Goal: Task Accomplishment & Management: Manage account settings

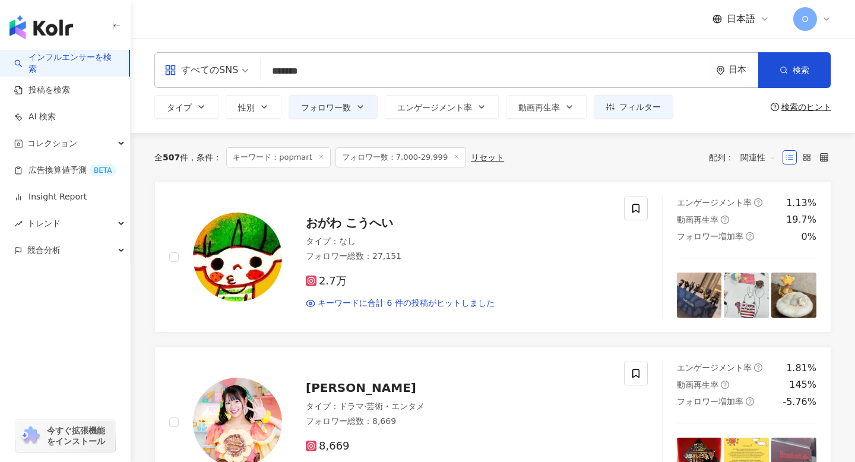
click at [362, 74] on input "*******" at bounding box center [486, 71] width 441 height 23
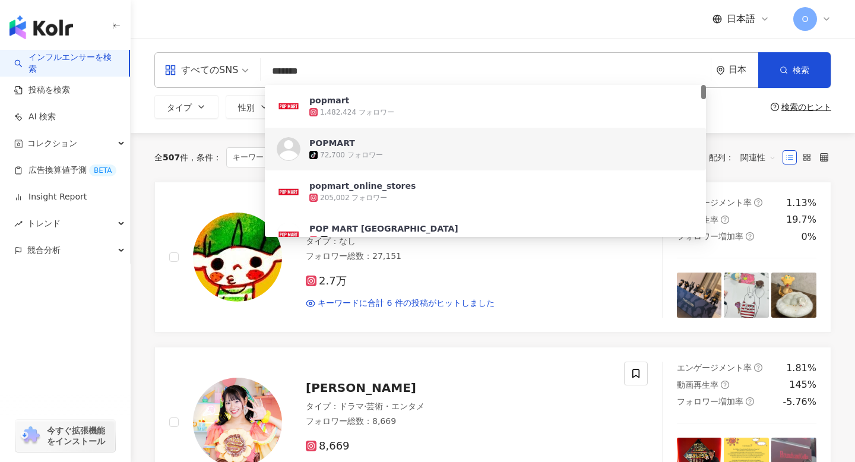
click at [274, 72] on input "*******" at bounding box center [486, 71] width 441 height 23
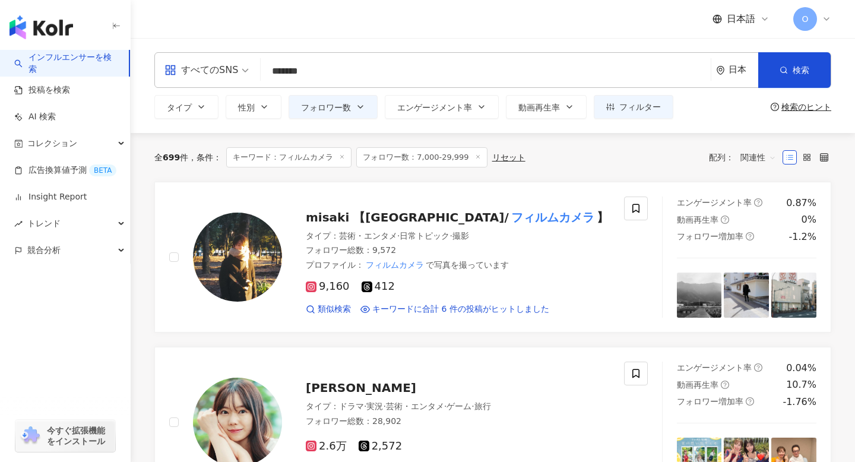
type input "*******"
click at [786, 117] on div "タイプ 性別 フォロワー数 エンゲージメント率 動画再生率 フィルター フィルター インフルエンサーの詳細 エンゲージメント & ポテンシャル フォロワーオー…" at bounding box center [492, 107] width 677 height 24
click at [654, 106] on span "フィルター" at bounding box center [641, 107] width 42 height 10
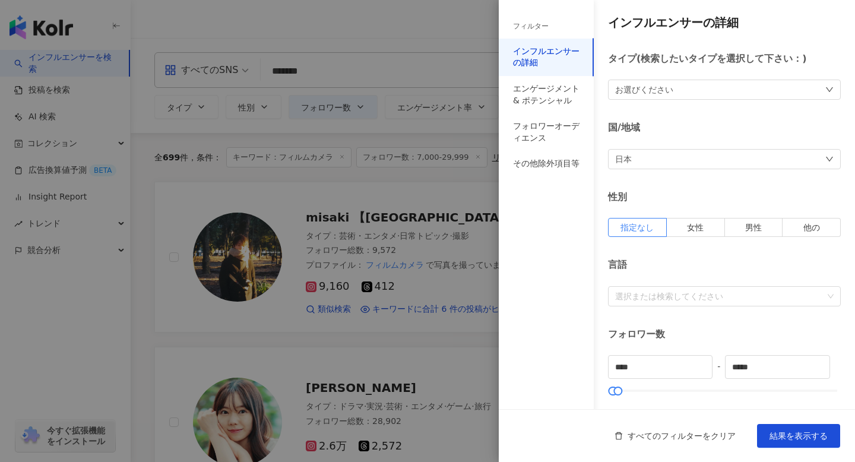
click at [532, 34] on div "フィルター" at bounding box center [546, 26] width 95 height 24
click at [541, 87] on div "エンゲージメント & ポテンシャル" at bounding box center [546, 94] width 67 height 23
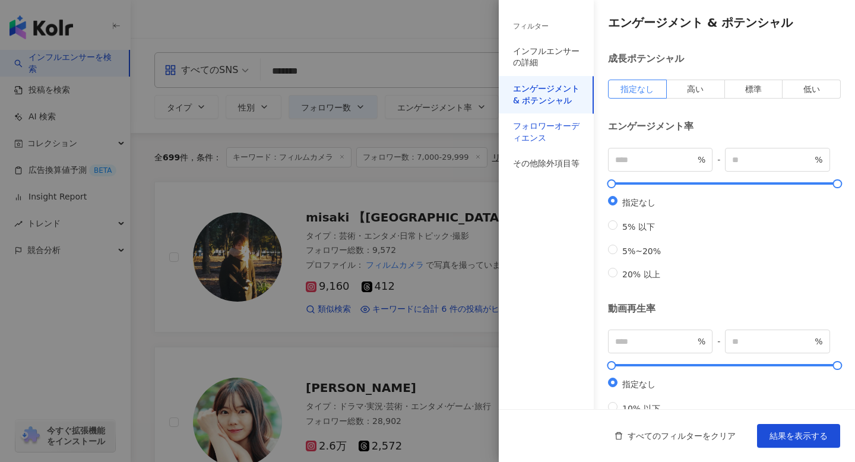
click at [542, 131] on div "フォロワーオーディエンス" at bounding box center [546, 132] width 67 height 23
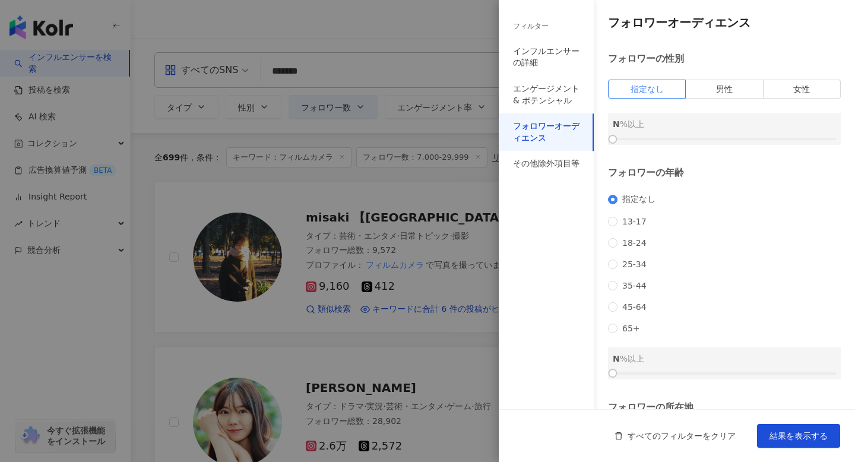
scroll to position [119, 0]
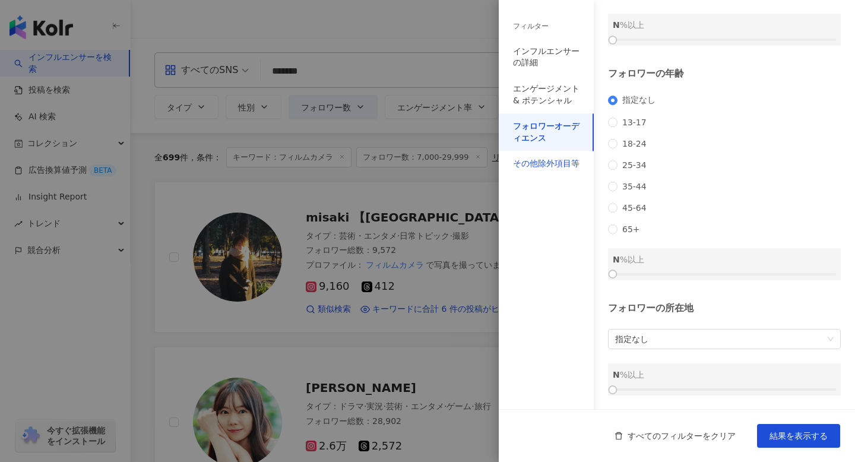
click at [544, 169] on div "その他除外項目等" at bounding box center [546, 164] width 67 height 12
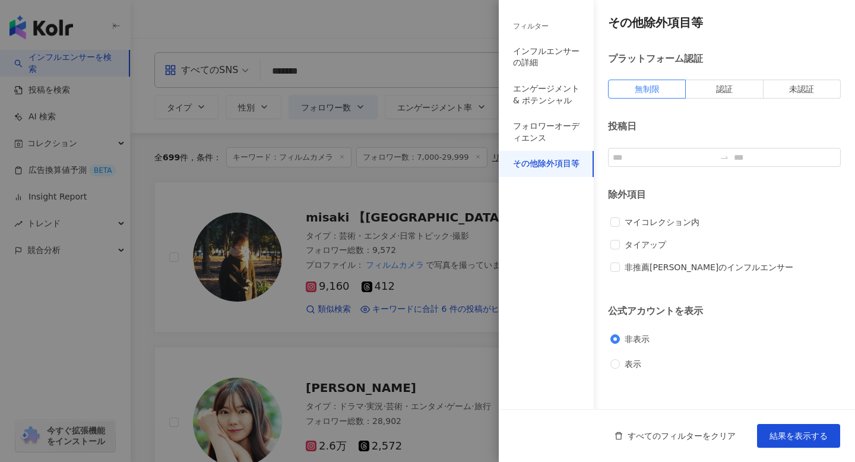
scroll to position [0, 0]
click at [451, 168] on div at bounding box center [427, 231] width 855 height 462
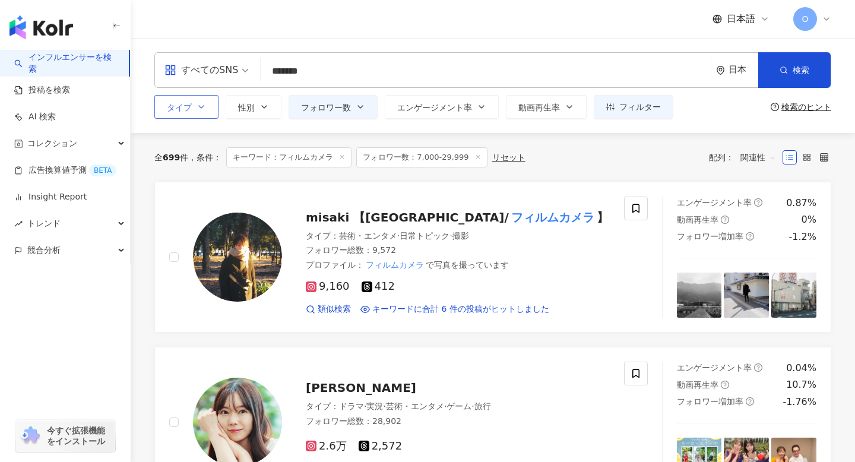
click at [206, 101] on button "タイプ" at bounding box center [186, 107] width 64 height 24
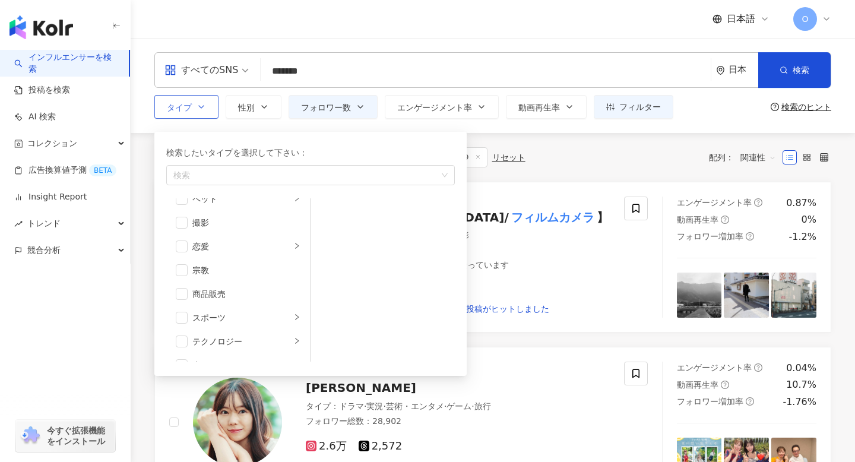
scroll to position [368, 0]
click at [569, 175] on div "全 699 件 条件 ： キーワード：フィルムカメラ フォロワー数：7,000-29,999 リセット 配列： 関連性" at bounding box center [492, 157] width 677 height 49
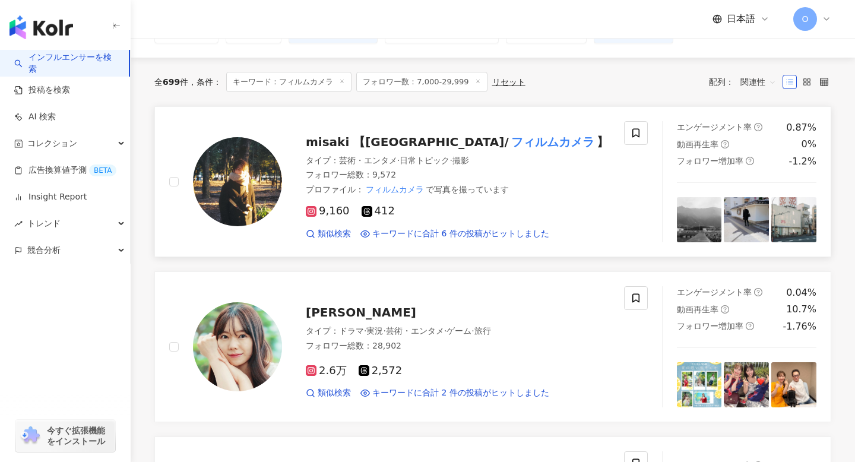
scroll to position [84, 0]
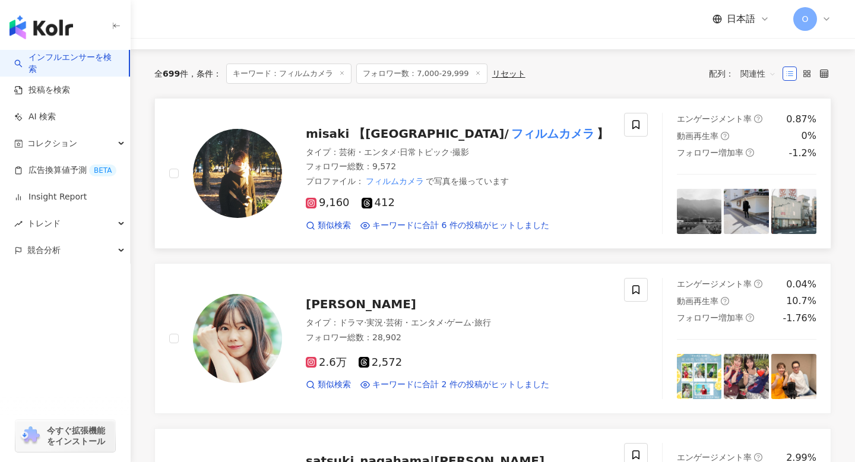
click at [311, 207] on icon at bounding box center [311, 203] width 11 height 11
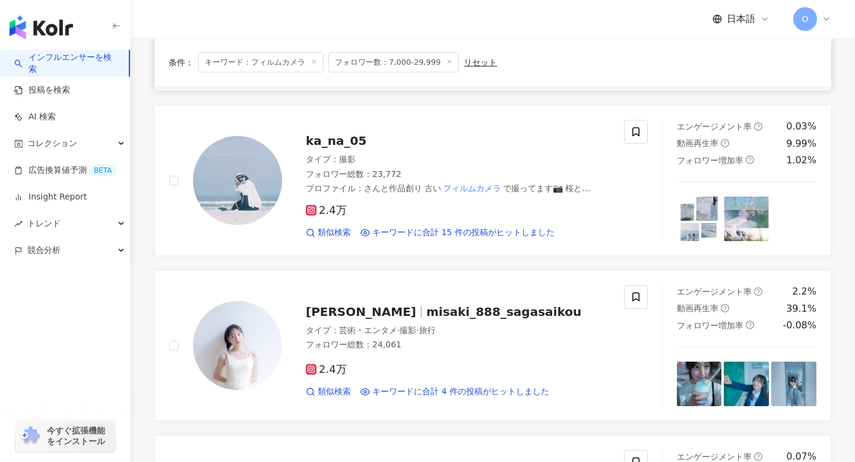
scroll to position [752, 0]
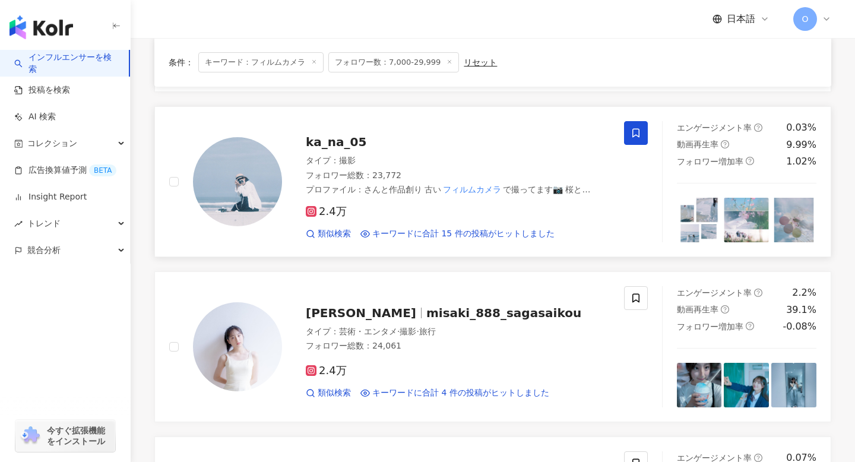
click at [630, 121] on span at bounding box center [636, 133] width 24 height 24
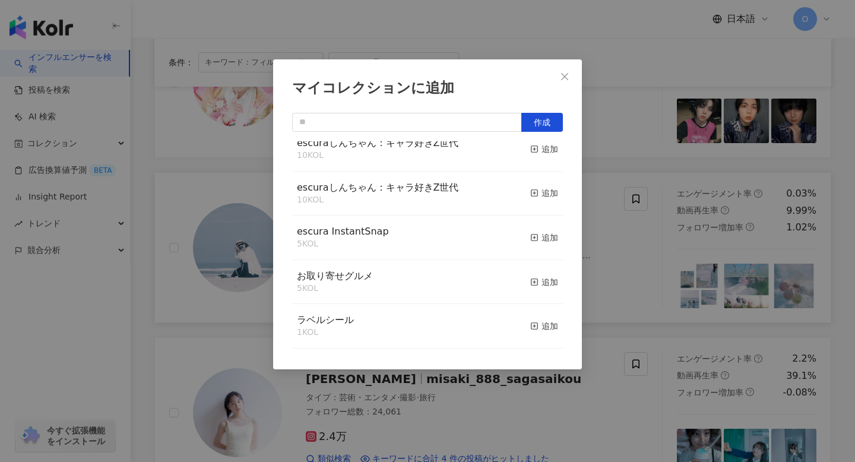
scroll to position [425, 0]
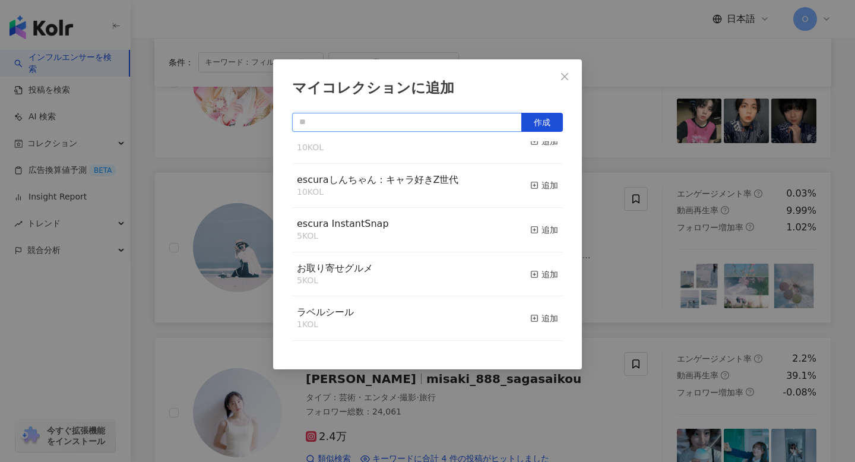
click at [428, 118] on input "text" at bounding box center [407, 122] width 230 height 19
click at [413, 119] on input "text" at bounding box center [407, 122] width 230 height 19
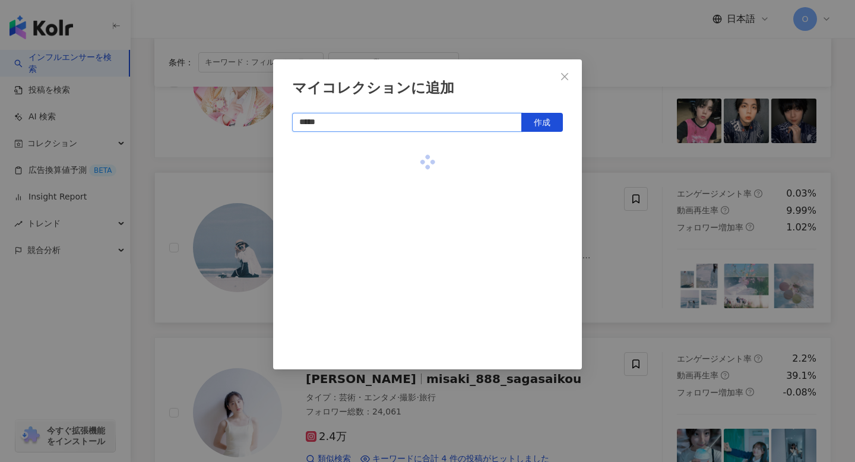
scroll to position [0, 0]
type input "*****"
click at [538, 163] on rect "button" at bounding box center [535, 163] width 7 height 7
click at [598, 41] on div "マイコレクションに追加 ***** 作成 PaperShoot 6 KOL 追加済み" at bounding box center [427, 231] width 855 height 462
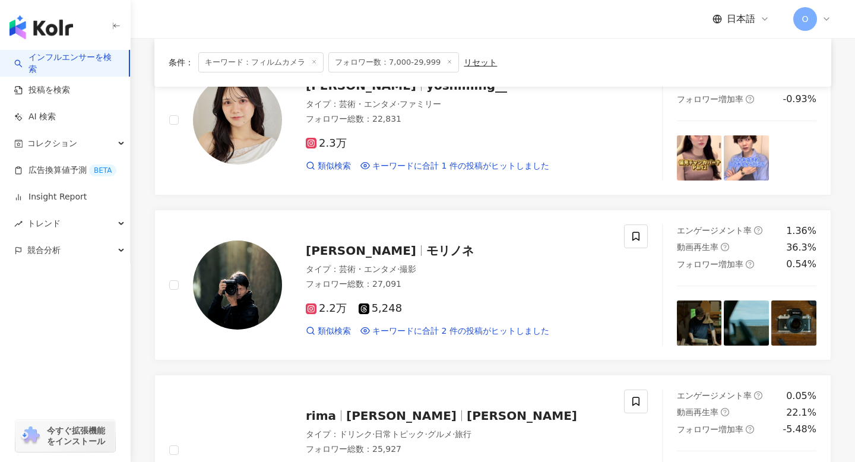
scroll to position [1477, 0]
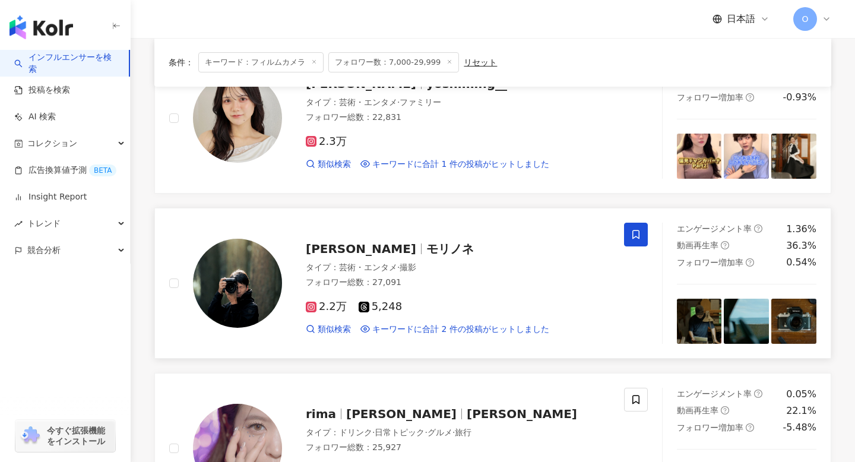
click at [640, 229] on icon at bounding box center [636, 234] width 11 height 11
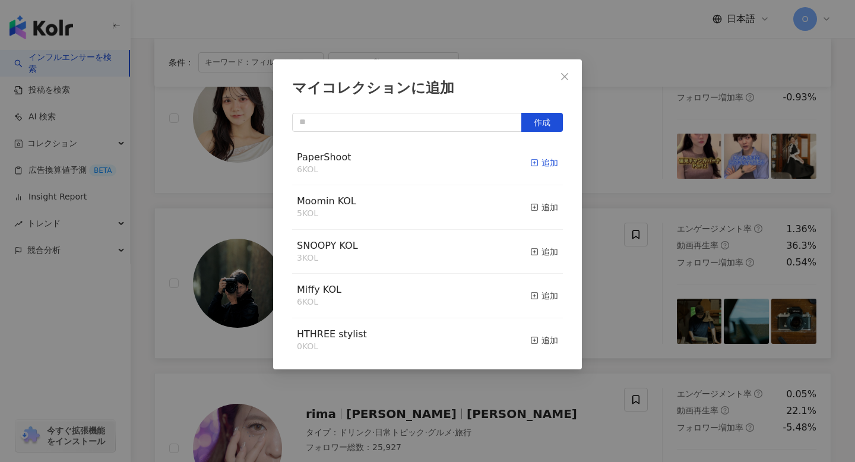
click at [535, 163] on icon "button" at bounding box center [535, 163] width 8 height 8
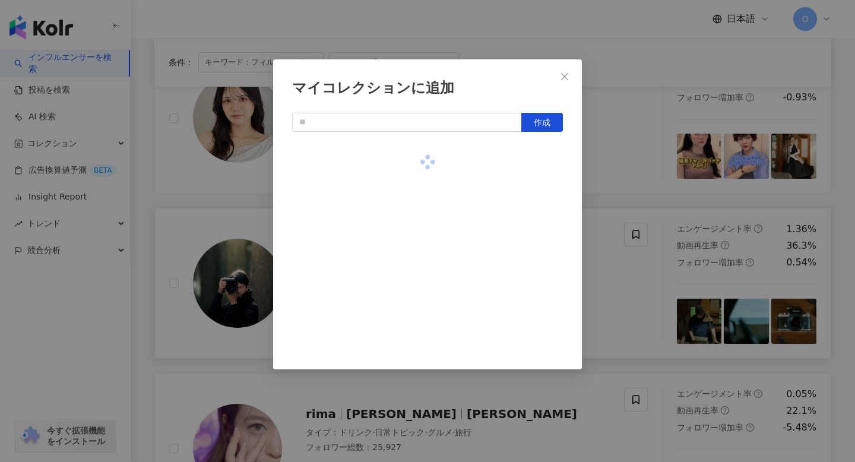
click at [588, 29] on div "マイコレクションに追加 作成" at bounding box center [427, 231] width 855 height 462
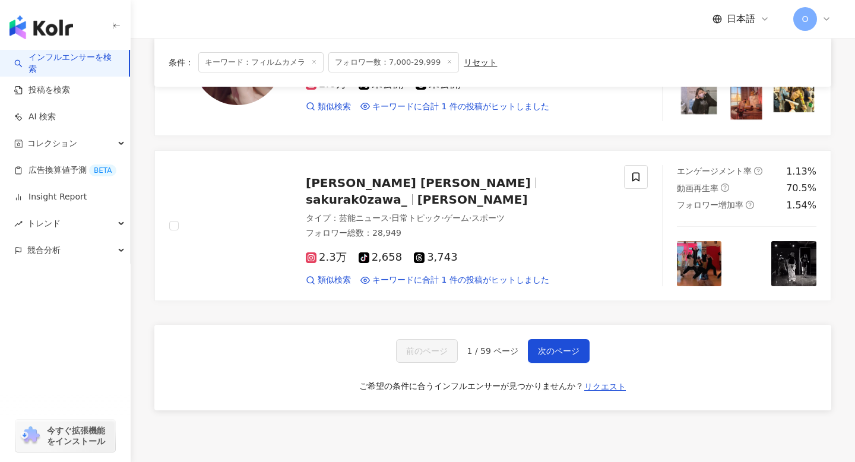
scroll to position [1867, 0]
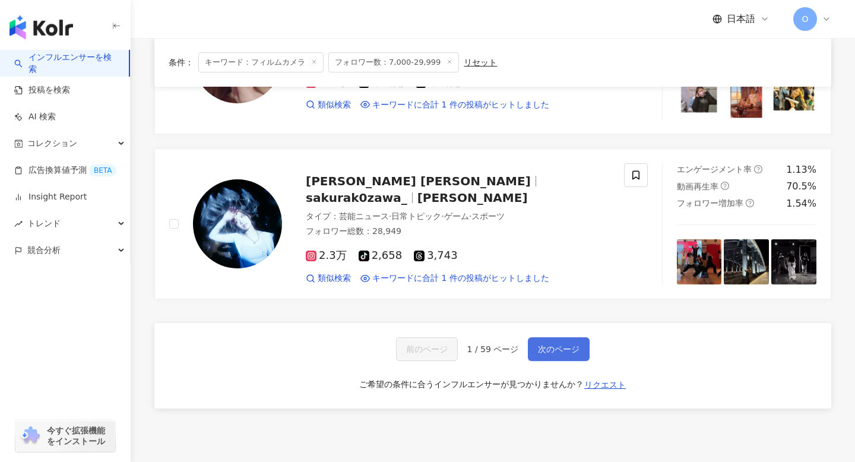
click at [564, 345] on span "次のページ" at bounding box center [559, 350] width 42 height 10
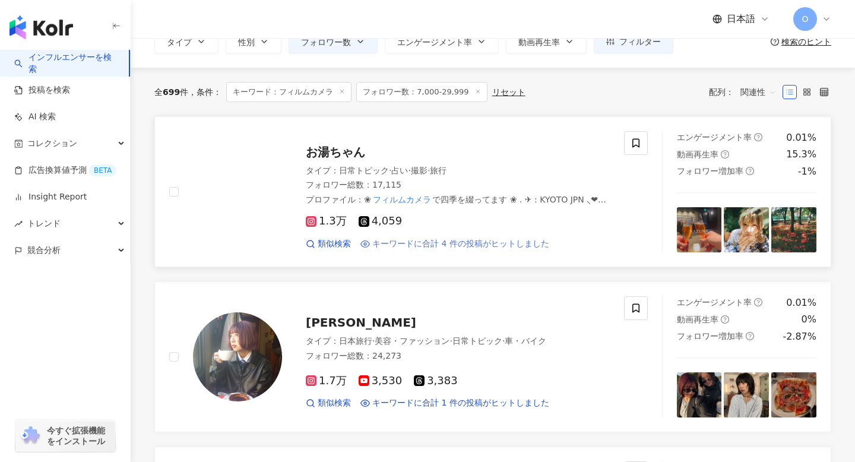
scroll to position [71, 0]
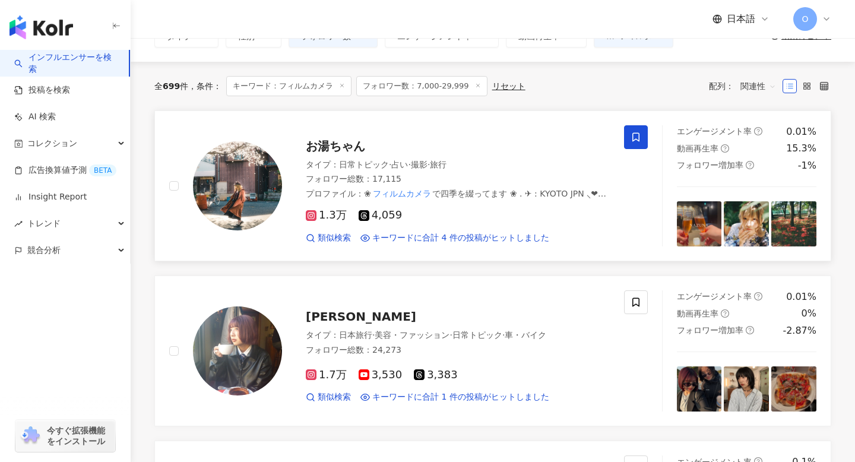
click at [637, 140] on icon at bounding box center [636, 137] width 7 height 9
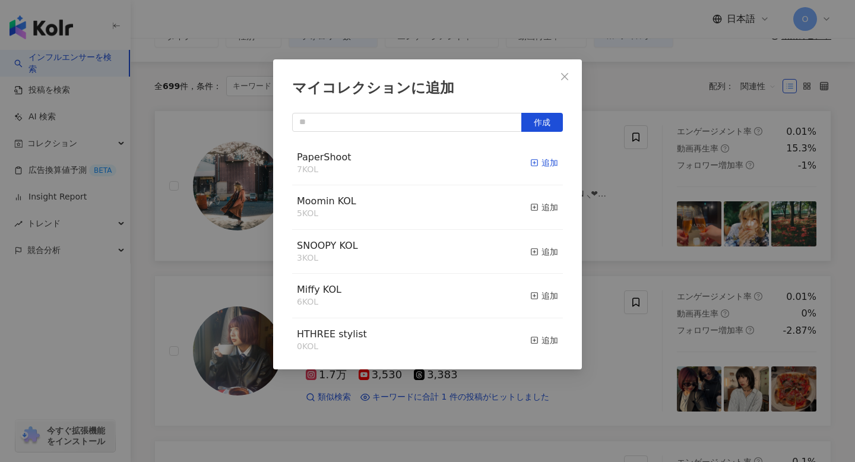
click at [536, 161] on icon "button" at bounding box center [535, 163] width 8 height 8
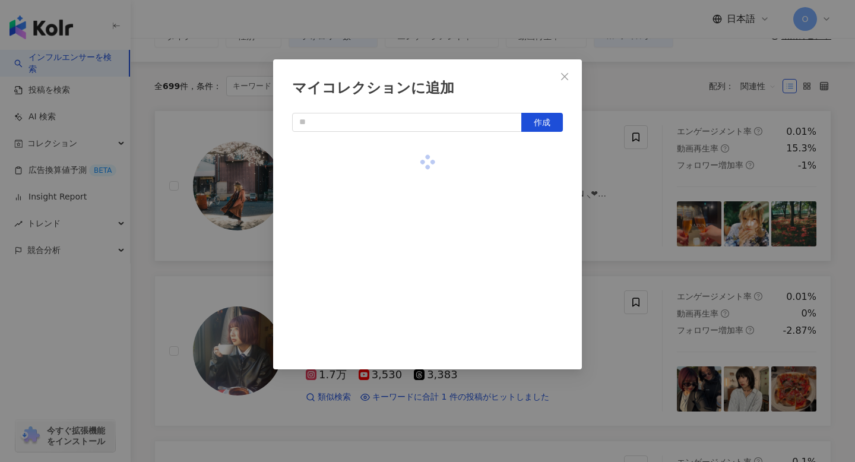
click at [596, 89] on div "マイコレクションに追加 作成" at bounding box center [427, 231] width 855 height 462
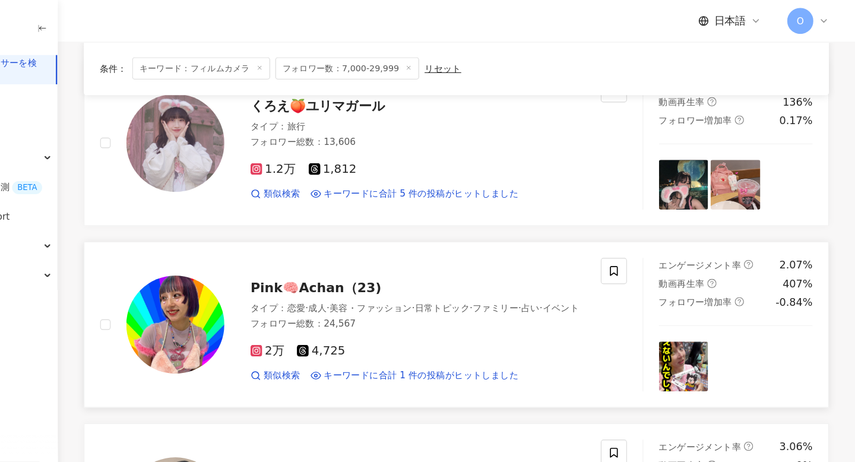
scroll to position [611, 0]
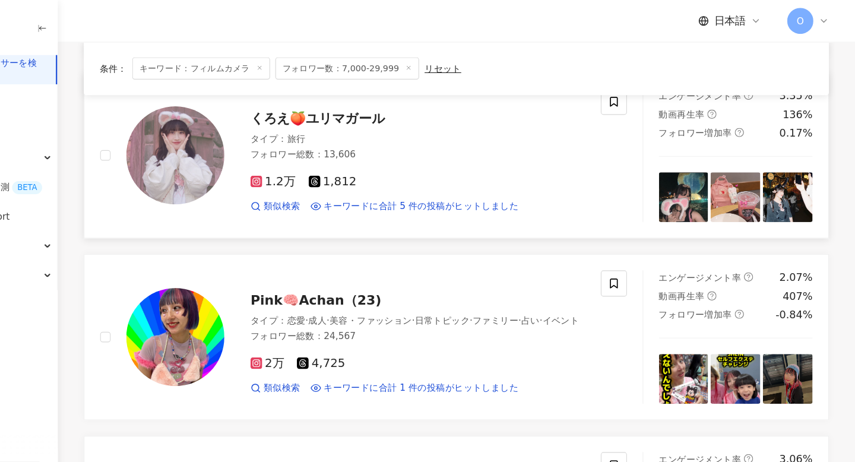
click at [793, 173] on img at bounding box center [794, 179] width 45 height 45
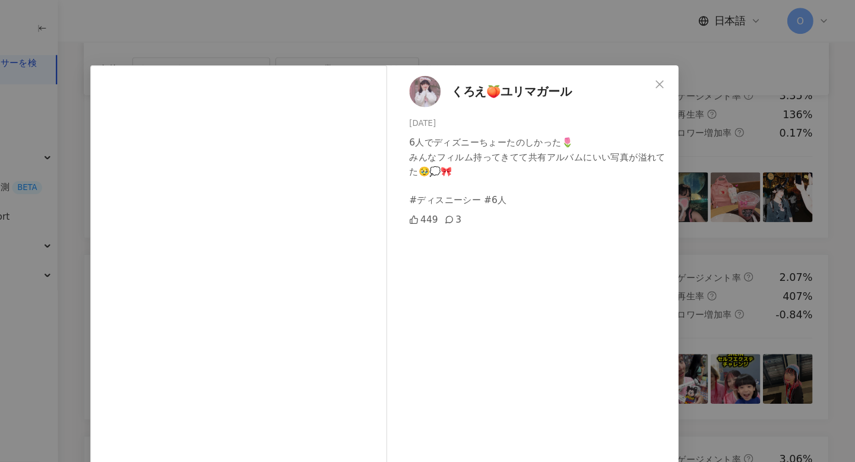
click at [793, 197] on div "くろえ🍑ユリマガール 2025/09/08 6人でディズニーちょーたのしかった🌷 みんなフィルム持ってきてて共有アルバムにいい写真が溢れてた🥹💭🎀 #ディス…" at bounding box center [427, 231] width 855 height 462
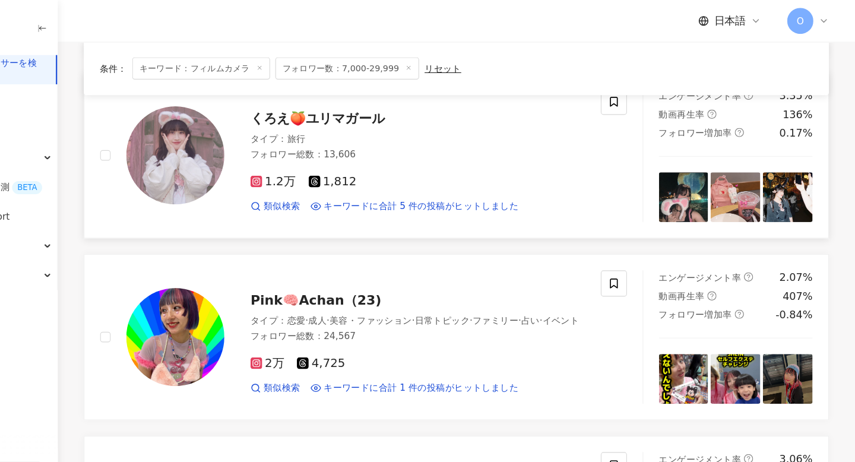
click at [750, 186] on img at bounding box center [746, 179] width 45 height 45
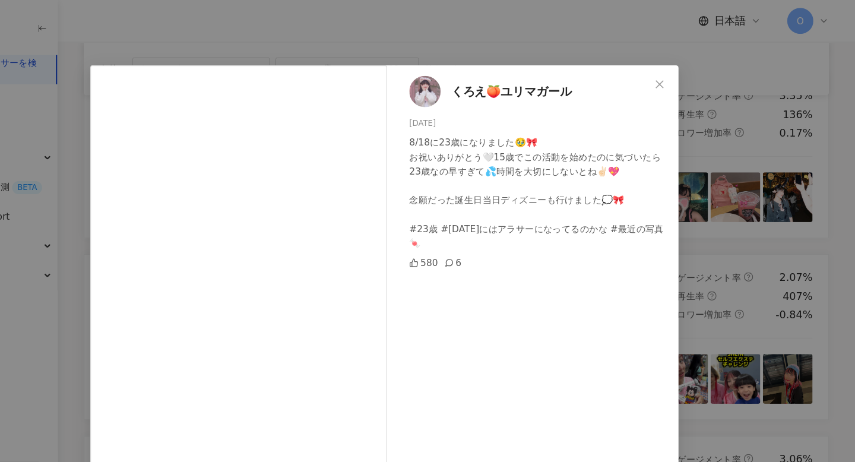
scroll to position [93, 0]
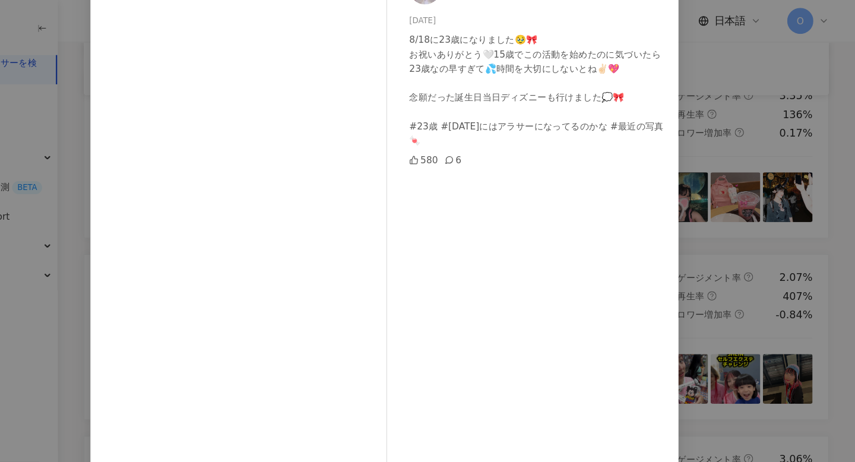
click at [724, 207] on div "くろえ🍑ユリマガール 2025/09/09 8/18に23歳になりました🥹🎀 お祝いありがとう🤍15歳でこの活動を始めたのに気づいたら23歳なの早すぎて💦時…" at bounding box center [427, 231] width 855 height 462
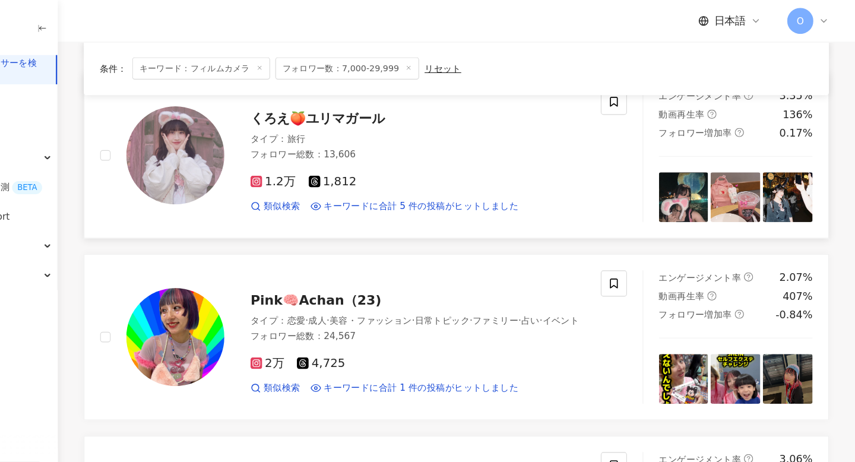
click at [704, 194] on img at bounding box center [699, 179] width 45 height 45
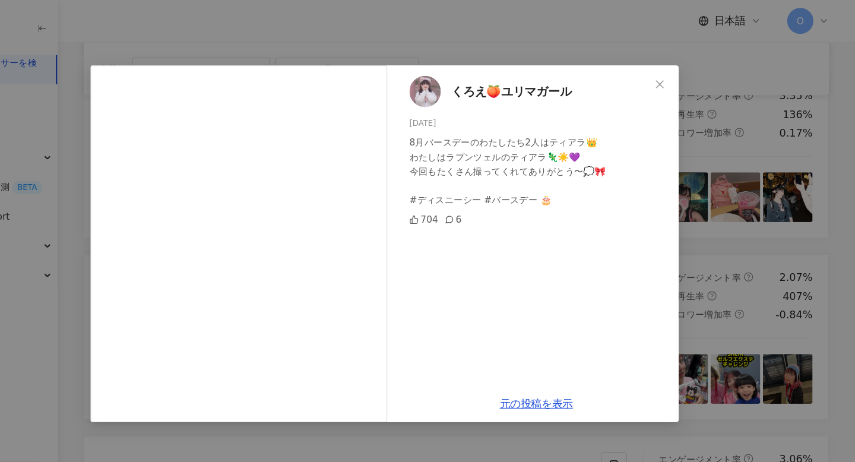
click at [750, 214] on div "くろえ🍑ユリマガール 2025/09/10 8月バースデーのわたしたち2人はティアラ👑 わたしはラプンツェルのティアラ🦎☀️💜 今回もたくさん撮ってくれてあ…" at bounding box center [427, 231] width 855 height 462
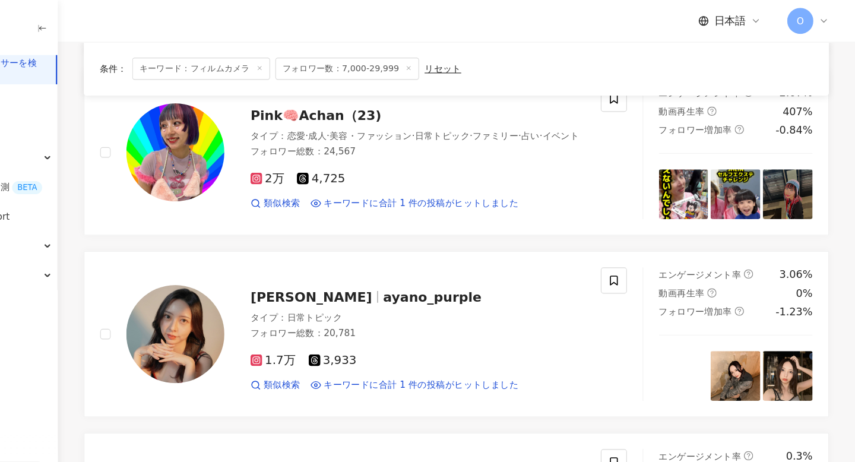
scroll to position [774, 0]
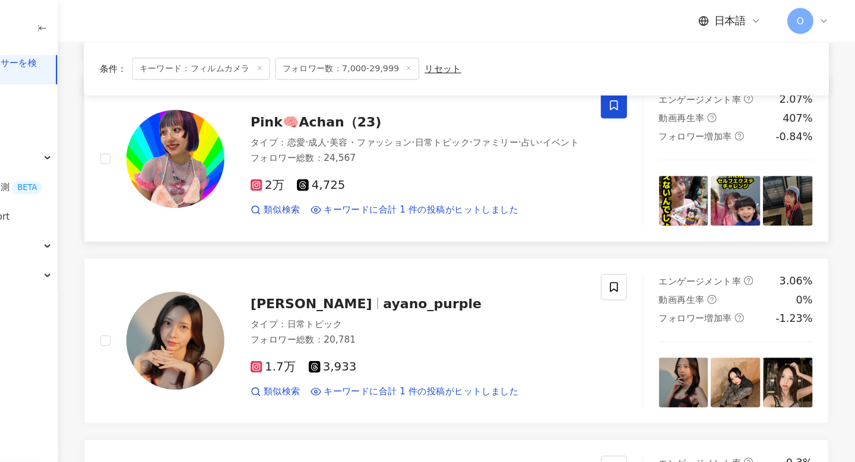
click at [642, 91] on span at bounding box center [636, 96] width 24 height 24
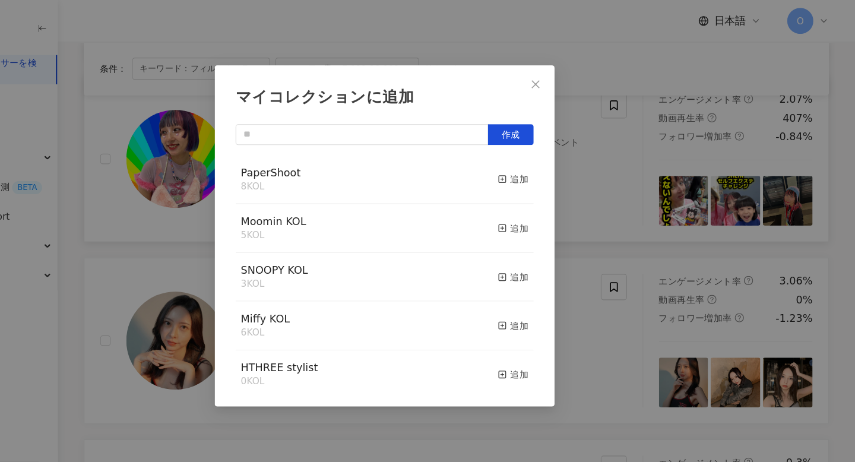
scroll to position [425, 0]
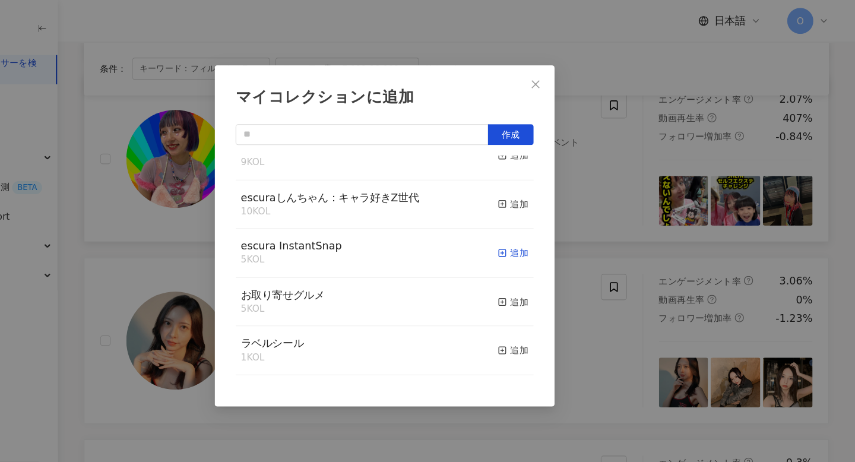
click at [538, 227] on icon "button" at bounding box center [535, 230] width 8 height 8
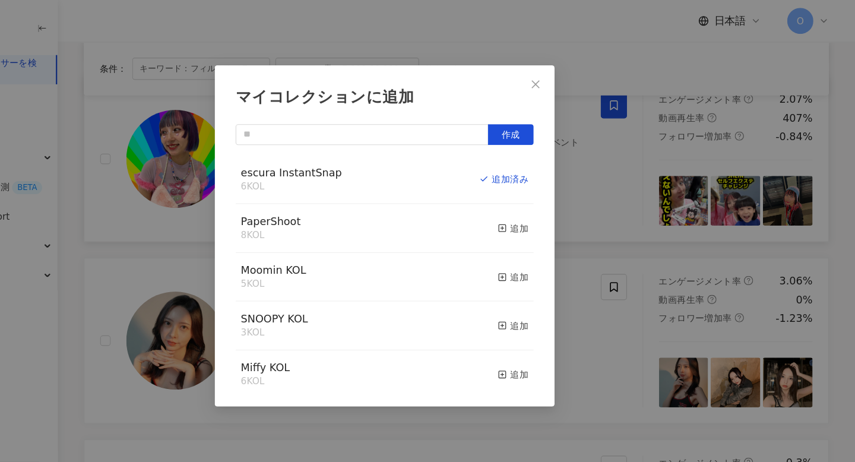
click at [611, 198] on div "マイコレクションに追加 作成 escura InstantSnap 6 KOL 追加済み PaperShoot 8 KOL 追加 Moomin KOL 5 K…" at bounding box center [427, 231] width 855 height 462
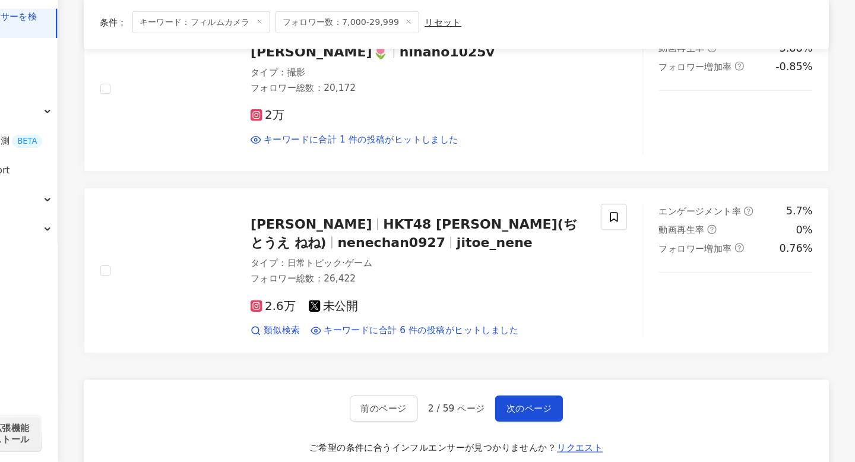
scroll to position [1457, 0]
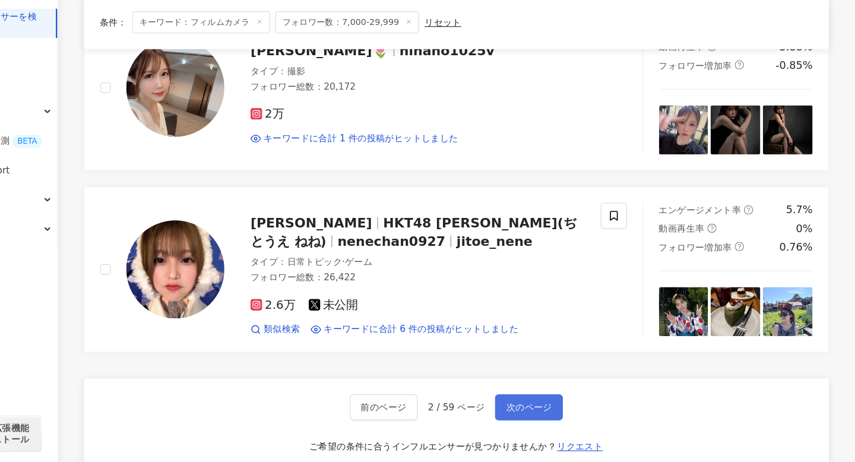
click at [561, 411] on span "次のページ" at bounding box center [559, 413] width 42 height 10
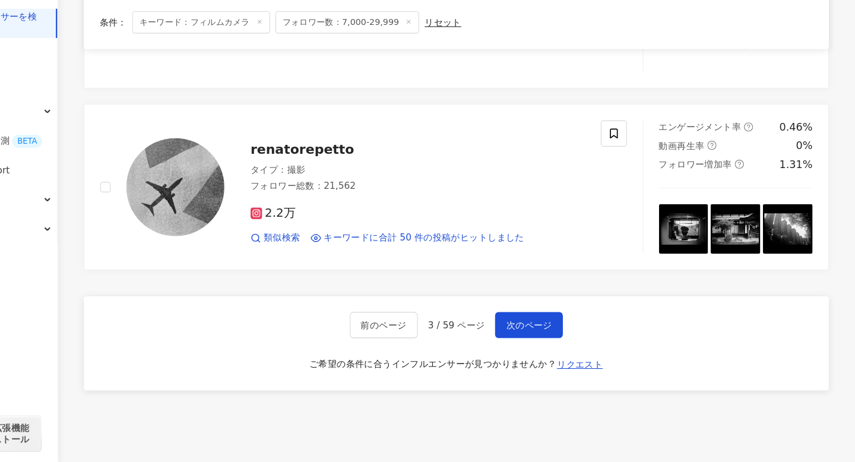
scroll to position [1903, 0]
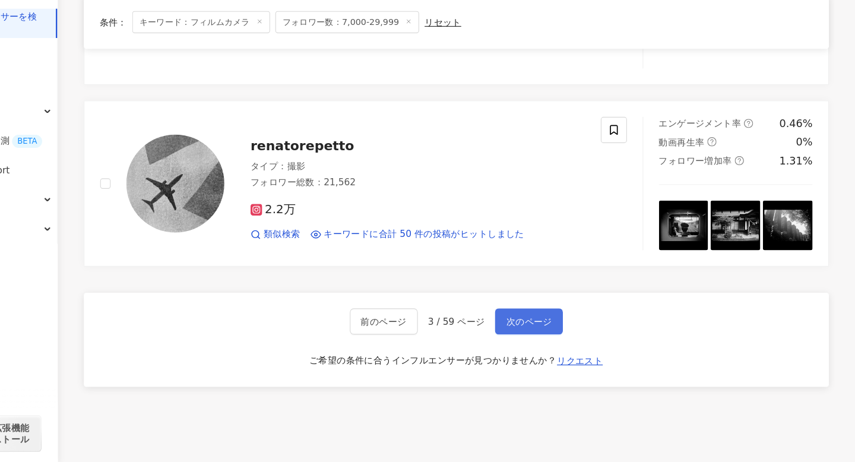
click at [565, 329] on button "次のページ" at bounding box center [559, 335] width 62 height 24
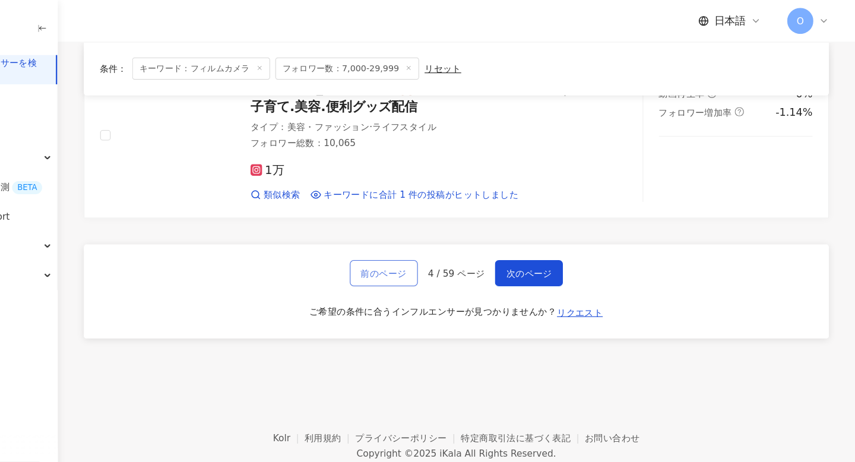
scroll to position [1951, 0]
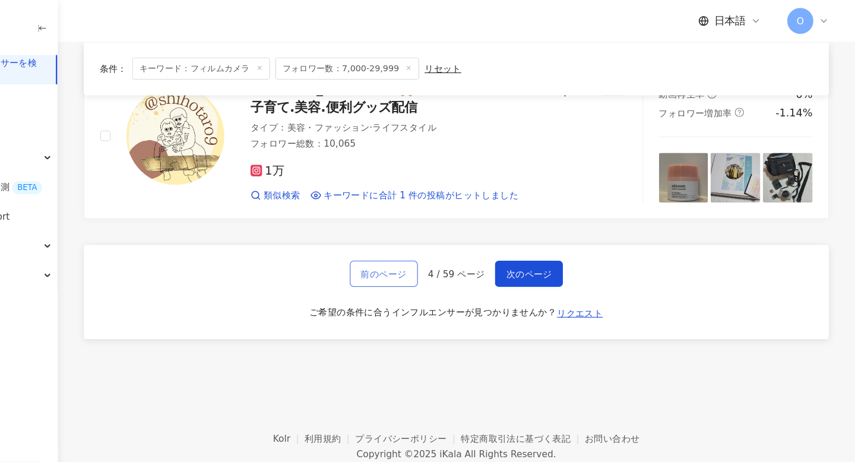
click at [427, 253] on button "前のページ" at bounding box center [427, 249] width 62 height 24
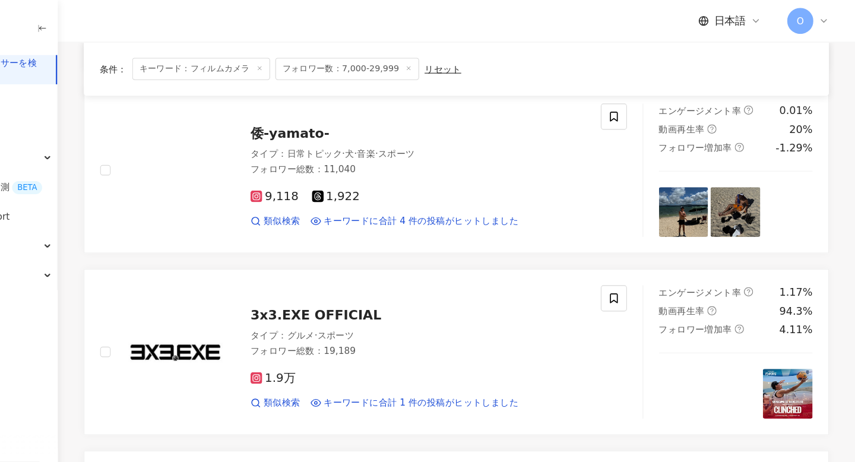
scroll to position [1898, 0]
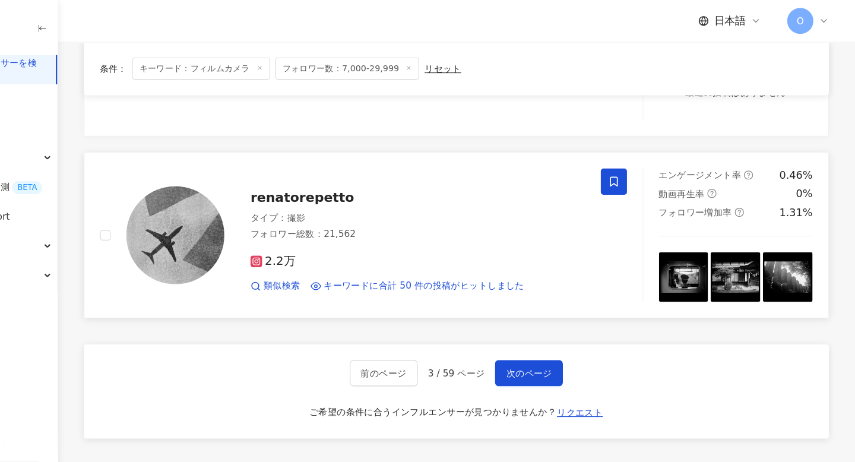
click at [637, 162] on icon at bounding box center [636, 165] width 11 height 11
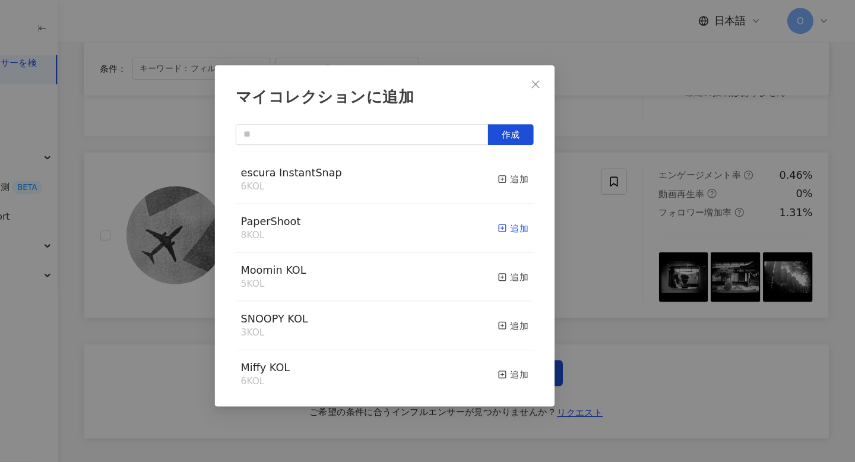
click at [537, 204] on icon "button" at bounding box center [535, 207] width 8 height 8
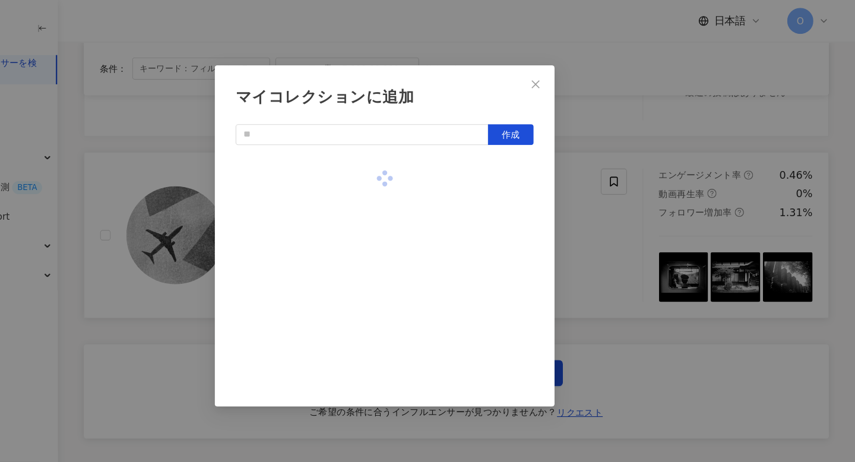
click at [645, 294] on div "マイコレクションに追加 作成" at bounding box center [427, 231] width 855 height 462
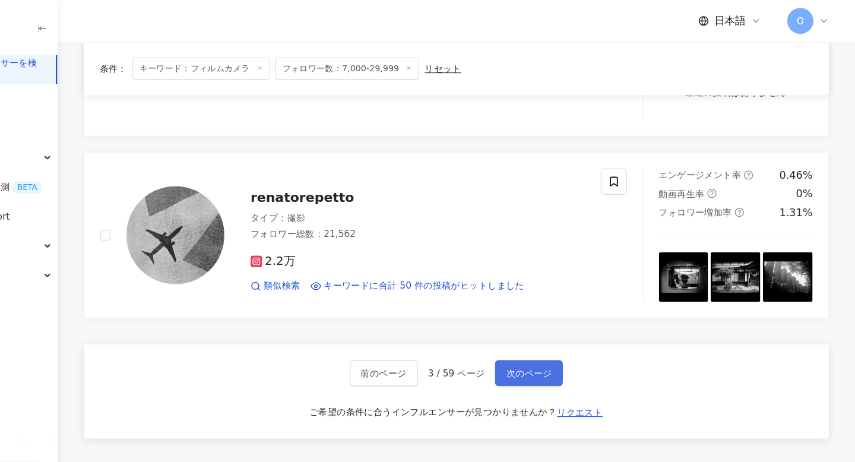
click at [581, 339] on button "次のページ" at bounding box center [559, 339] width 62 height 24
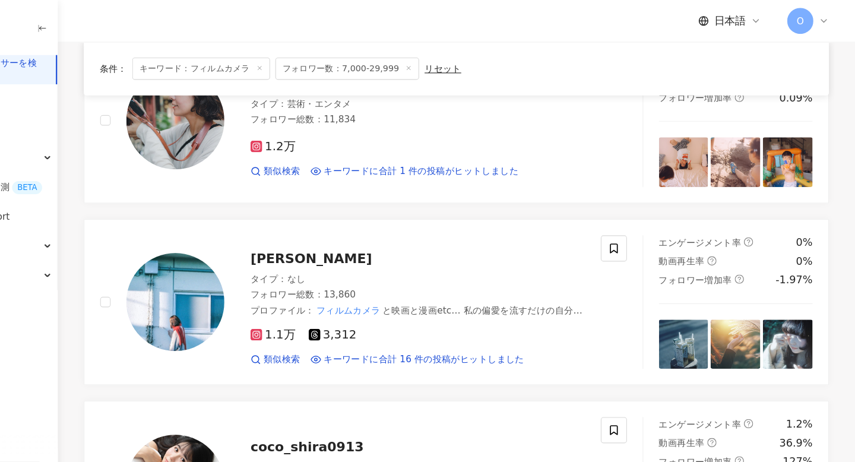
scroll to position [972, 0]
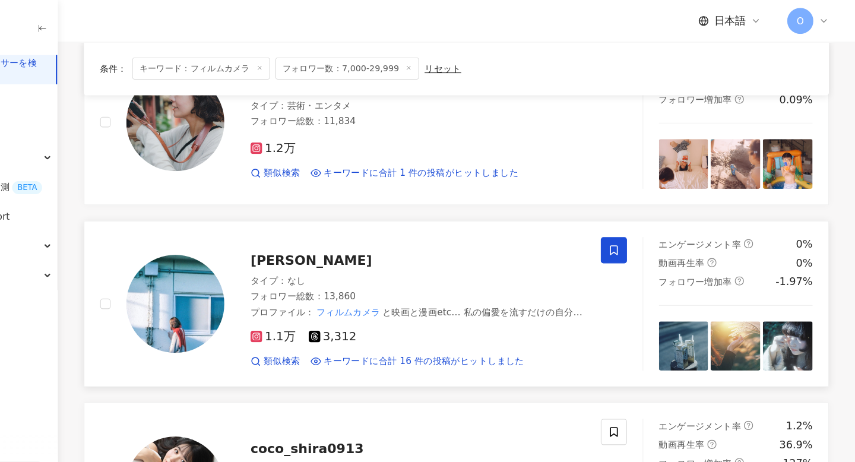
click at [634, 234] on span at bounding box center [636, 228] width 24 height 24
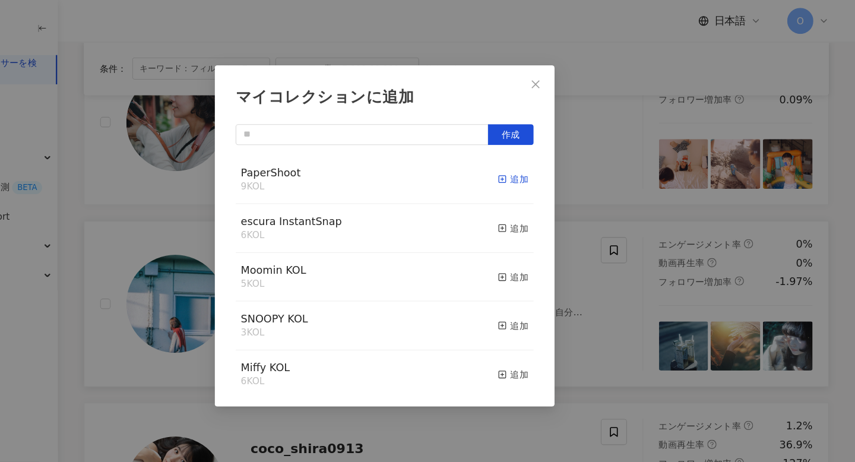
click at [539, 166] on div "追加" at bounding box center [545, 162] width 28 height 13
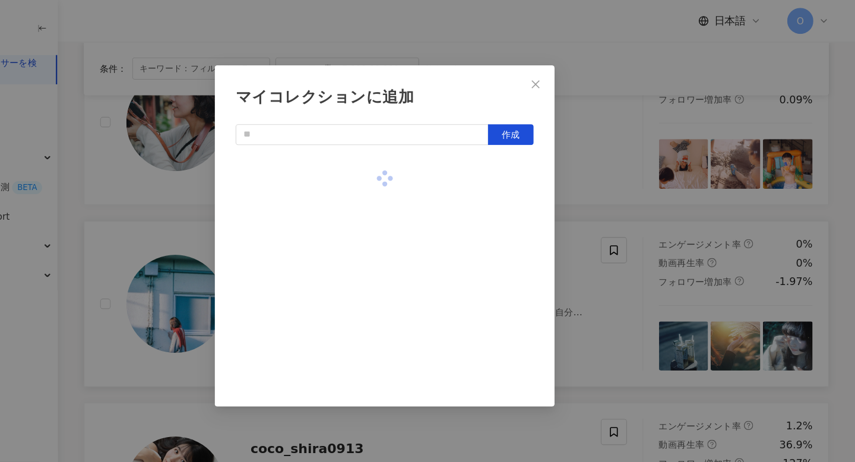
click at [607, 197] on div "マイコレクションに追加 作成" at bounding box center [427, 231] width 855 height 462
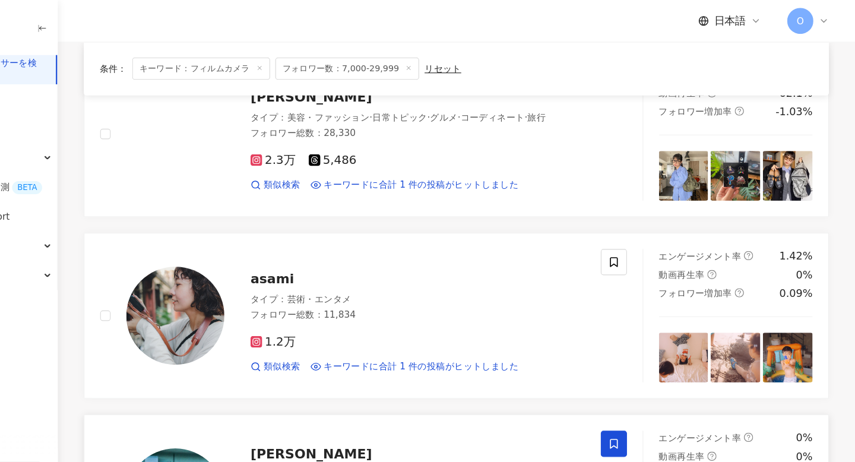
scroll to position [784, 0]
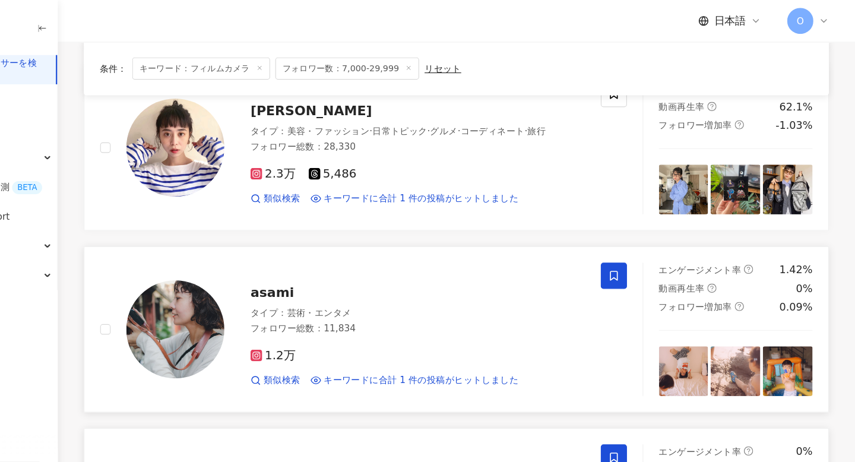
click at [639, 247] on icon at bounding box center [636, 251] width 7 height 9
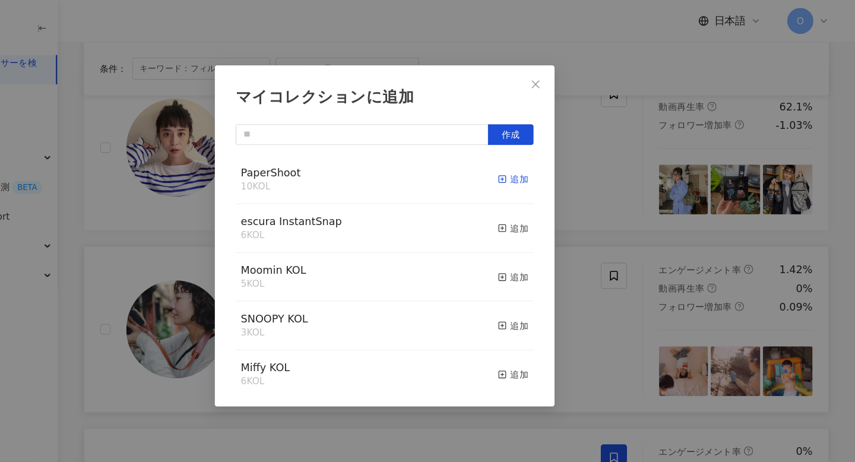
click at [534, 163] on line "button" at bounding box center [534, 163] width 3 height 0
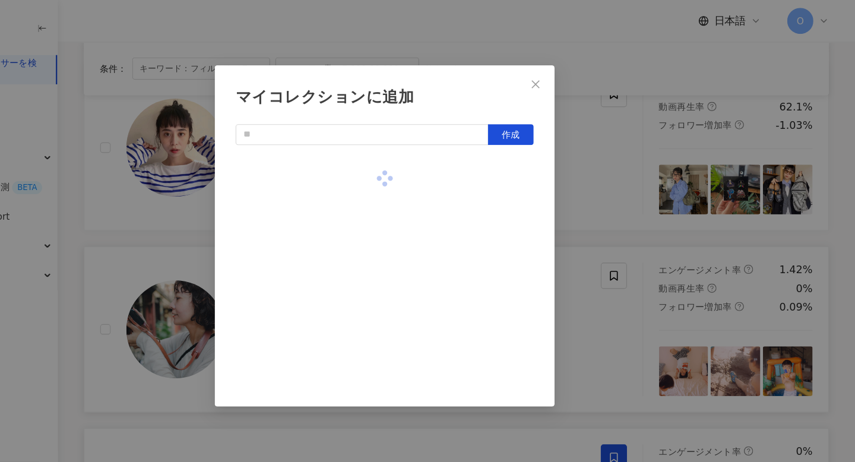
click at [605, 211] on div "マイコレクションに追加 作成" at bounding box center [427, 231] width 855 height 462
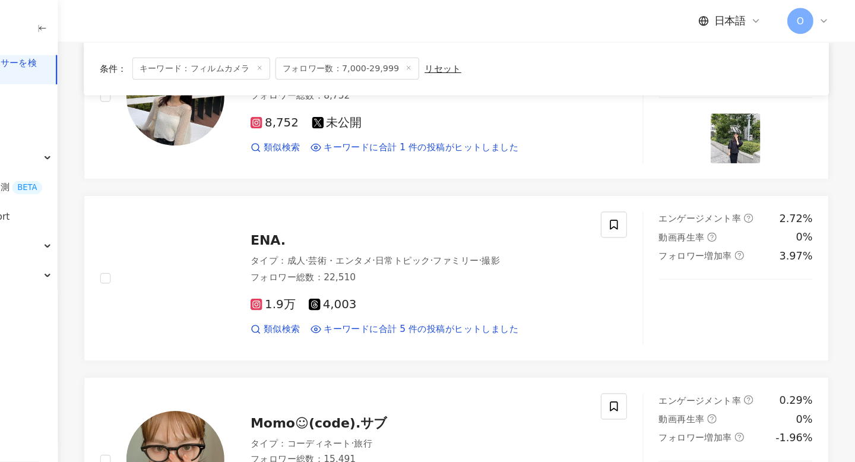
scroll to position [149, 0]
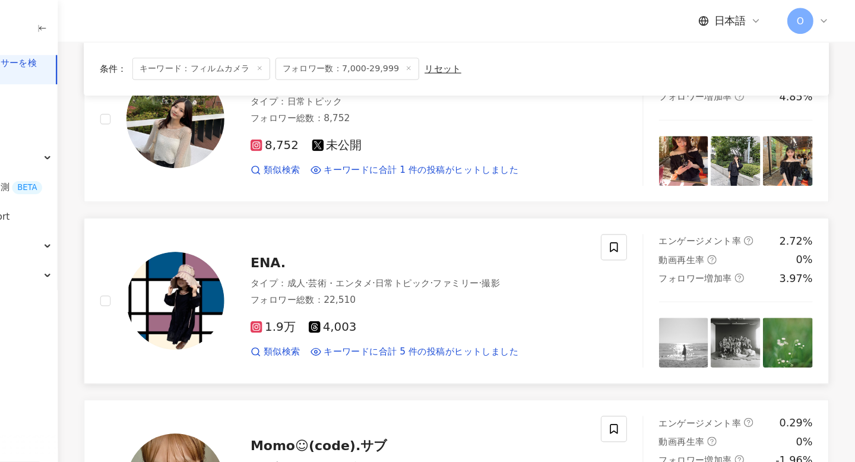
click at [790, 323] on img at bounding box center [794, 311] width 45 height 45
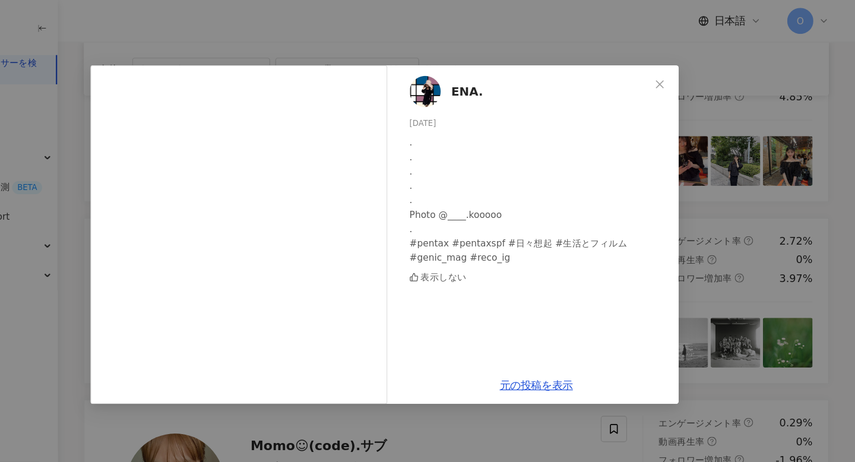
click at [842, 278] on div "ENA. 2025/09/16 . . . . . Photo @____.kooooo . #pentax #pentaxspf #日々想起 #生活とフィル…" at bounding box center [427, 231] width 855 height 462
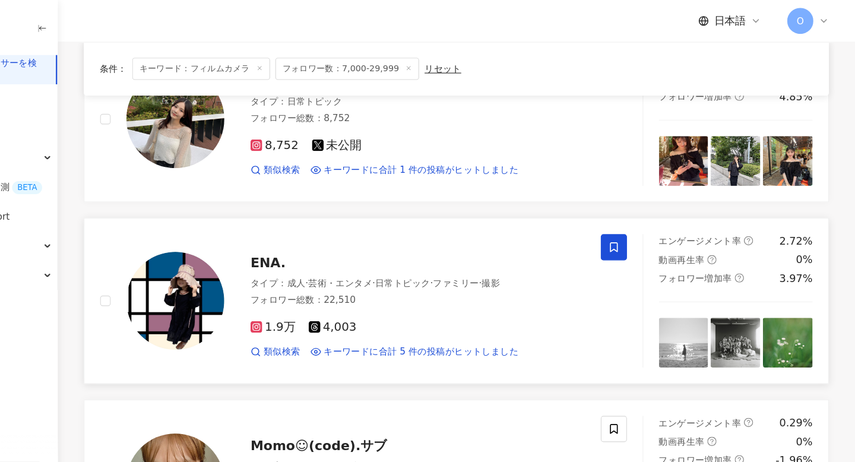
click at [634, 231] on span at bounding box center [636, 225] width 24 height 24
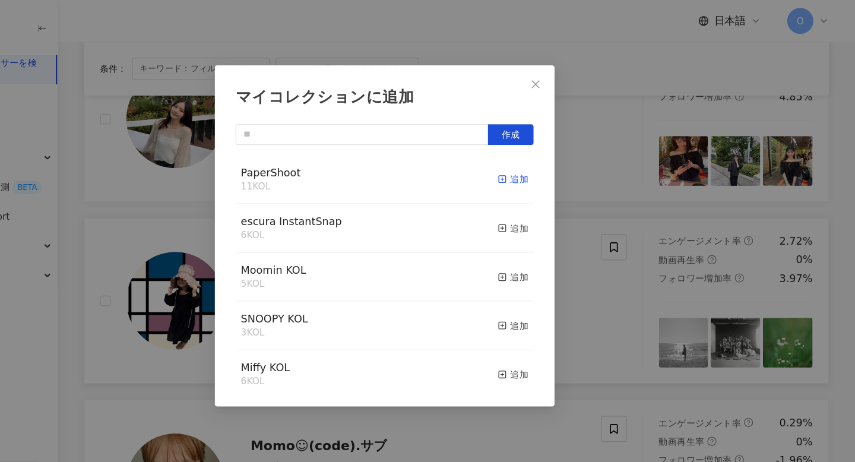
click at [537, 160] on rect "button" at bounding box center [535, 163] width 7 height 7
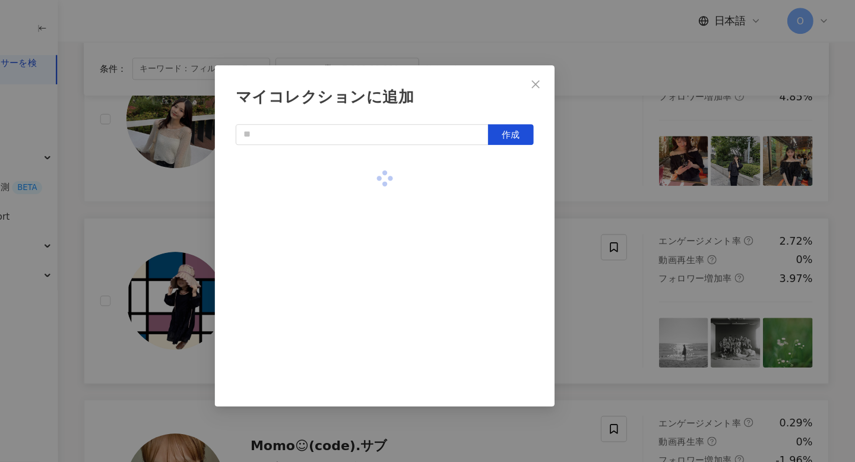
click at [659, 197] on div "マイコレクションに追加 作成" at bounding box center [427, 231] width 855 height 462
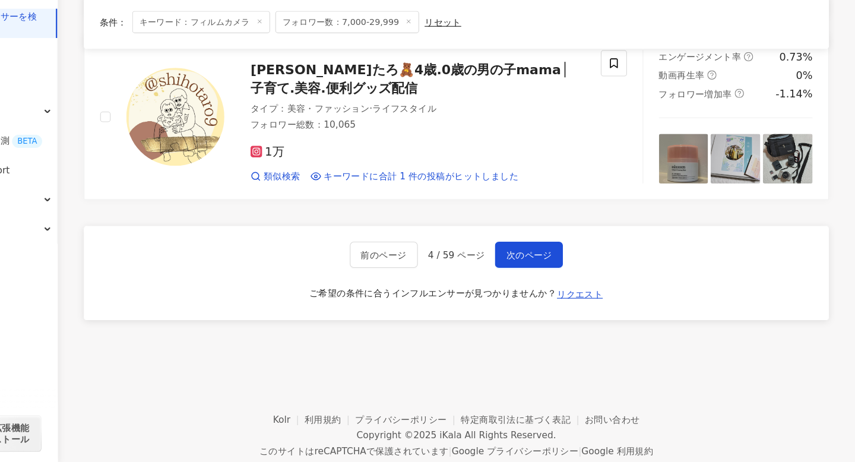
scroll to position [1958, 0]
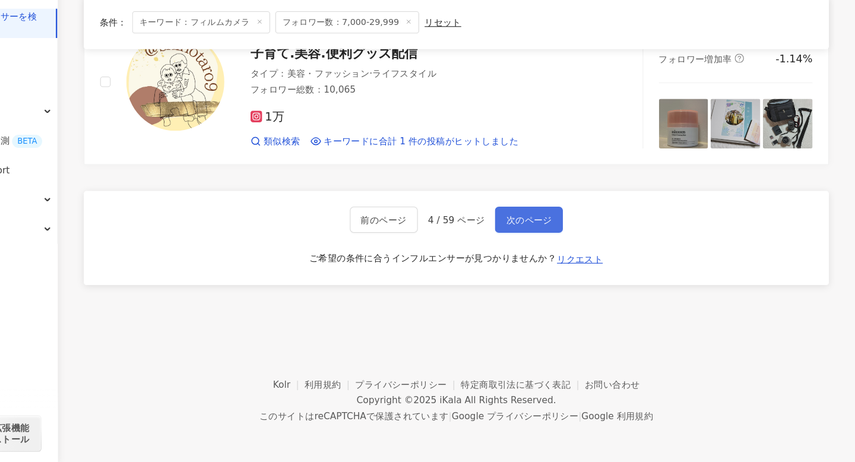
click at [567, 241] on span "次のページ" at bounding box center [559, 242] width 42 height 10
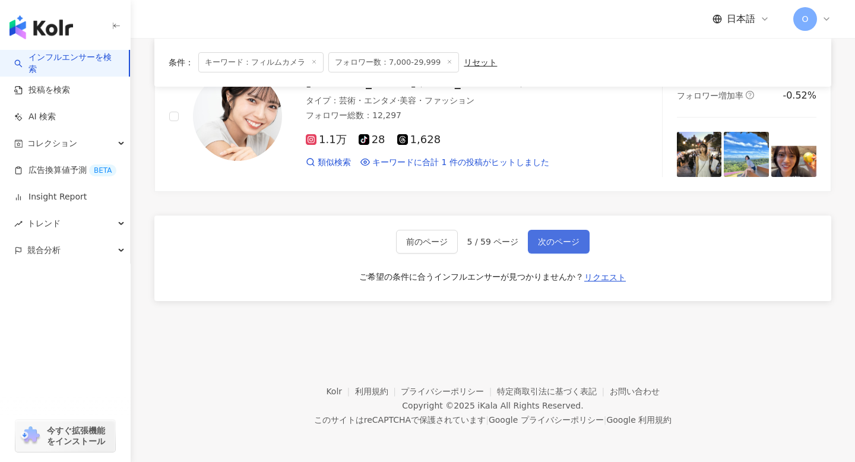
click at [565, 238] on span "次のページ" at bounding box center [559, 242] width 42 height 10
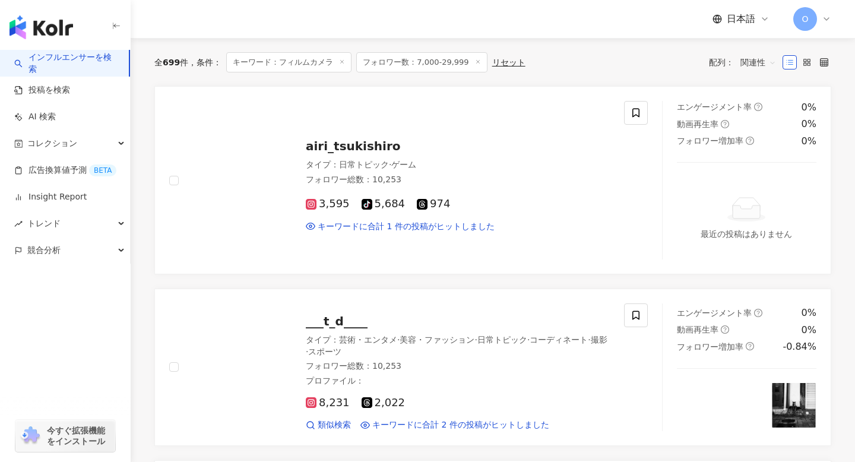
scroll to position [92, 0]
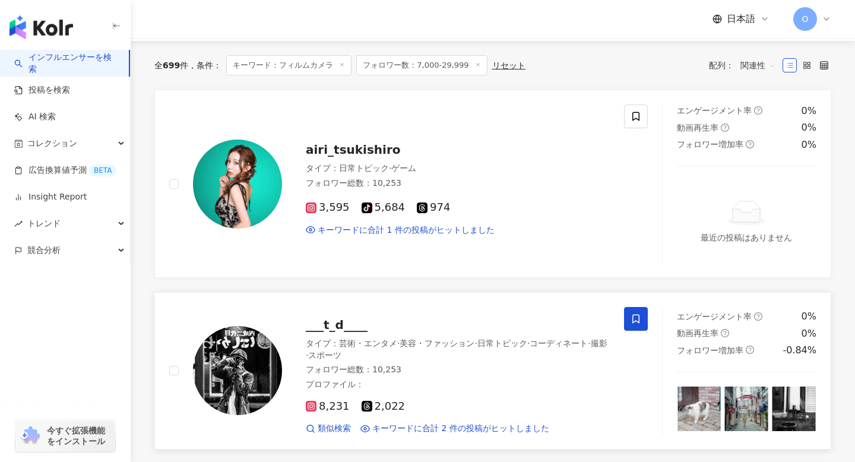
click at [635, 327] on span at bounding box center [636, 319] width 24 height 24
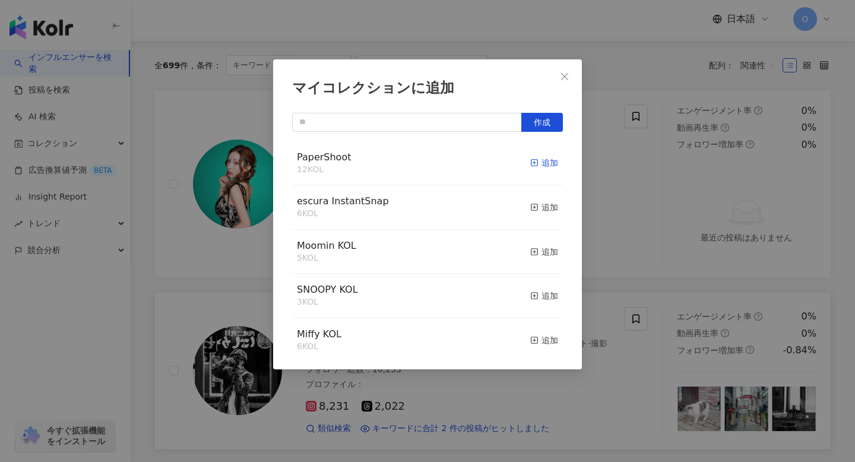
click at [539, 164] on div "追加" at bounding box center [545, 162] width 28 height 13
click at [628, 190] on div "マイコレクションに追加 作成 PaperShoot 13 KOL 追加済み escura InstantSnap 6 KOL 追加 Moomin KOL 5 …" at bounding box center [427, 231] width 855 height 462
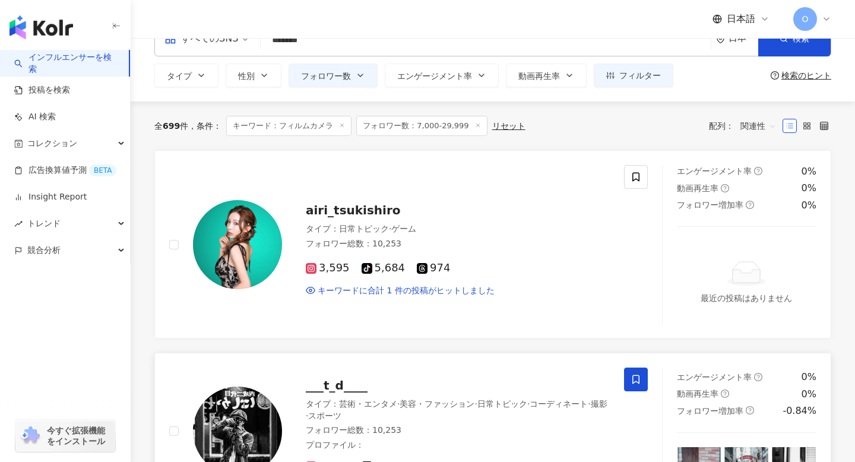
scroll to position [0, 0]
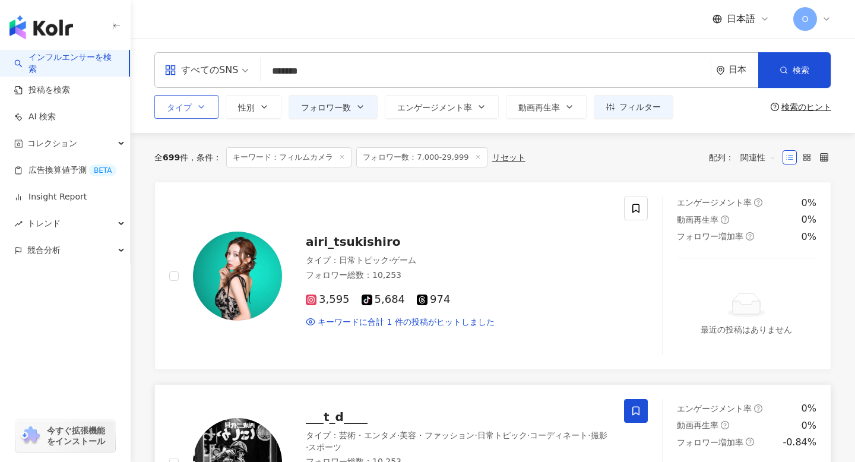
click at [204, 112] on button "タイプ" at bounding box center [186, 107] width 64 height 24
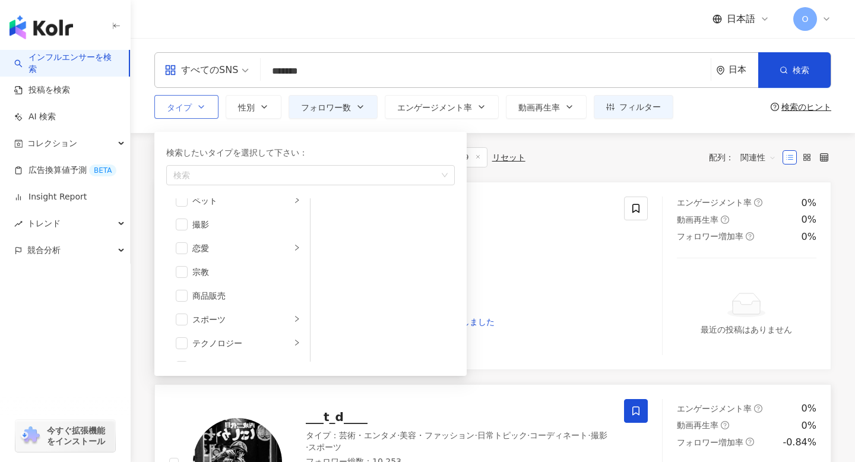
scroll to position [348, 0]
click at [211, 220] on div "撮影" at bounding box center [246, 221] width 108 height 13
click at [537, 187] on link "airi_tsukishiro タイプ ： 日常トピック · ゲーム フォロワー総数 ： 10,253 3,595 tiktok-icon 5,684 974…" at bounding box center [492, 276] width 677 height 188
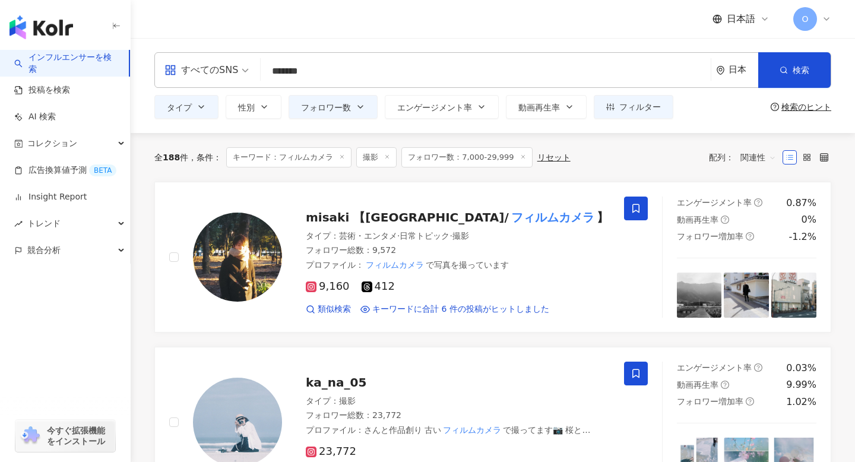
click at [592, 136] on div "全 188 件 条件 ： キーワード：フィルムカメラ 撮影 フォロワー数：7,000-29,999 リセット 配列： 関連性" at bounding box center [492, 157] width 677 height 49
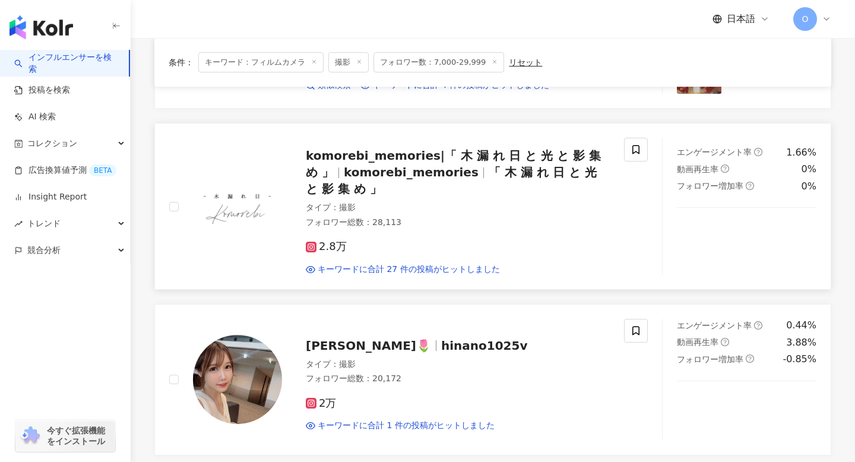
scroll to position [877, 0]
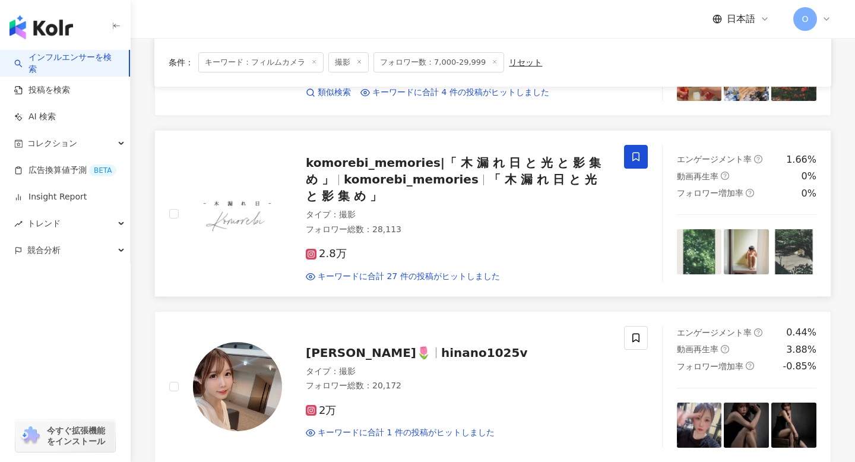
click at [632, 157] on icon at bounding box center [636, 156] width 11 height 11
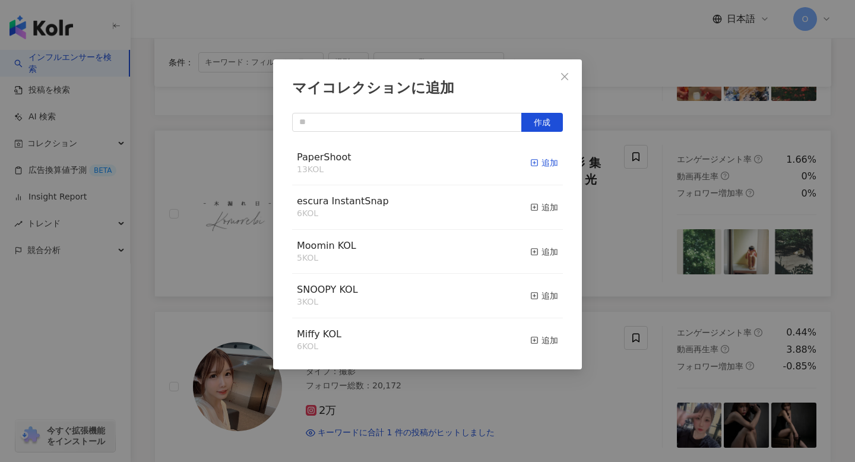
click at [536, 160] on icon "button" at bounding box center [535, 163] width 8 height 8
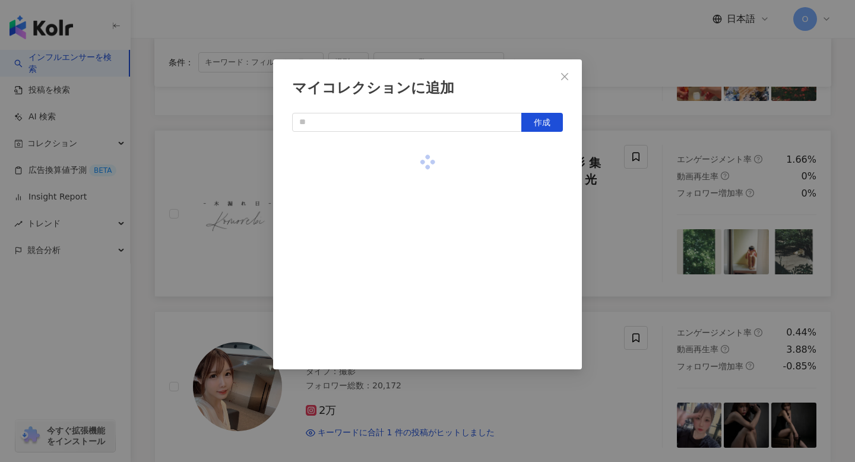
click at [593, 200] on div "マイコレクションに追加 作成" at bounding box center [427, 231] width 855 height 462
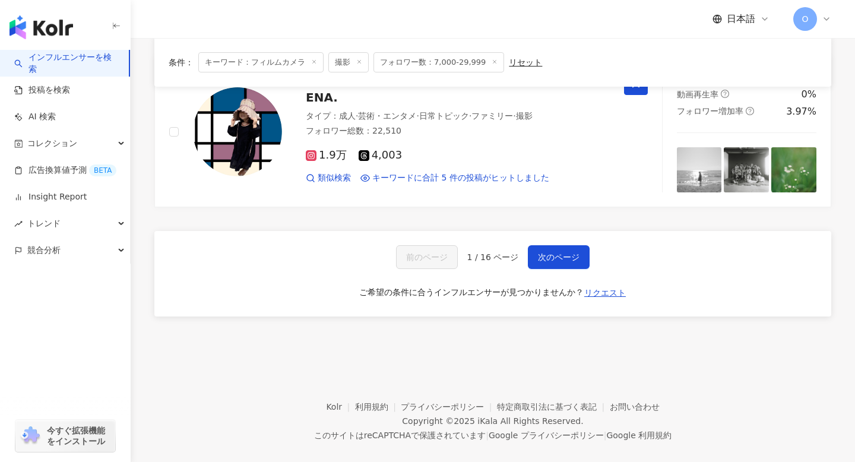
scroll to position [2012, 0]
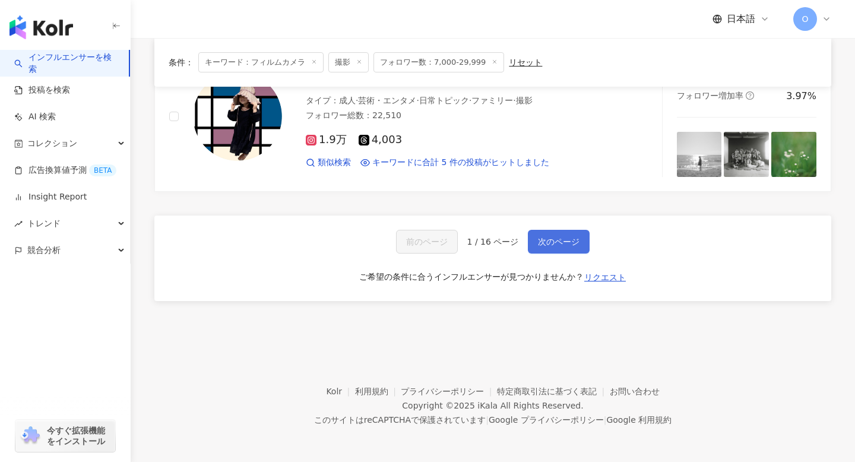
click at [563, 240] on span "次のページ" at bounding box center [559, 242] width 42 height 10
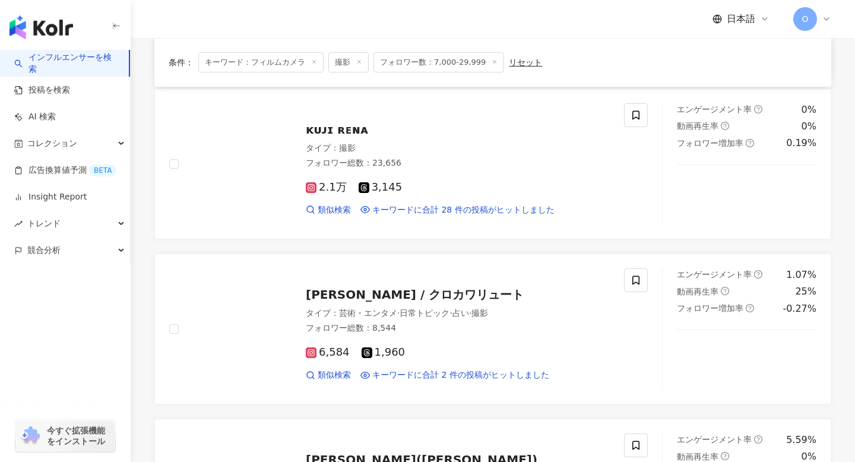
scroll to position [1094, 0]
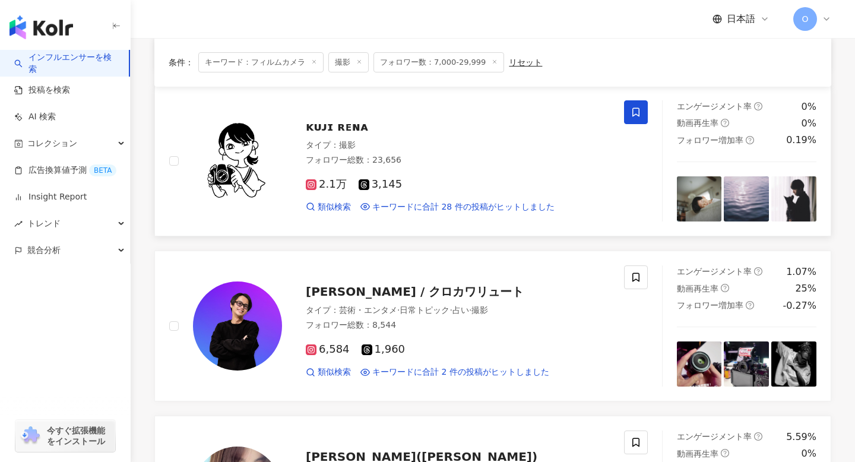
click at [642, 116] on span at bounding box center [636, 112] width 24 height 24
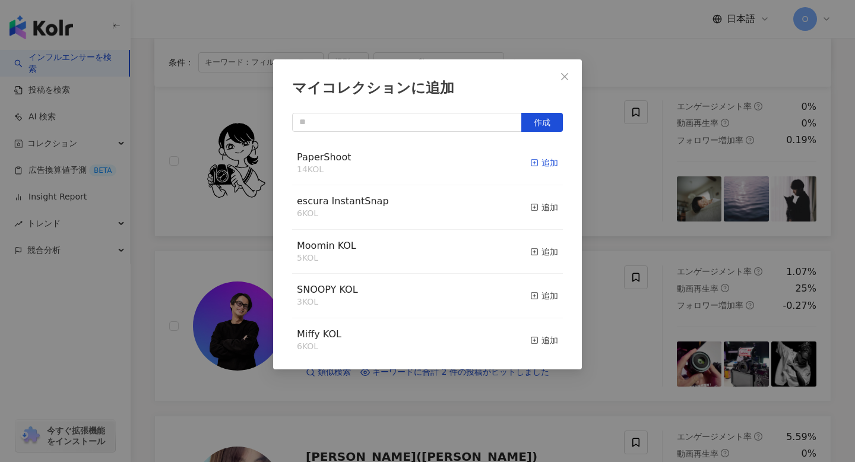
click at [534, 160] on rect "button" at bounding box center [535, 163] width 7 height 7
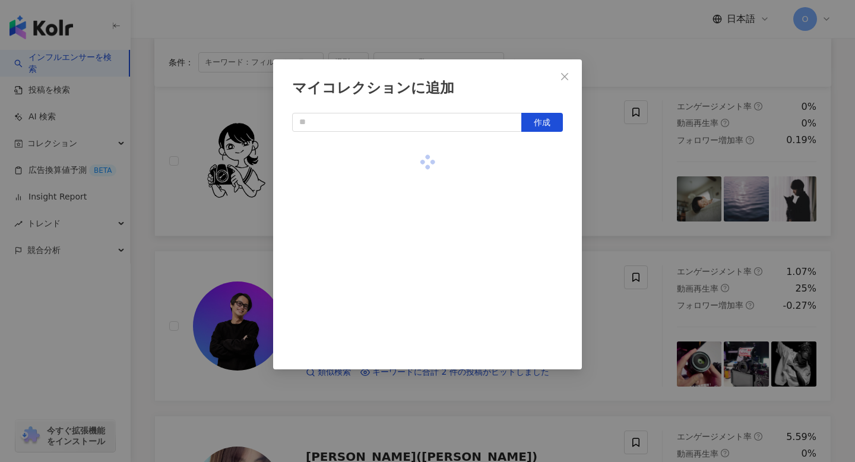
click at [614, 160] on div "マイコレクションに追加 作成" at bounding box center [427, 231] width 855 height 462
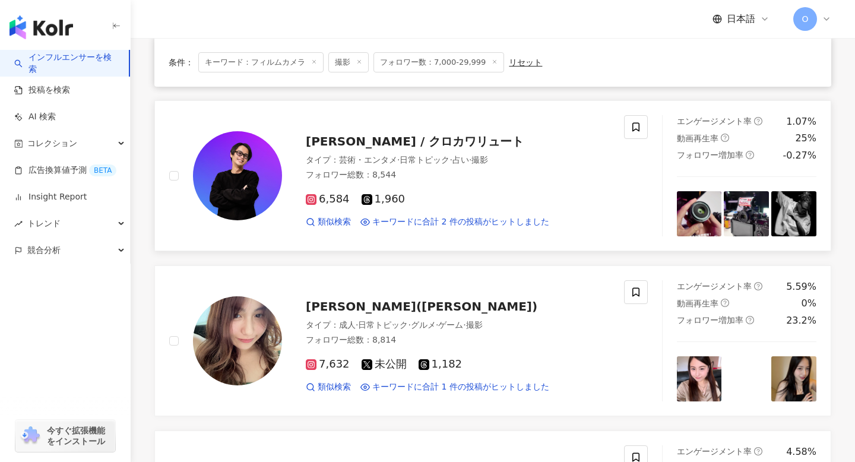
scroll to position [1245, 0]
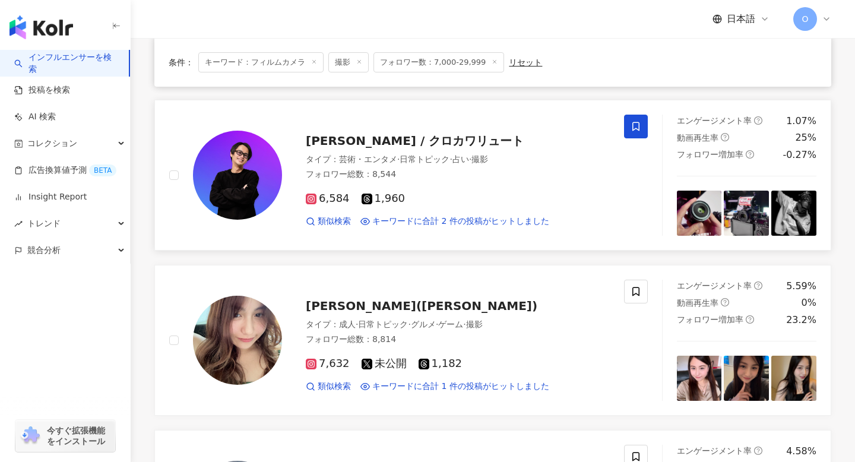
click at [634, 128] on icon at bounding box center [636, 126] width 7 height 9
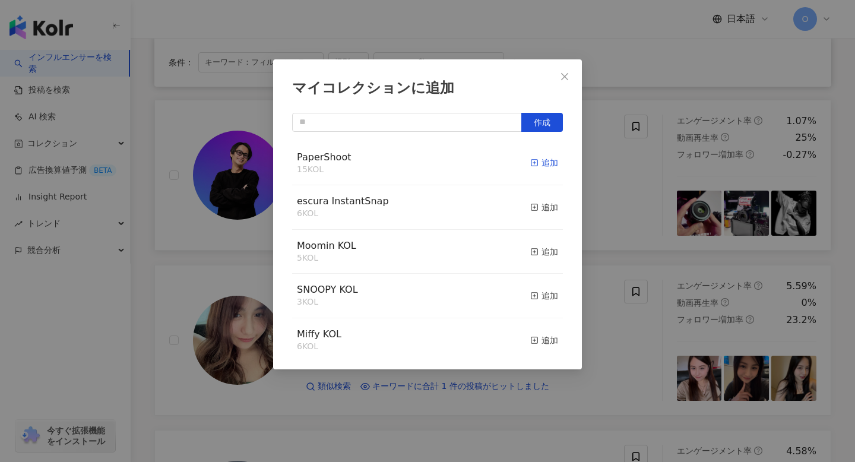
click at [533, 162] on icon "button" at bounding box center [535, 163] width 8 height 8
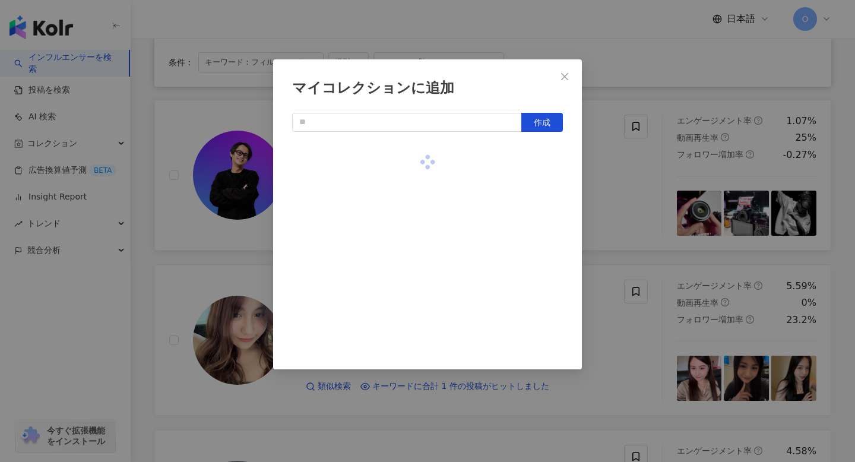
click at [595, 176] on div "マイコレクションに追加 作成" at bounding box center [427, 231] width 855 height 462
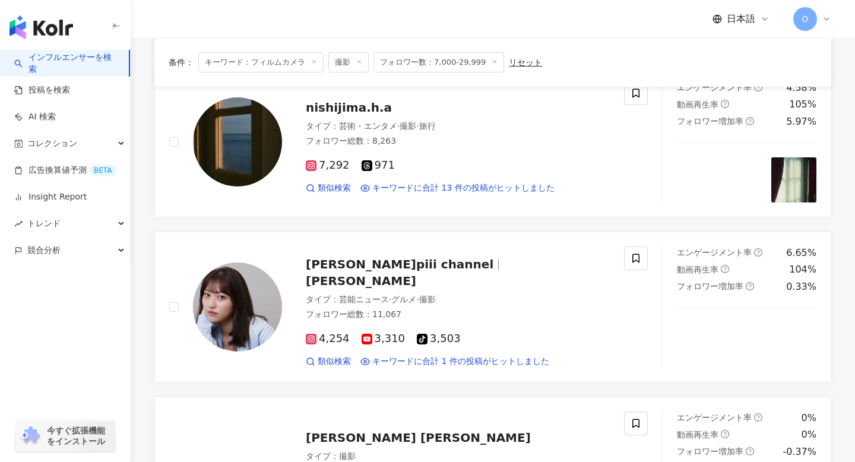
scroll to position [1604, 0]
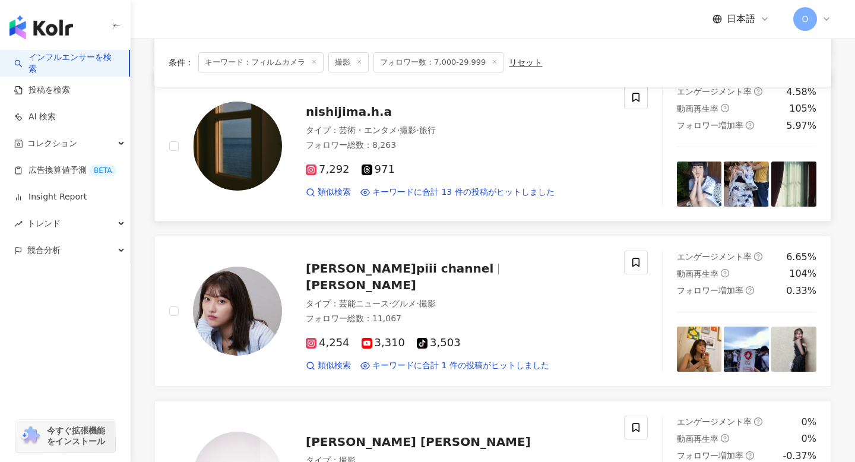
click at [785, 190] on img at bounding box center [794, 184] width 45 height 45
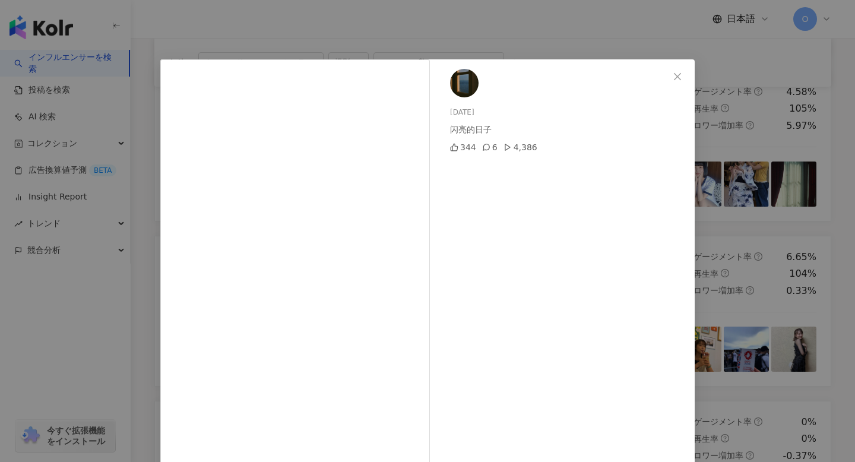
click at [831, 156] on div "2025/09/11 闪亮的日子 344 6 4,386 元の投稿を表示" at bounding box center [427, 231] width 855 height 462
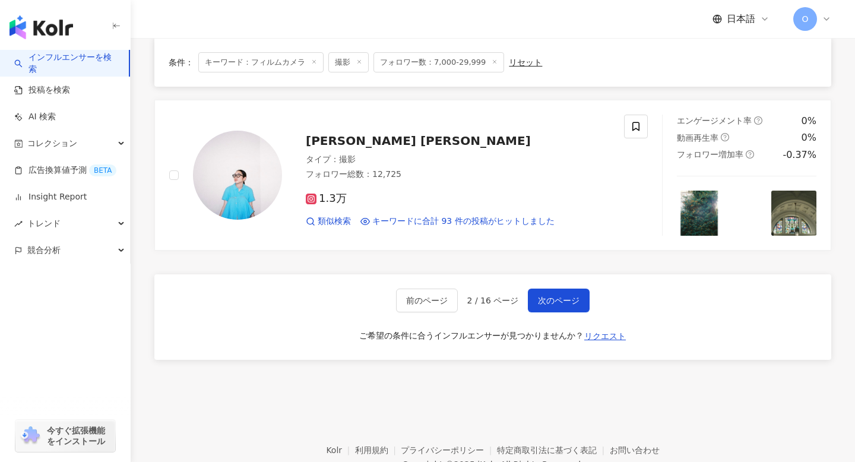
scroll to position [1911, 0]
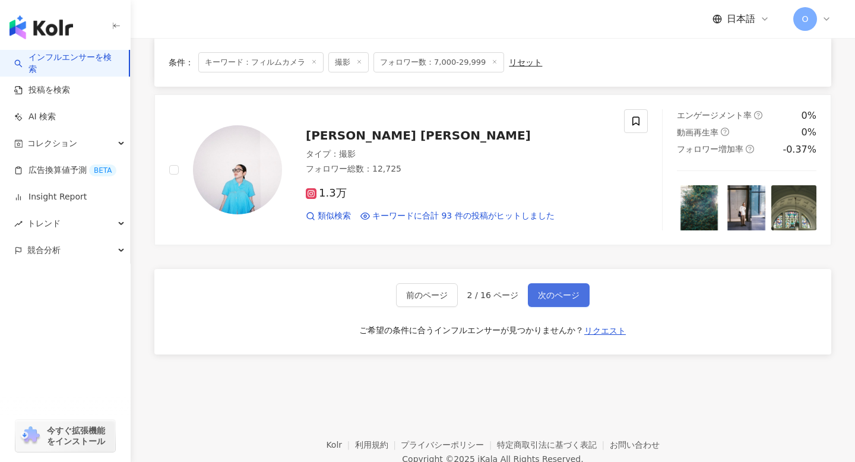
click at [572, 295] on span "次のページ" at bounding box center [559, 296] width 42 height 10
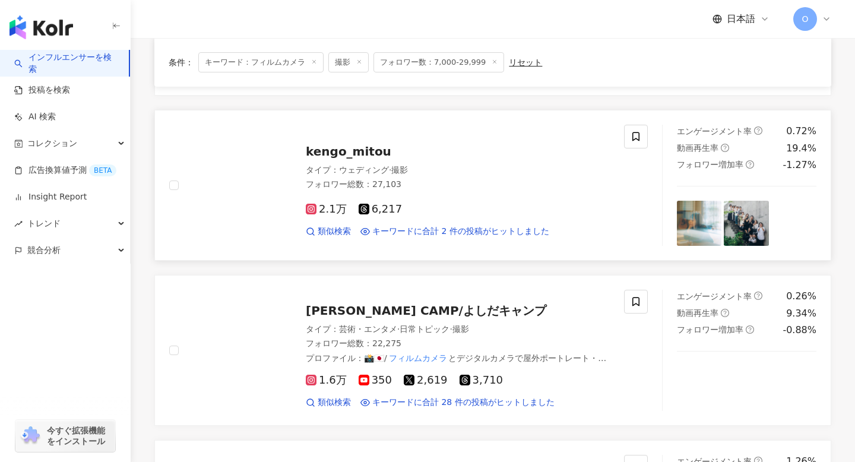
scroll to position [391, 0]
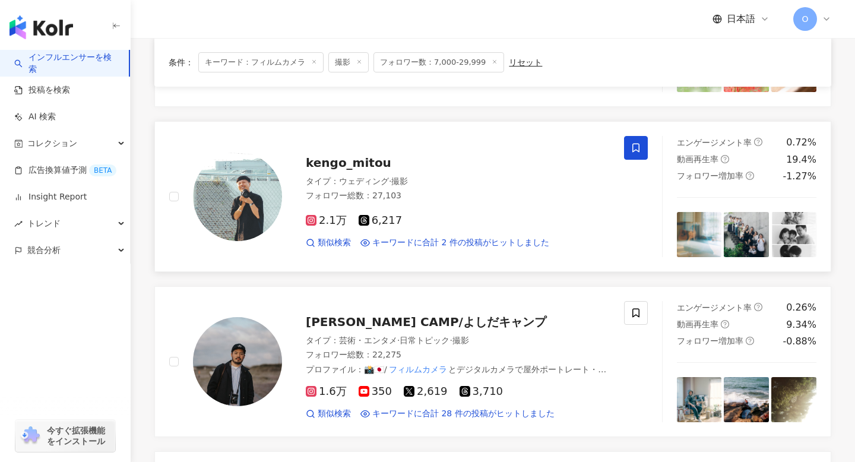
click at [636, 150] on icon at bounding box center [636, 148] width 7 height 9
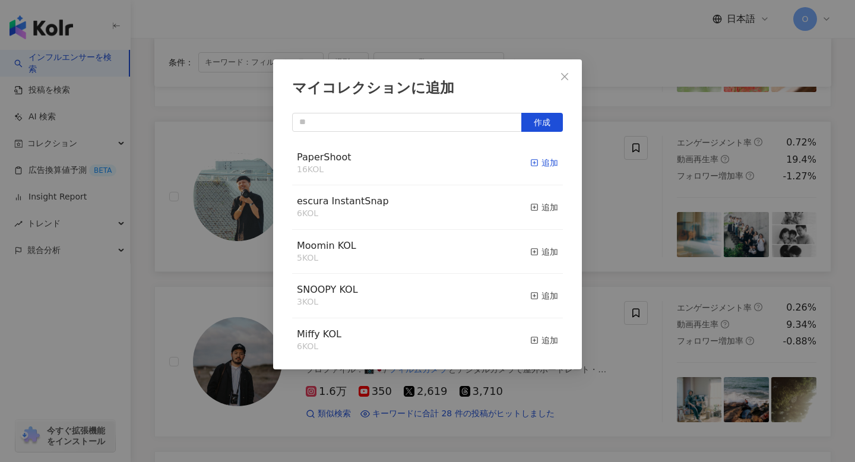
click at [535, 163] on icon "button" at bounding box center [535, 163] width 8 height 8
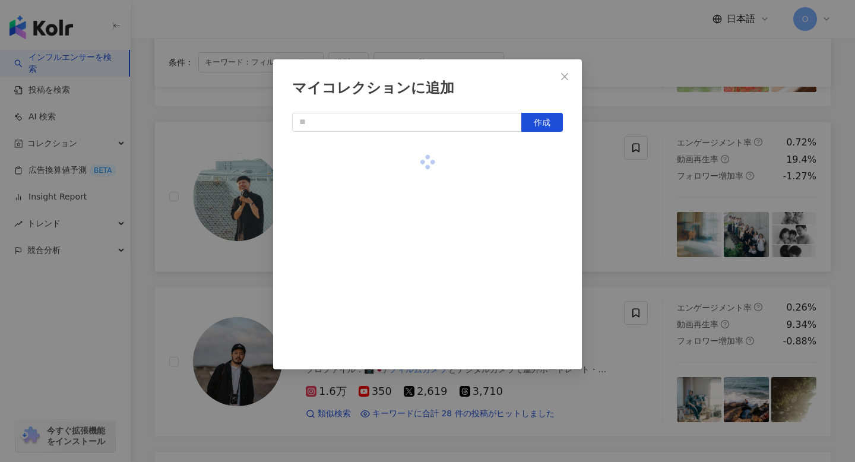
click at [597, 187] on div "マイコレクションに追加 作成" at bounding box center [427, 231] width 855 height 462
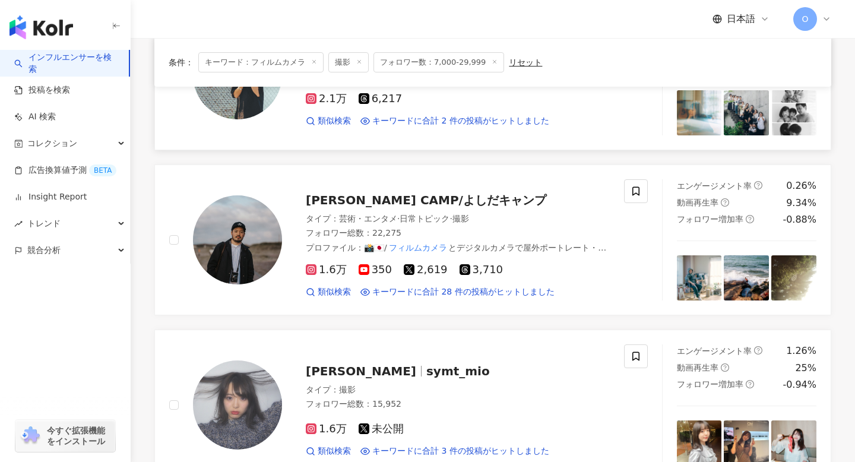
scroll to position [516, 0]
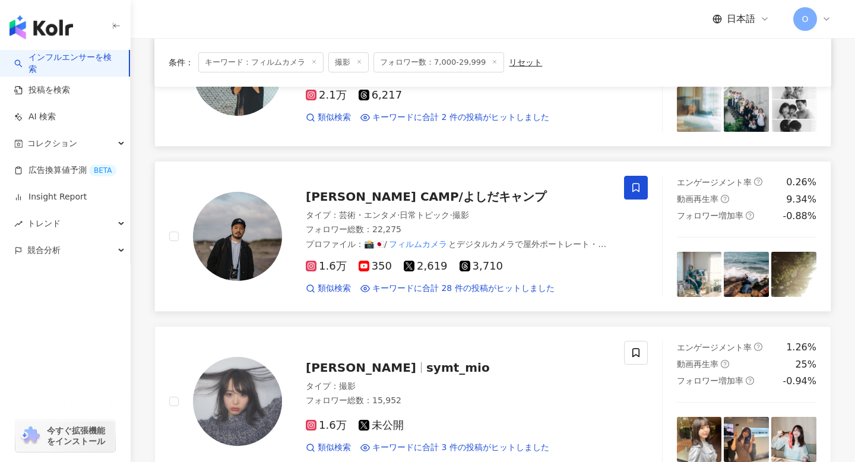
click at [640, 190] on icon at bounding box center [636, 187] width 11 height 11
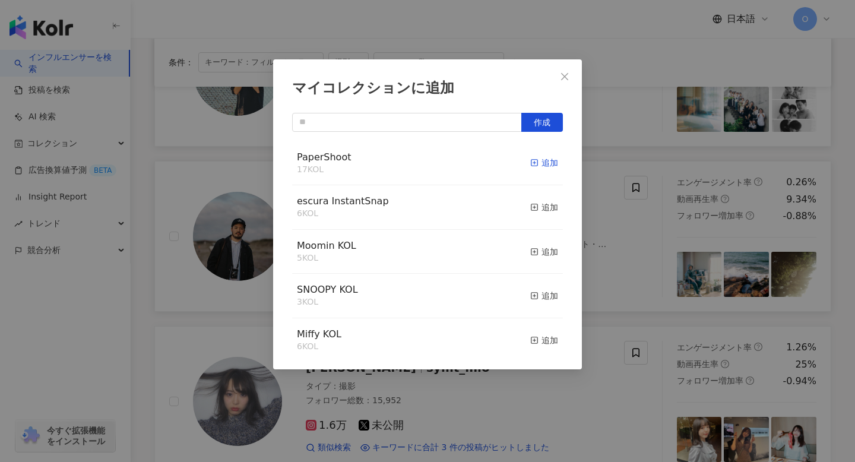
click at [533, 165] on icon "button" at bounding box center [535, 163] width 8 height 8
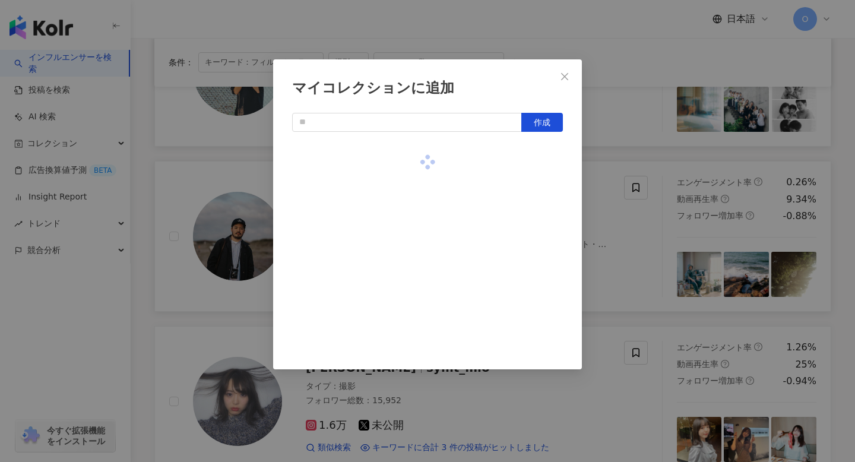
click at [602, 220] on div "マイコレクションに追加 作成" at bounding box center [427, 231] width 855 height 462
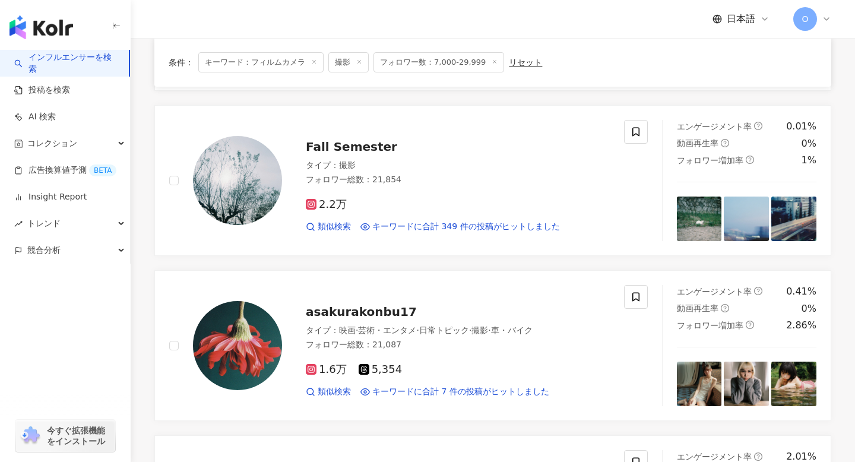
scroll to position [1075, 0]
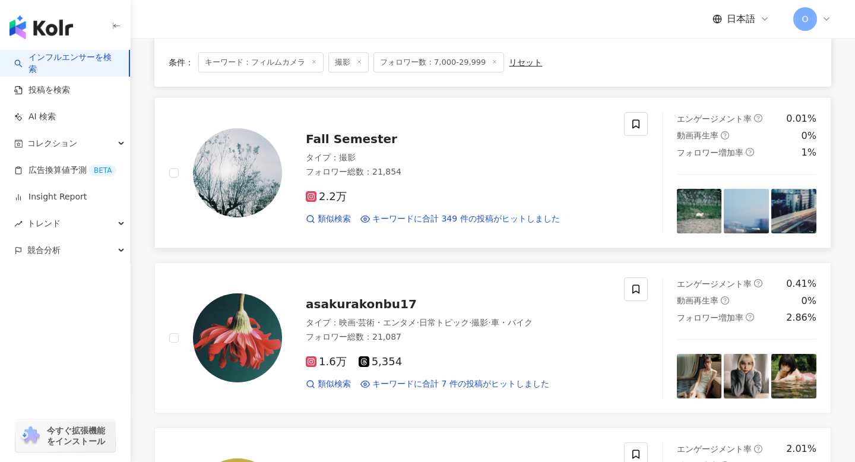
click at [711, 210] on img at bounding box center [699, 211] width 45 height 45
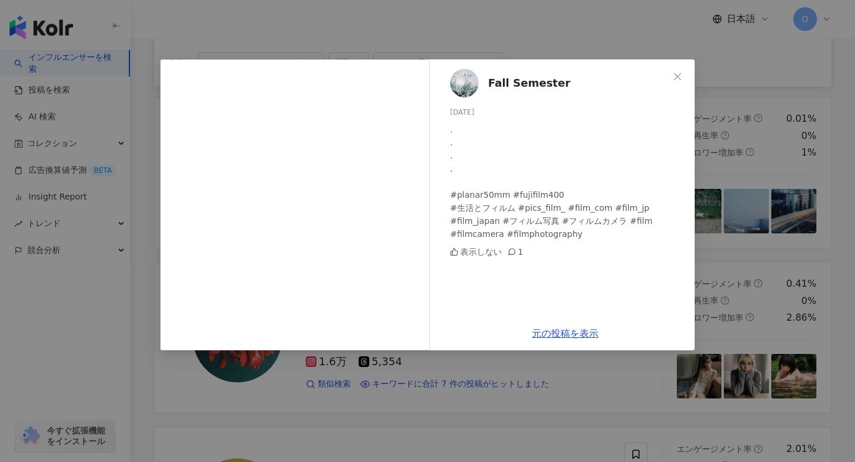
click at [812, 221] on div "Fall Semester 2025/09/29 . . . . #planar50mm #fujifilm400 #生活とフィルム #pics_film_ …" at bounding box center [427, 231] width 855 height 462
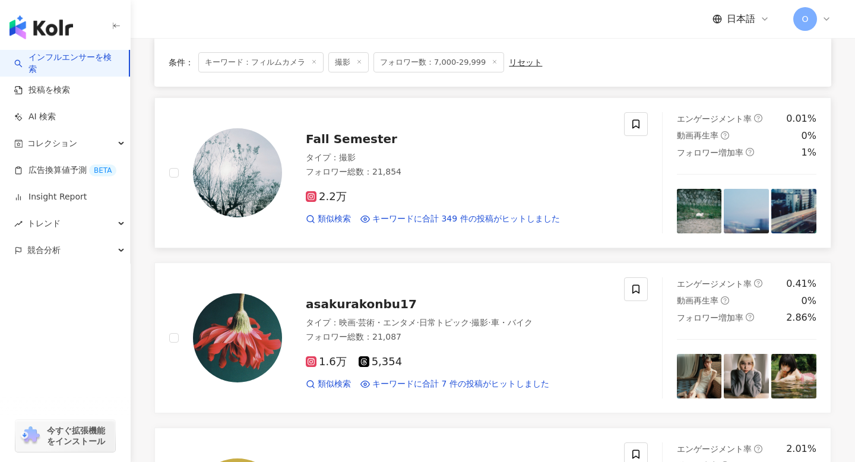
click at [790, 210] on img at bounding box center [794, 211] width 45 height 45
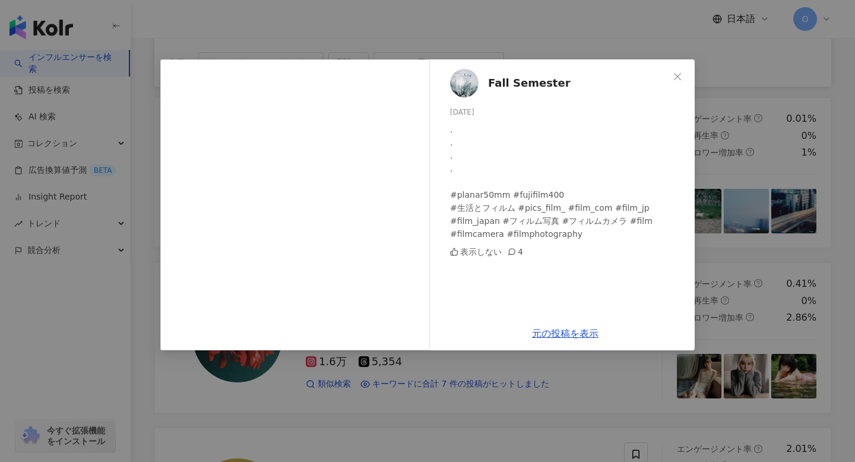
click at [843, 183] on div "Fall Semester 2025/09/26 . . . . #planar50mm #fujifilm400 #生活とフィルム #pics_film_ …" at bounding box center [427, 231] width 855 height 462
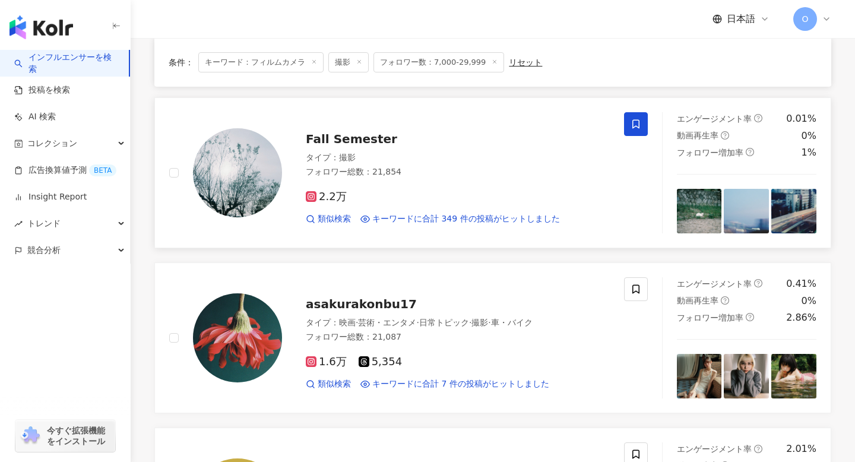
click at [640, 127] on icon at bounding box center [636, 124] width 11 height 11
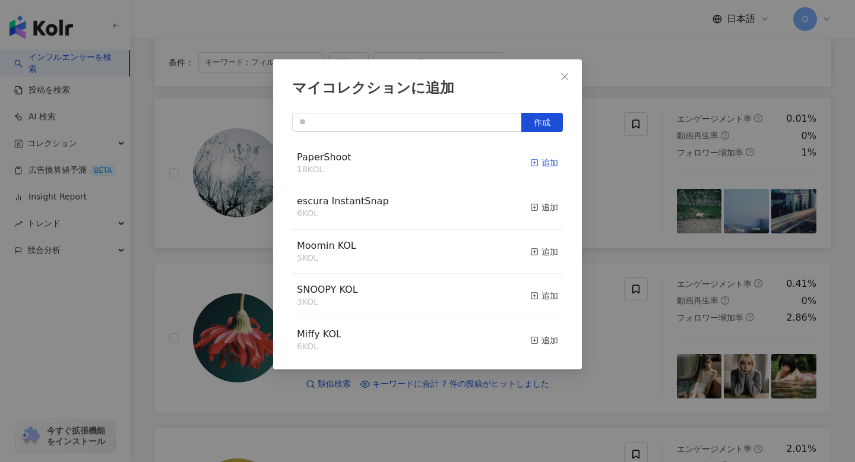
click at [535, 161] on icon "button" at bounding box center [535, 163] width 8 height 8
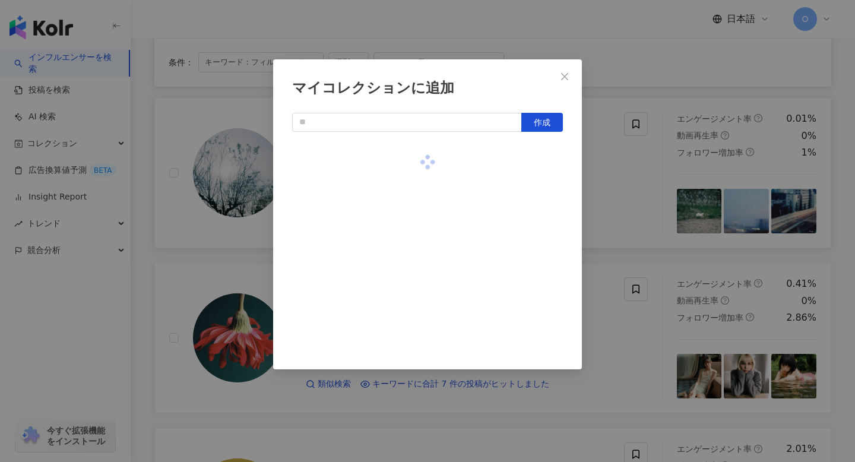
click at [599, 164] on div "マイコレクションに追加 作成" at bounding box center [427, 231] width 855 height 462
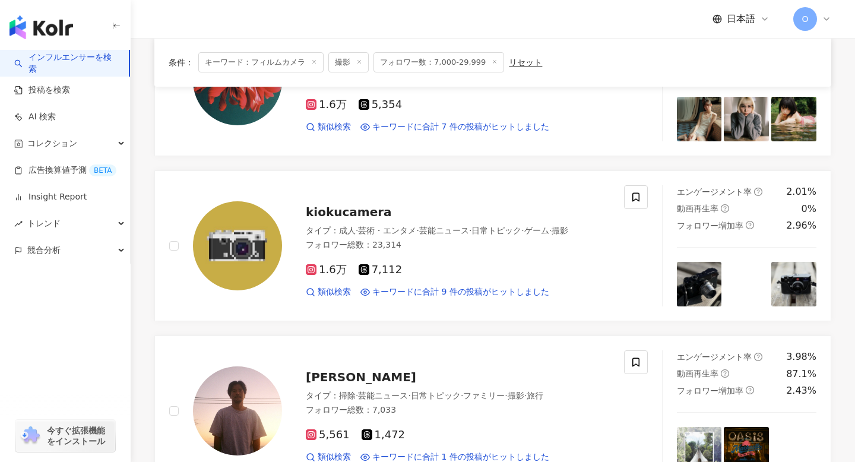
scroll to position [1391, 0]
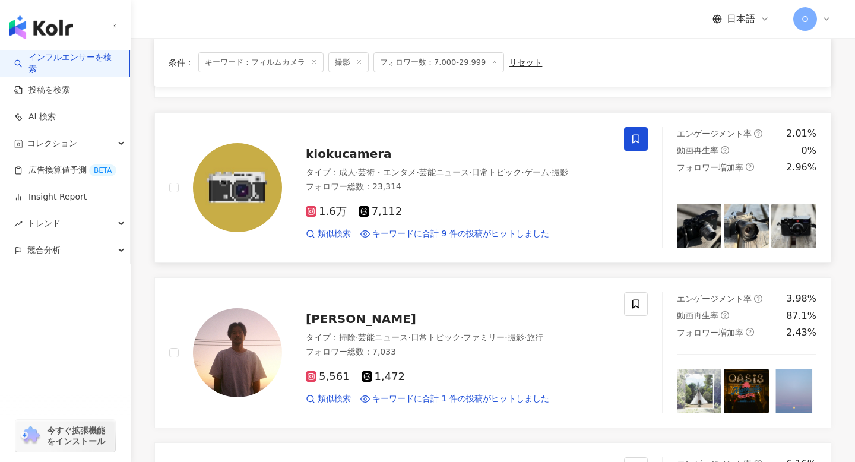
click at [639, 143] on icon at bounding box center [636, 139] width 11 height 11
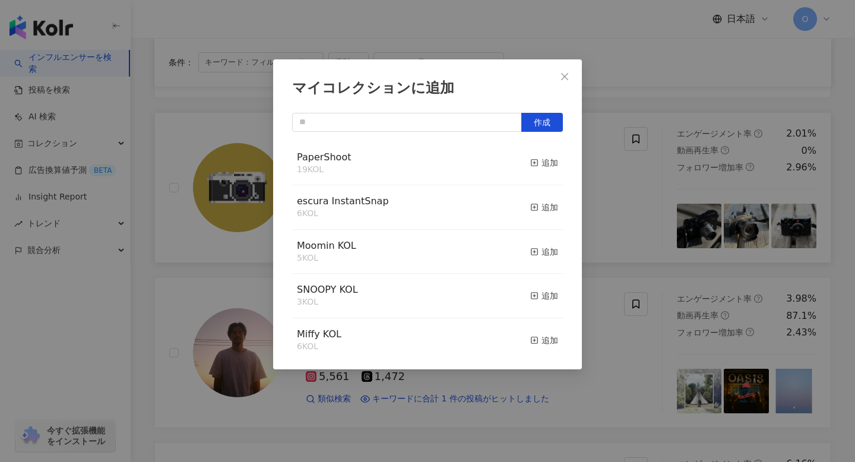
click at [724, 197] on div "マイコレクションに追加 作成 PaperShoot 19 KOL 追加 escura InstantSnap 6 KOL 追加 Moomin KOL 5 KO…" at bounding box center [427, 231] width 855 height 462
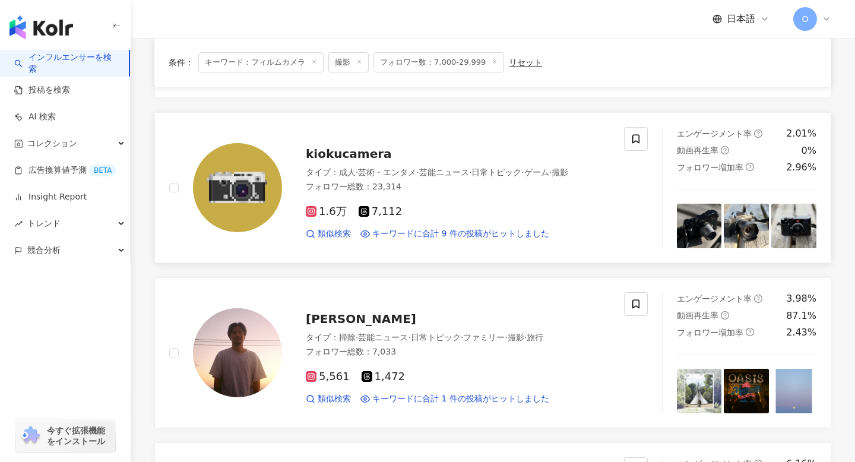
click at [706, 216] on img at bounding box center [699, 226] width 45 height 45
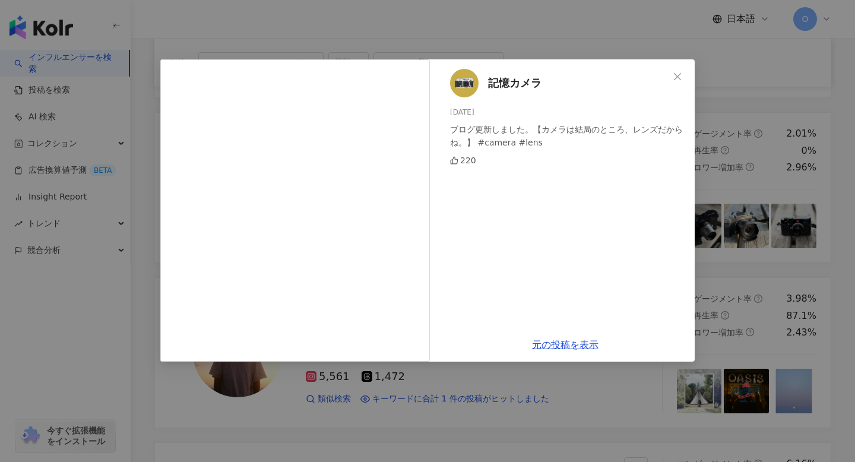
click at [839, 205] on div "記憶カメラ 2025/09/25 ブログ更新しました。【カメラは結局のところ、レンズだからね。】 #camera #lens 220 元の投稿を表示" at bounding box center [427, 231] width 855 height 462
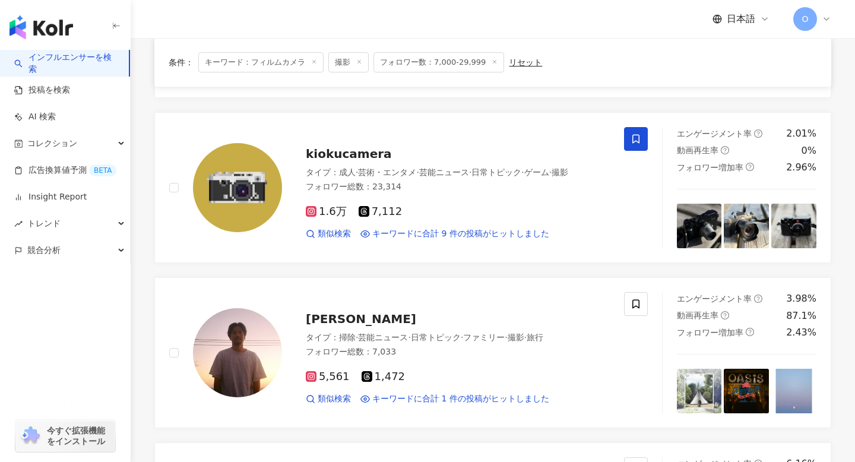
click at [633, 147] on span at bounding box center [636, 139] width 24 height 24
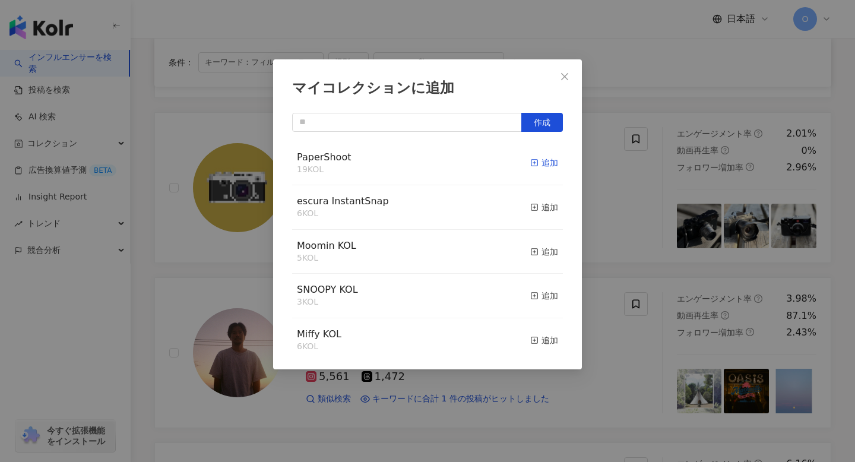
click at [531, 160] on icon "button" at bounding box center [535, 163] width 8 height 8
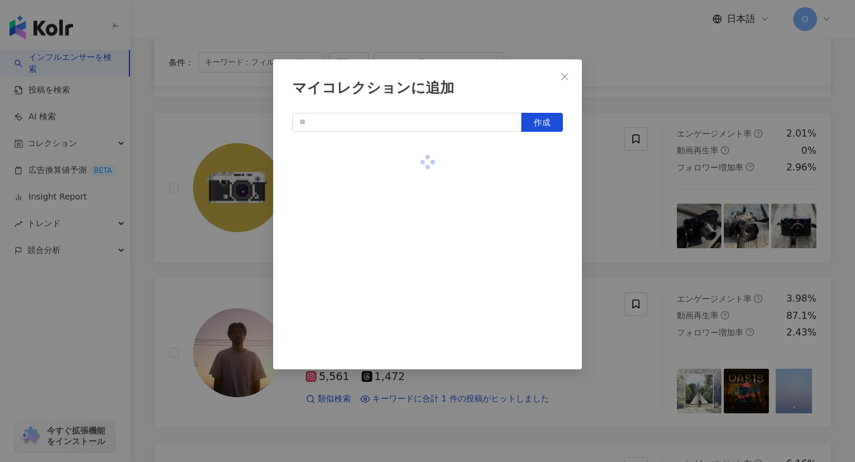
click at [615, 196] on div "マイコレクションに追加 作成" at bounding box center [427, 231] width 855 height 462
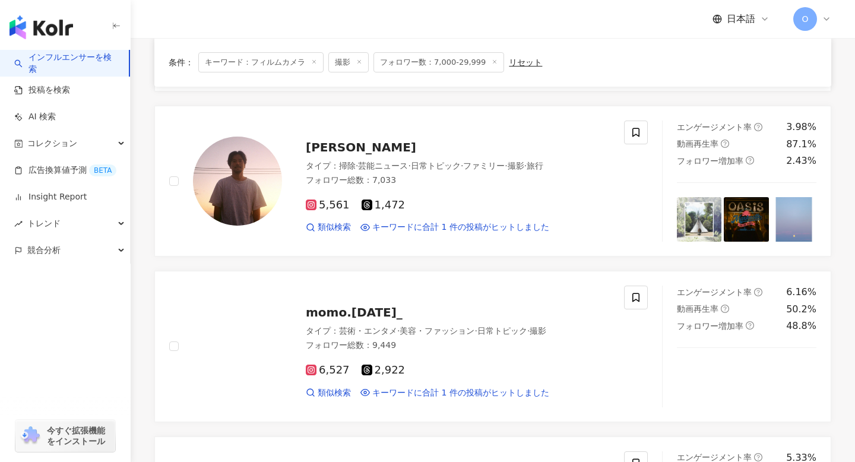
scroll to position [1570, 0]
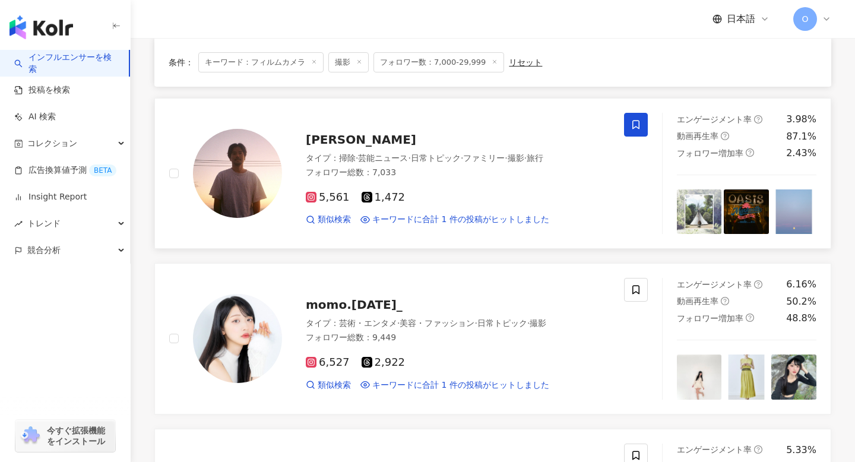
click at [642, 128] on span at bounding box center [636, 125] width 24 height 24
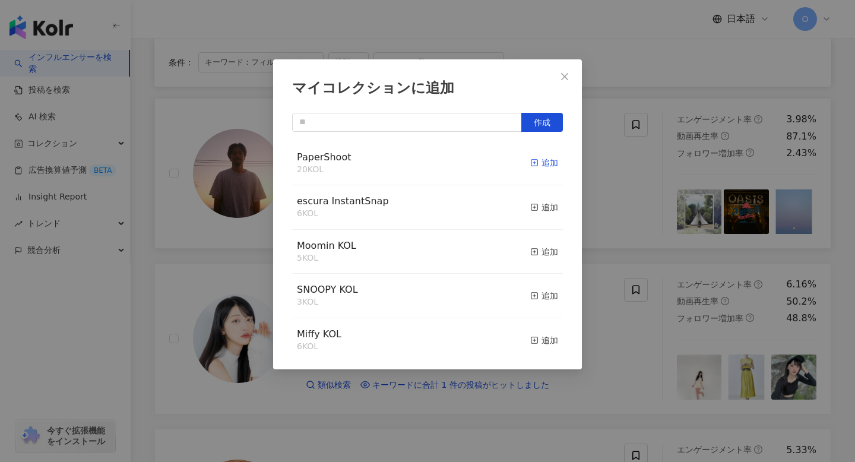
click at [539, 166] on div "追加" at bounding box center [545, 162] width 28 height 13
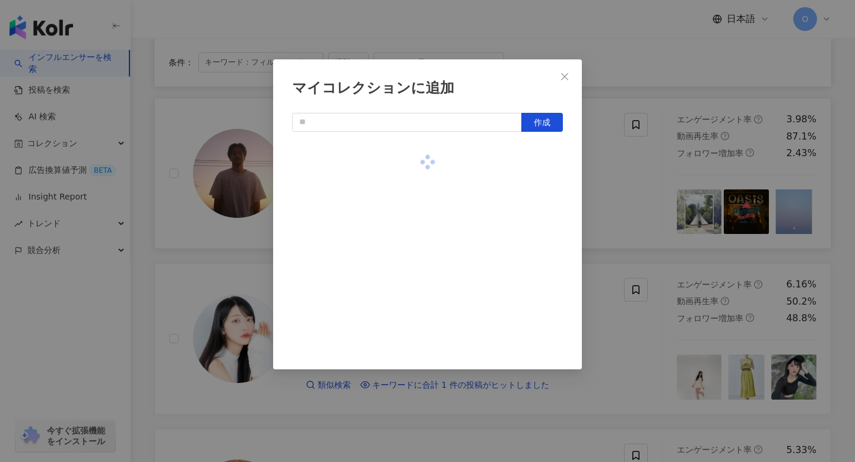
click at [598, 176] on div "マイコレクションに追加 作成" at bounding box center [427, 231] width 855 height 462
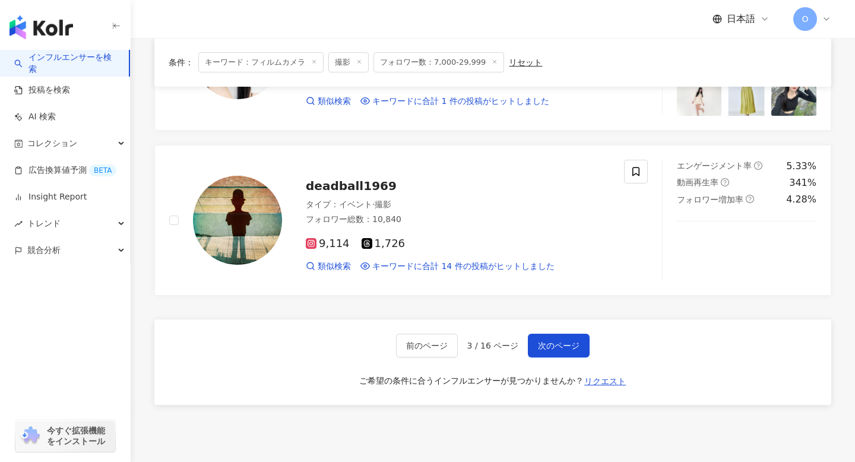
scroll to position [1855, 0]
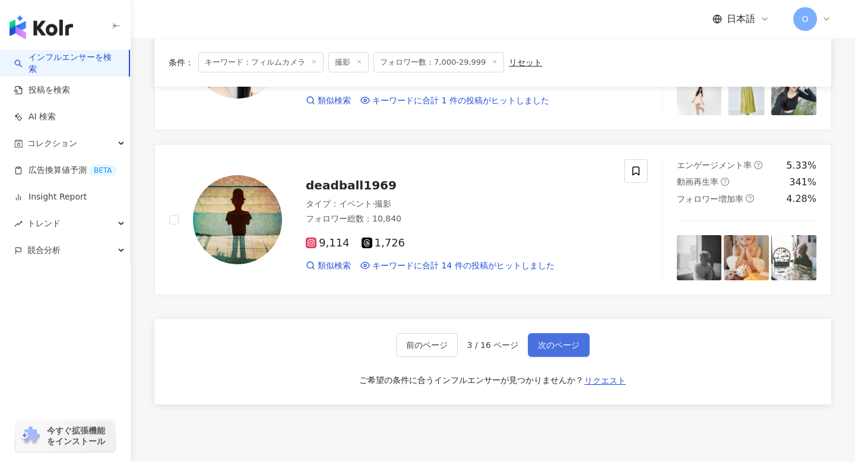
click at [569, 340] on span "次のページ" at bounding box center [559, 345] width 42 height 10
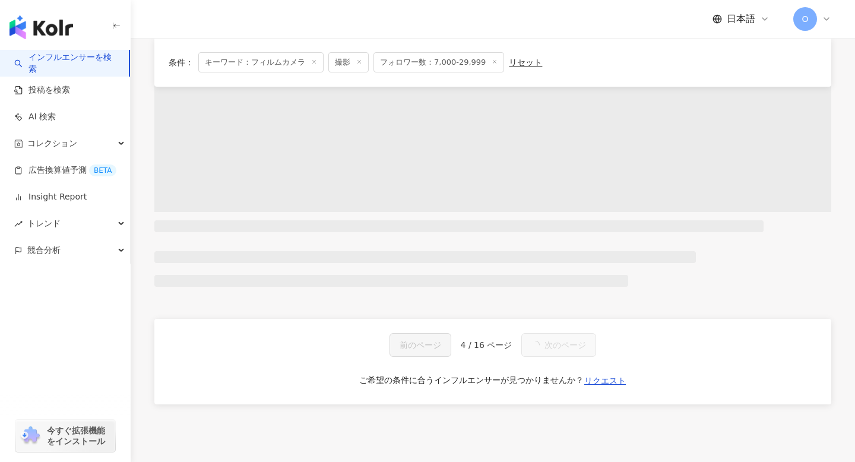
scroll to position [0, 0]
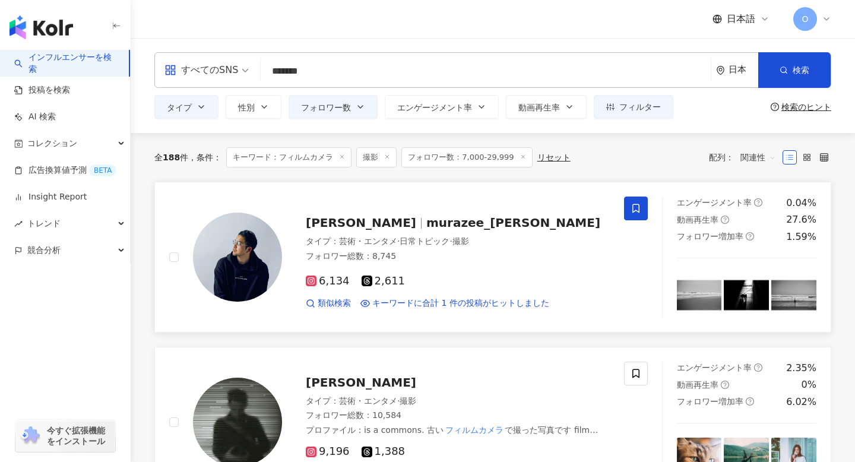
click at [644, 212] on span at bounding box center [636, 209] width 24 height 24
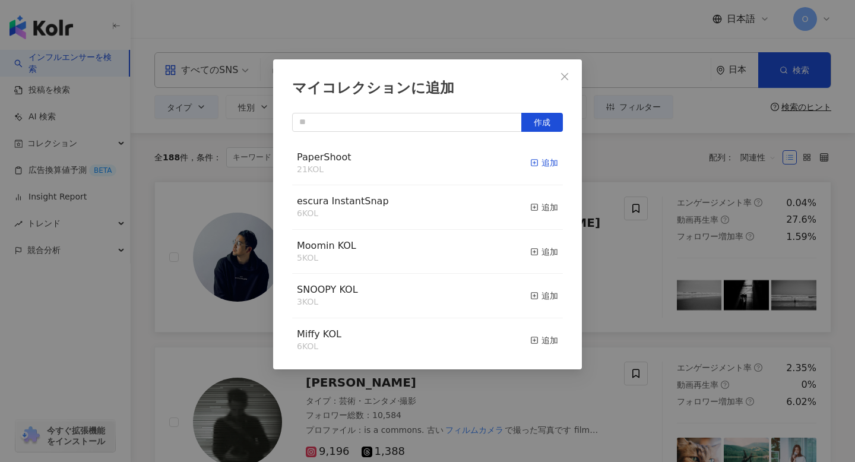
click at [544, 165] on div "追加" at bounding box center [545, 162] width 28 height 13
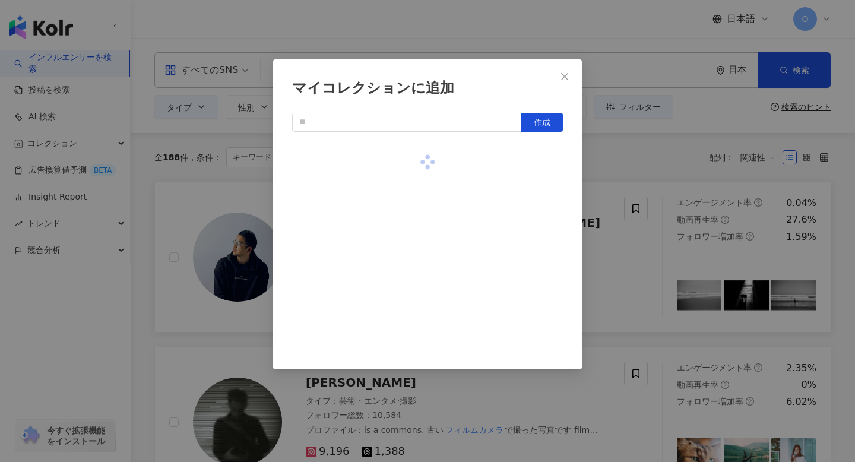
click at [605, 207] on div "マイコレクションに追加 作成" at bounding box center [427, 231] width 855 height 462
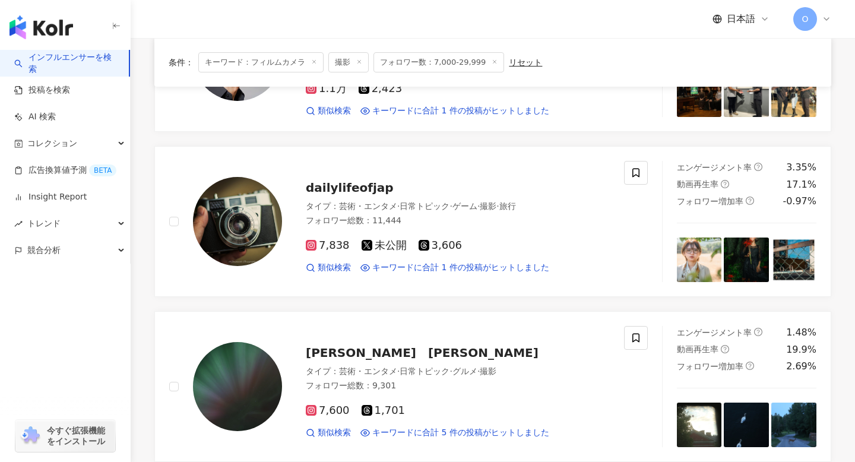
scroll to position [1037, 0]
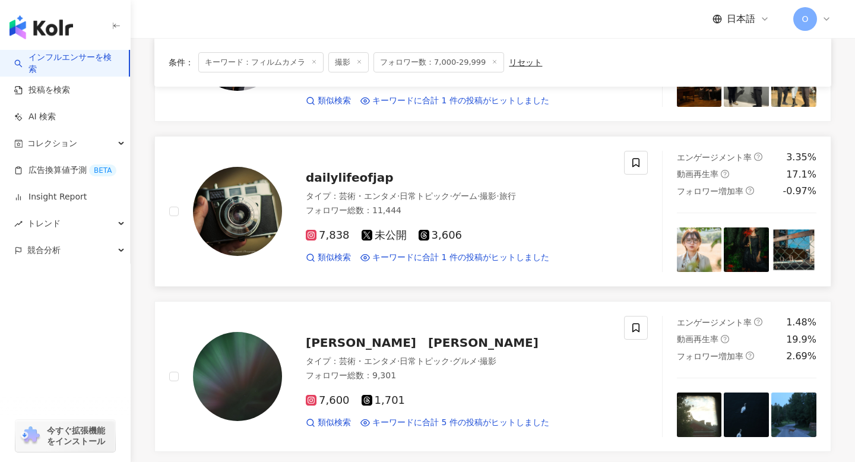
click at [693, 248] on img at bounding box center [699, 250] width 45 height 45
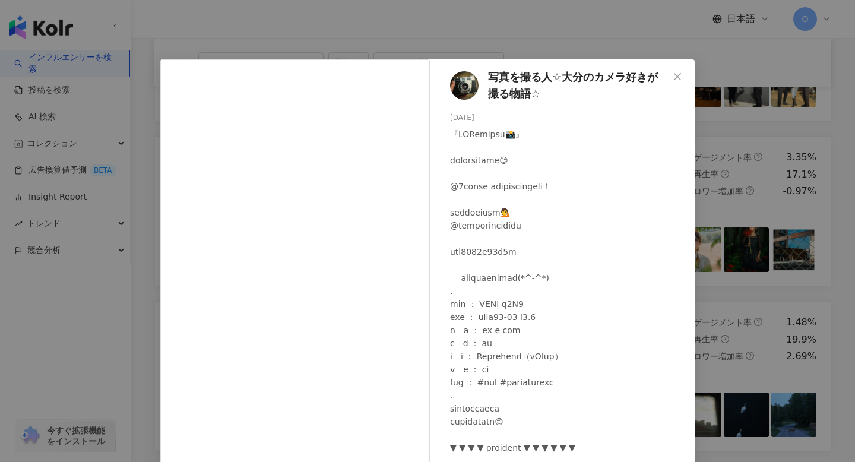
click at [766, 132] on div "写真を撮る人☆大分のカメラ好きが撮る物語☆ 2025/10/11 99 元の投稿を表示" at bounding box center [427, 231] width 855 height 462
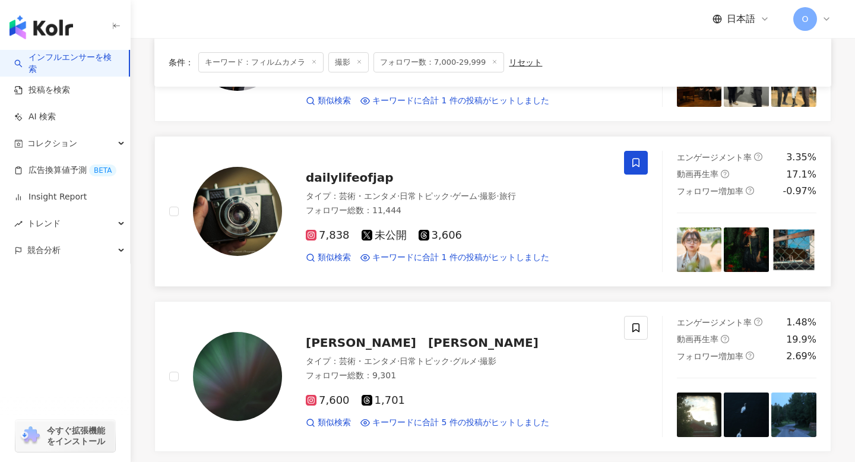
click at [640, 157] on span at bounding box center [636, 163] width 24 height 24
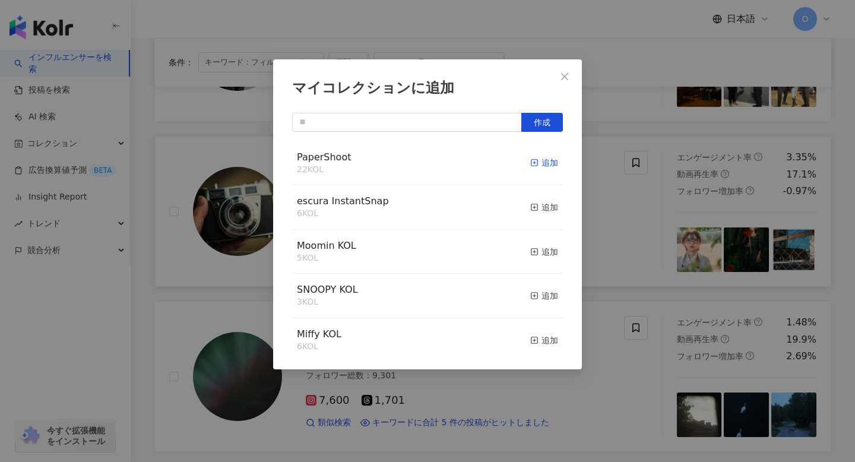
click at [535, 164] on icon "button" at bounding box center [535, 163] width 8 height 8
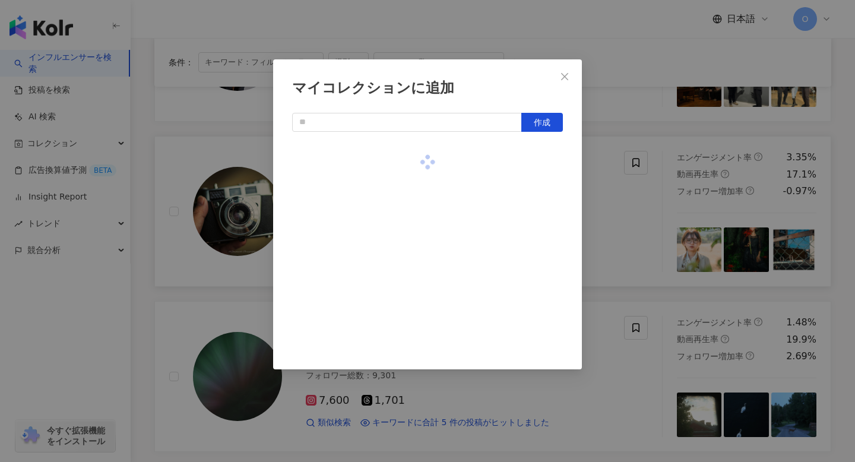
click at [601, 201] on div "マイコレクションに追加 作成" at bounding box center [427, 231] width 855 height 462
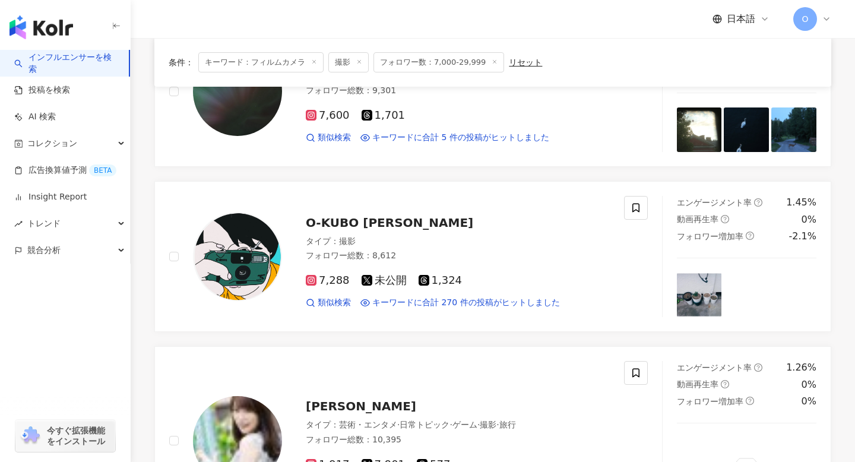
scroll to position [1329, 0]
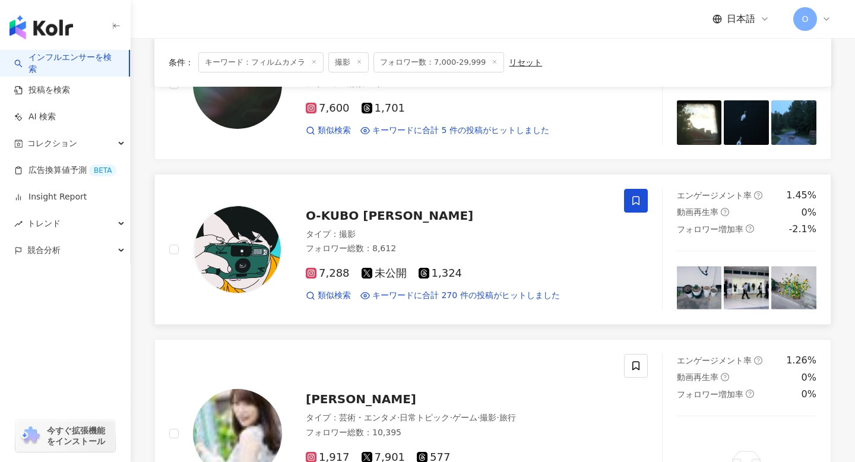
click at [643, 198] on span at bounding box center [636, 201] width 24 height 24
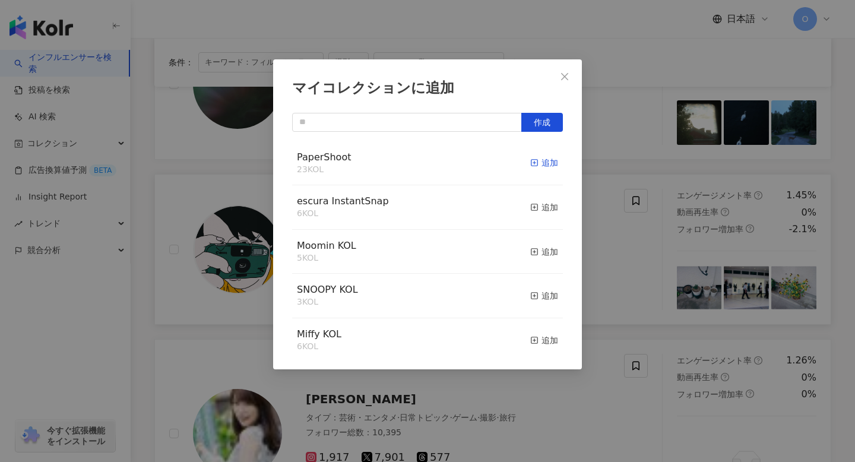
click at [541, 163] on div "追加" at bounding box center [545, 162] width 28 height 13
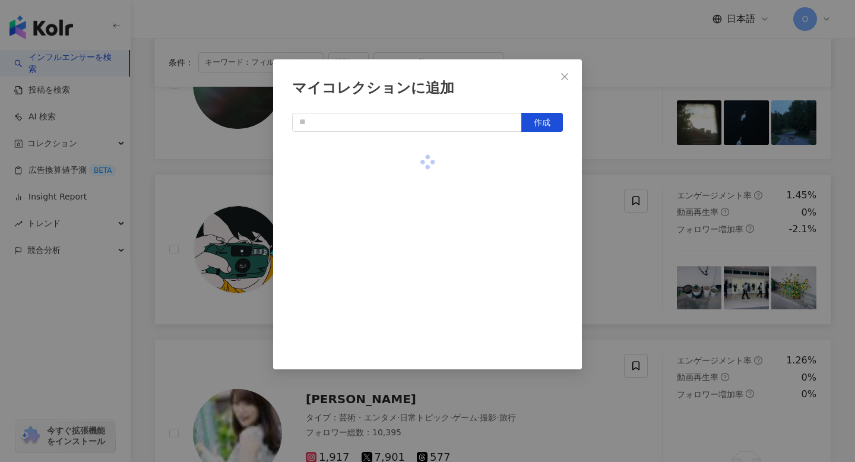
click at [620, 229] on div "マイコレクションに追加 作成" at bounding box center [427, 231] width 855 height 462
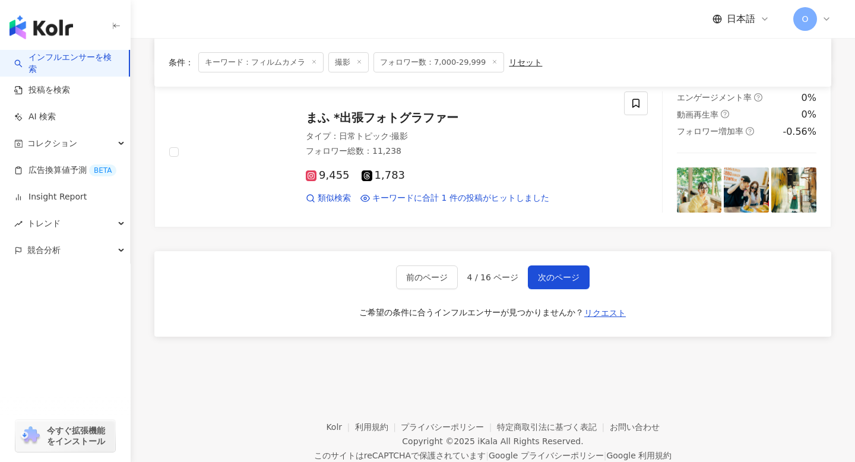
scroll to position [1962, 0]
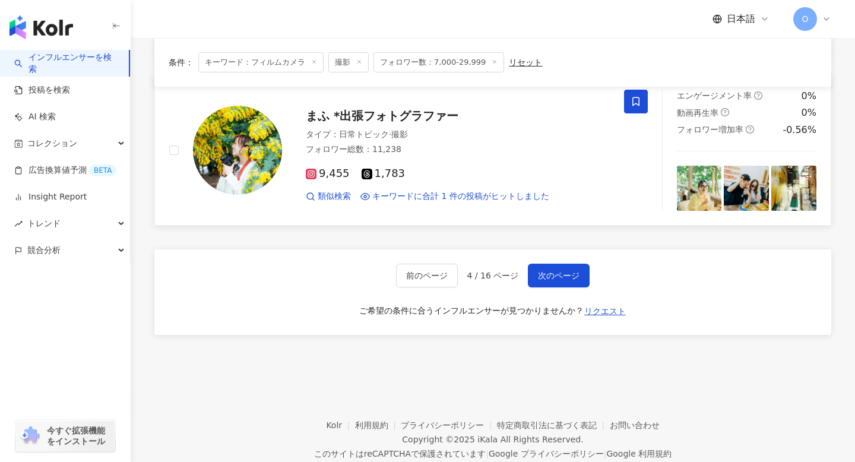
click at [633, 106] on icon at bounding box center [636, 101] width 11 height 11
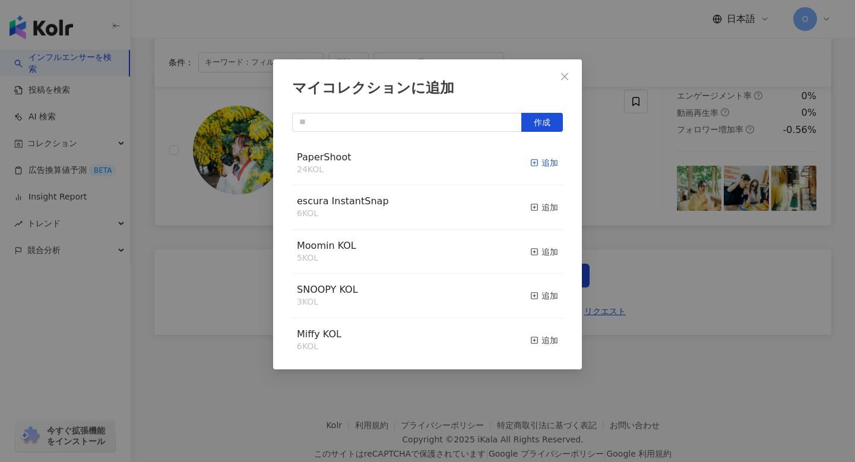
click at [533, 167] on div "追加" at bounding box center [545, 162] width 28 height 13
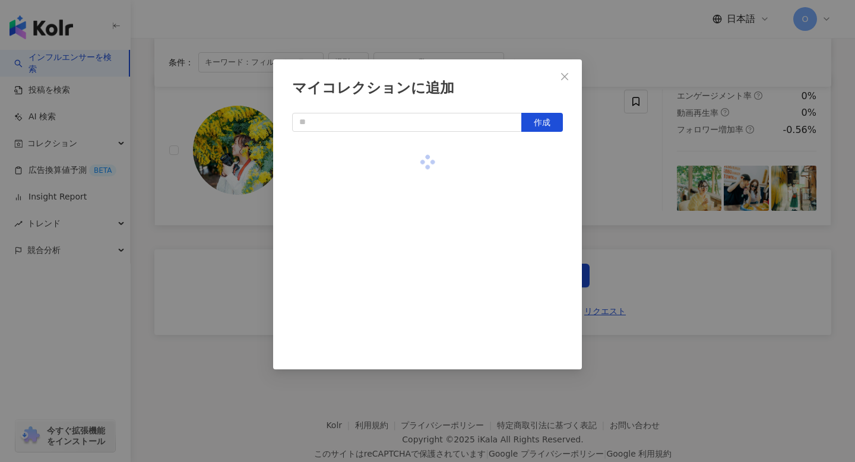
click at [628, 178] on div "マイコレクションに追加 作成" at bounding box center [427, 231] width 855 height 462
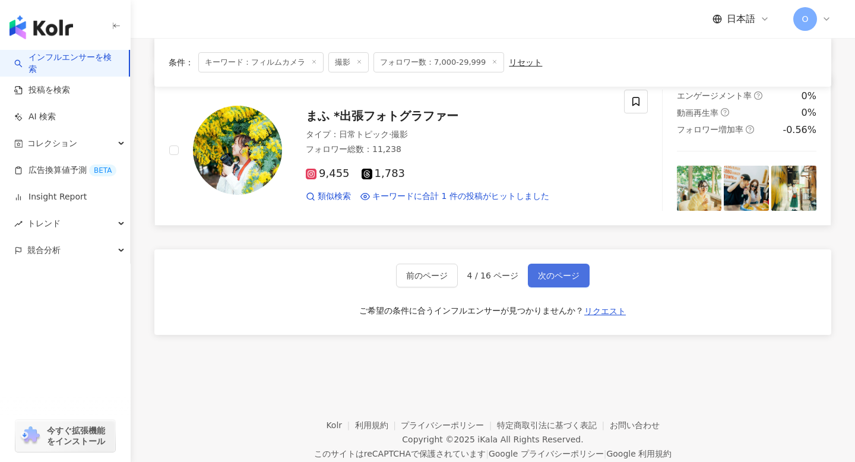
click at [568, 271] on span "次のページ" at bounding box center [559, 276] width 42 height 10
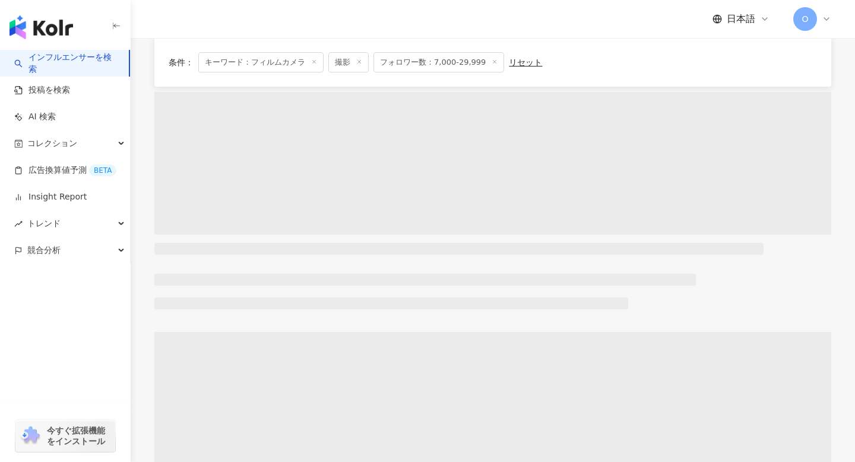
scroll to position [0, 0]
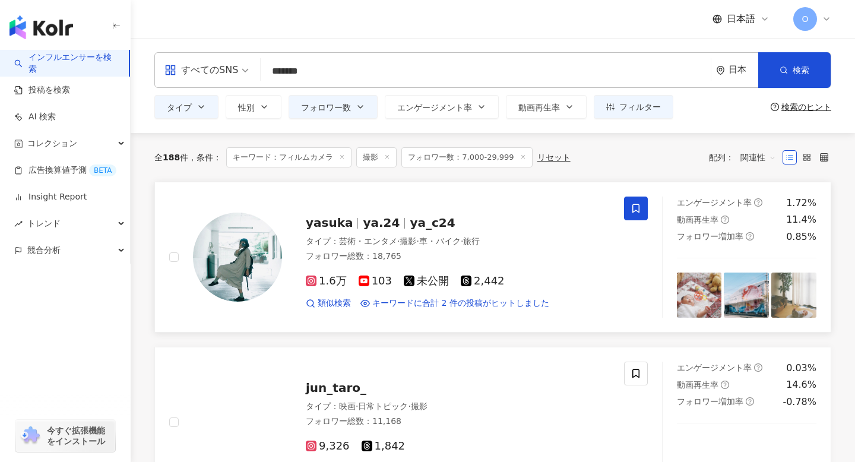
click at [633, 218] on span at bounding box center [636, 209] width 24 height 24
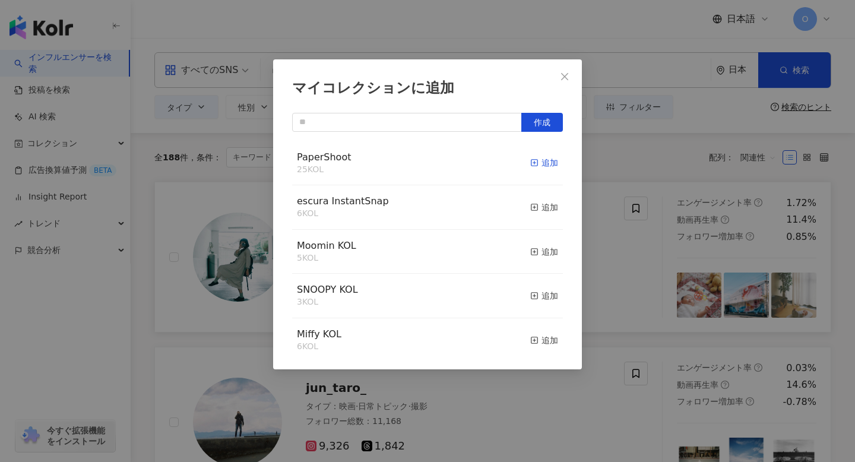
click at [535, 162] on line "button" at bounding box center [535, 163] width 0 height 3
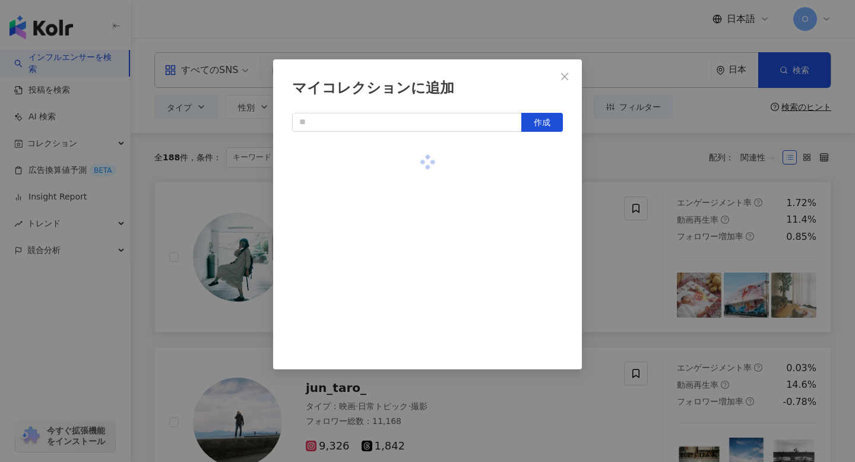
click at [595, 239] on div "マイコレクションに追加 作成" at bounding box center [427, 231] width 855 height 462
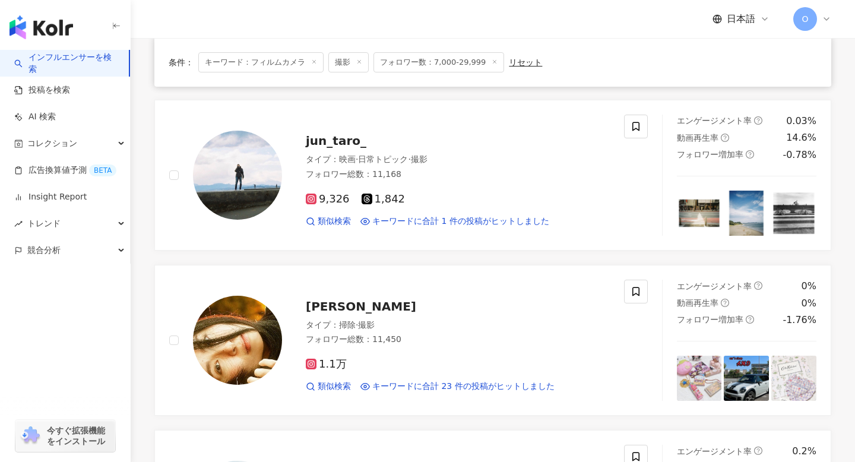
scroll to position [248, 0]
click at [631, 128] on icon at bounding box center [636, 126] width 11 height 11
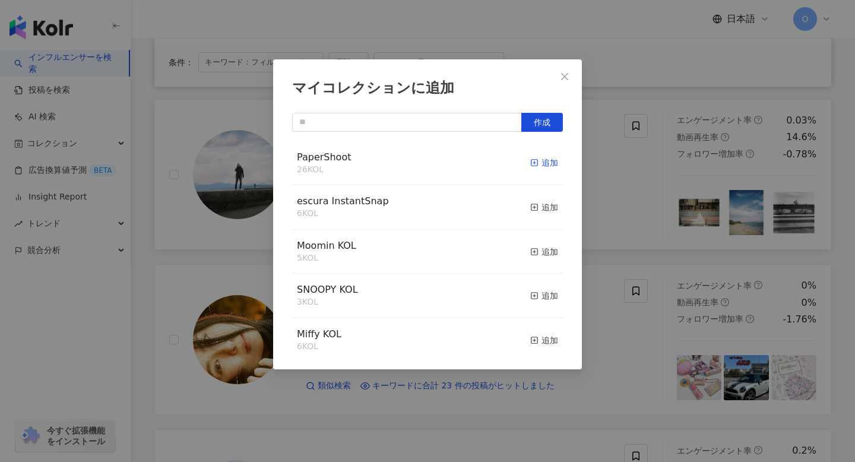
click at [539, 162] on div "追加" at bounding box center [545, 162] width 28 height 13
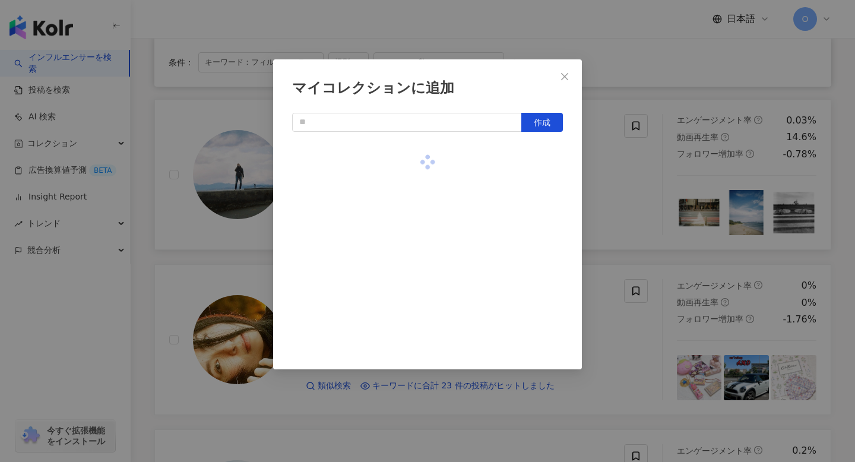
click at [605, 192] on div "マイコレクションに追加 作成" at bounding box center [427, 231] width 855 height 462
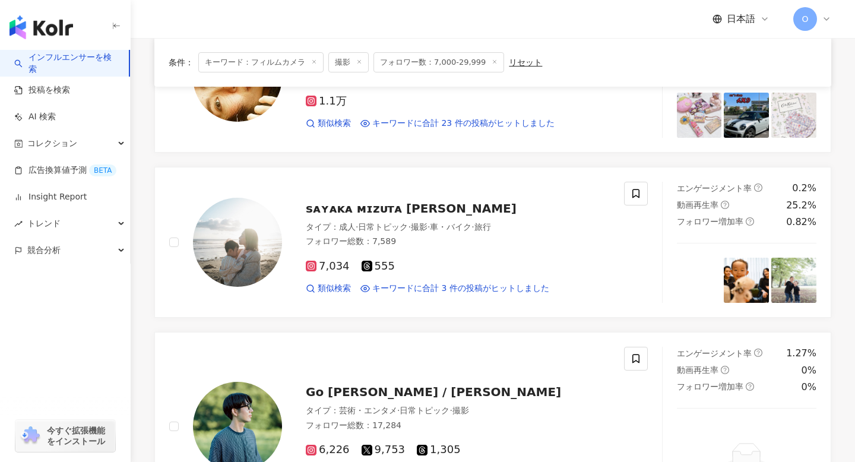
scroll to position [514, 0]
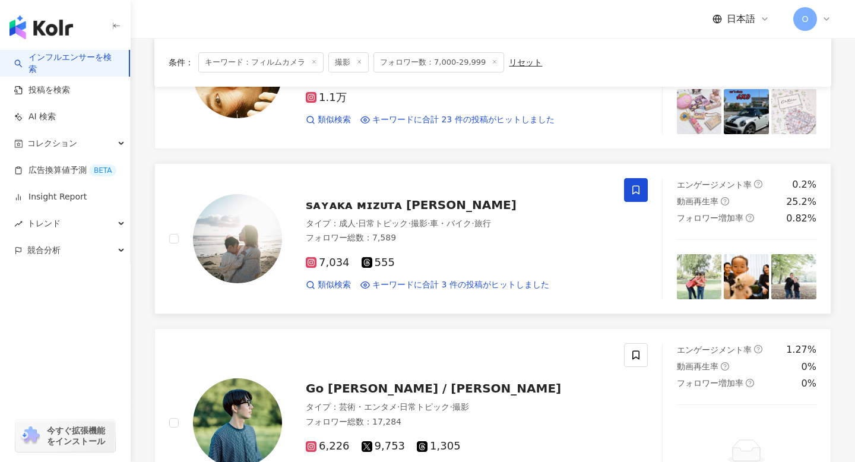
click at [645, 191] on span at bounding box center [636, 190] width 24 height 24
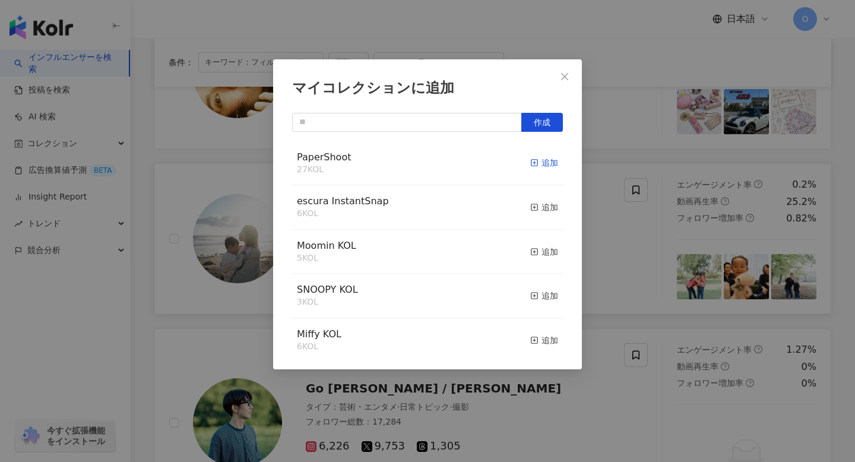
click at [539, 162] on div "追加" at bounding box center [545, 162] width 28 height 13
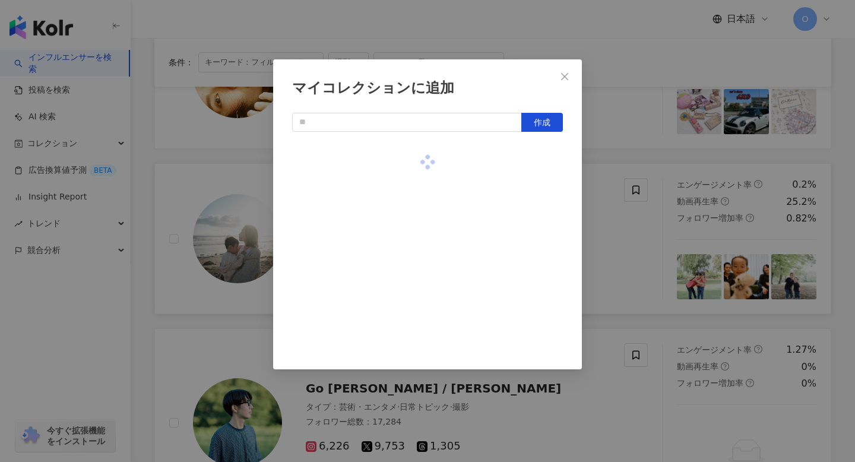
click at [608, 201] on div "マイコレクションに追加 作成" at bounding box center [427, 231] width 855 height 462
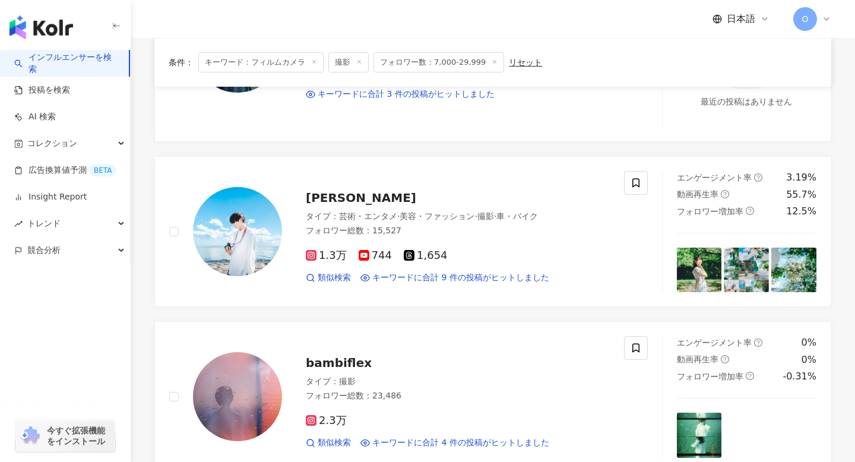
scroll to position [892, 0]
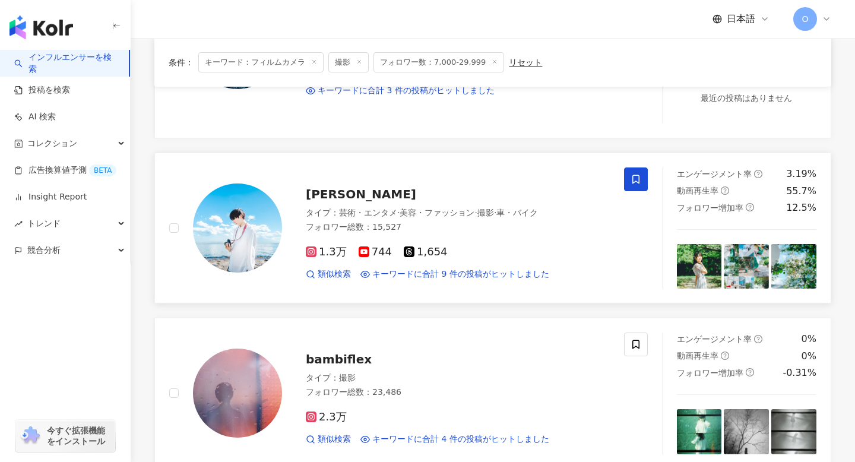
click at [636, 179] on icon at bounding box center [636, 179] width 11 height 11
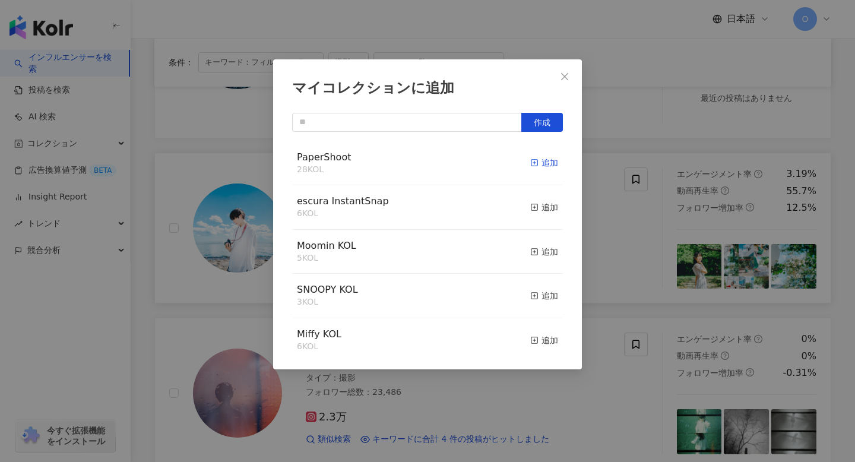
click at [537, 161] on icon "button" at bounding box center [535, 163] width 8 height 8
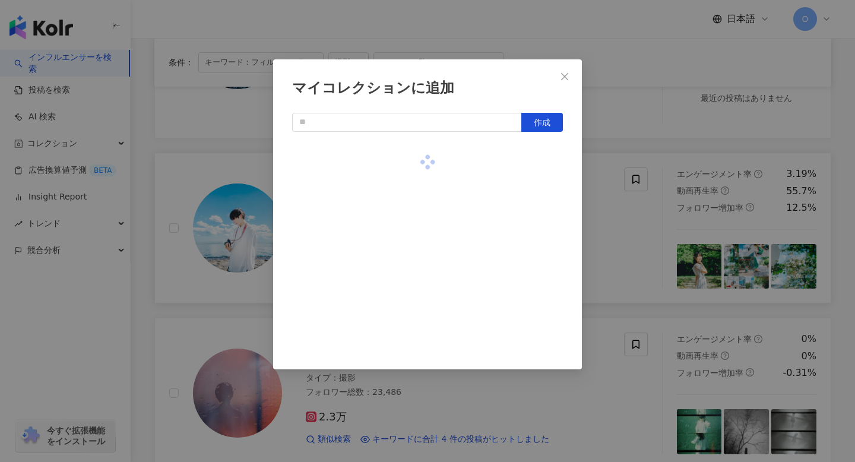
click at [636, 216] on div "マイコレクションに追加 作成" at bounding box center [427, 231] width 855 height 462
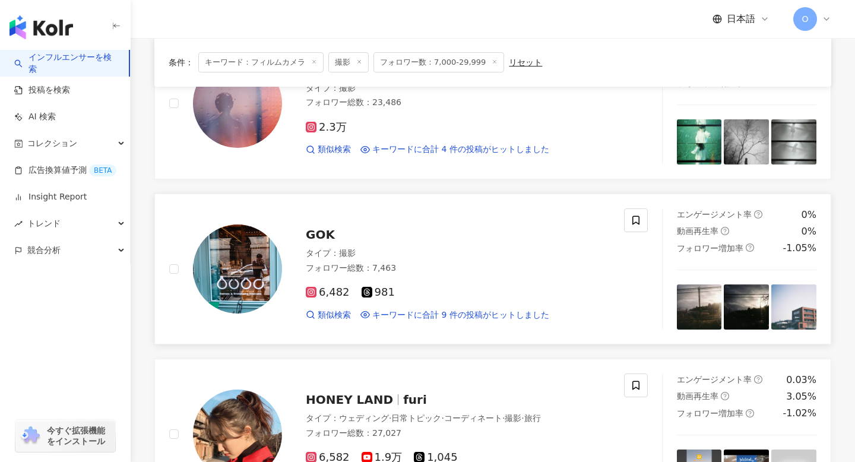
scroll to position [1116, 0]
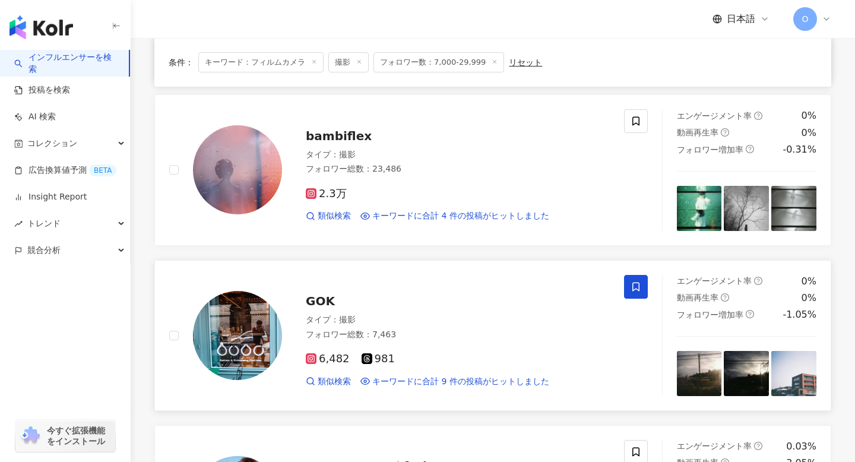
click at [631, 289] on icon at bounding box center [636, 287] width 11 height 11
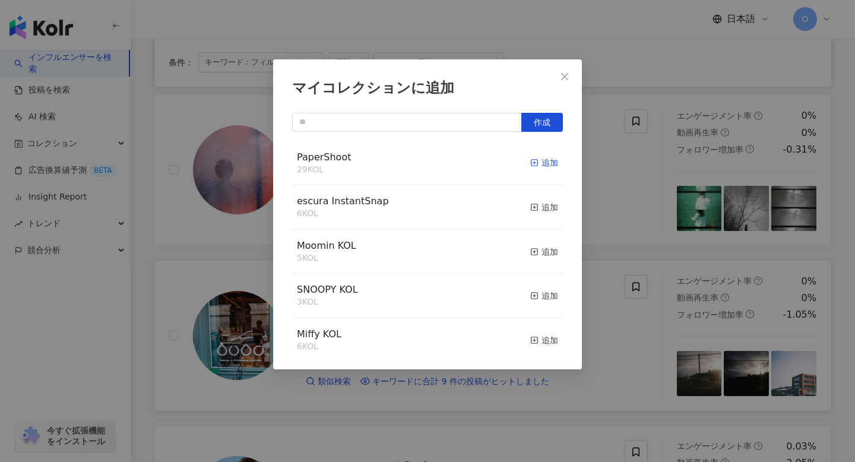
click at [535, 167] on div "追加" at bounding box center [545, 162] width 28 height 13
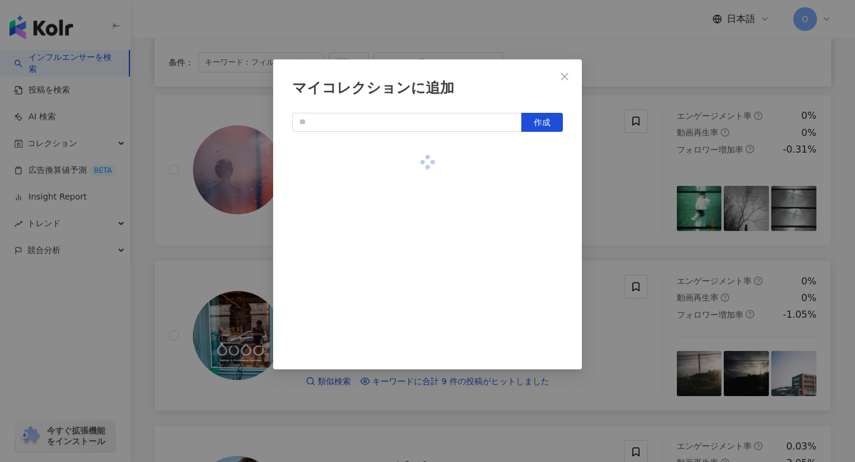
click at [623, 199] on div "マイコレクションに追加 作成" at bounding box center [427, 231] width 855 height 462
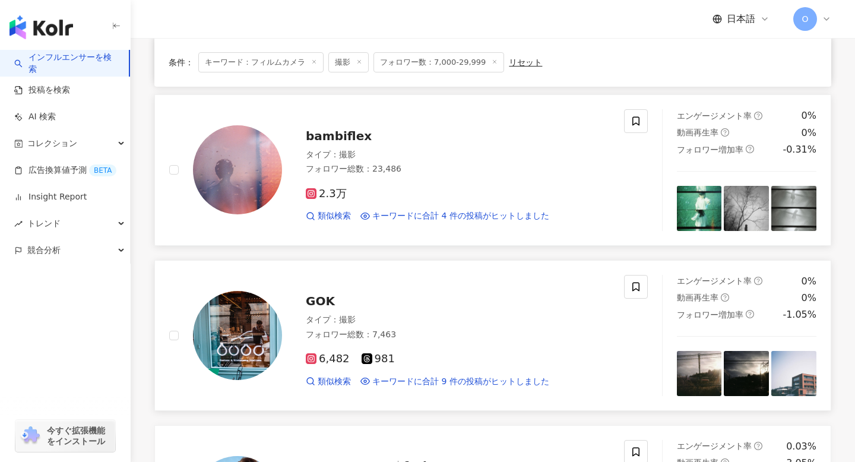
click at [687, 207] on img at bounding box center [699, 208] width 45 height 45
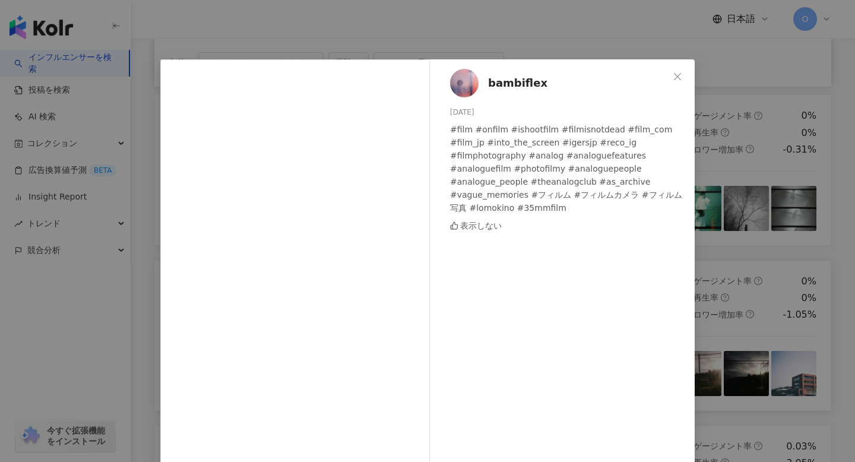
click at [827, 231] on div "bambiflex 2025/07/07 #film #onfilm #ishootfilm #filmisnotdead #film_com #film_j…" at bounding box center [427, 231] width 855 height 462
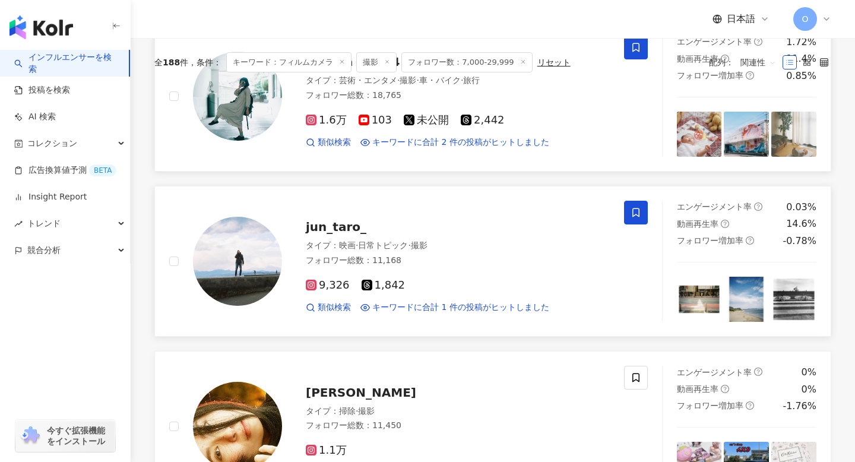
scroll to position [0, 0]
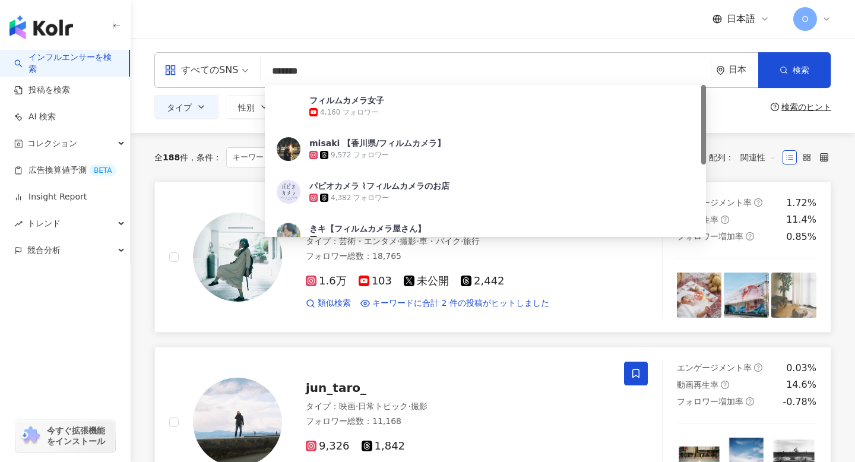
drag, startPoint x: 367, startPoint y: 74, endPoint x: 294, endPoint y: 73, distance: 73.1
click at [294, 73] on input "*******" at bounding box center [486, 71] width 441 height 23
click at [273, 72] on input "*******" at bounding box center [486, 71] width 441 height 23
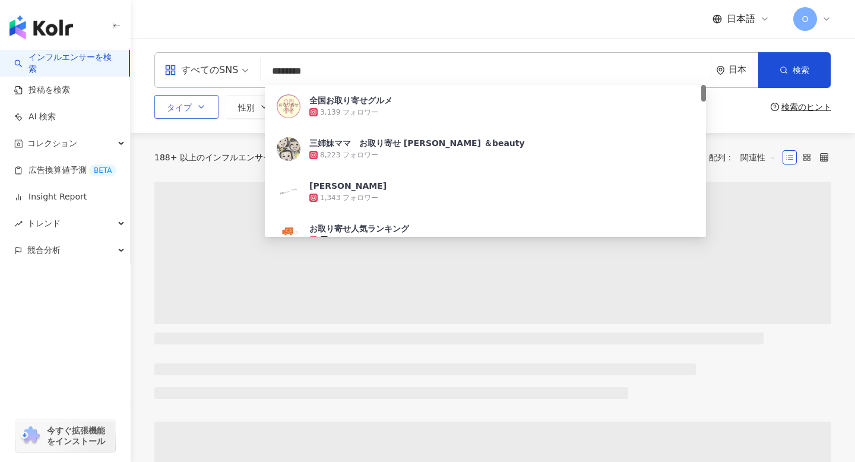
click at [205, 112] on button "タイプ" at bounding box center [186, 107] width 64 height 24
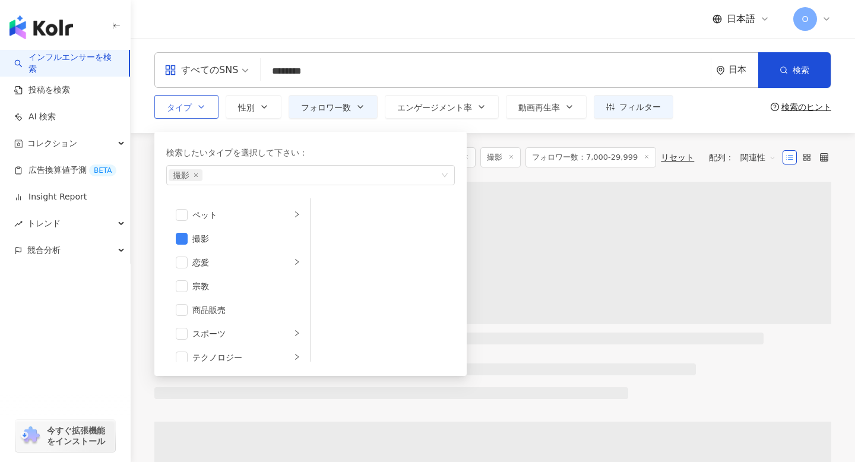
scroll to position [318, 0]
click at [180, 246] on span "button" at bounding box center [182, 251] width 12 height 12
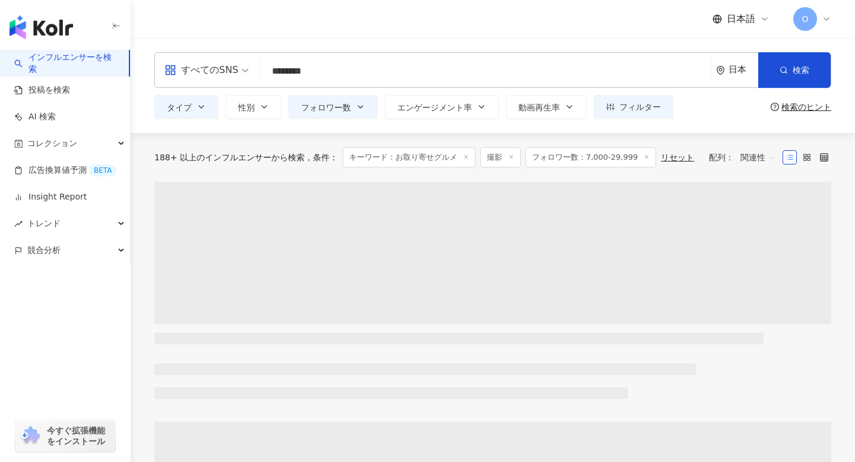
click at [517, 132] on div "すべてのSNS ******** 日本 検索 08b9dc1c-ae8e-441a-a177-47a65de56055 全国お取り寄せグルメ 3,139 フォ…" at bounding box center [493, 85] width 725 height 95
click at [574, 157] on span "フォロワー数：7,000-29,999" at bounding box center [546, 157] width 131 height 20
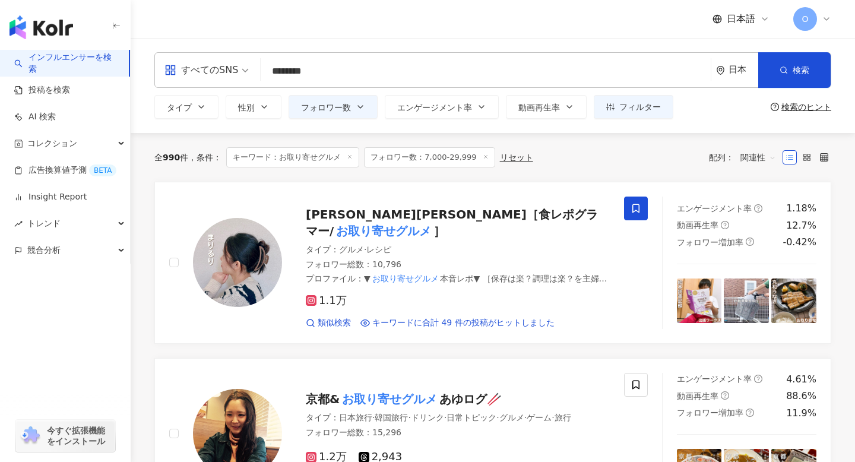
click at [413, 159] on span "フォロワー数：7,000-29,999" at bounding box center [429, 157] width 131 height 20
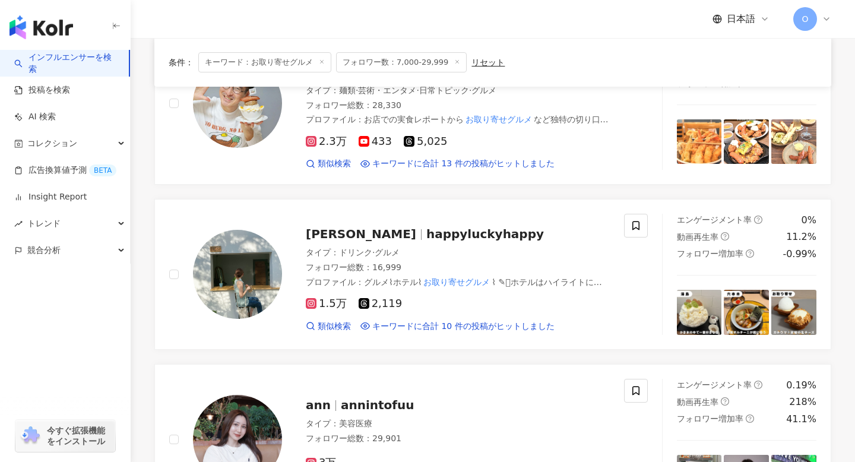
scroll to position [1726, 0]
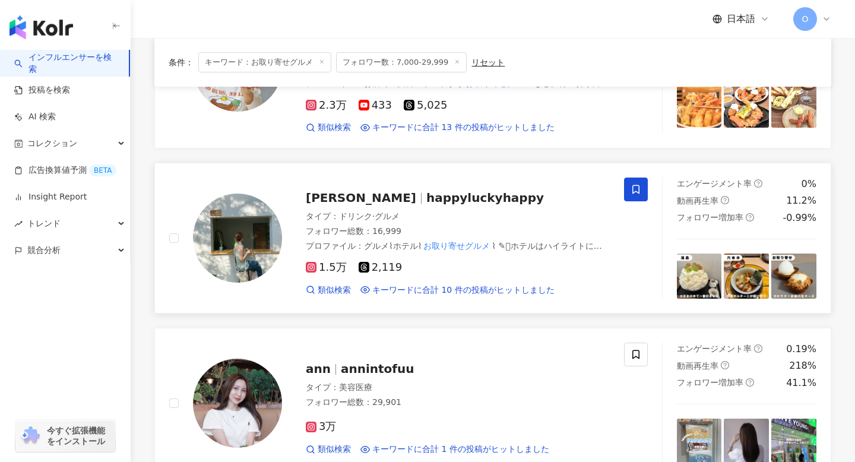
click at [640, 184] on icon at bounding box center [636, 189] width 11 height 11
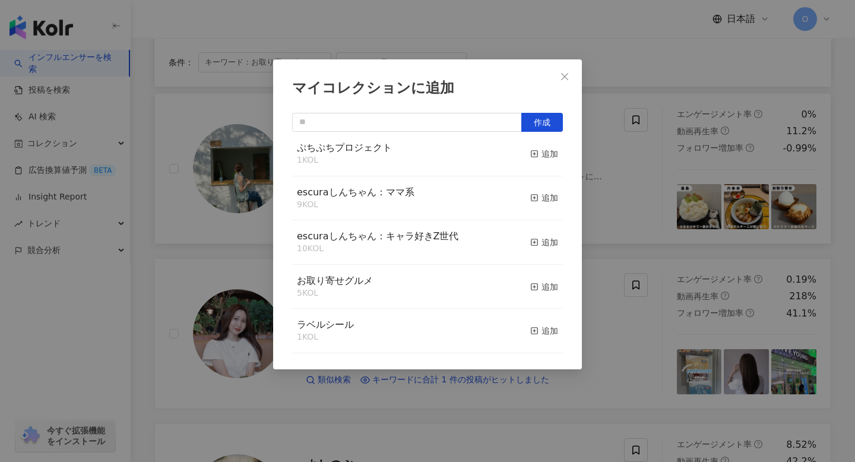
scroll to position [425, 0]
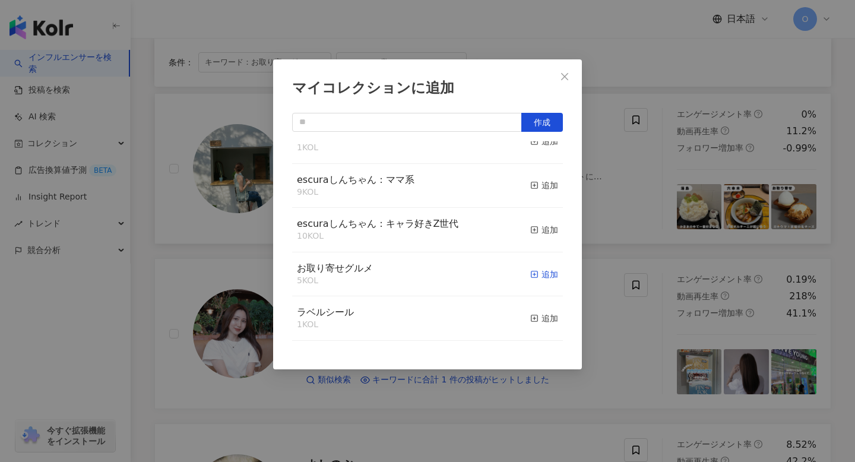
click at [538, 274] on rect "button" at bounding box center [535, 274] width 7 height 7
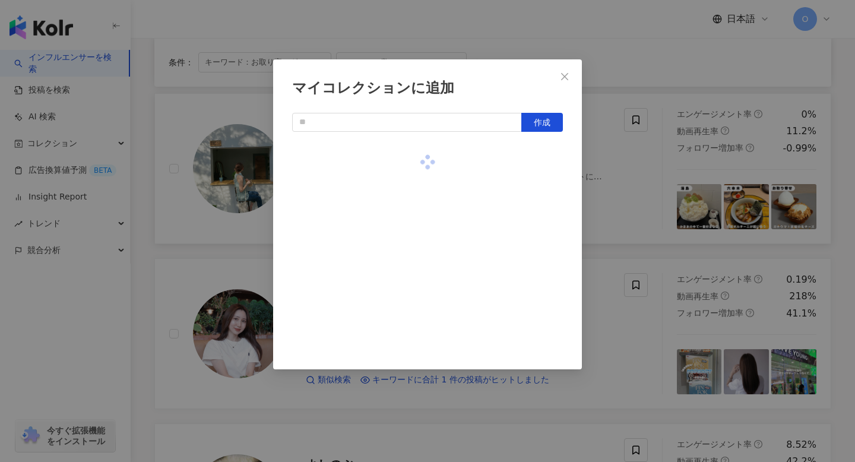
scroll to position [0, 0]
click at [605, 228] on div "マイコレクションに追加 作成" at bounding box center [427, 231] width 855 height 462
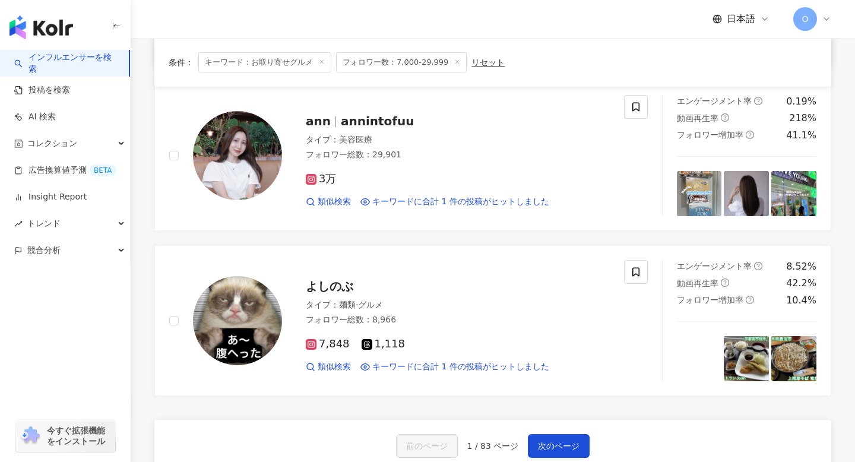
scroll to position [1994, 0]
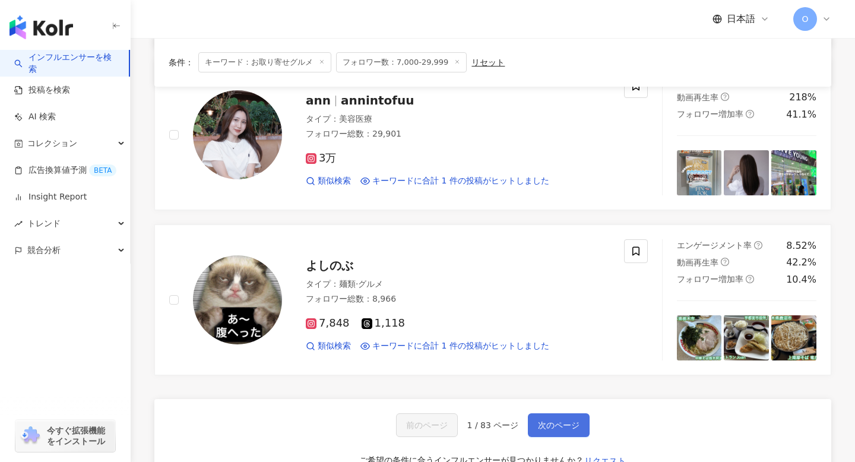
click at [541, 421] on span "次のページ" at bounding box center [559, 426] width 42 height 10
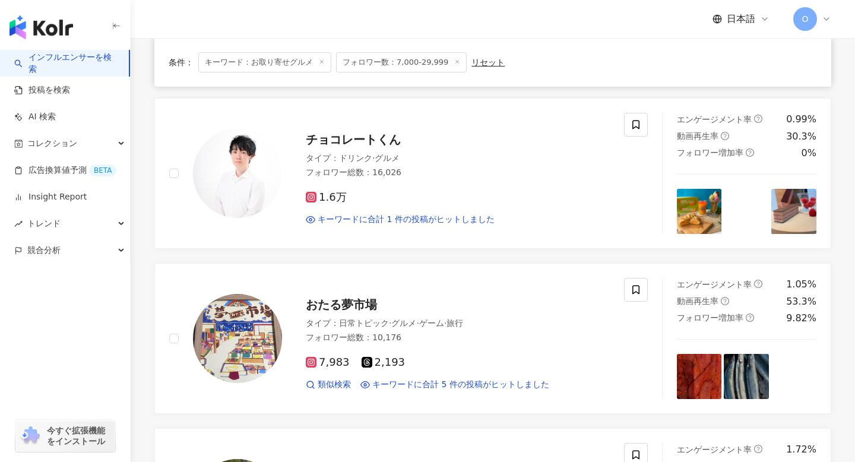
scroll to position [408, 0]
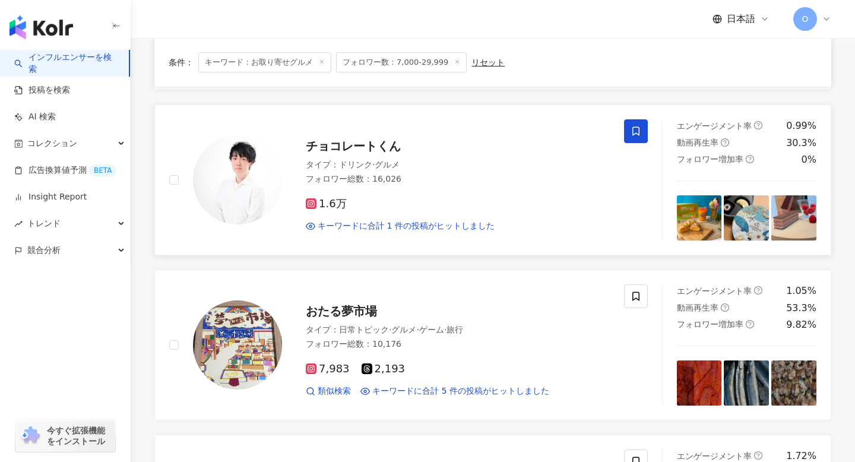
click at [634, 131] on icon at bounding box center [636, 131] width 11 height 11
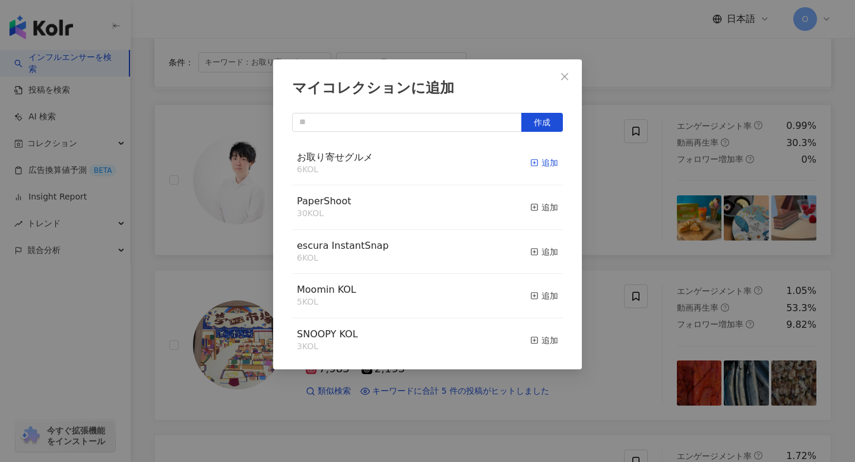
click at [535, 159] on icon "button" at bounding box center [535, 163] width 8 height 8
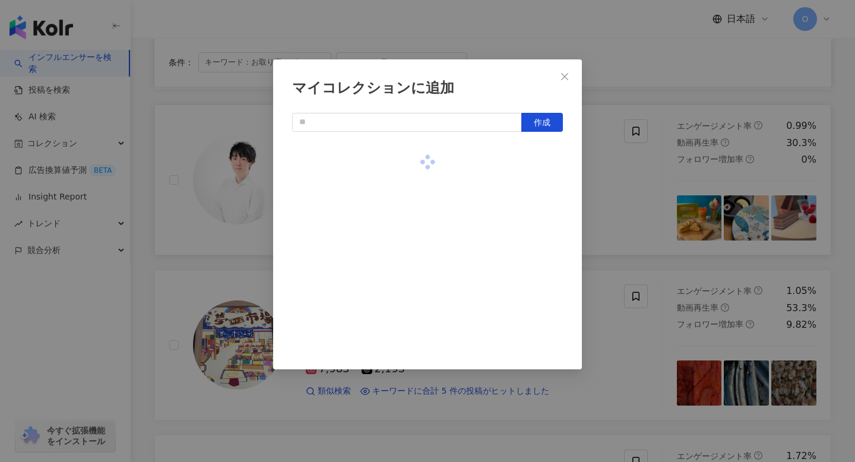
click at [613, 186] on div "マイコレクションに追加 作成" at bounding box center [427, 231] width 855 height 462
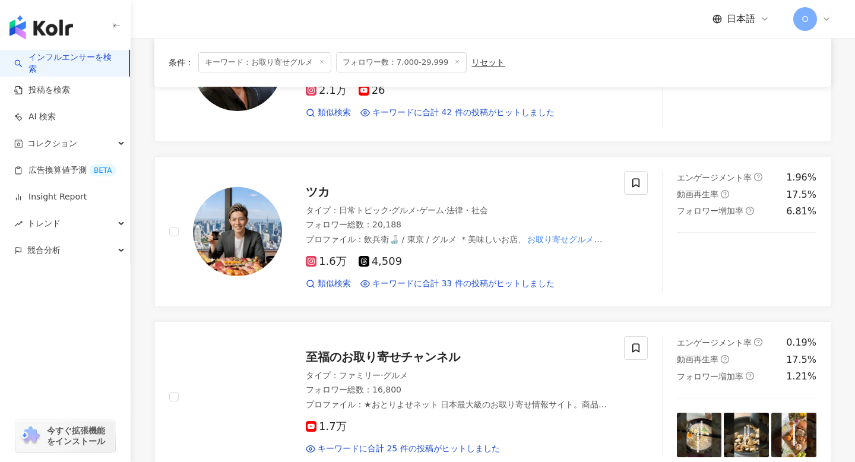
scroll to position [852, 0]
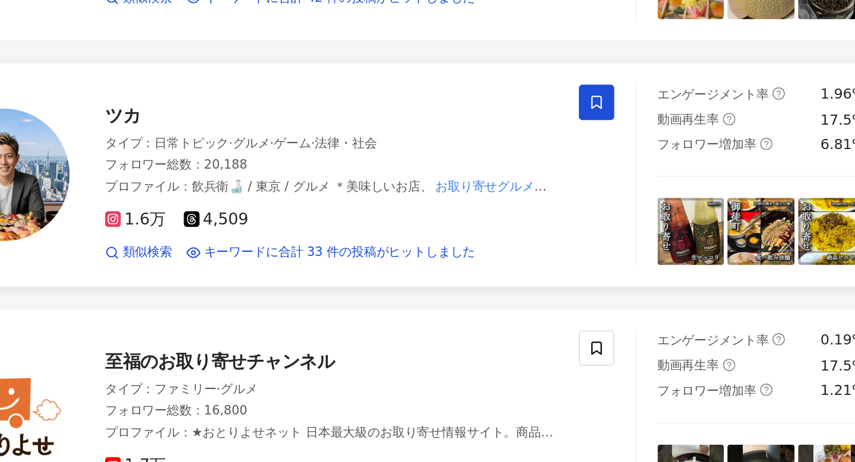
click at [643, 180] on span at bounding box center [636, 183] width 24 height 24
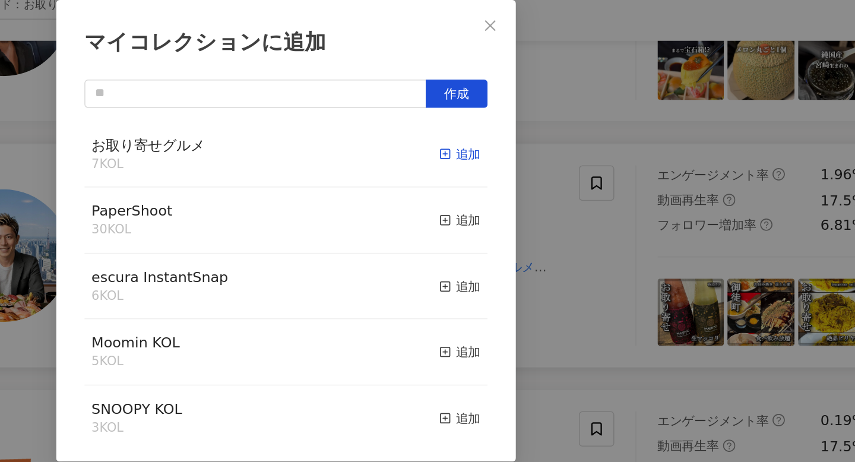
click at [535, 160] on rect "button" at bounding box center [535, 163] width 7 height 7
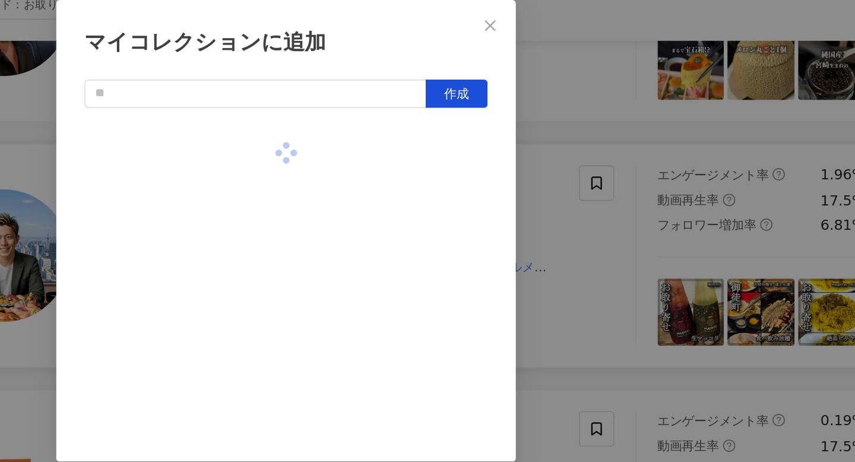
click at [602, 169] on div "マイコレクションに追加 作成" at bounding box center [427, 231] width 855 height 462
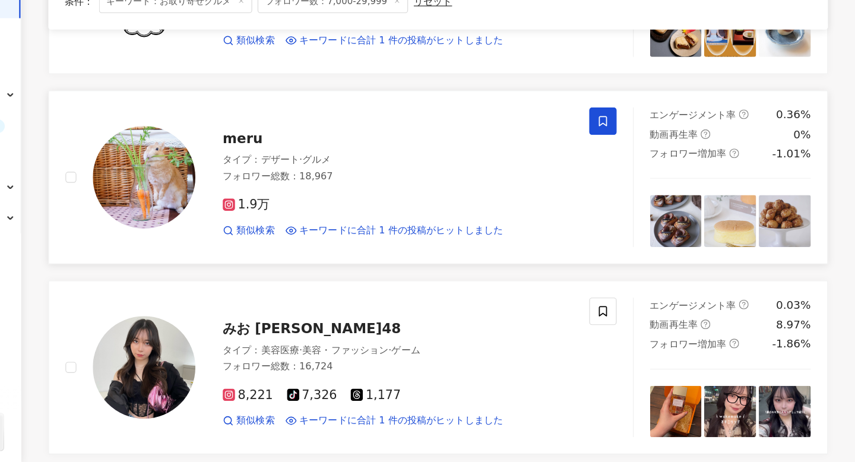
click at [645, 154] on span at bounding box center [636, 166] width 24 height 24
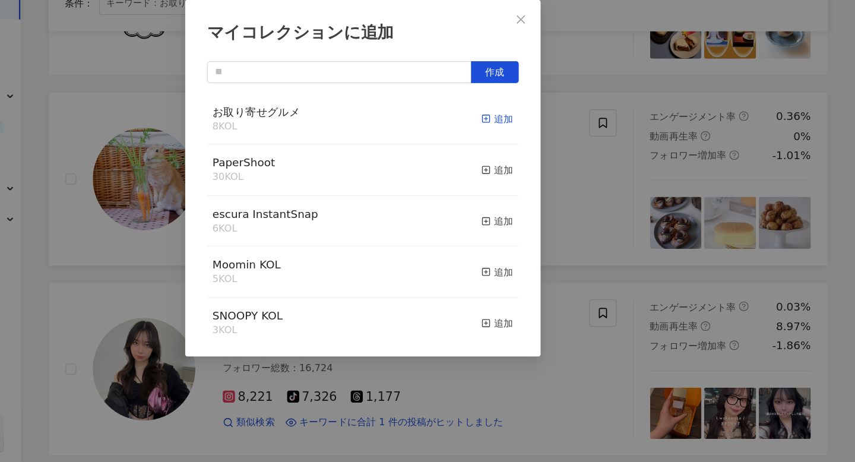
click at [542, 161] on div "追加" at bounding box center [545, 162] width 28 height 13
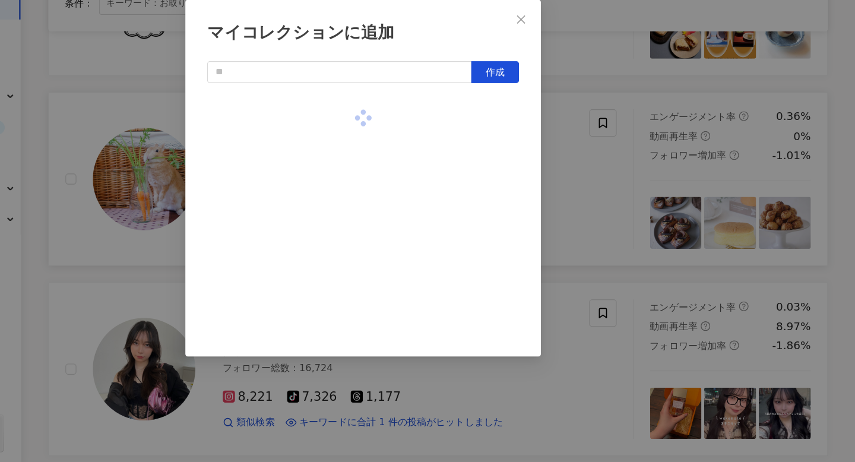
click at [612, 194] on div "マイコレクションに追加 作成" at bounding box center [427, 231] width 855 height 462
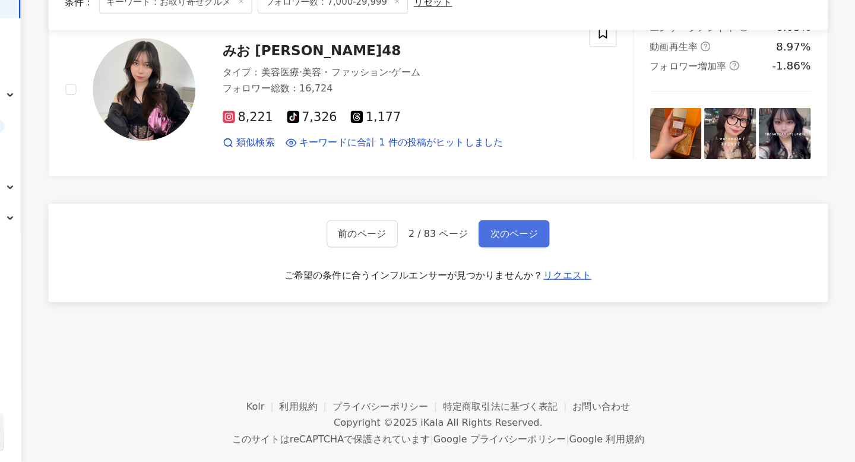
click at [570, 259] on span "次のページ" at bounding box center [559, 264] width 42 height 10
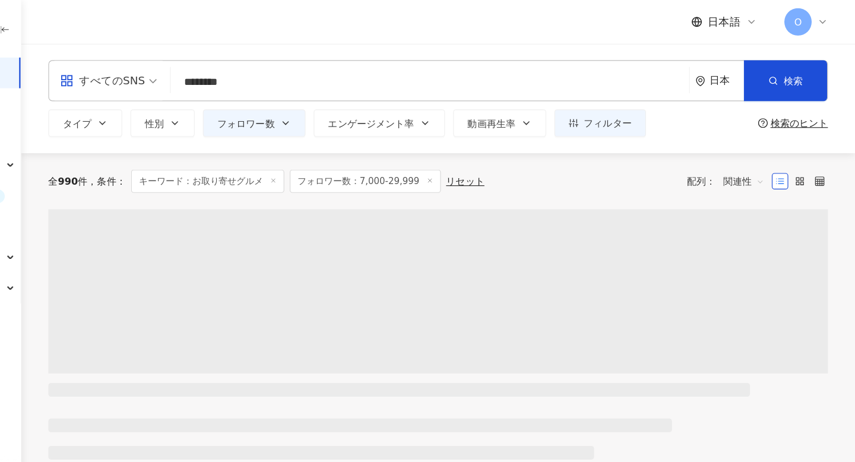
scroll to position [0, 0]
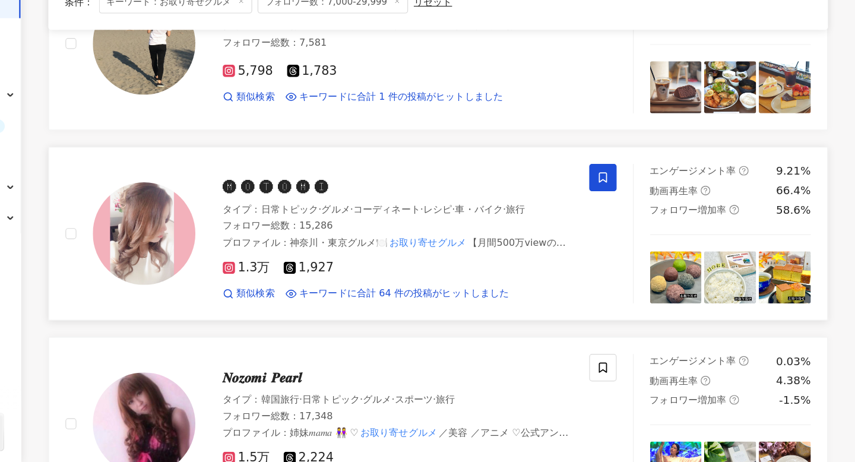
click at [636, 219] on icon at bounding box center [636, 215] width 11 height 11
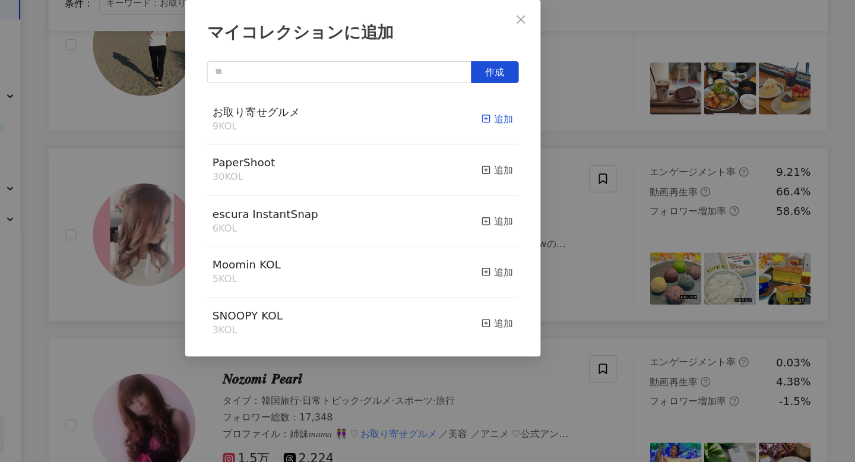
click at [535, 166] on rect "button" at bounding box center [535, 163] width 7 height 7
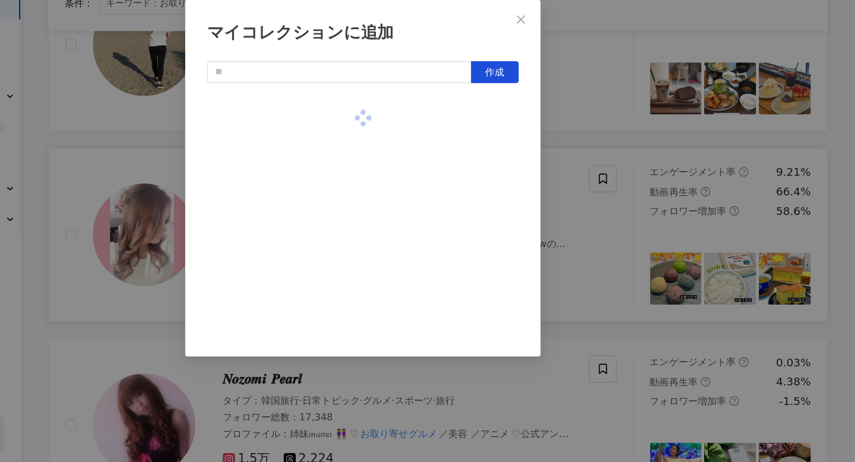
click at [603, 180] on div "マイコレクションに追加 作成" at bounding box center [427, 231] width 855 height 462
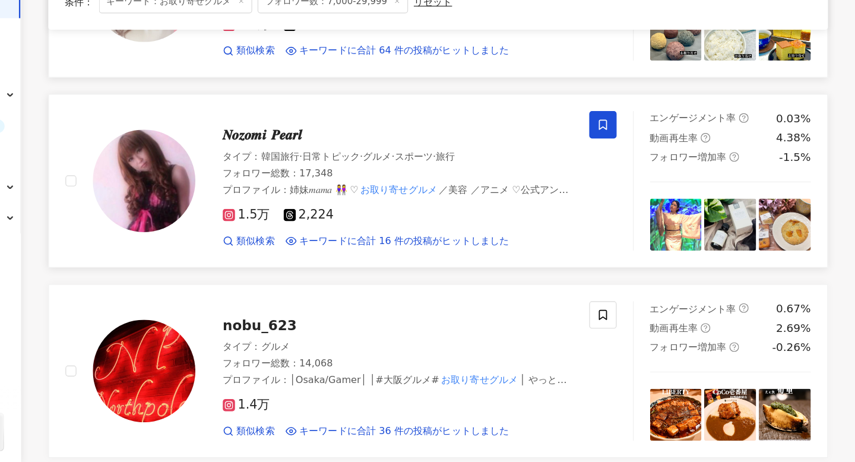
click at [634, 166] on icon at bounding box center [636, 169] width 11 height 11
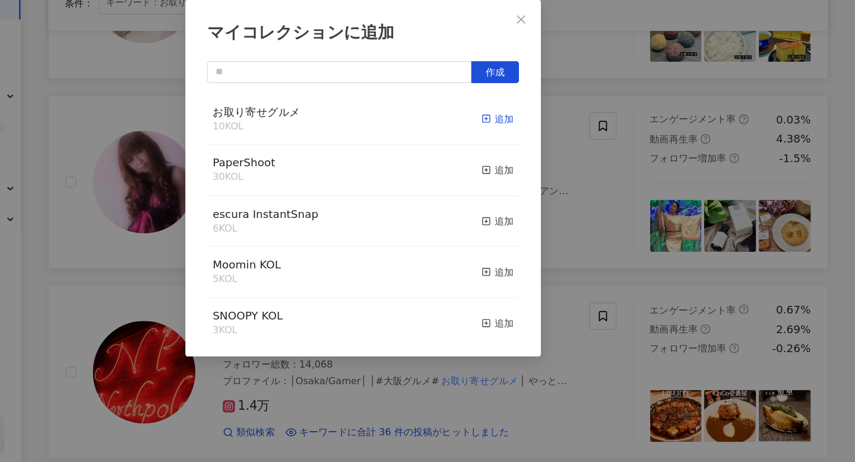
click at [532, 163] on icon "button" at bounding box center [535, 163] width 8 height 8
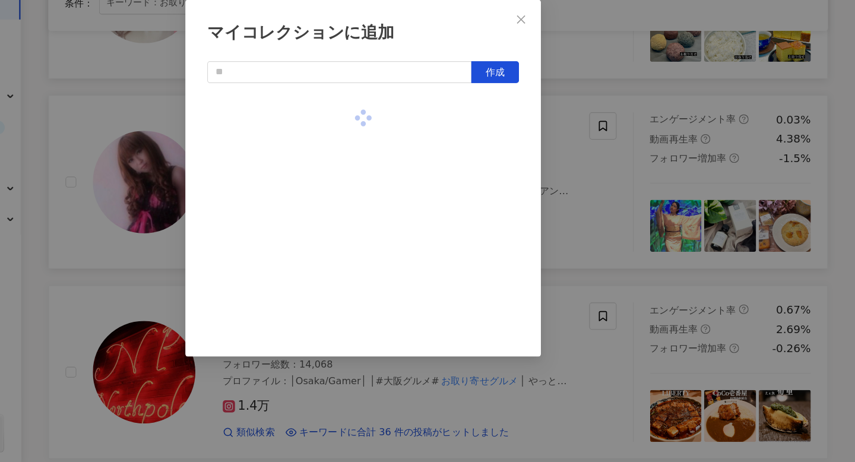
click at [626, 229] on div "マイコレクションに追加 作成" at bounding box center [427, 231] width 855 height 462
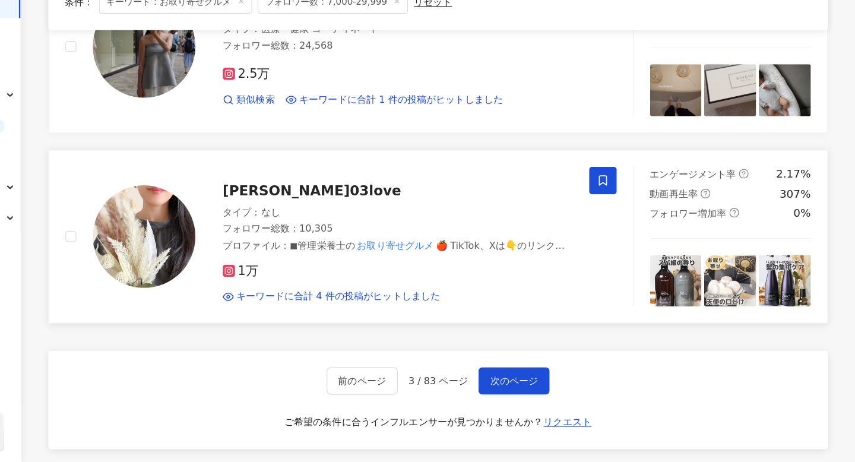
click at [632, 217] on icon at bounding box center [636, 217] width 11 height 11
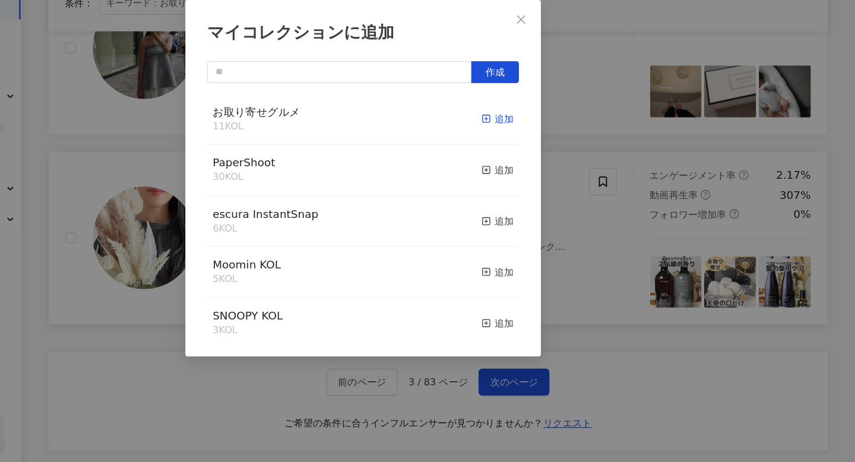
click at [533, 164] on icon "button" at bounding box center [535, 163] width 8 height 8
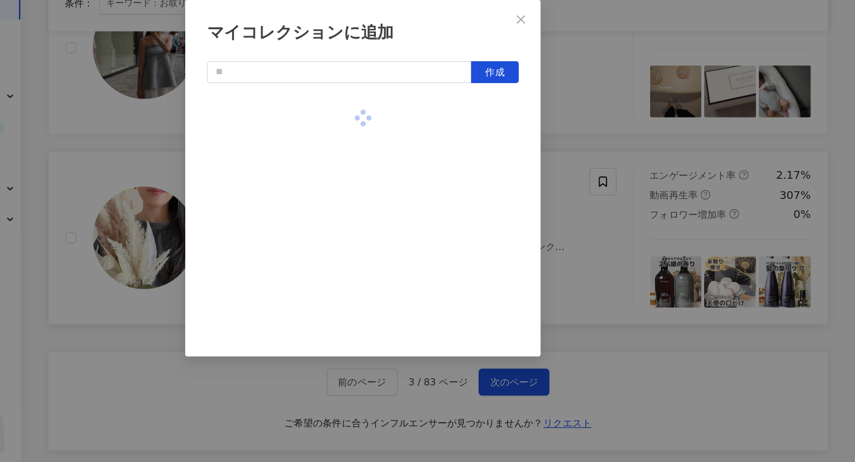
click at [618, 285] on div "マイコレクションに追加 作成" at bounding box center [427, 231] width 855 height 462
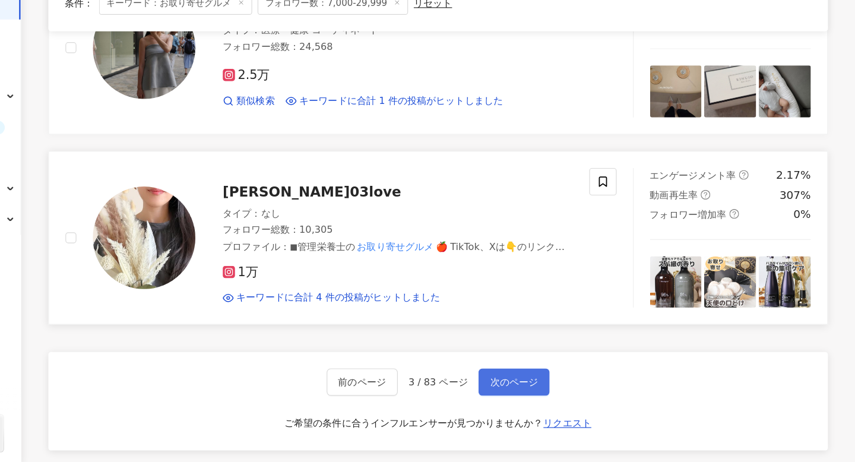
click at [570, 393] on span "次のページ" at bounding box center [559, 392] width 42 height 10
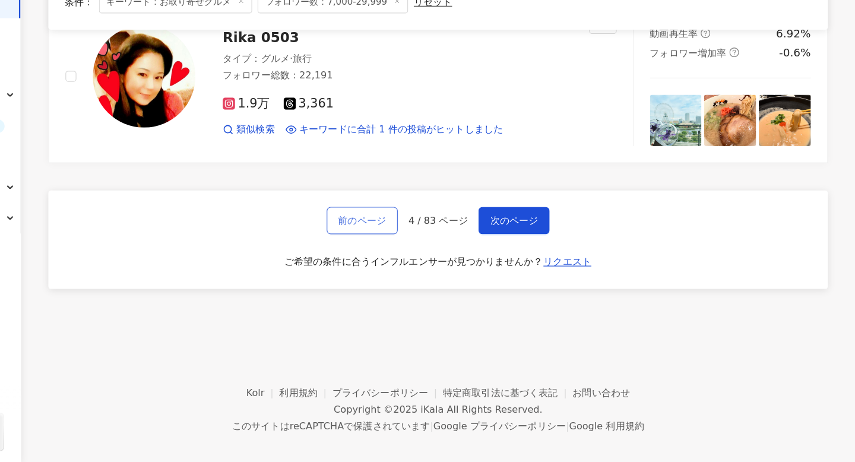
click at [412, 248] on button "前のページ" at bounding box center [427, 253] width 62 height 24
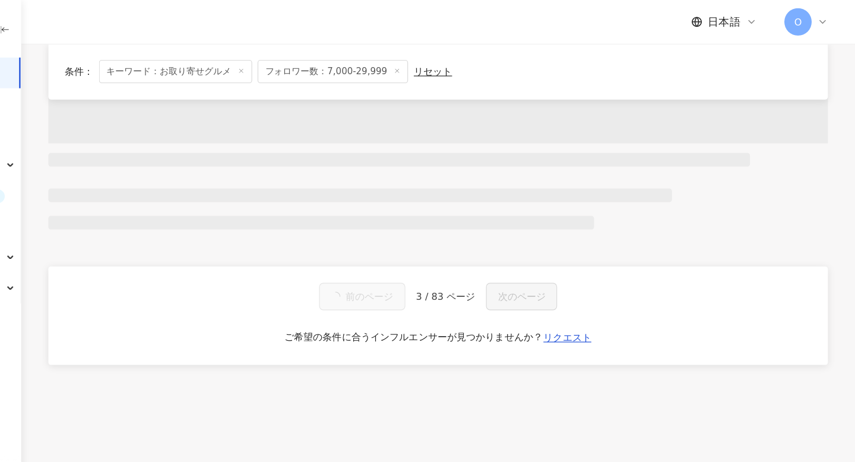
scroll to position [680, 0]
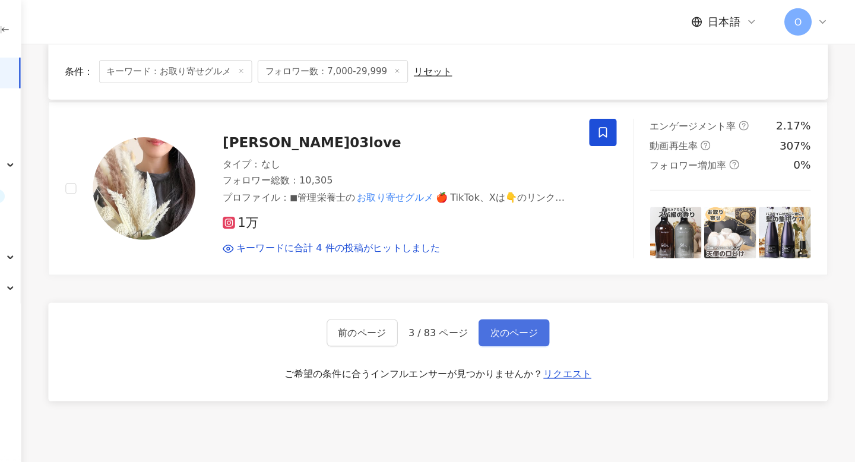
click at [573, 292] on span "次のページ" at bounding box center [559, 290] width 42 height 10
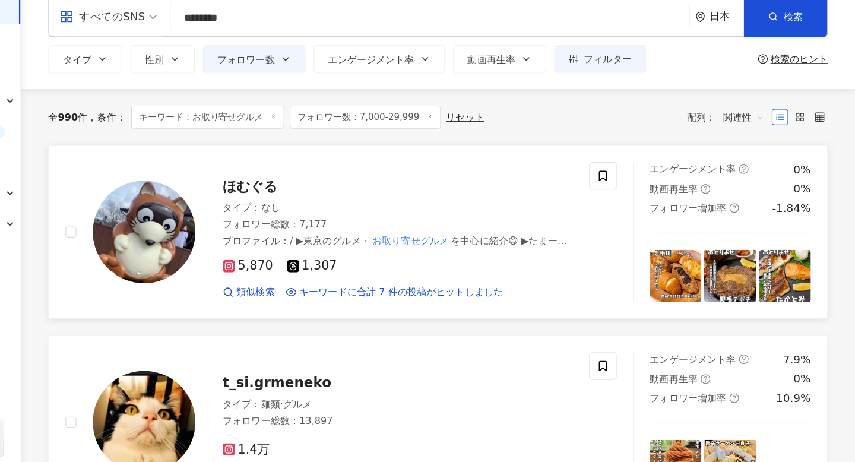
scroll to position [0, 0]
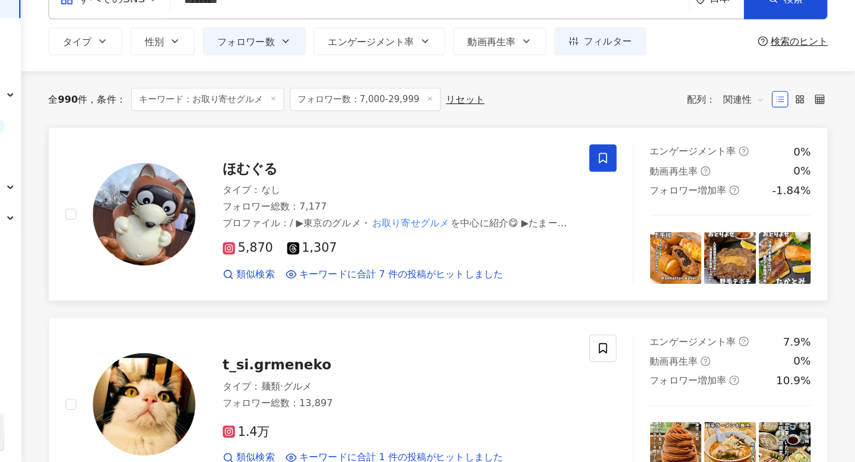
click at [638, 201] on icon at bounding box center [636, 198] width 7 height 9
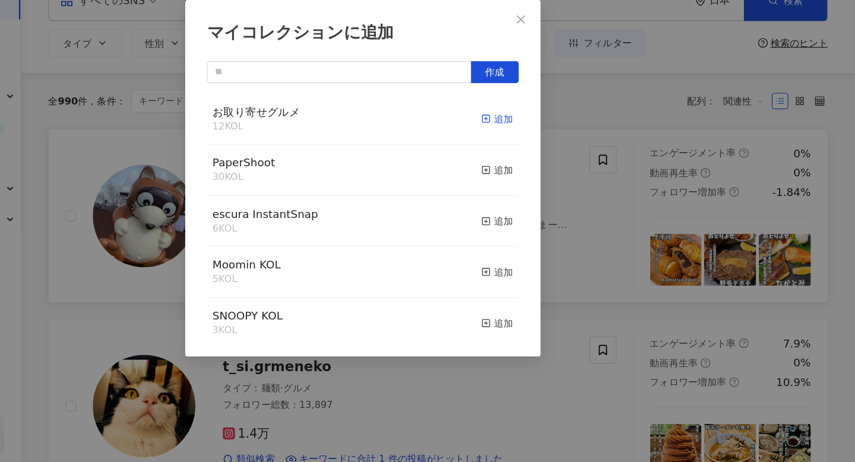
click at [535, 162] on line "button" at bounding box center [535, 163] width 0 height 3
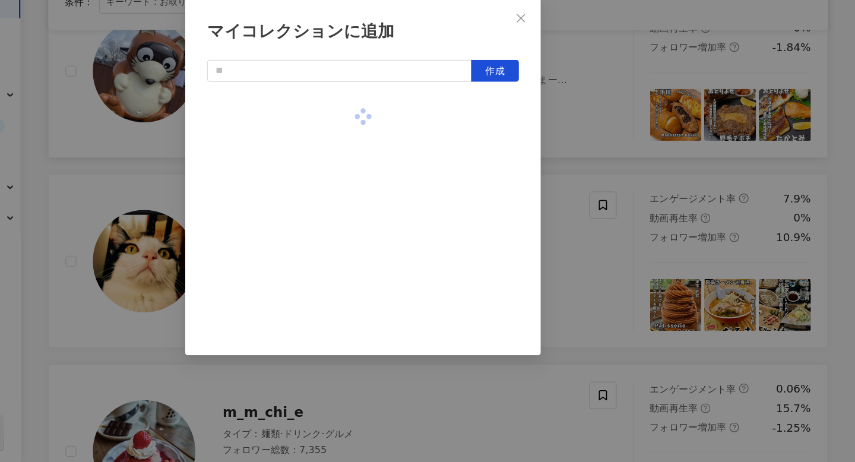
click at [623, 296] on div "マイコレクションに追加 作成" at bounding box center [427, 231] width 855 height 462
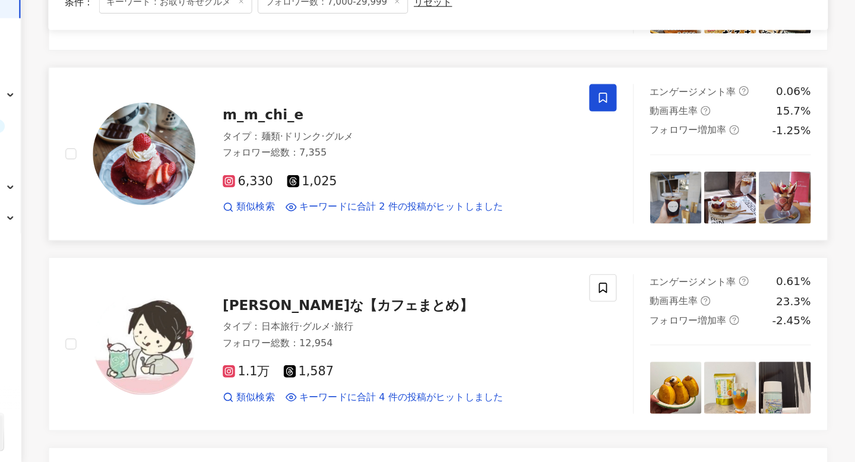
click at [633, 153] on span at bounding box center [636, 146] width 24 height 24
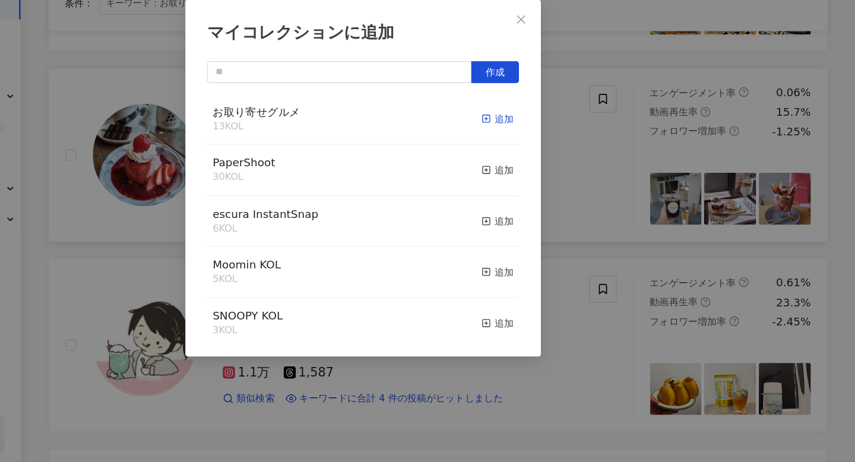
click at [538, 162] on rect "button" at bounding box center [535, 163] width 7 height 7
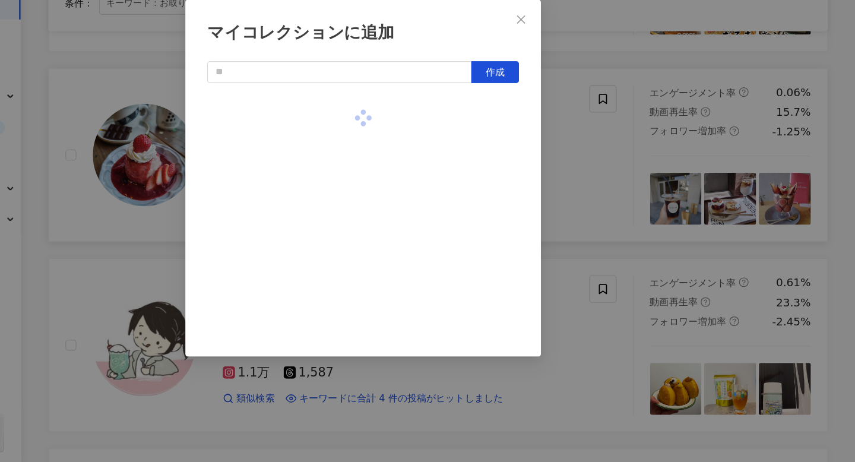
click at [617, 203] on div "マイコレクションに追加 作成" at bounding box center [427, 231] width 855 height 462
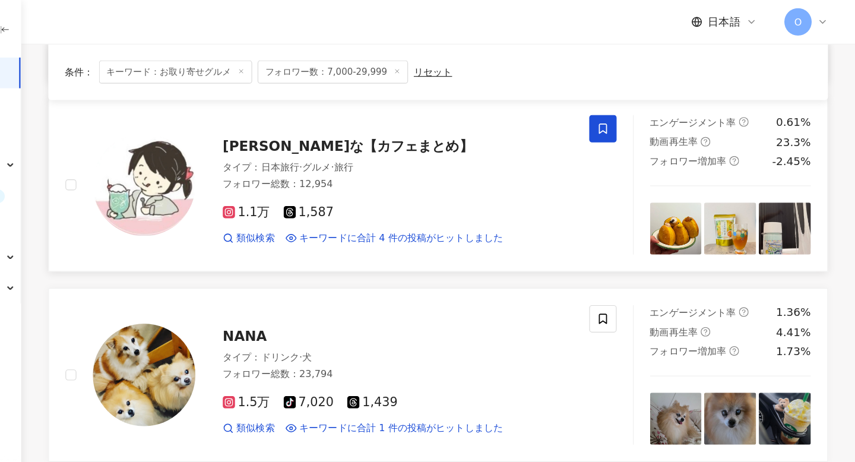
click at [639, 113] on icon at bounding box center [636, 111] width 11 height 11
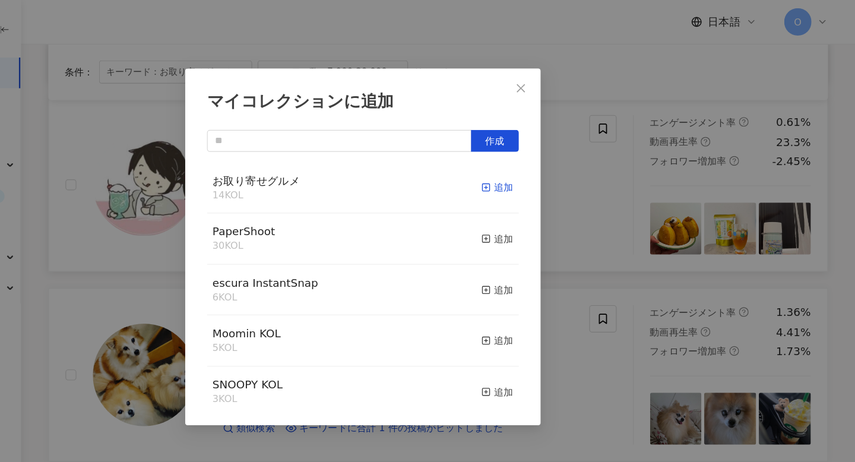
click at [538, 169] on div "追加" at bounding box center [545, 162] width 28 height 13
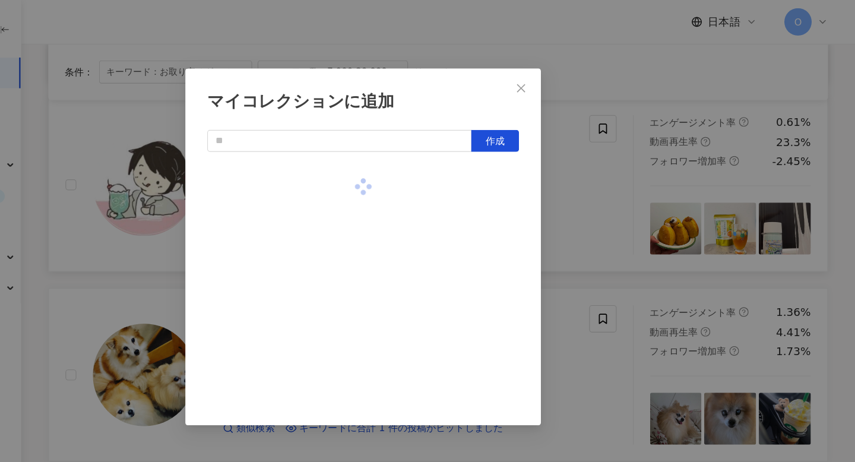
click at [608, 177] on div "マイコレクションに追加 作成" at bounding box center [427, 231] width 855 height 462
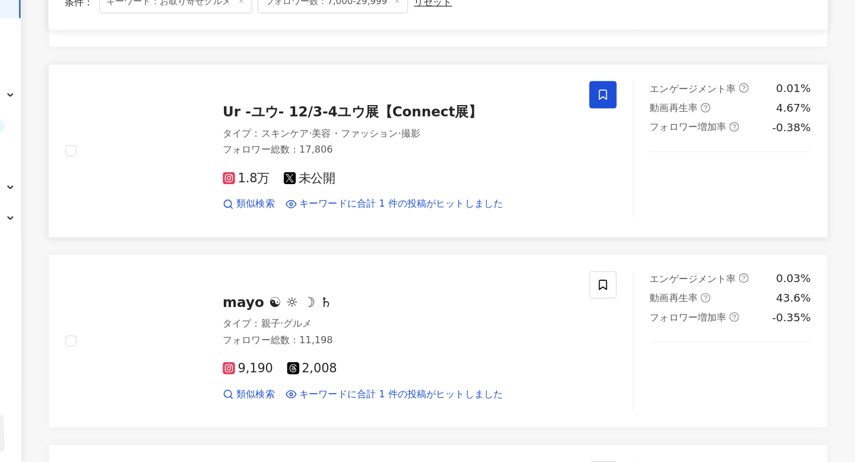
click at [633, 139] on icon at bounding box center [636, 143] width 7 height 9
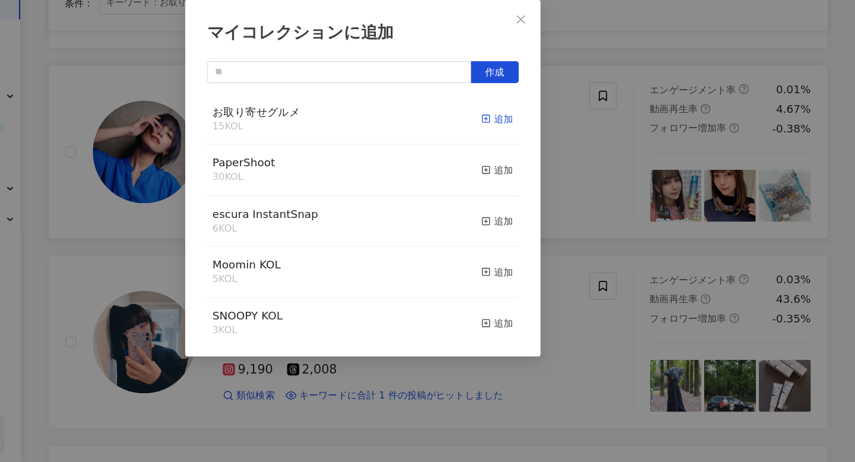
click at [535, 163] on line "button" at bounding box center [534, 163] width 3 height 0
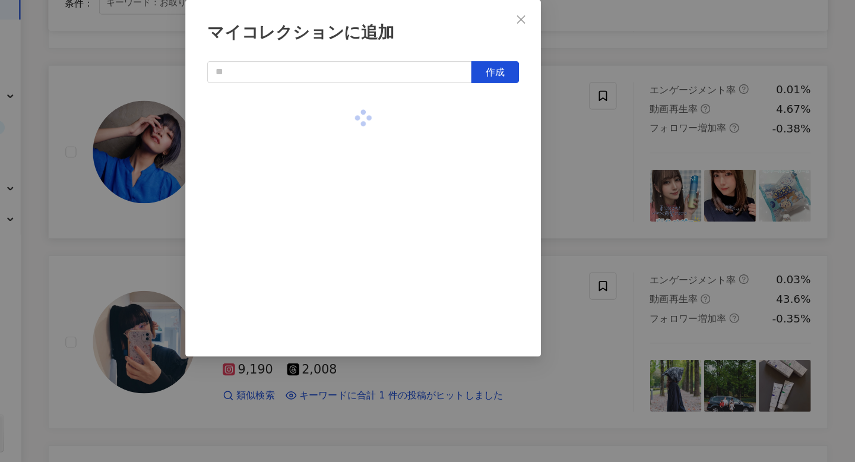
click at [608, 190] on div "マイコレクションに追加 作成" at bounding box center [427, 231] width 855 height 462
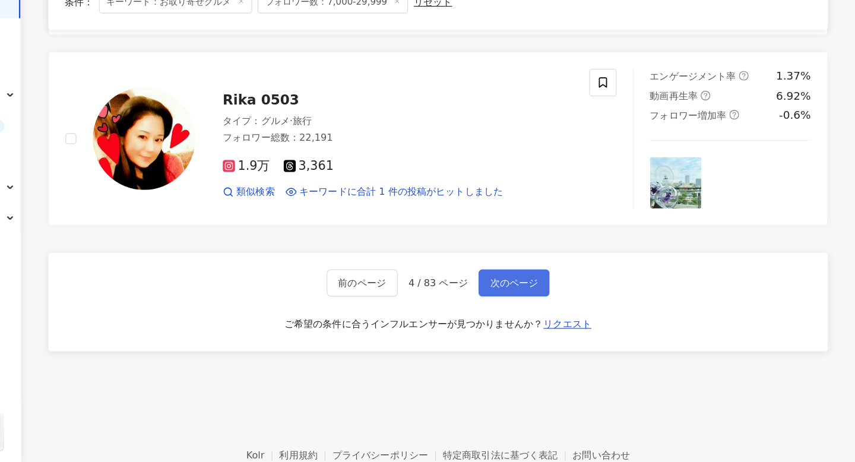
click at [577, 295] on button "次のページ" at bounding box center [559, 307] width 62 height 24
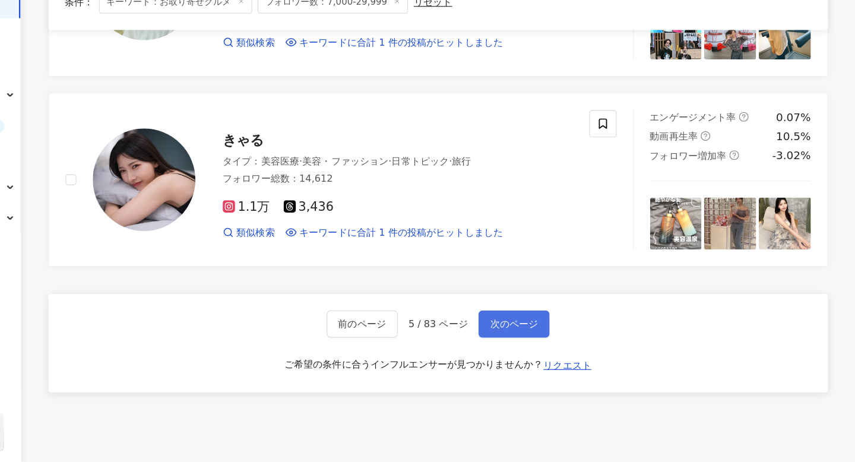
click at [564, 342] on span "次のページ" at bounding box center [559, 342] width 42 height 10
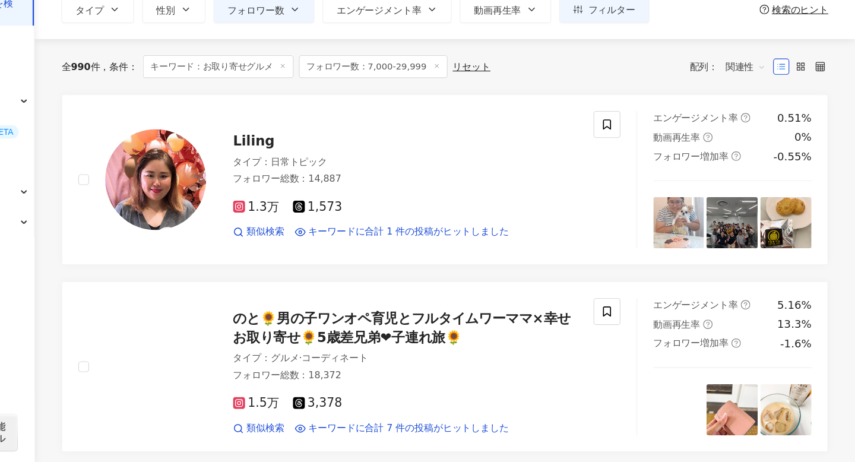
scroll to position [115, 0]
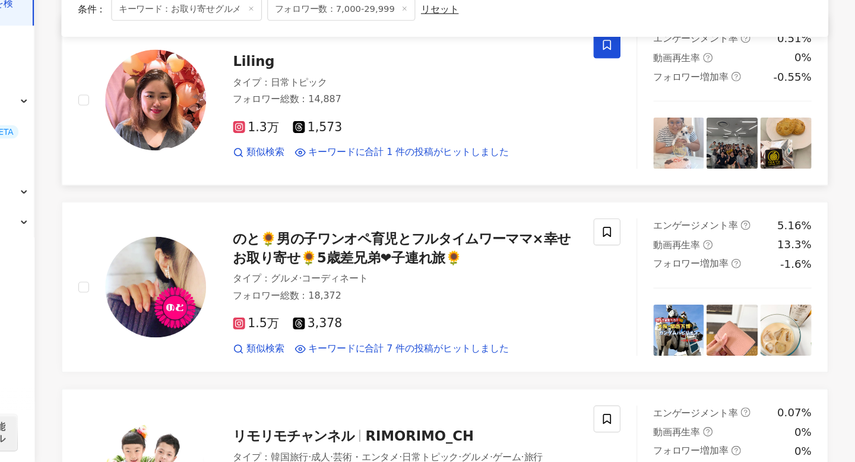
click at [632, 94] on icon at bounding box center [636, 94] width 11 height 11
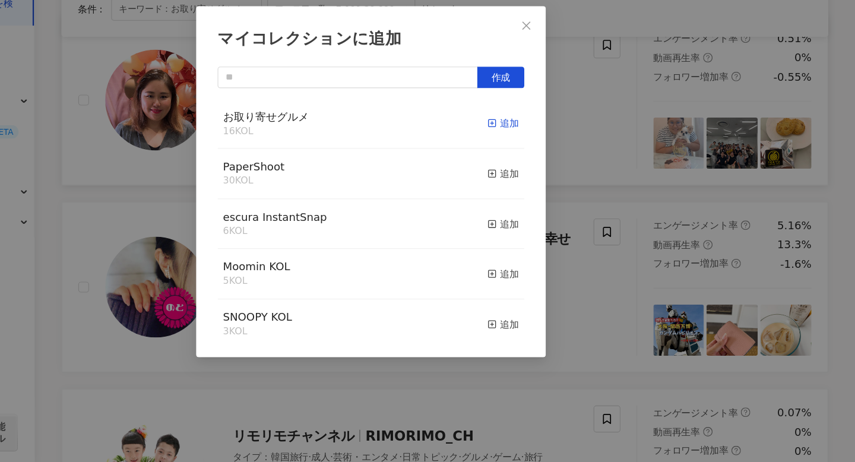
click at [535, 166] on rect "button" at bounding box center [535, 163] width 7 height 7
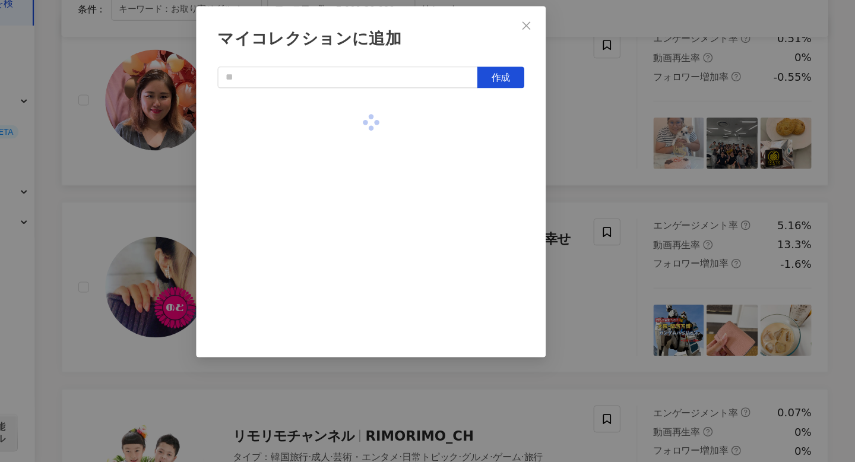
click at [614, 167] on div "マイコレクションに追加 作成" at bounding box center [427, 231] width 855 height 462
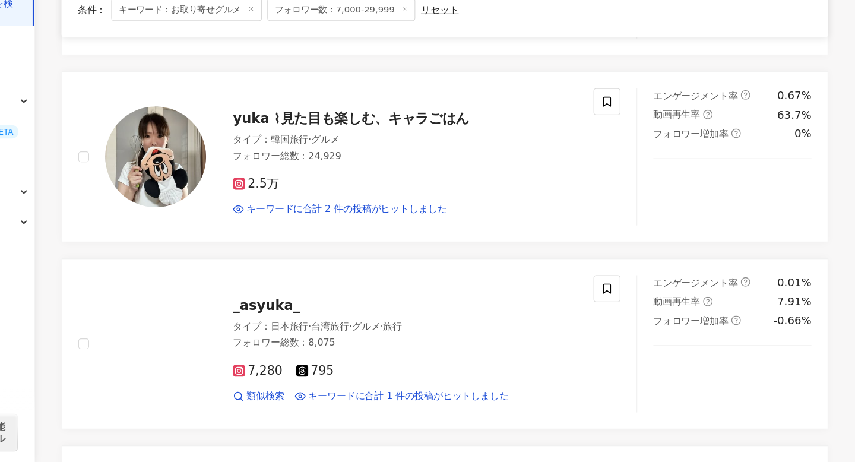
scroll to position [1057, 0]
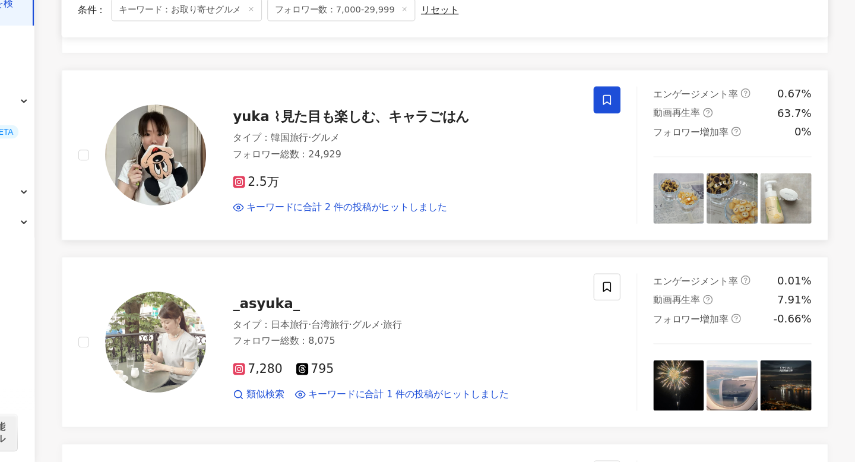
click at [647, 137] on span at bounding box center [636, 142] width 24 height 24
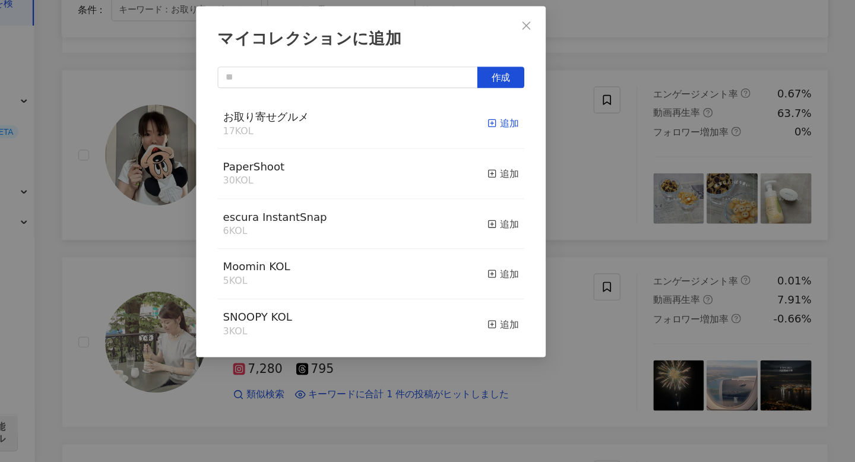
click at [533, 163] on icon "button" at bounding box center [535, 163] width 8 height 8
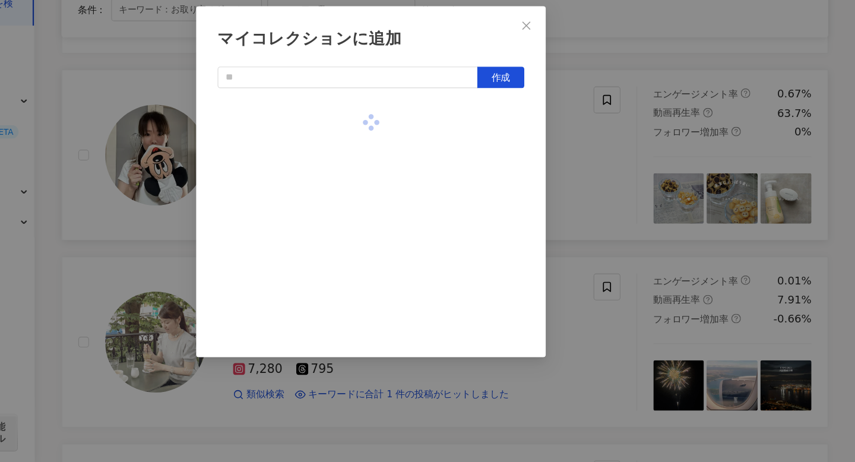
click at [614, 228] on div "マイコレクションに追加 作成" at bounding box center [427, 231] width 855 height 462
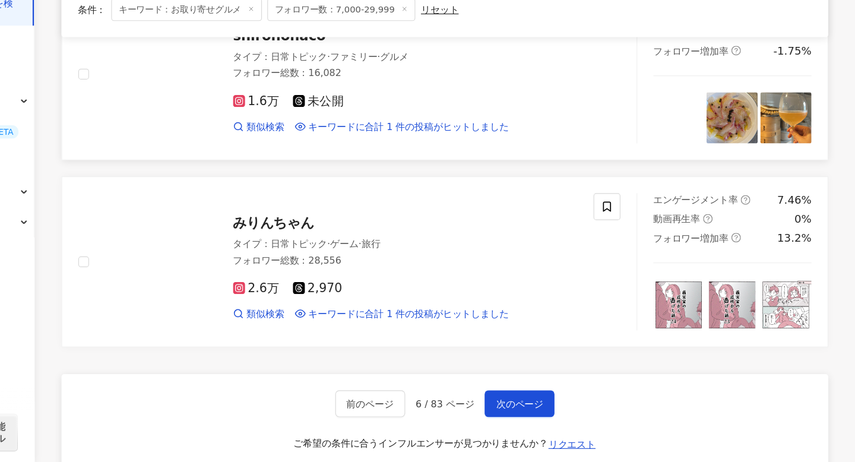
scroll to position [1801, 0]
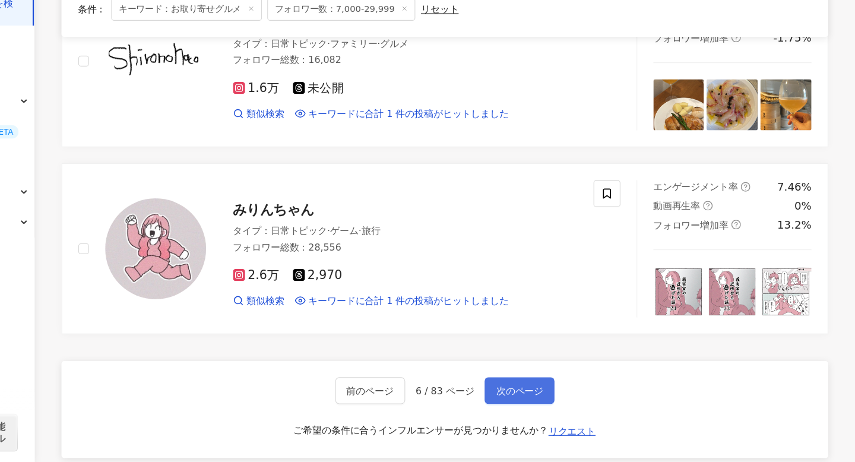
click at [563, 403] on button "次のページ" at bounding box center [559, 399] width 62 height 24
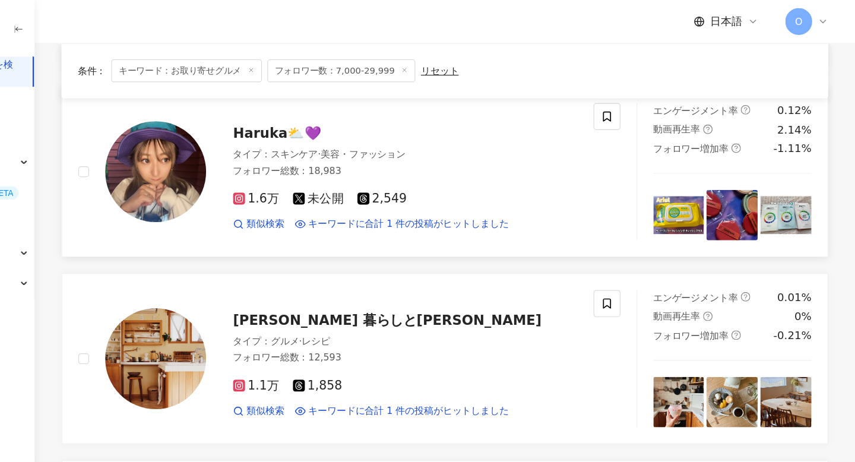
scroll to position [1096, 0]
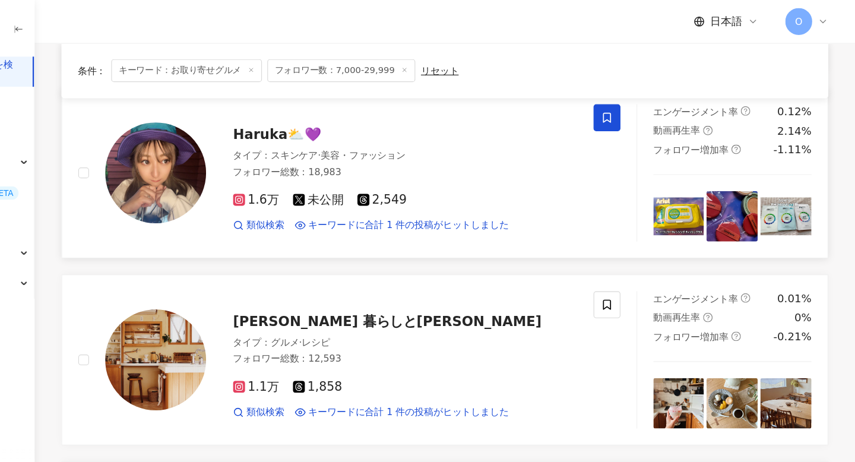
click at [632, 107] on icon at bounding box center [636, 104] width 11 height 11
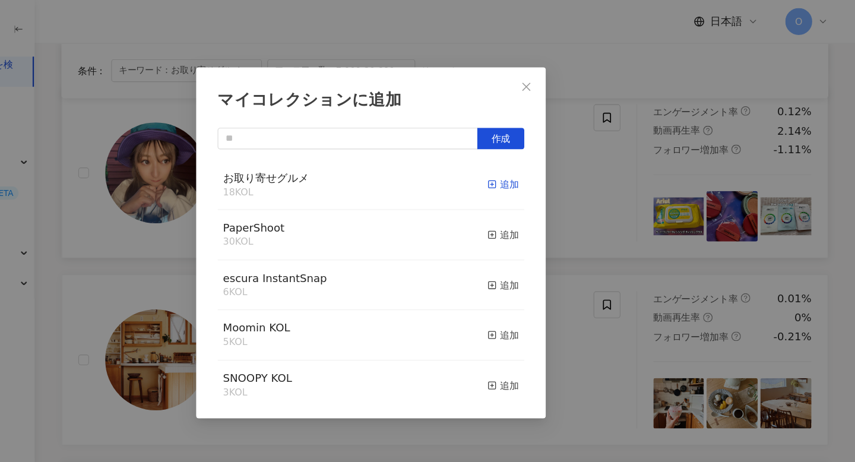
click at [538, 160] on rect "button" at bounding box center [535, 163] width 7 height 7
click at [604, 159] on div "マイコレクションに追加 作成 お取り寄せグルメ 19 KOL 追加済み PaperShoot 30 KOL 追加 escura InstantSnap 6 K…" at bounding box center [427, 231] width 855 height 462
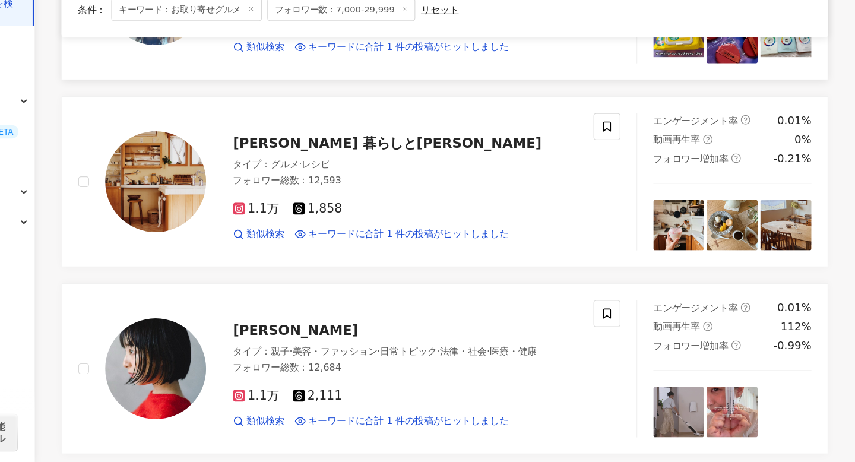
scroll to position [1199, 0]
click at [633, 166] on icon at bounding box center [636, 165] width 11 height 11
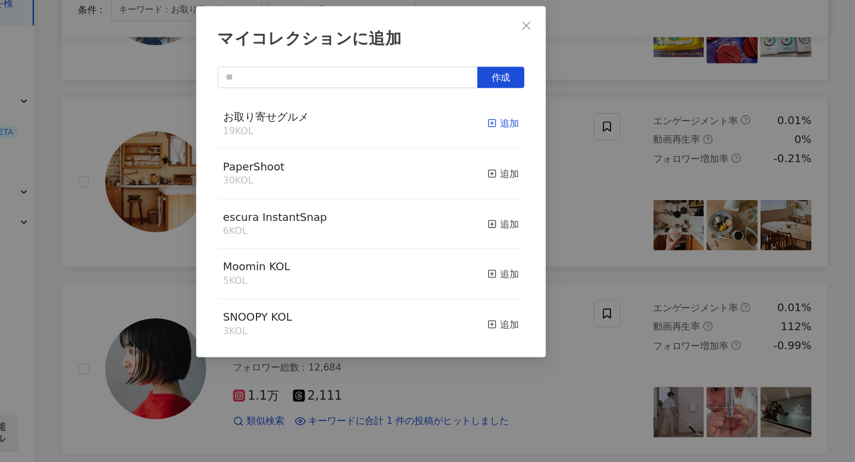
click at [533, 164] on icon "button" at bounding box center [535, 163] width 8 height 8
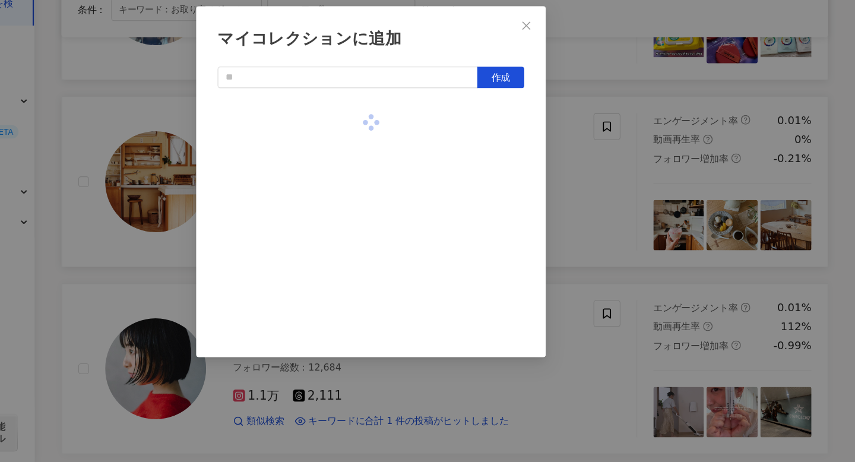
click at [612, 207] on div "マイコレクションに追加 作成" at bounding box center [427, 231] width 855 height 462
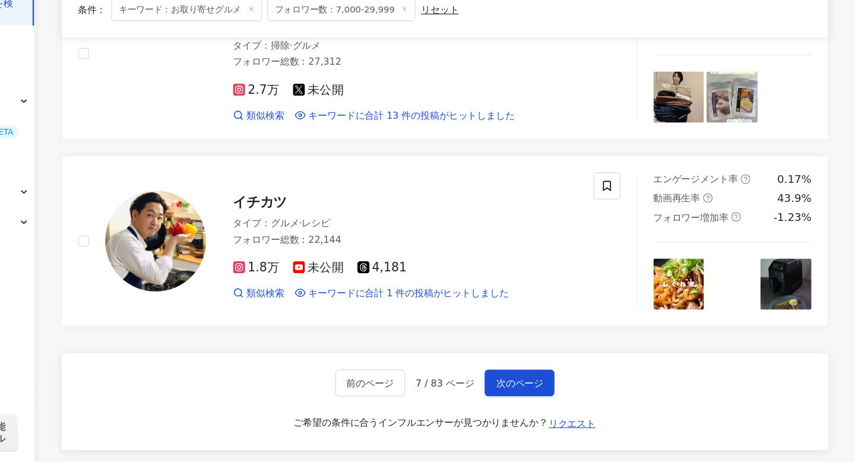
scroll to position [1813, 0]
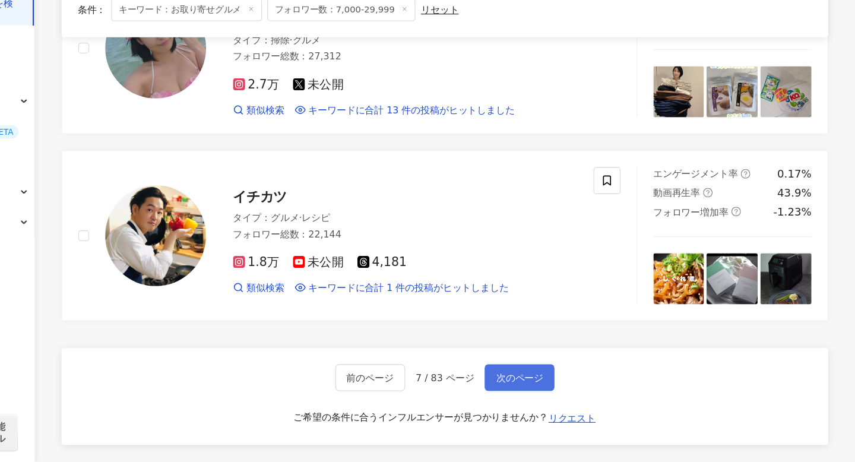
click at [574, 385] on span "次のページ" at bounding box center [559, 388] width 42 height 10
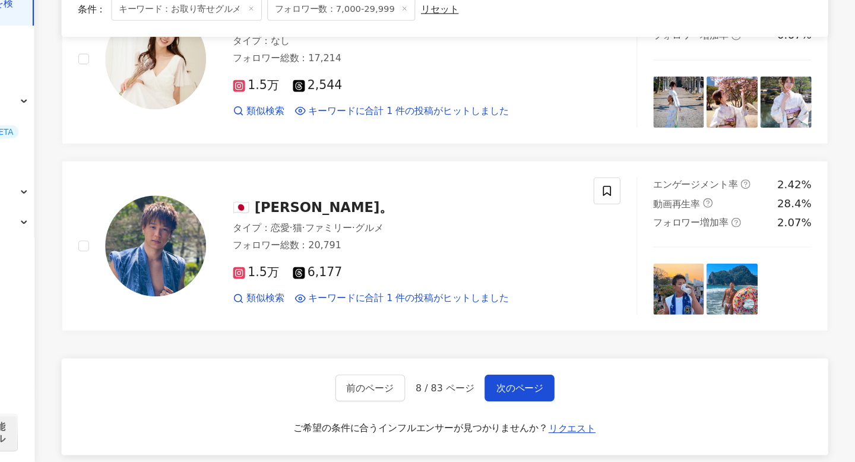
scroll to position [1842, 0]
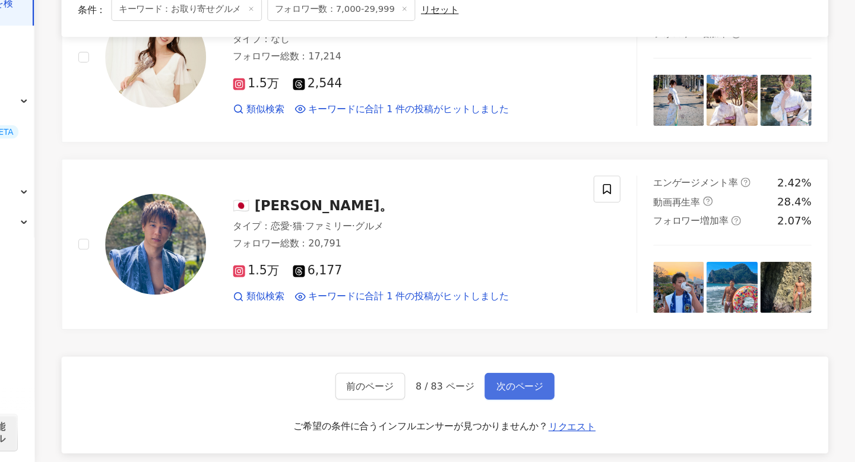
click at [573, 398] on span "次のページ" at bounding box center [559, 395] width 42 height 10
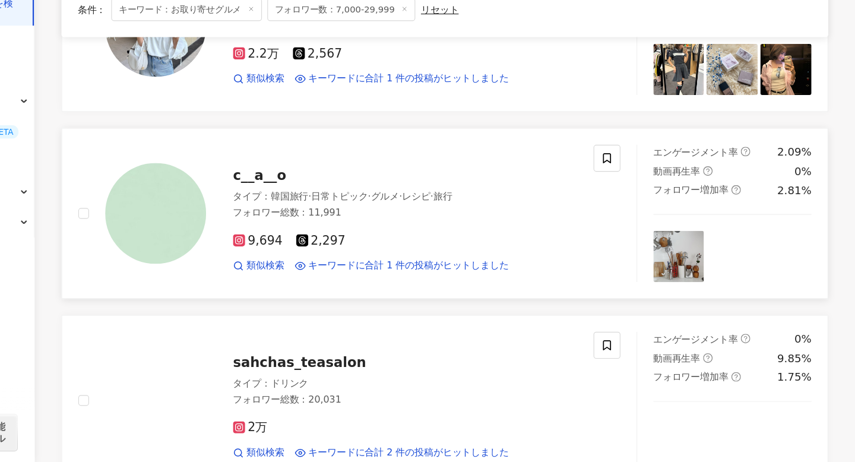
scroll to position [372, 0]
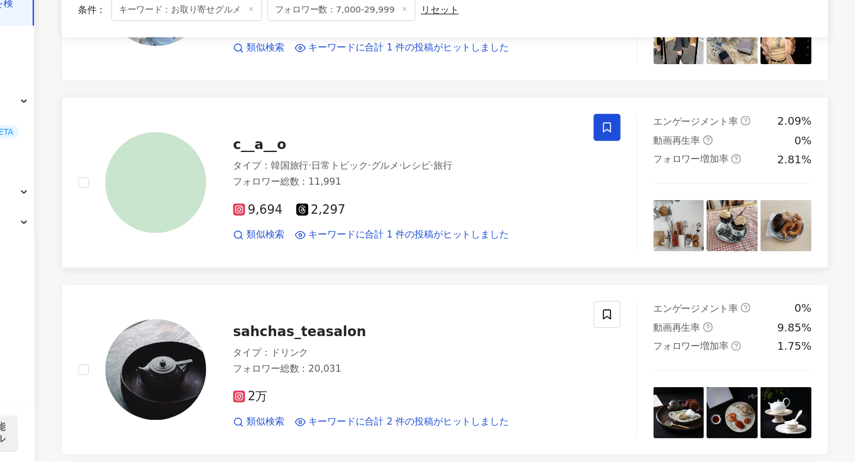
click at [644, 159] on span at bounding box center [636, 166] width 24 height 24
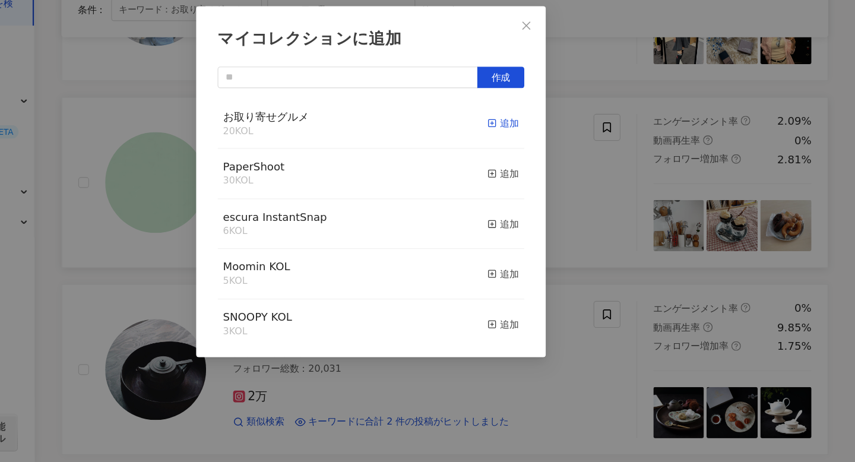
click at [534, 163] on icon "button" at bounding box center [535, 163] width 8 height 8
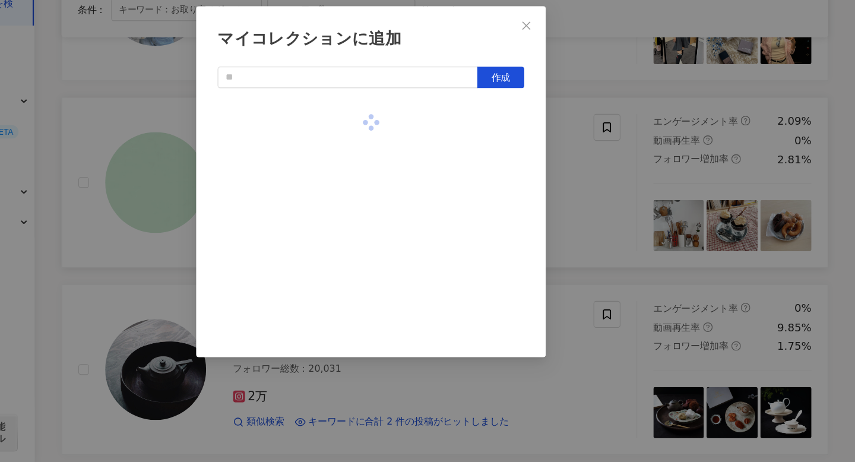
click at [613, 206] on div "マイコレクションに追加 作成" at bounding box center [427, 231] width 855 height 462
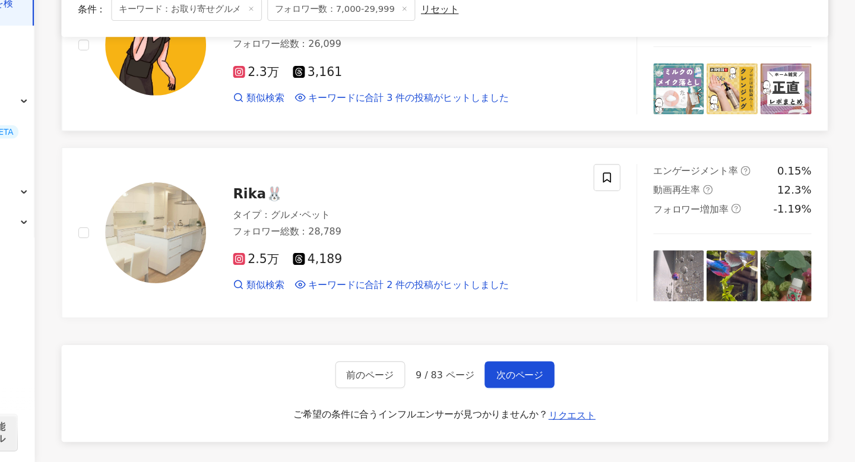
scroll to position [1824, 0]
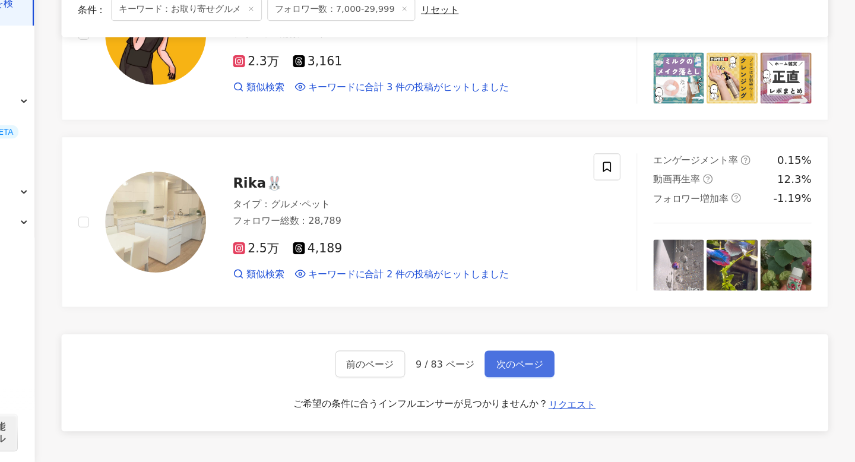
click at [572, 375] on span "次のページ" at bounding box center [559, 376] width 42 height 10
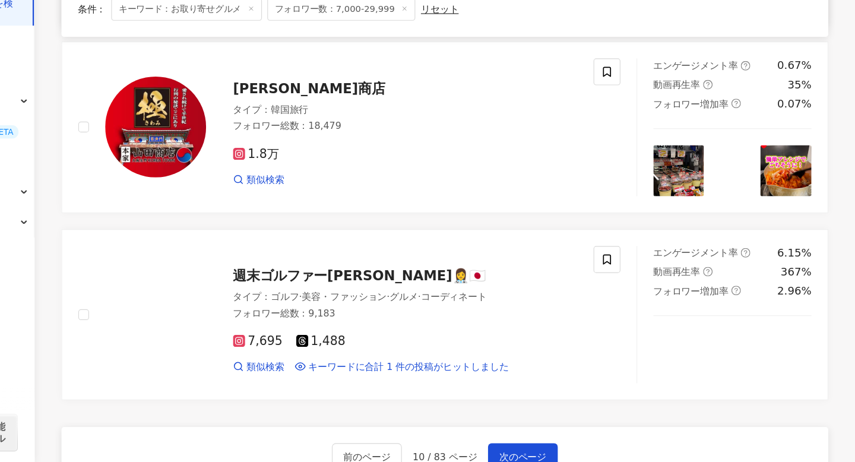
scroll to position [1781, 0]
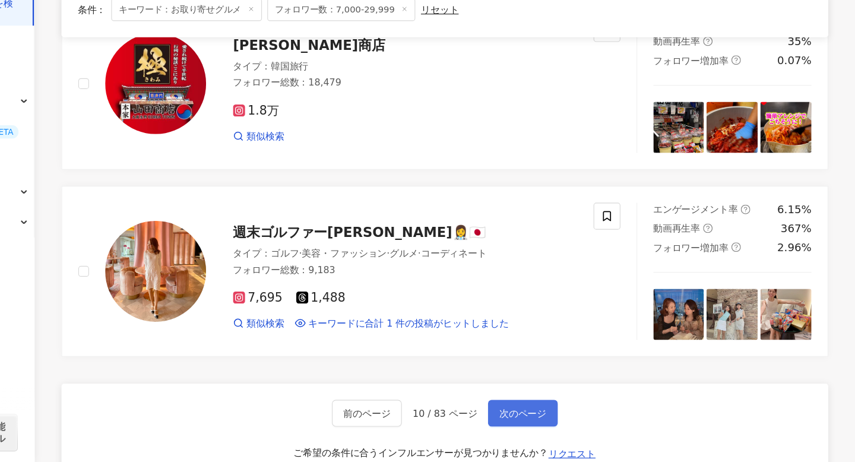
click at [570, 417] on span "次のページ" at bounding box center [562, 419] width 42 height 10
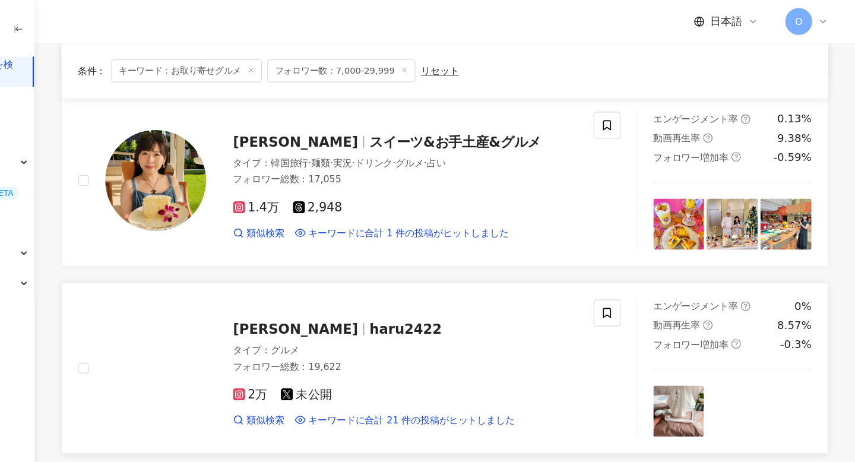
scroll to position [1748, 0]
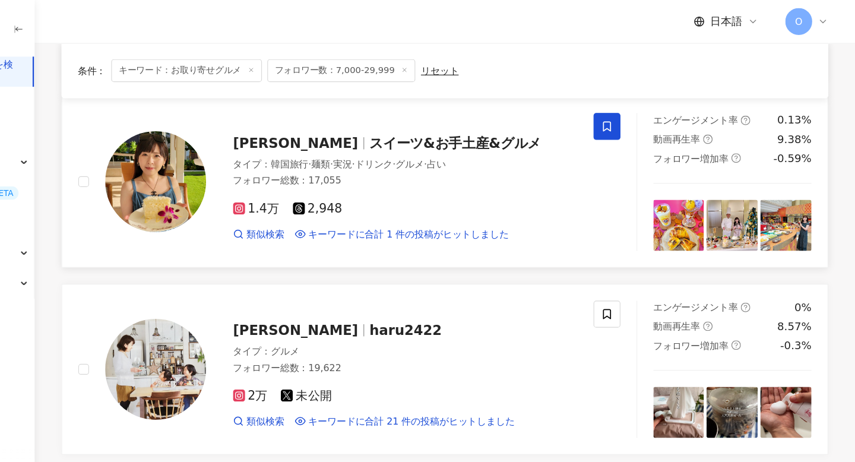
click at [630, 118] on span at bounding box center [636, 112] width 24 height 24
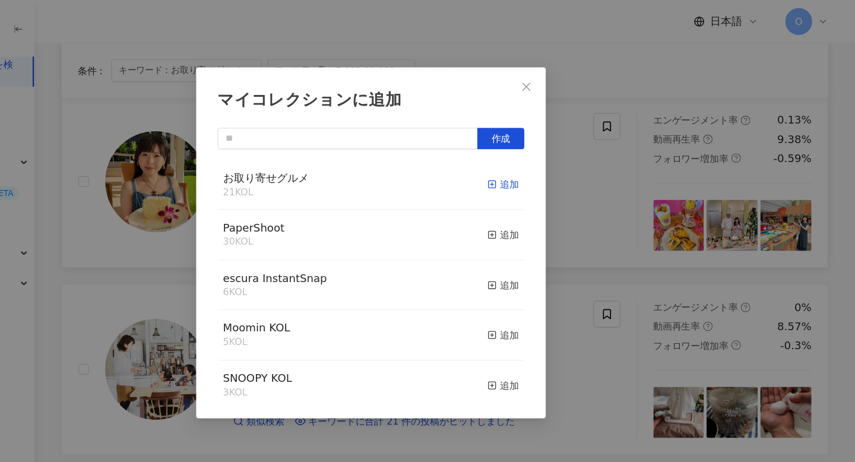
click at [533, 164] on icon "button" at bounding box center [535, 163] width 8 height 8
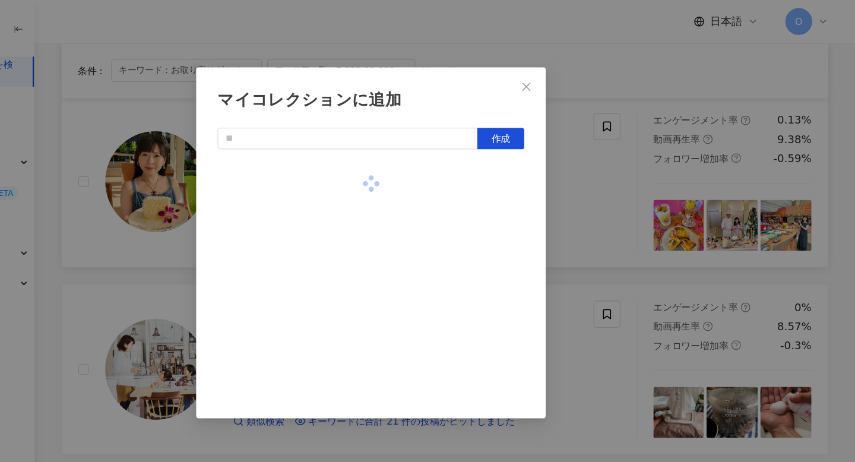
click at [604, 165] on div "マイコレクションに追加 作成" at bounding box center [427, 231] width 855 height 462
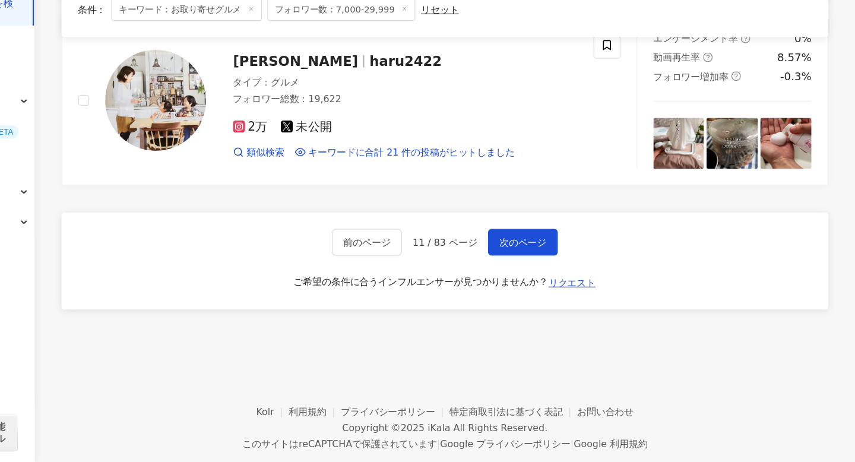
scroll to position [1937, 0]
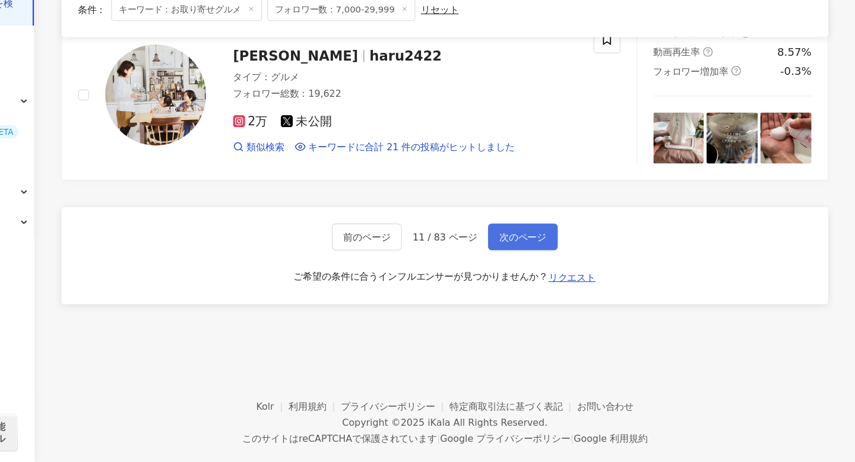
click at [569, 264] on span "次のページ" at bounding box center [562, 263] width 42 height 10
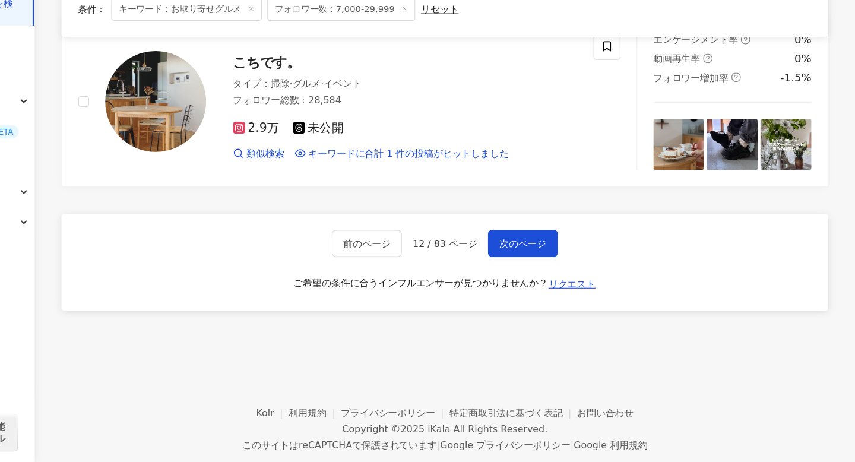
scroll to position [1933, 0]
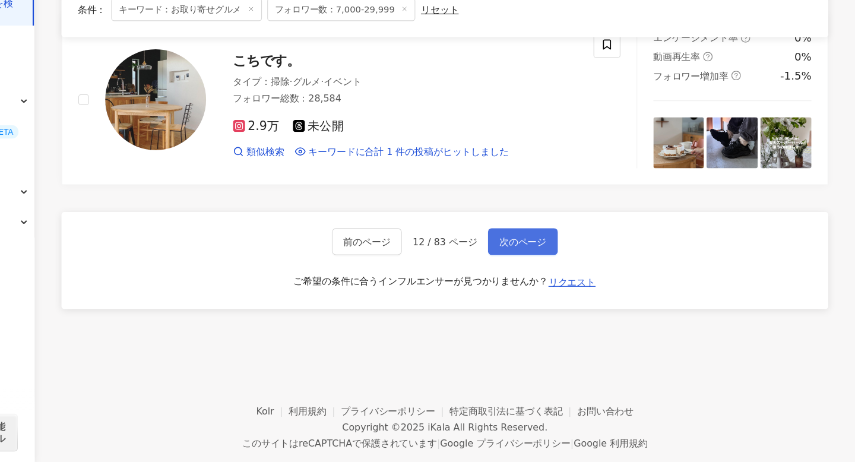
click at [565, 266] on span "次のページ" at bounding box center [562, 268] width 42 height 10
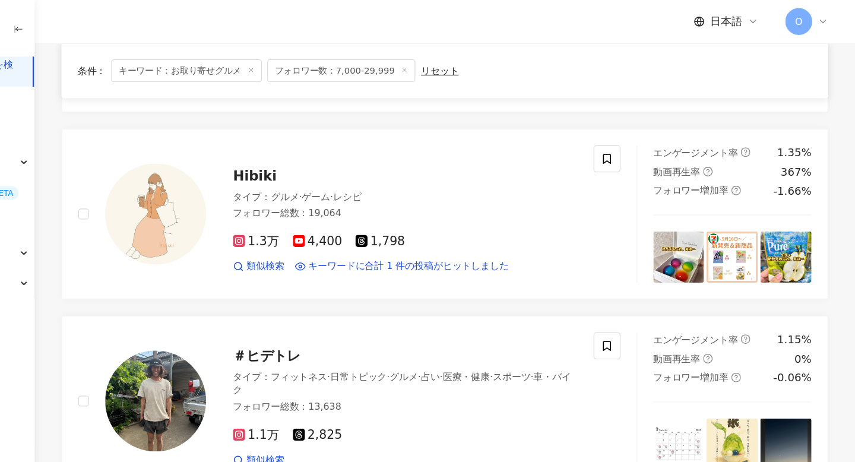
scroll to position [0, 0]
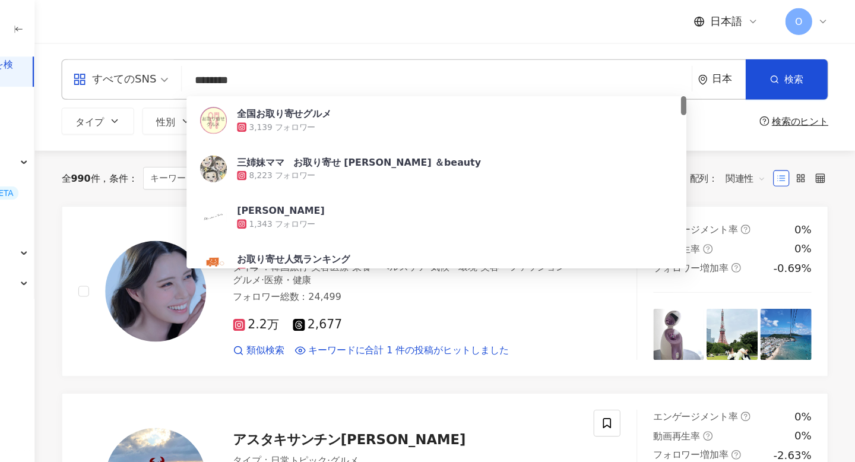
click at [376, 72] on input "********" at bounding box center [486, 71] width 441 height 23
type input "*"
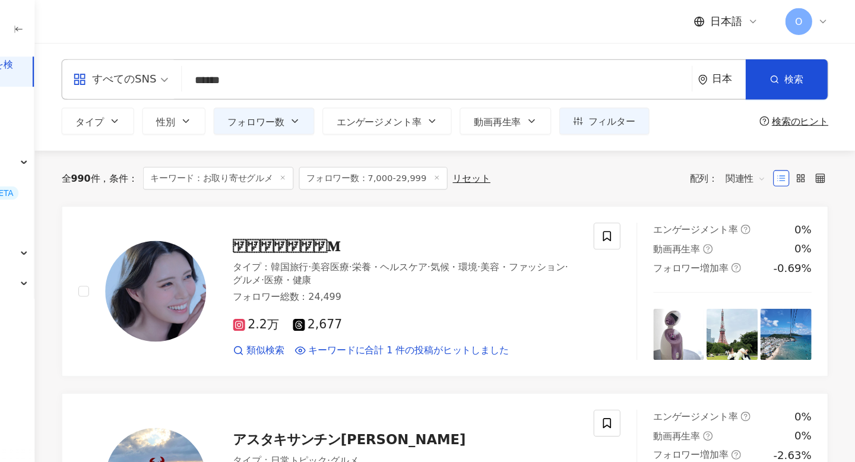
type input "******"
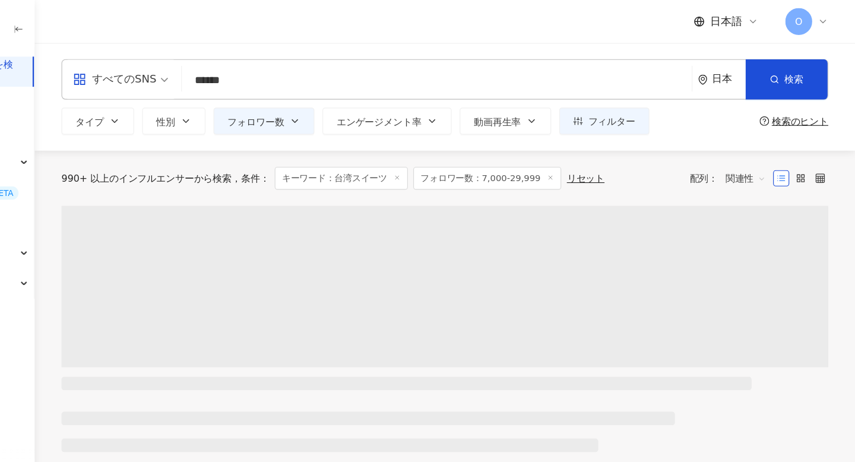
click at [222, 128] on div "すべてのSNS ****** 日本 検索 06b7c157-2928-4601-9588-7c75d2168ec3 https://www.instagram…" at bounding box center [493, 85] width 725 height 95
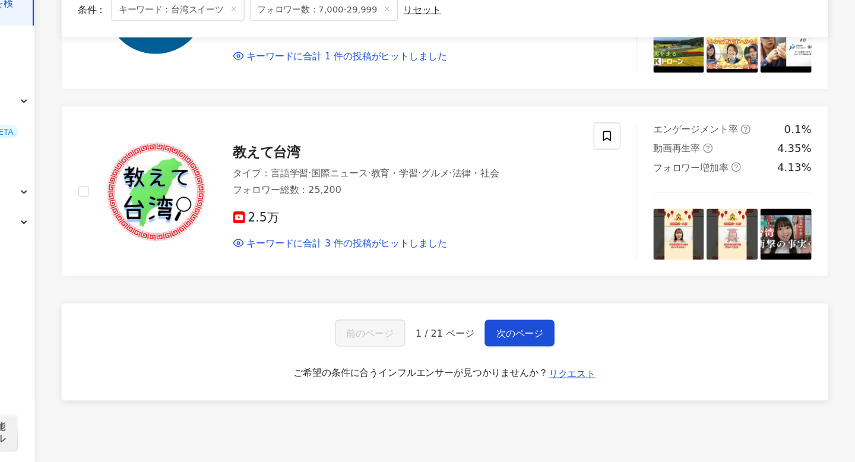
scroll to position [1853, 0]
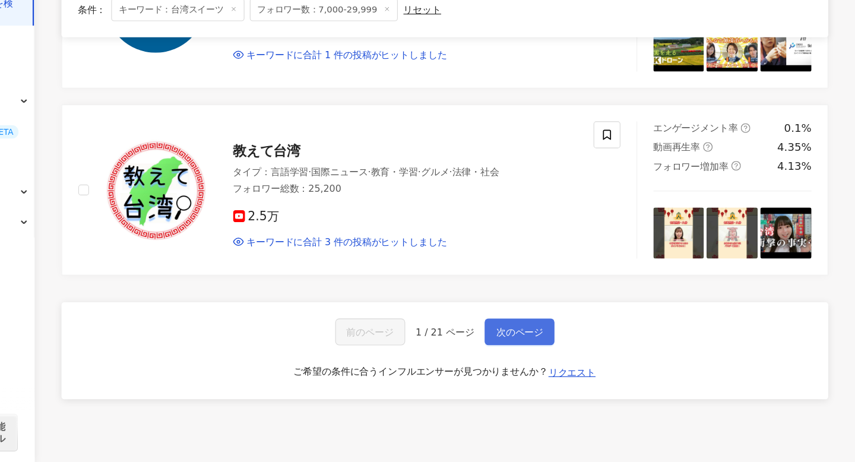
click at [561, 345] on span "次のページ" at bounding box center [559, 347] width 42 height 10
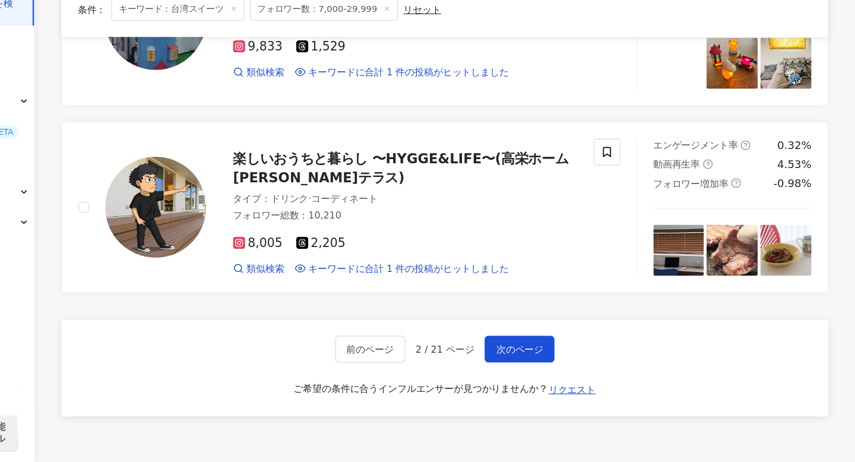
scroll to position [1840, 0]
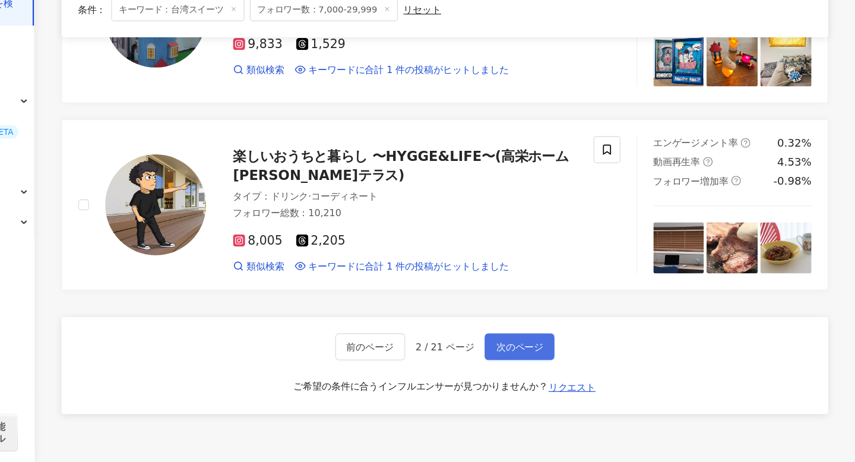
click at [563, 356] on span "次のページ" at bounding box center [559, 360] width 42 height 10
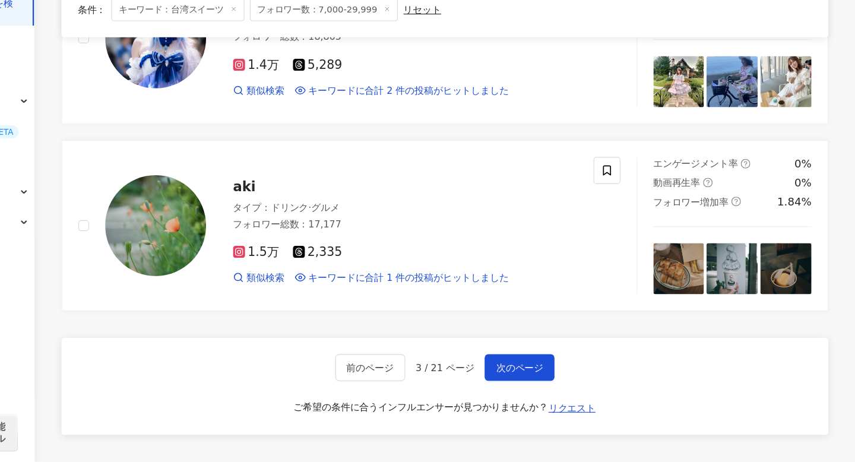
scroll to position [1829, 0]
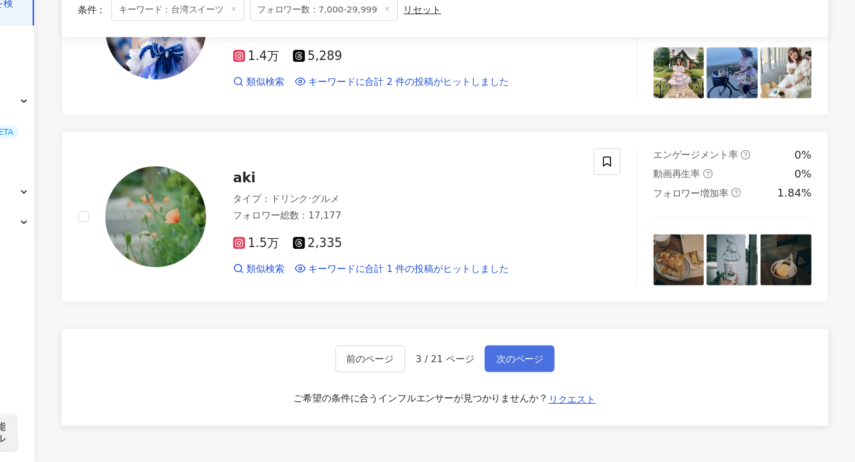
click at [563, 367] on span "次のページ" at bounding box center [559, 371] width 42 height 10
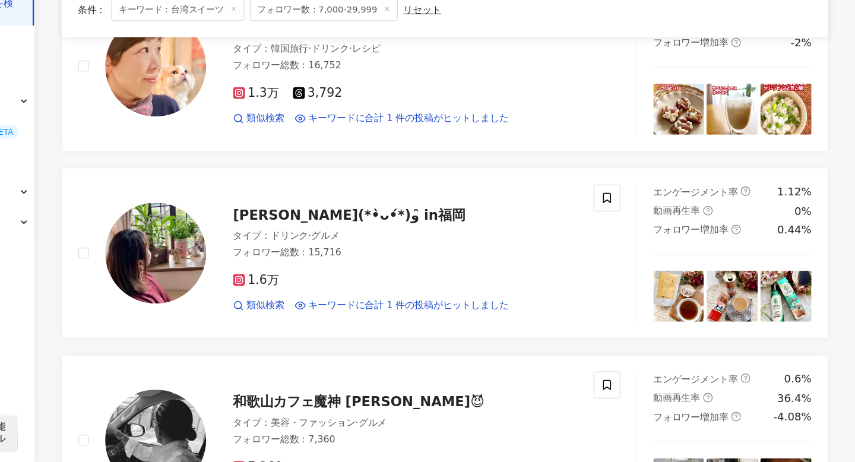
scroll to position [814, 0]
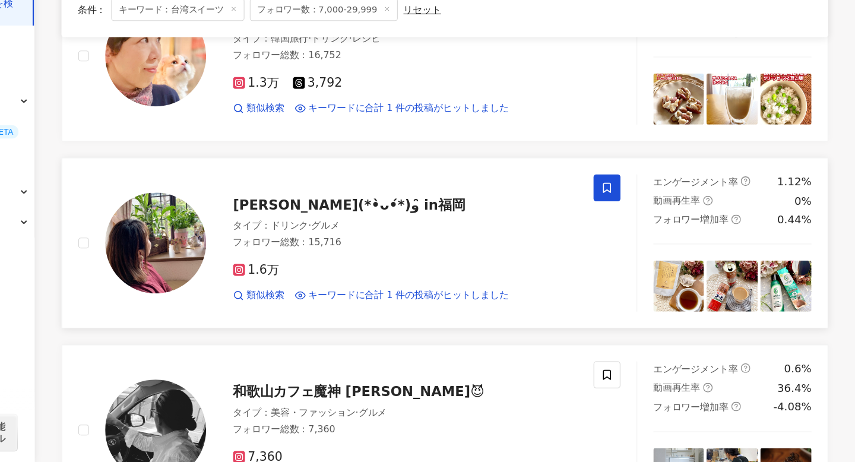
click at [634, 214] on icon at bounding box center [636, 219] width 11 height 11
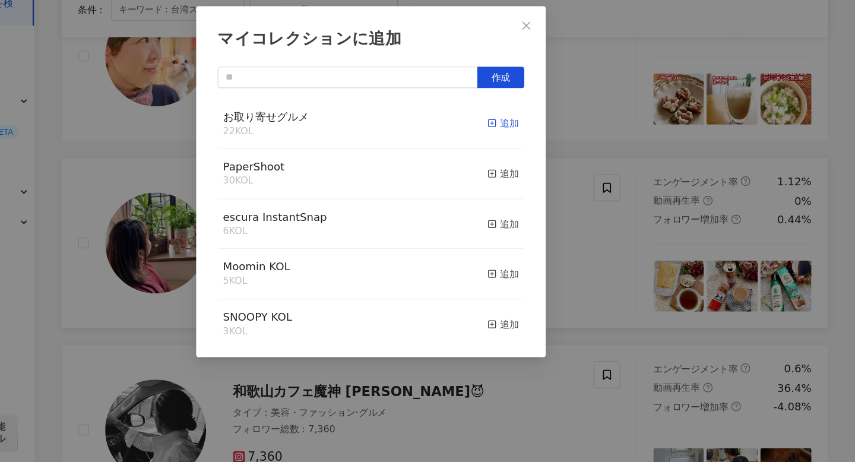
click at [531, 166] on icon "button" at bounding box center [535, 163] width 8 height 8
click at [608, 296] on div "マイコレクションに追加 作成 お取り寄せグルメ 23 KOL 追加済み PaperShoot 30 KOL 追加 escura InstantSnap 6 K…" at bounding box center [427, 231] width 855 height 462
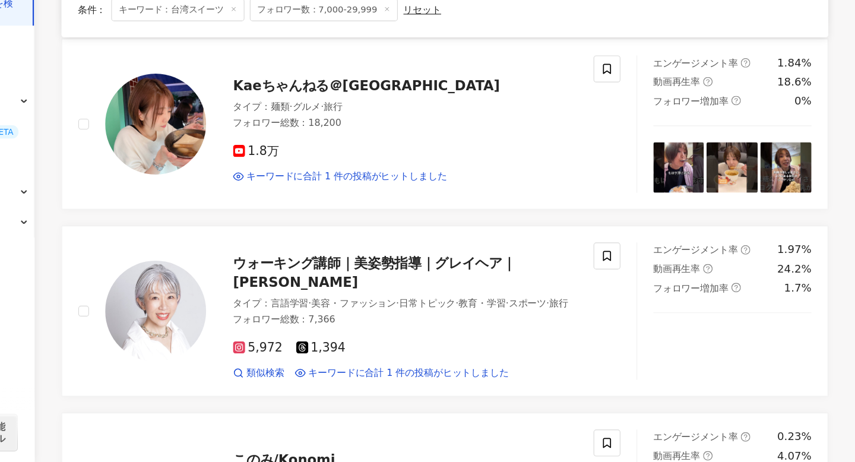
scroll to position [1418, 0]
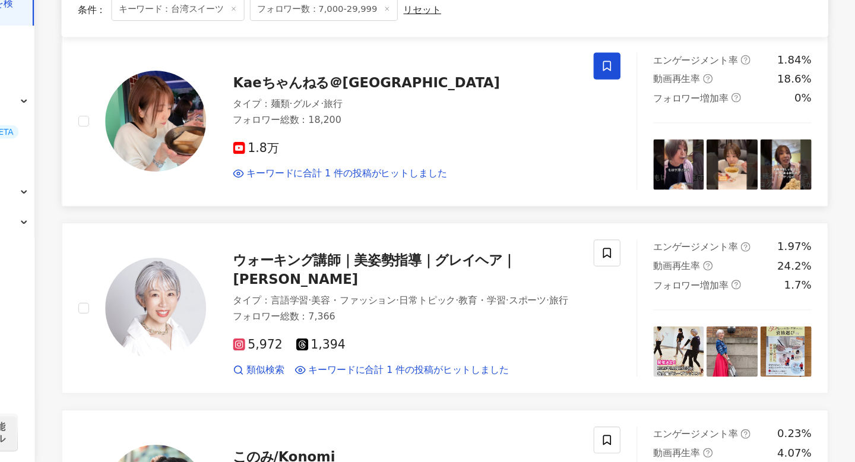
click at [630, 112] on span at bounding box center [636, 112] width 24 height 24
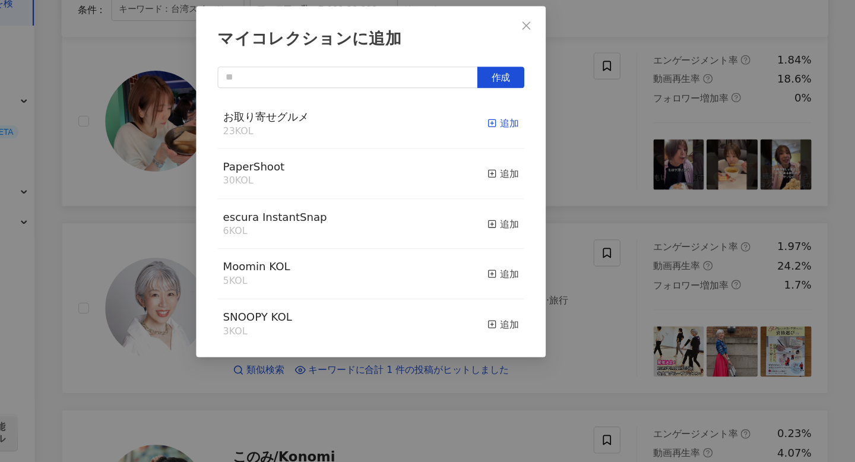
click at [533, 163] on icon "button" at bounding box center [535, 163] width 8 height 8
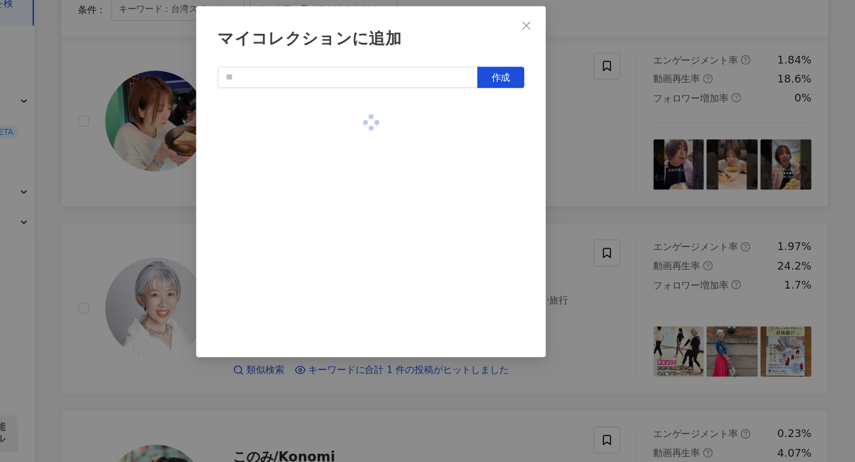
click at [601, 191] on div "マイコレクションに追加 作成" at bounding box center [427, 231] width 855 height 462
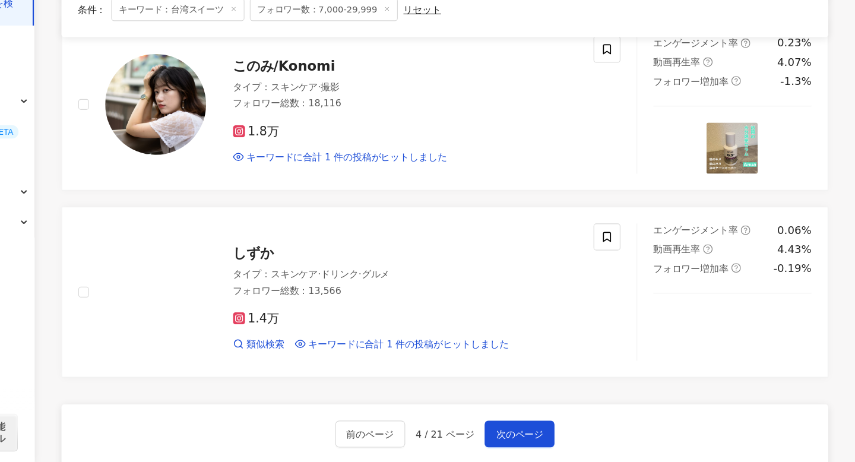
scroll to position [1765, 0]
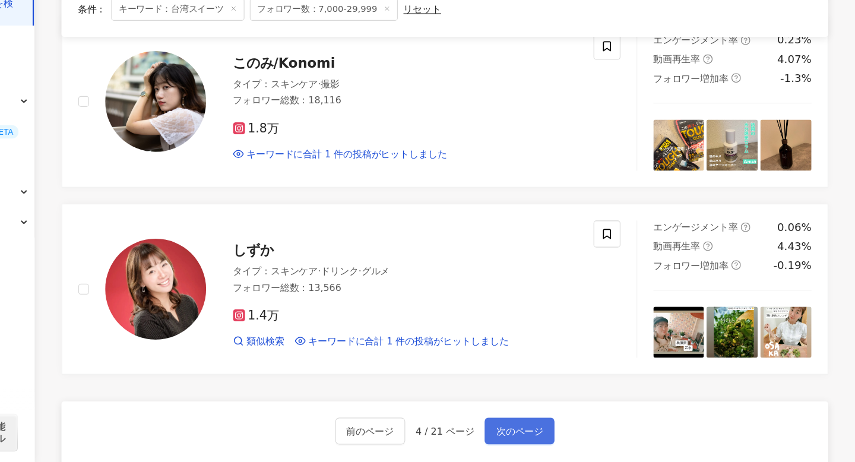
click at [573, 430] on span "次のページ" at bounding box center [559, 435] width 42 height 10
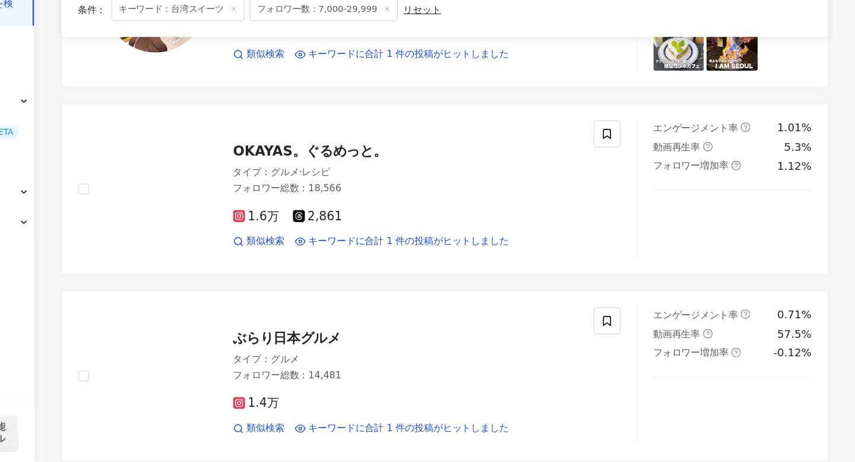
scroll to position [377, 0]
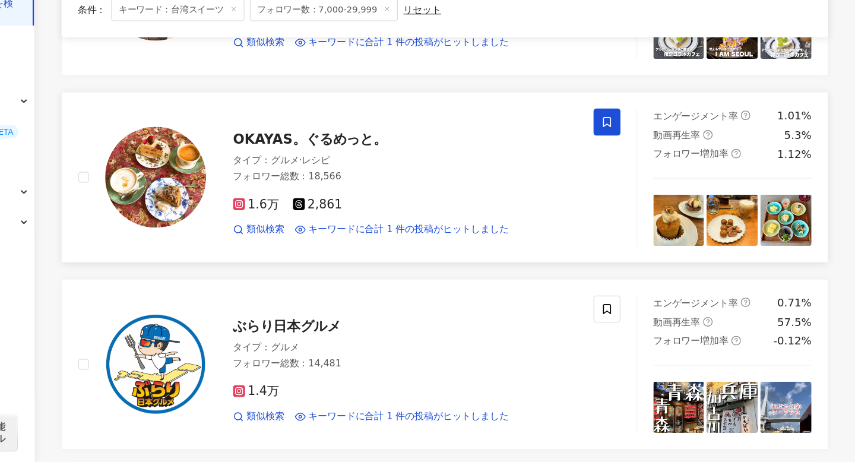
click at [634, 162] on icon at bounding box center [636, 161] width 11 height 11
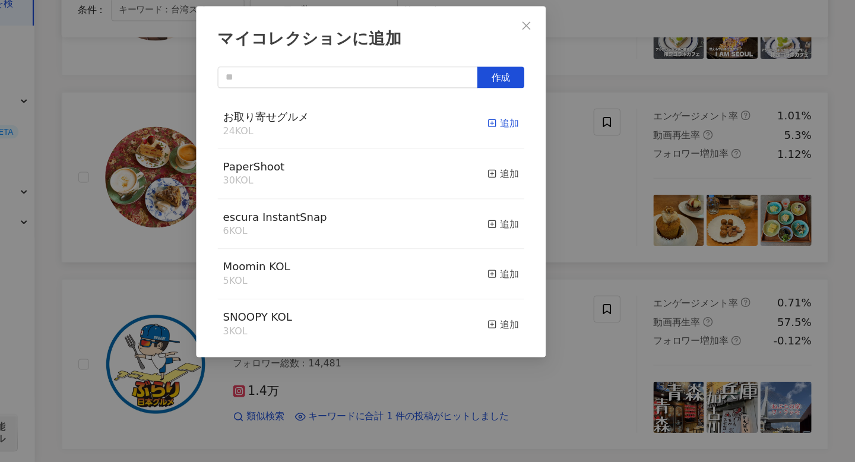
click at [533, 165] on icon "button" at bounding box center [535, 163] width 8 height 8
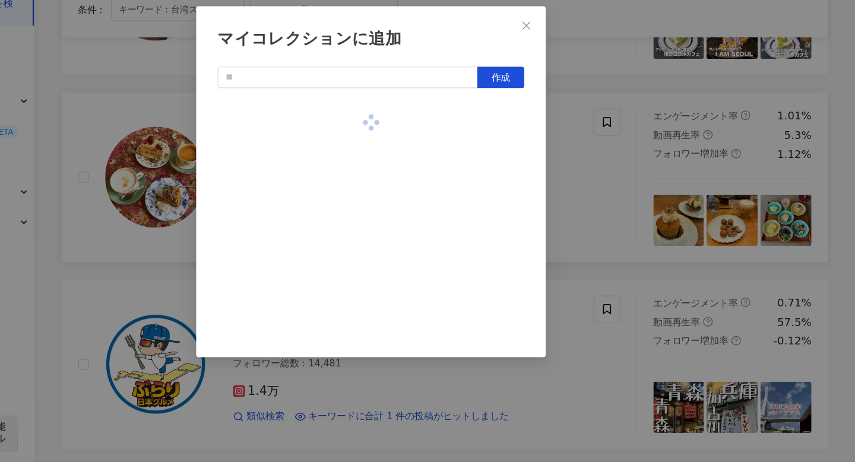
click at [599, 213] on div "マイコレクションに追加 作成" at bounding box center [427, 231] width 855 height 462
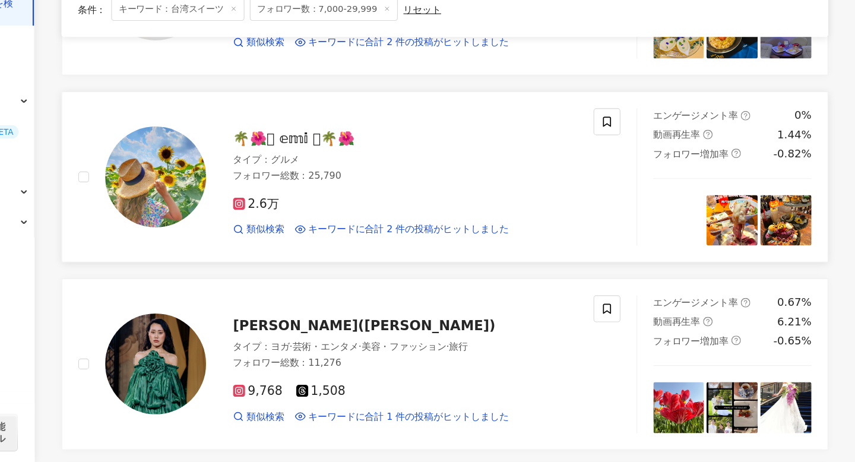
scroll to position [1539, 0]
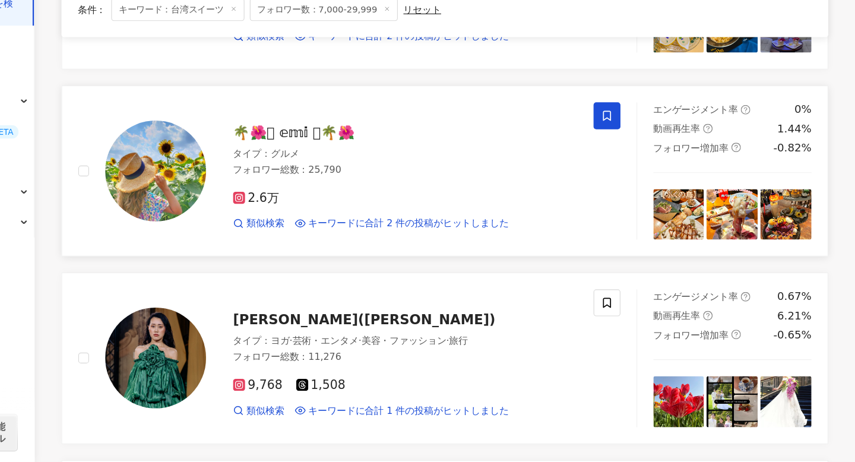
click at [634, 160] on icon at bounding box center [636, 156] width 11 height 11
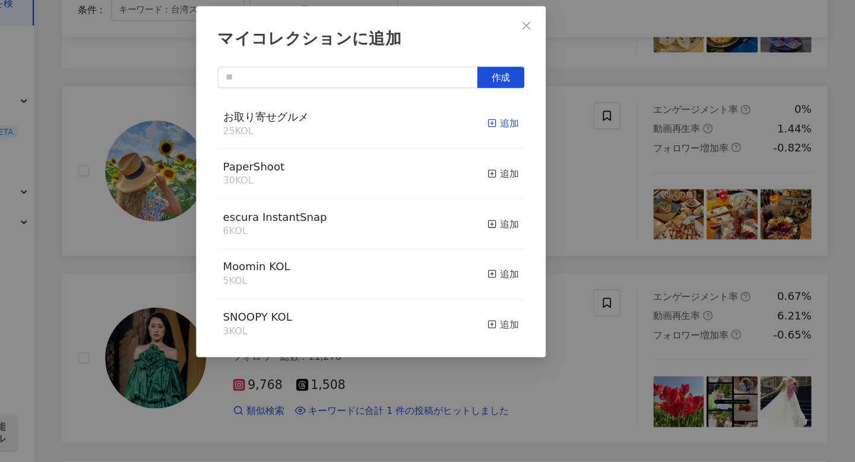
click at [536, 158] on div "追加" at bounding box center [545, 162] width 28 height 13
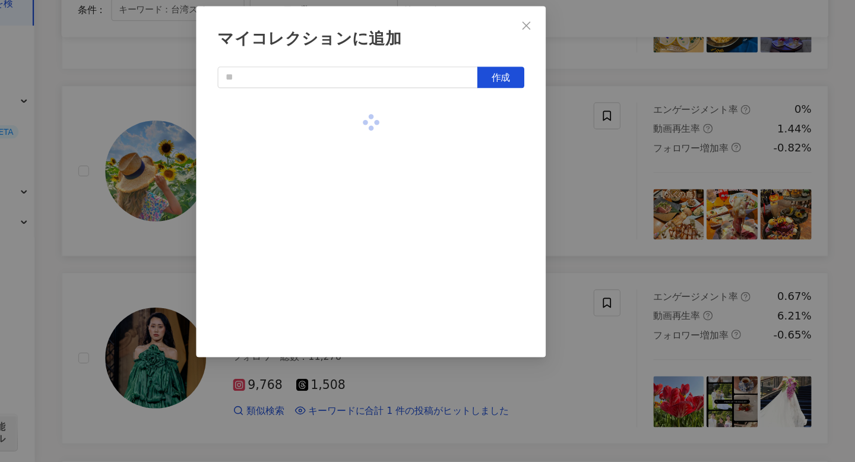
click at [621, 188] on div "マイコレクションに追加 作成" at bounding box center [427, 231] width 855 height 462
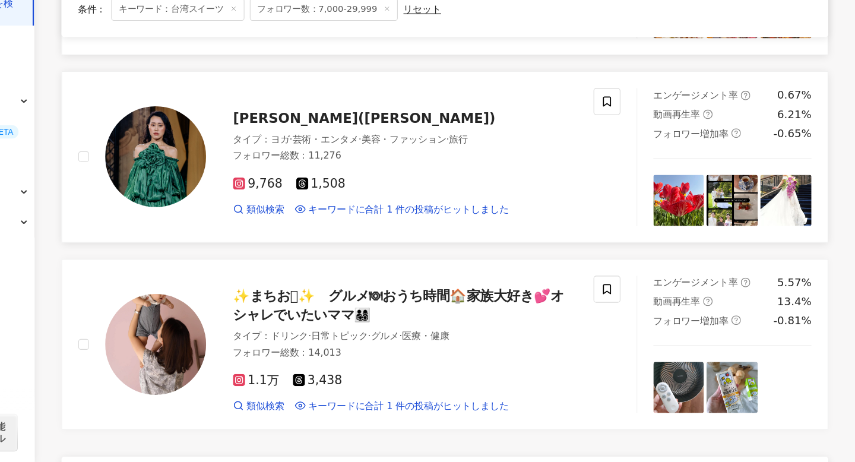
scroll to position [1826, 0]
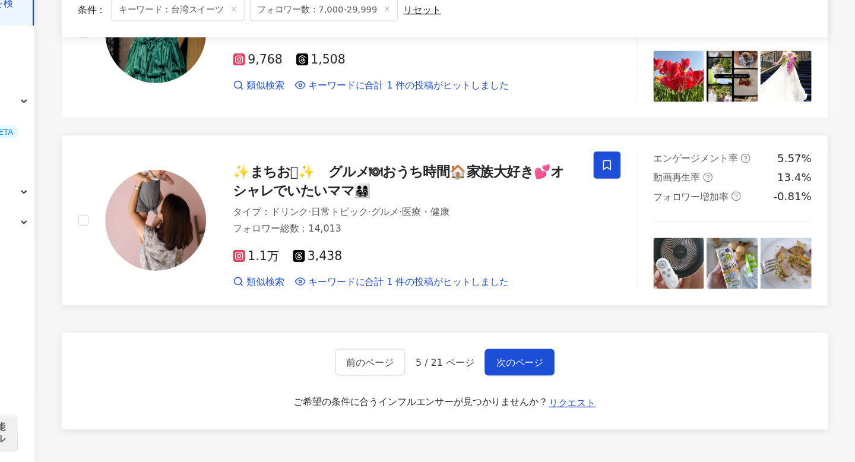
click at [632, 197] on icon at bounding box center [636, 199] width 11 height 11
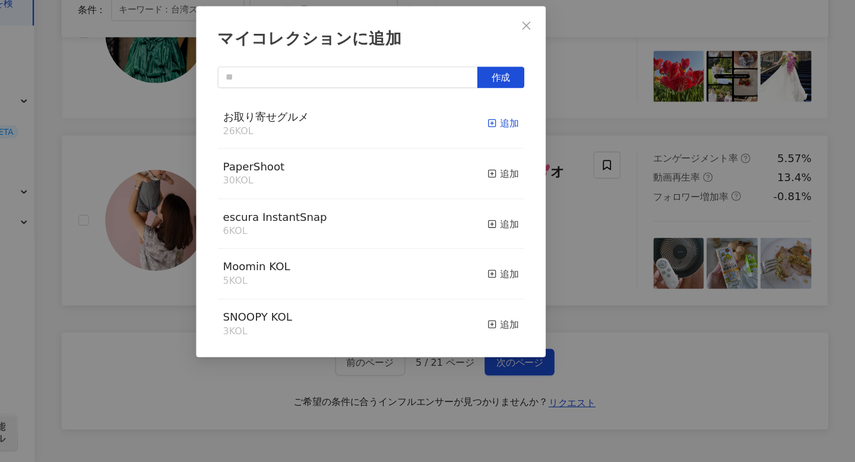
click at [536, 163] on icon "button" at bounding box center [535, 163] width 8 height 8
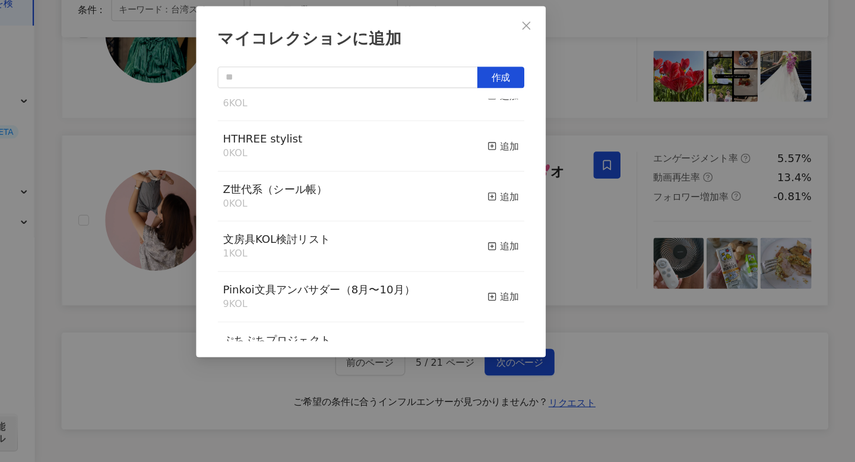
scroll to position [248, 0]
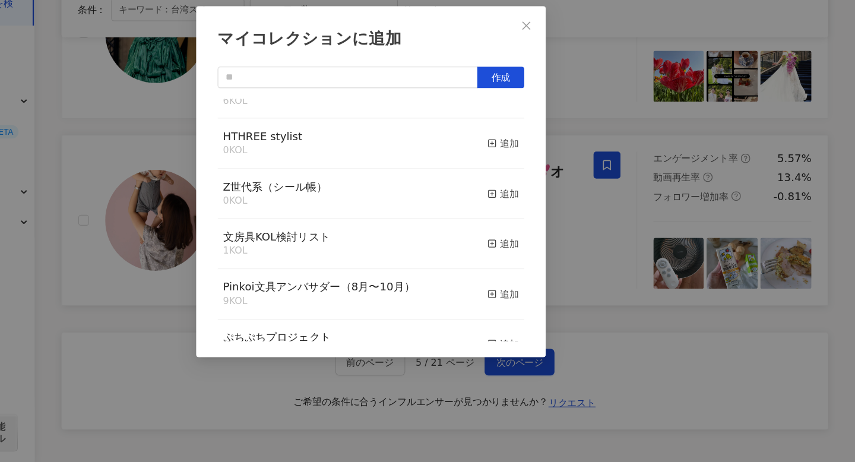
click at [223, 218] on div "マイコレクションに追加 作成 お取り寄せグルメ 27 KOL 追加済み PaperShoot 30 KOL 追加 escura InstantSnap 6 K…" at bounding box center [427, 231] width 855 height 462
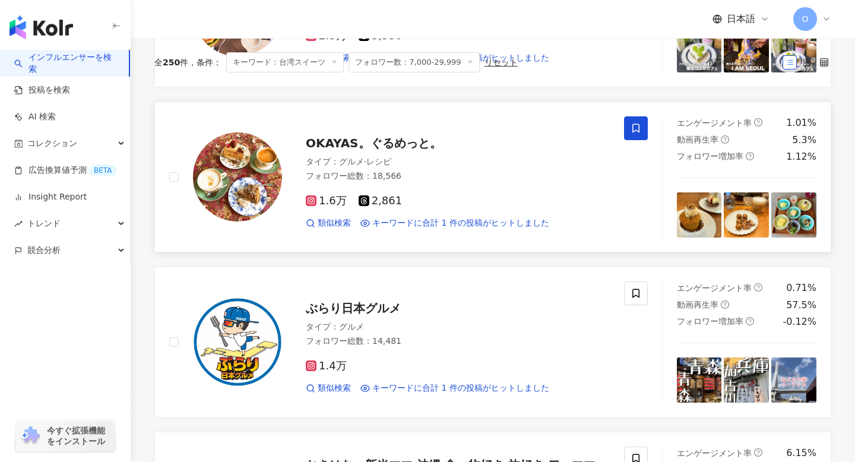
scroll to position [0, 0]
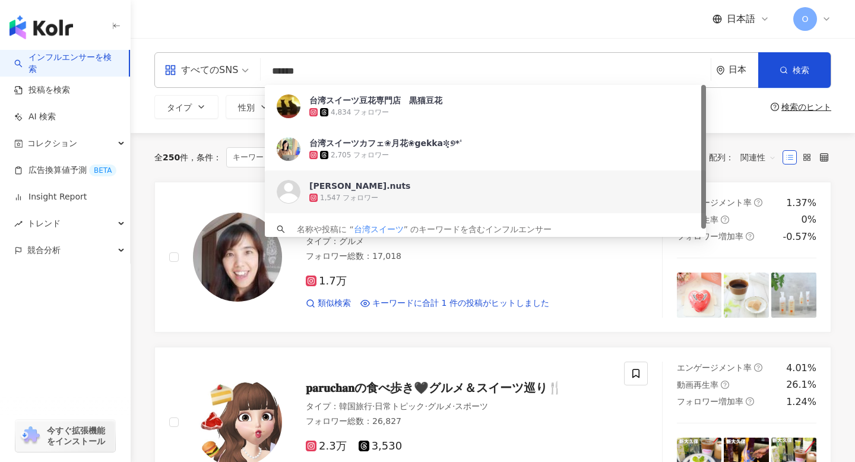
click at [395, 68] on input "******" at bounding box center [486, 71] width 441 height 23
click at [271, 72] on input "******" at bounding box center [486, 71] width 441 height 23
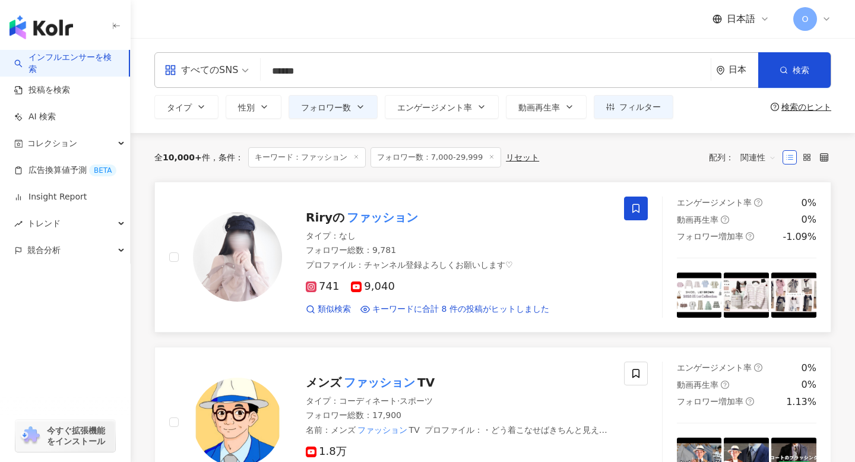
type input "******"
click at [633, 205] on icon at bounding box center [636, 208] width 11 height 11
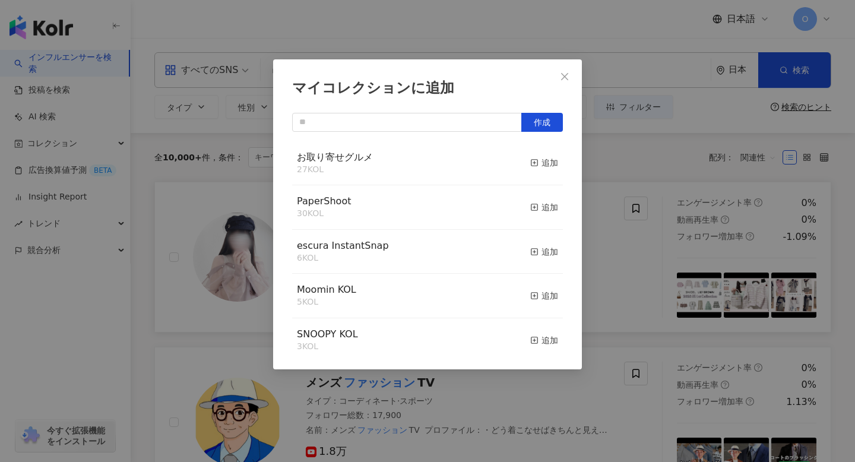
click at [566, 74] on icon "close" at bounding box center [565, 77] width 10 height 10
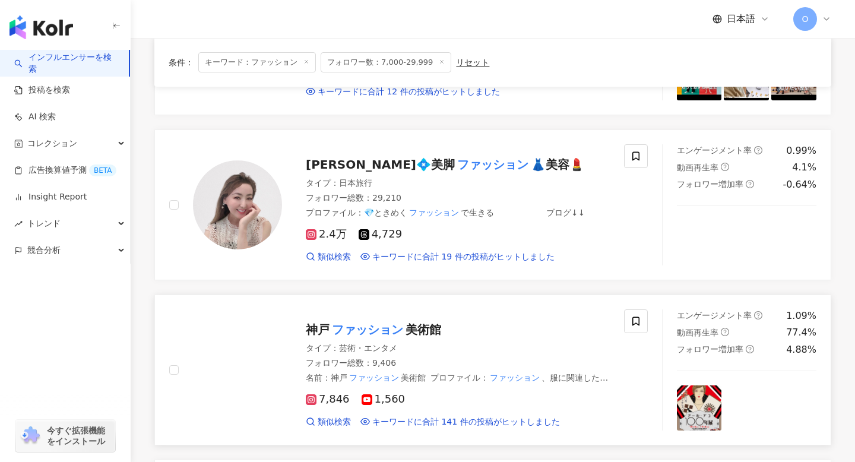
scroll to position [917, 0]
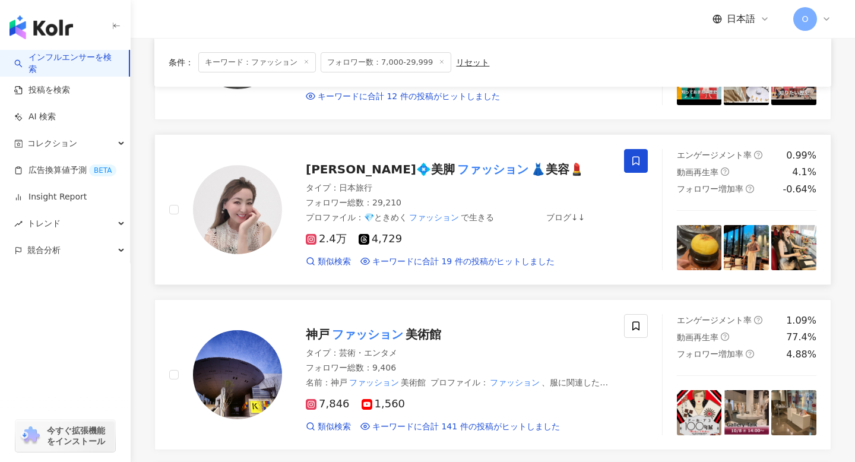
click at [632, 166] on span at bounding box center [636, 161] width 24 height 24
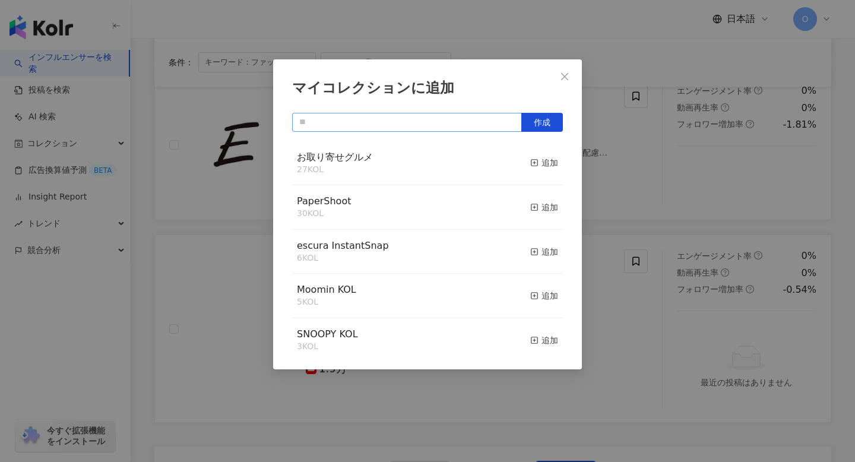
scroll to position [1692, 0]
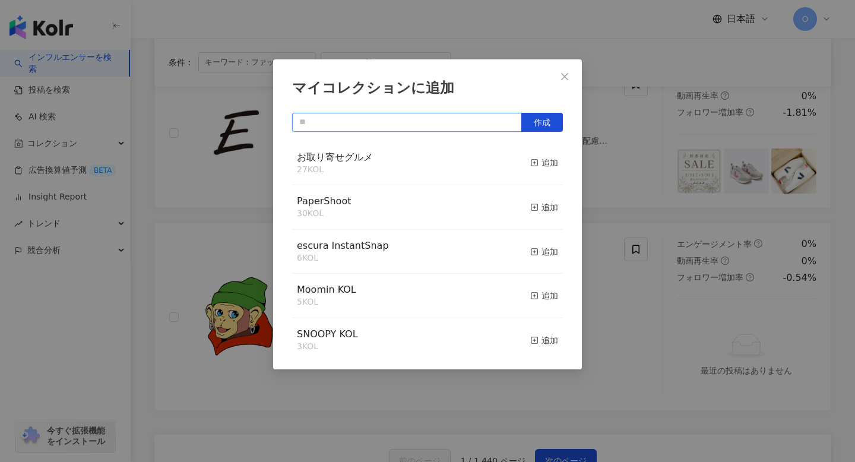
click at [403, 125] on input "text" at bounding box center [407, 122] width 230 height 19
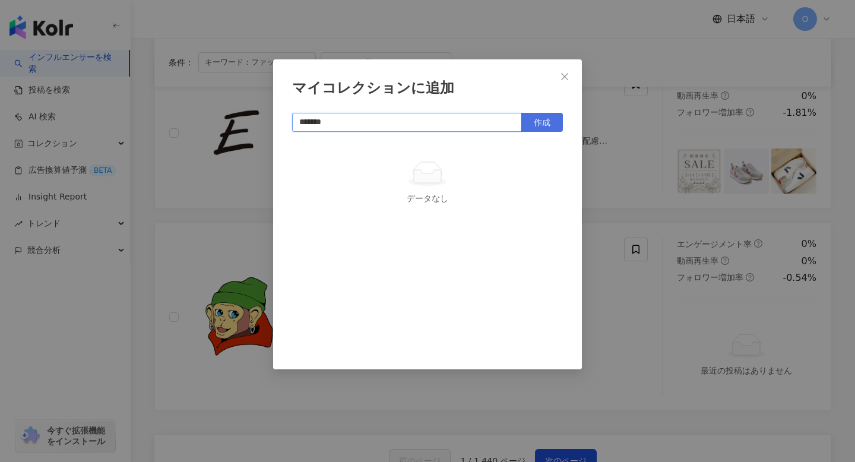
click at [547, 121] on span "作成" at bounding box center [542, 123] width 17 height 10
type input "*******"
click at [613, 70] on div "マイコレクションに追加 ******* 作成 fashion 1 KOL 追加済み" at bounding box center [427, 231] width 855 height 462
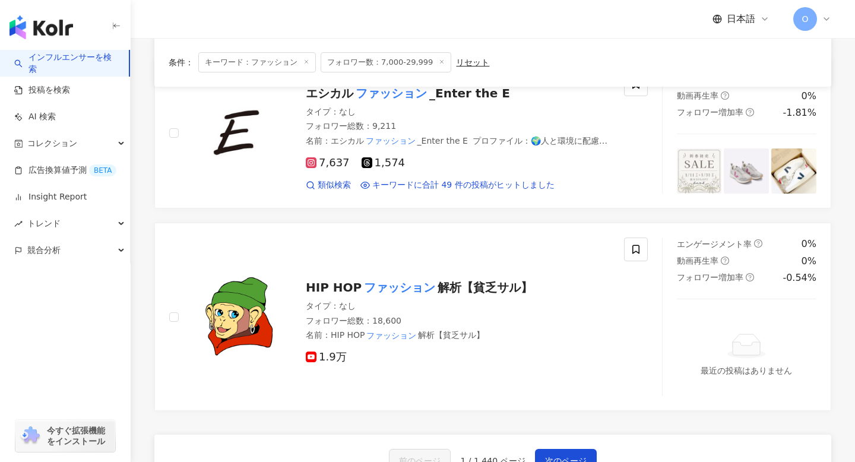
scroll to position [1912, 0]
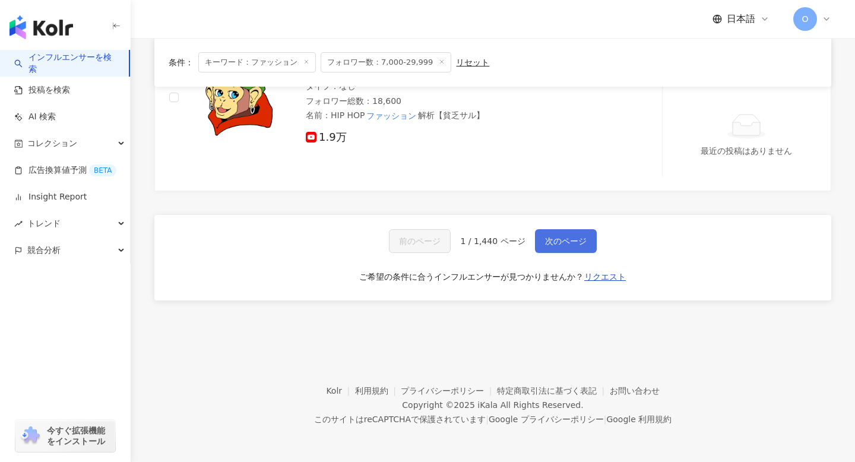
click at [561, 244] on span "次のページ" at bounding box center [566, 241] width 42 height 10
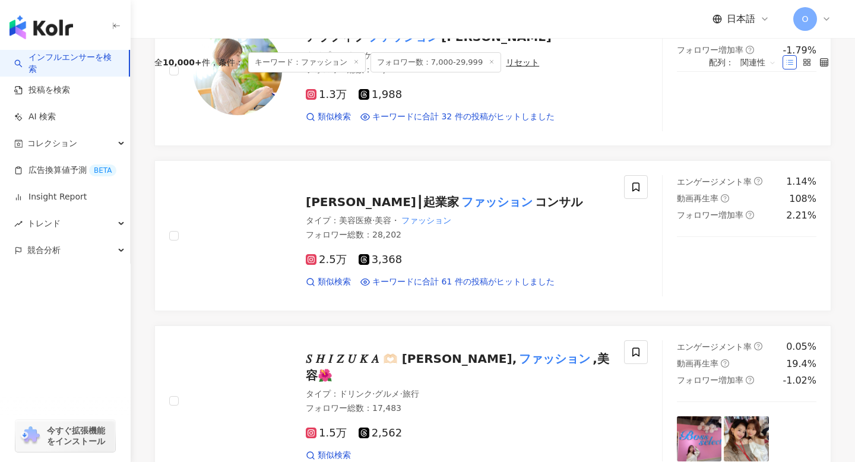
scroll to position [0, 0]
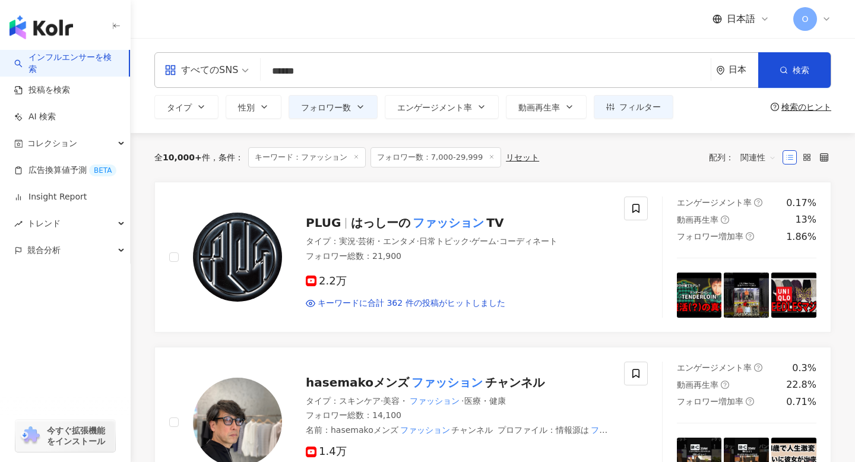
click at [342, 69] on input "******" at bounding box center [486, 71] width 441 height 23
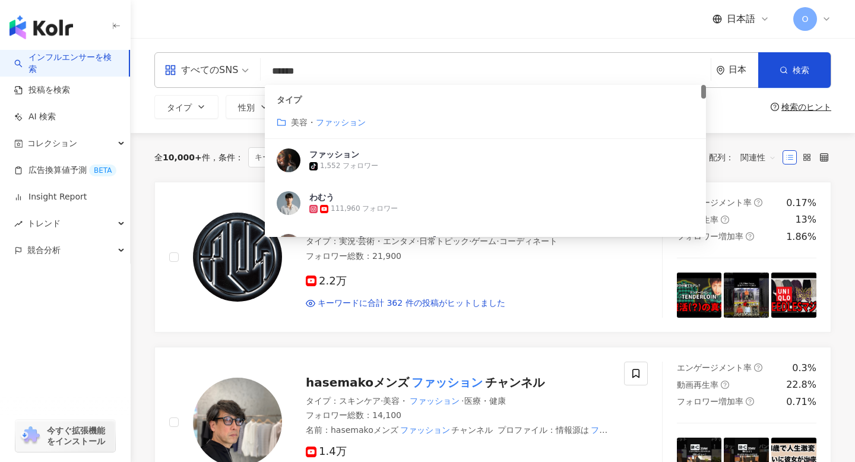
click at [276, 70] on input "******" at bounding box center [486, 71] width 441 height 23
type input "*"
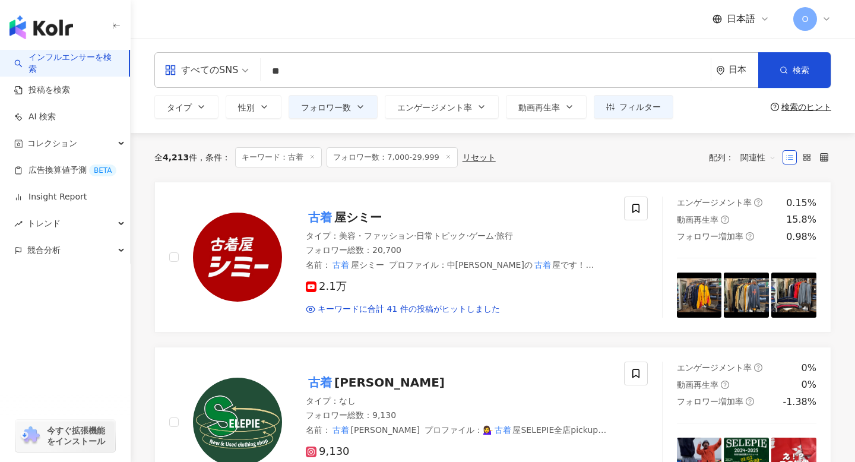
click at [332, 77] on input "**" at bounding box center [486, 71] width 441 height 23
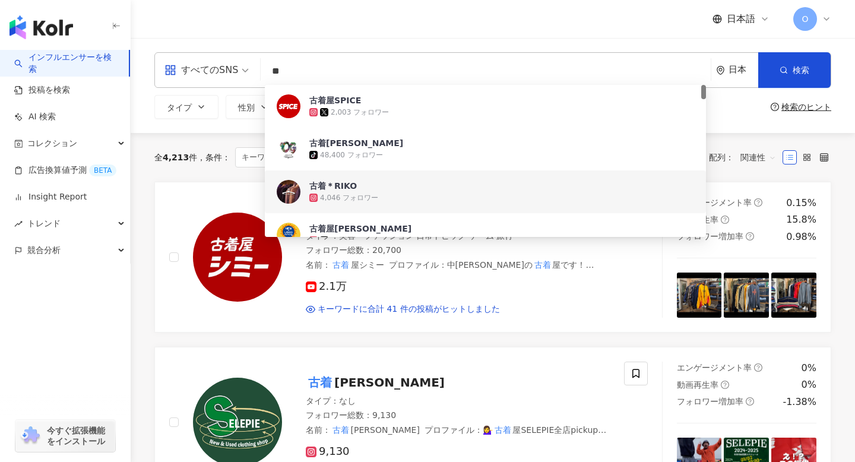
type input "*"
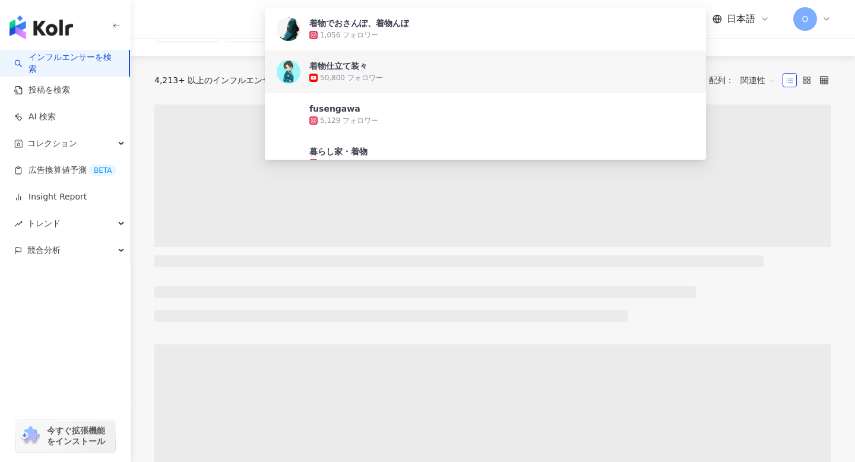
scroll to position [84, 0]
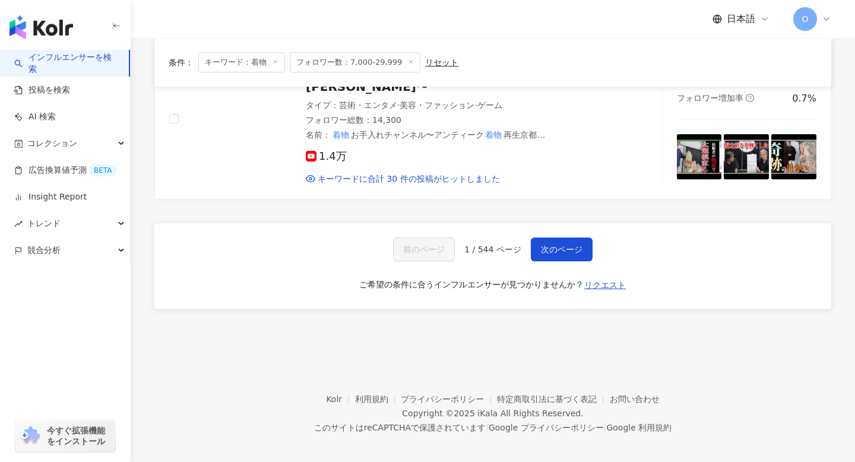
scroll to position [1936, 0]
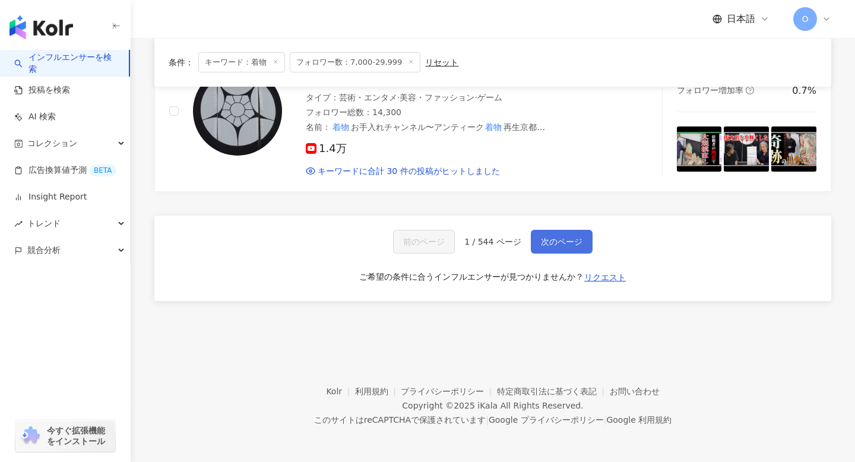
click at [569, 241] on span "次のページ" at bounding box center [562, 242] width 42 height 10
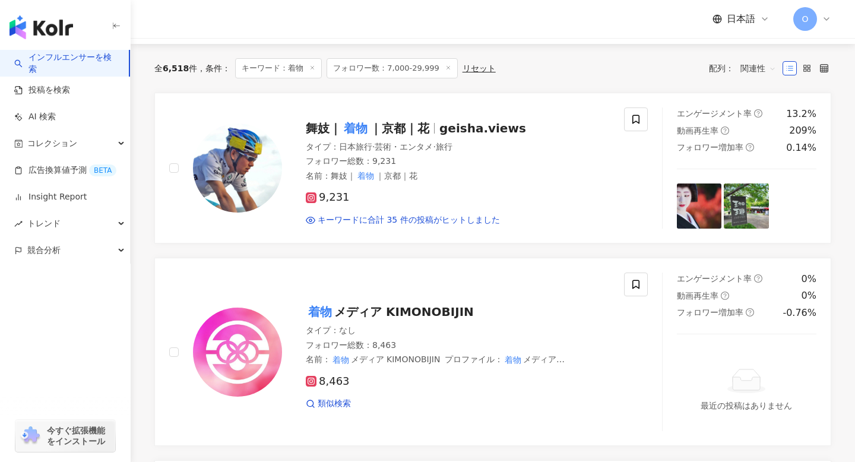
scroll to position [0, 0]
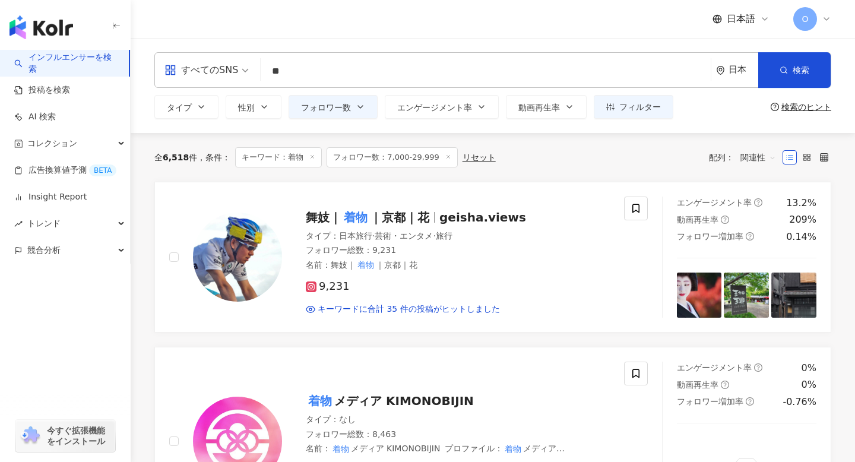
click at [325, 72] on input "**" at bounding box center [486, 71] width 441 height 23
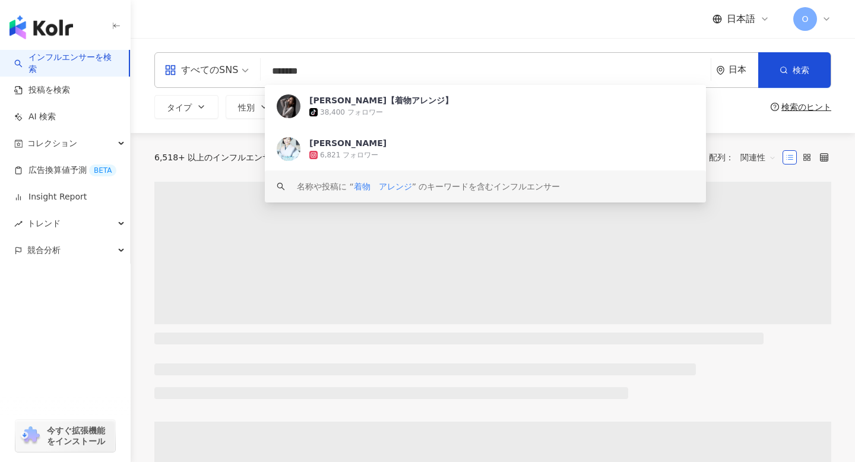
type input "*******"
click at [146, 112] on div "すべてのSNS ******* 日本 検索 0c1f71c1-5e78-4b76-a807-8134d0791769 keyword shinobu【着物アレ…" at bounding box center [493, 85] width 725 height 67
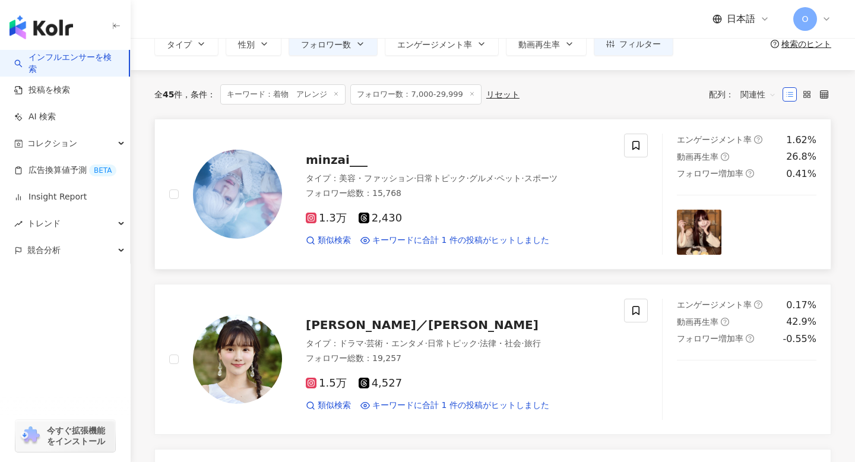
scroll to position [72, 0]
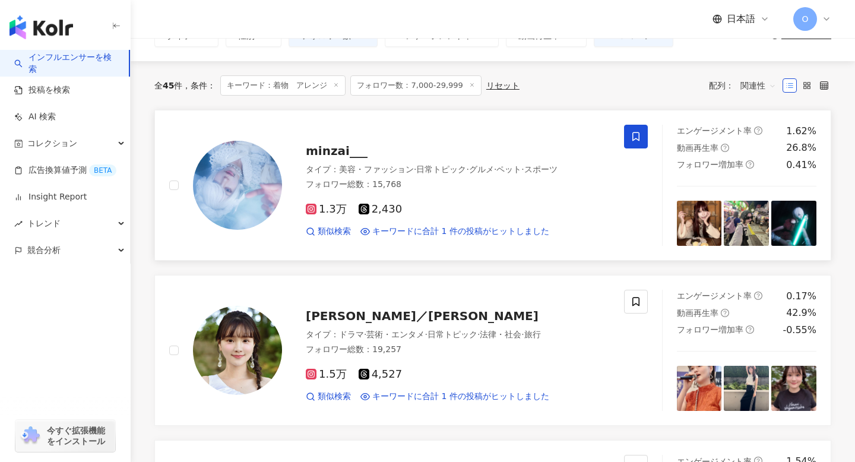
click at [640, 135] on icon at bounding box center [636, 136] width 11 height 11
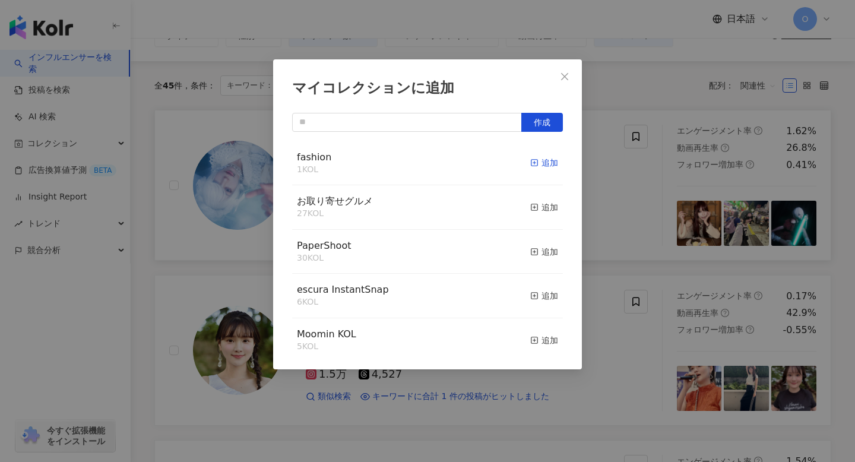
click at [533, 162] on icon "button" at bounding box center [535, 163] width 8 height 8
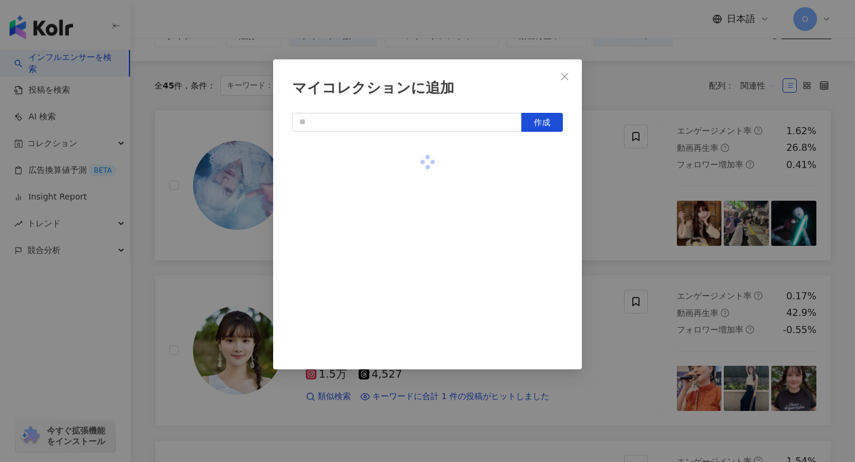
click at [235, 273] on div "マイコレクションに追加 作成" at bounding box center [427, 231] width 855 height 462
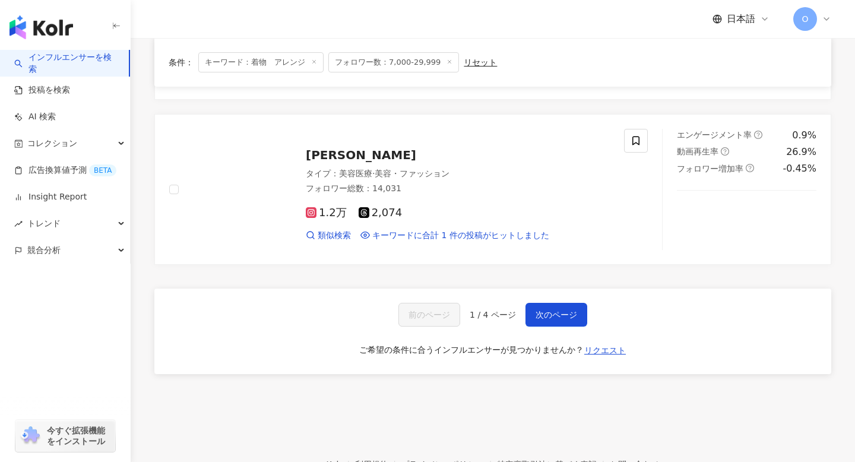
scroll to position [1890, 0]
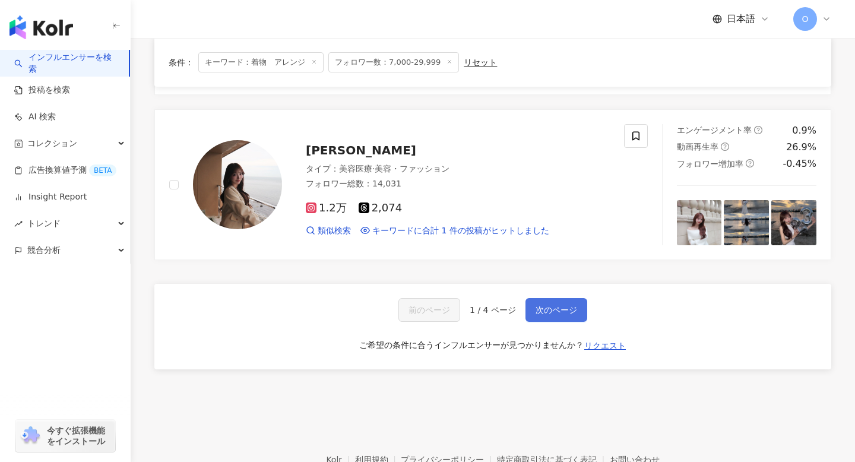
click at [561, 318] on button "次のページ" at bounding box center [557, 310] width 62 height 24
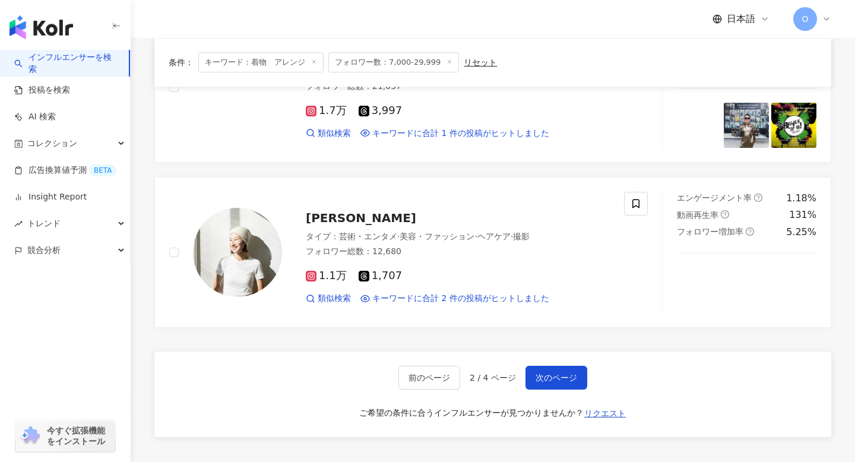
scroll to position [1842, 0]
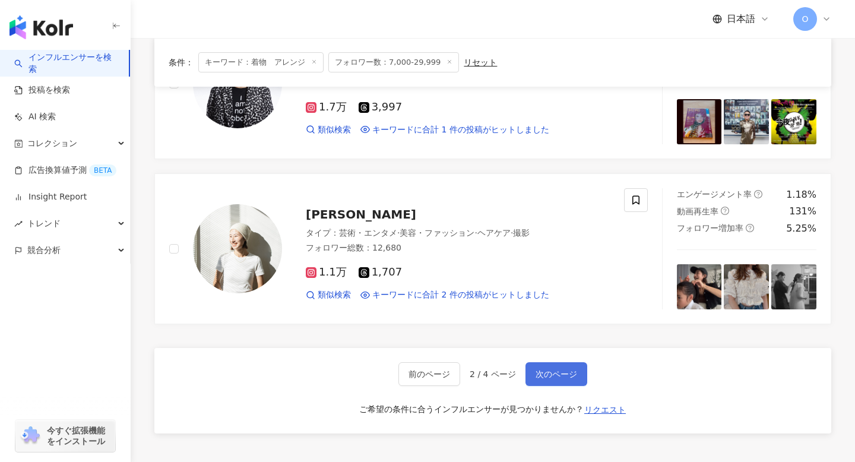
click at [541, 370] on span "次のページ" at bounding box center [557, 375] width 42 height 10
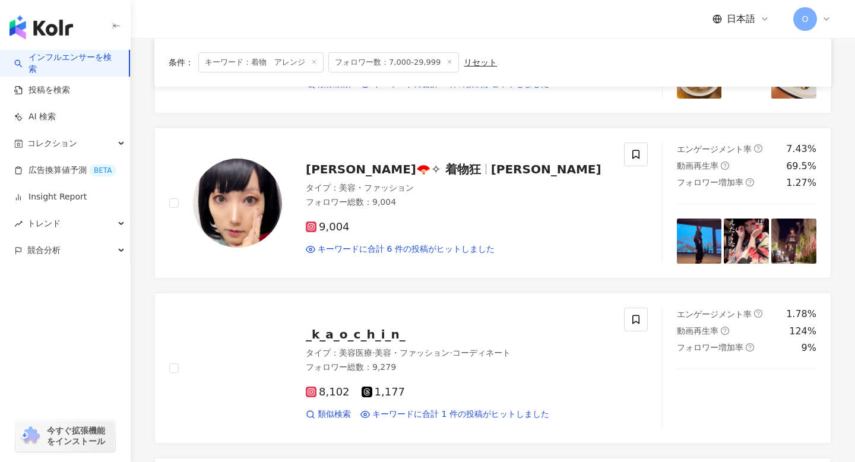
scroll to position [555, 0]
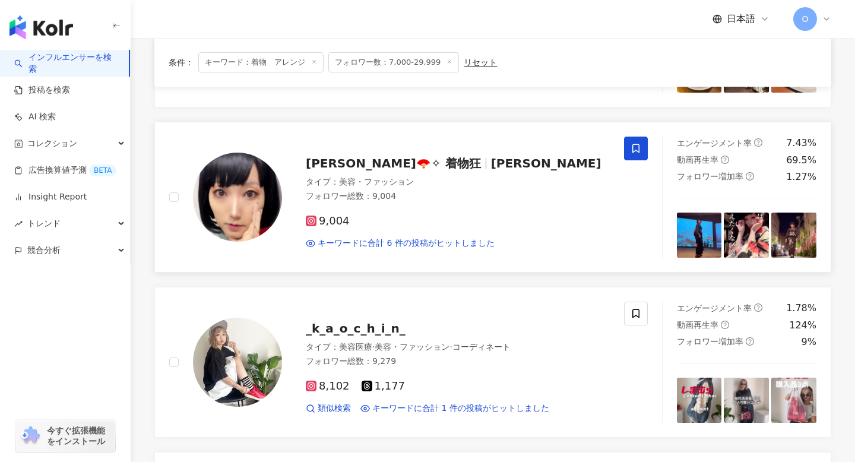
click at [631, 147] on icon at bounding box center [636, 148] width 11 height 11
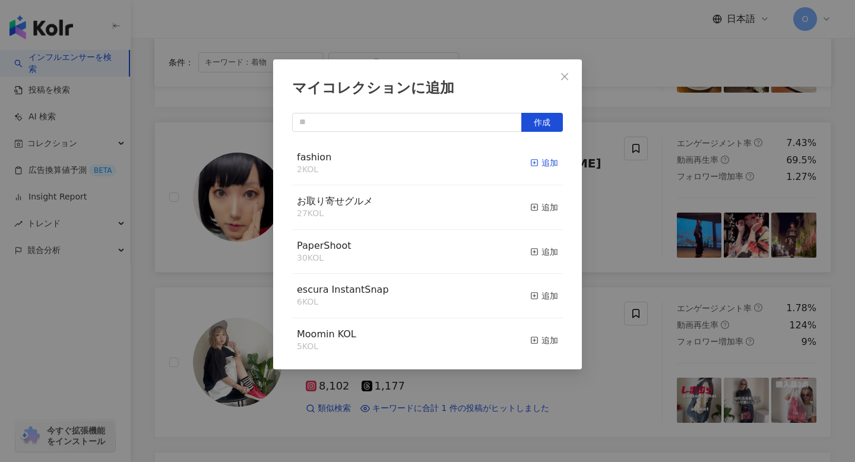
click at [533, 160] on icon "button" at bounding box center [535, 163] width 8 height 8
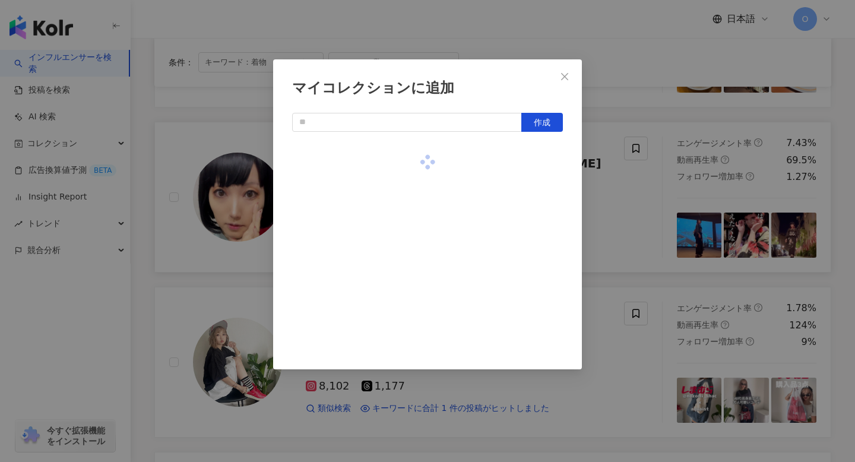
click at [617, 197] on div "マイコレクションに追加 作成" at bounding box center [427, 231] width 855 height 462
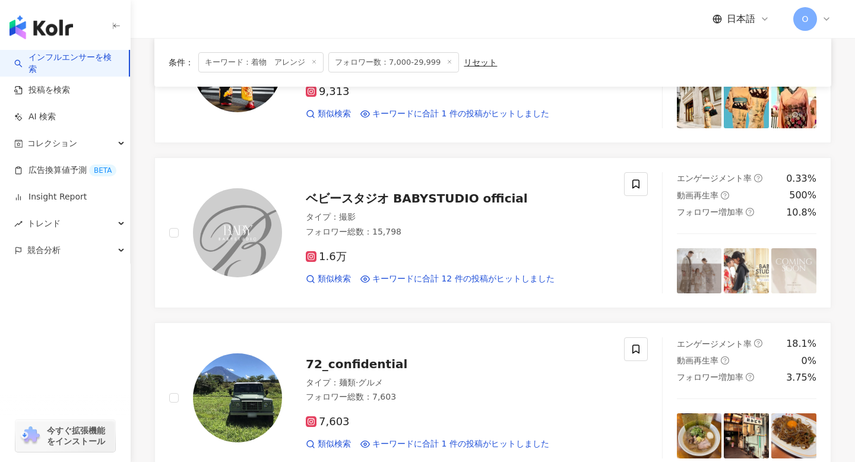
scroll to position [0, 0]
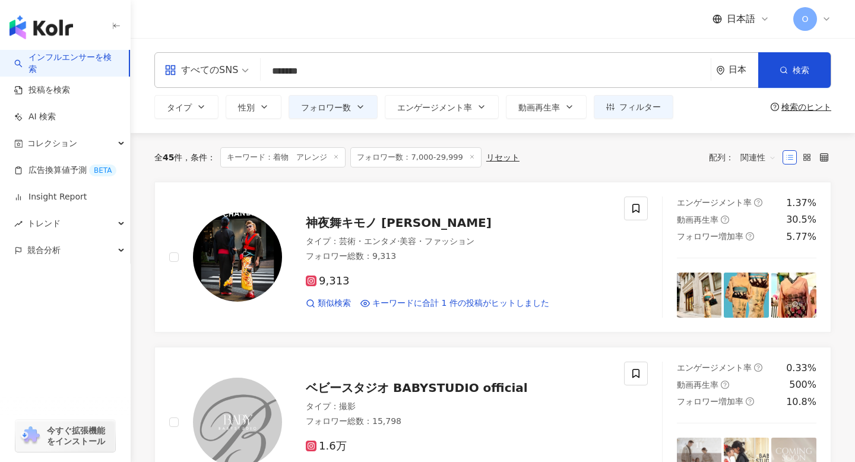
click at [342, 71] on input "*******" at bounding box center [486, 71] width 441 height 23
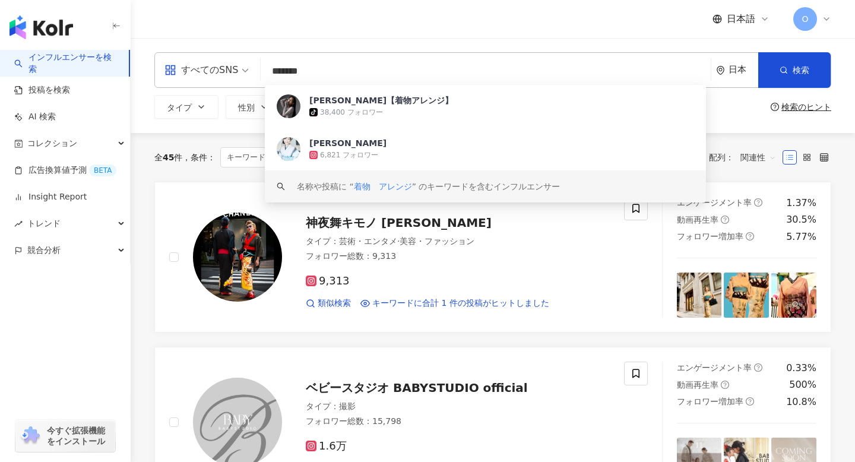
drag, startPoint x: 342, startPoint y: 71, endPoint x: 275, endPoint y: 75, distance: 67.3
click at [275, 75] on input "*******" at bounding box center [486, 71] width 441 height 23
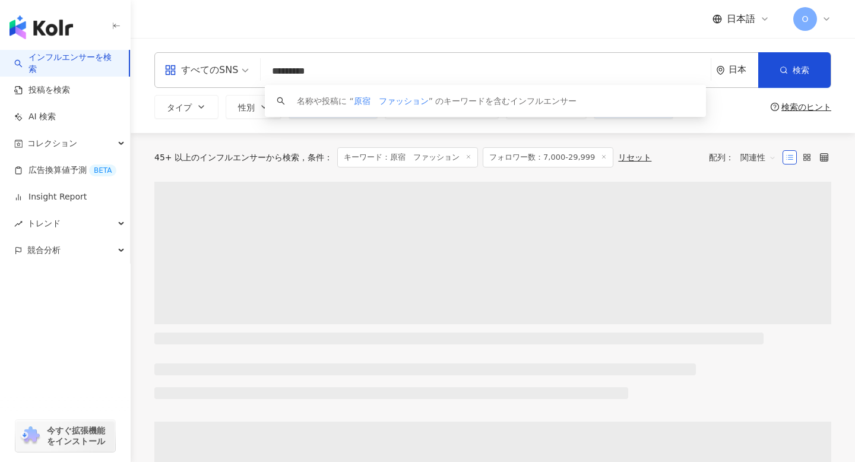
type input "*********"
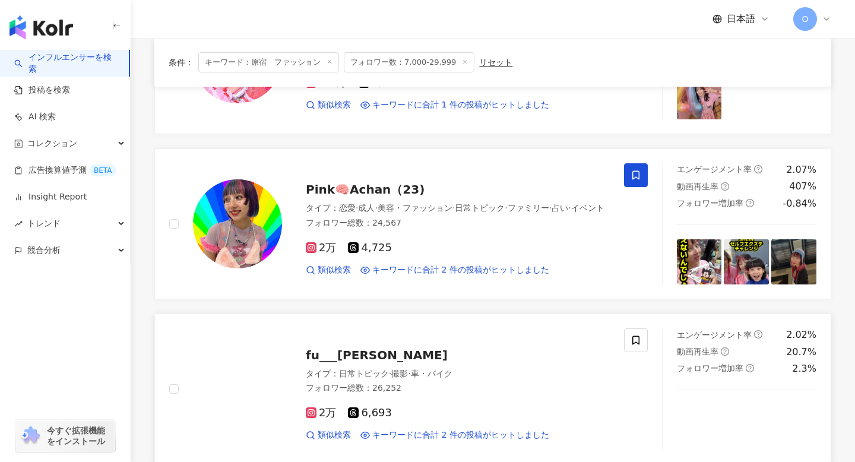
scroll to position [213, 0]
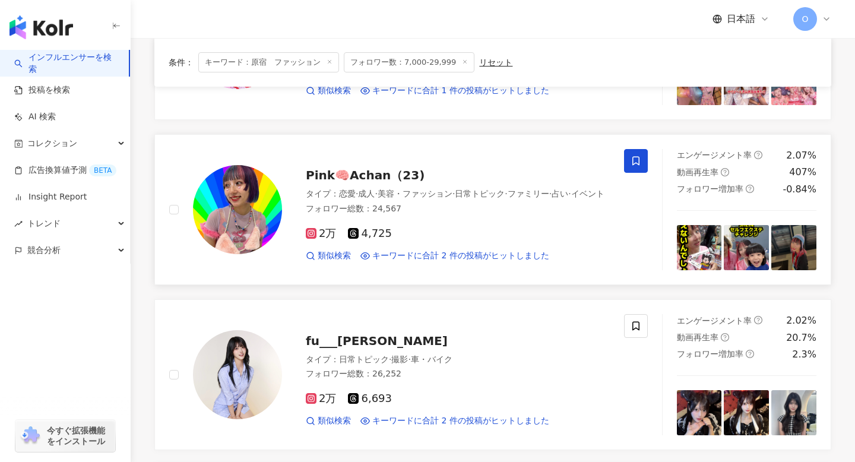
click at [639, 165] on icon at bounding box center [636, 161] width 11 height 11
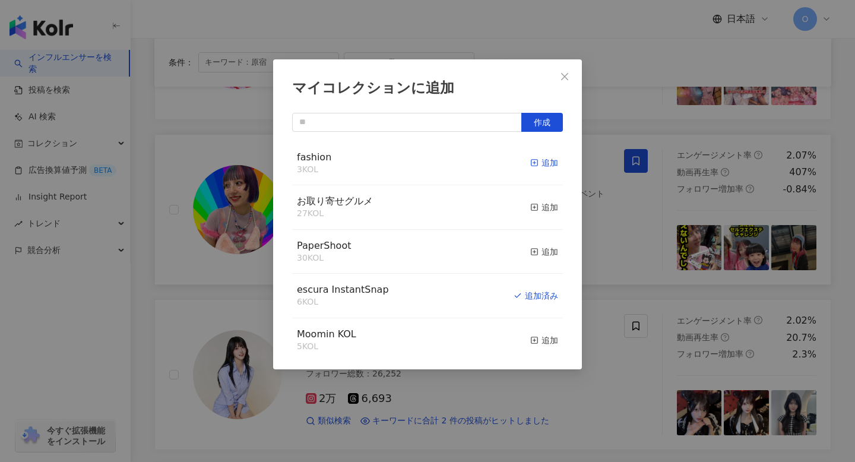
click at [536, 165] on icon "button" at bounding box center [535, 163] width 8 height 8
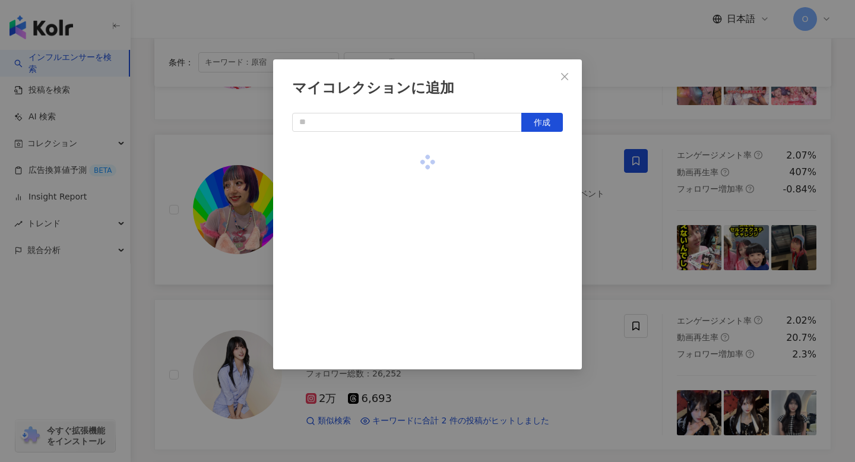
click at [618, 135] on div "マイコレクションに追加 作成" at bounding box center [427, 231] width 855 height 462
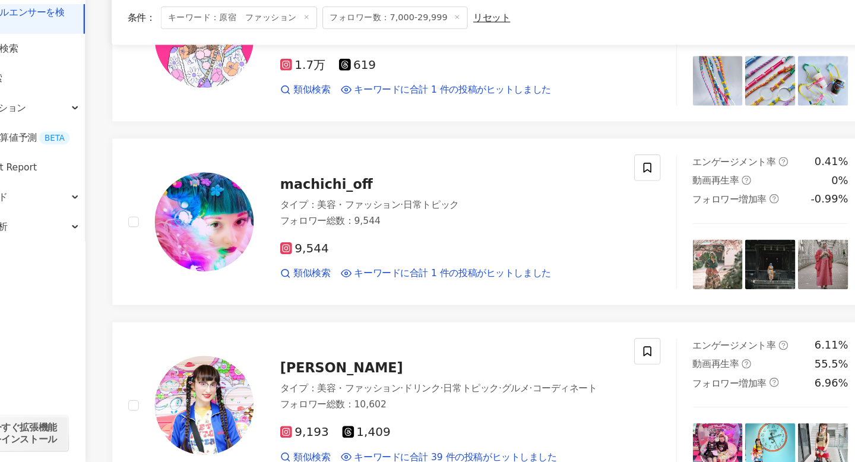
scroll to position [1499, 0]
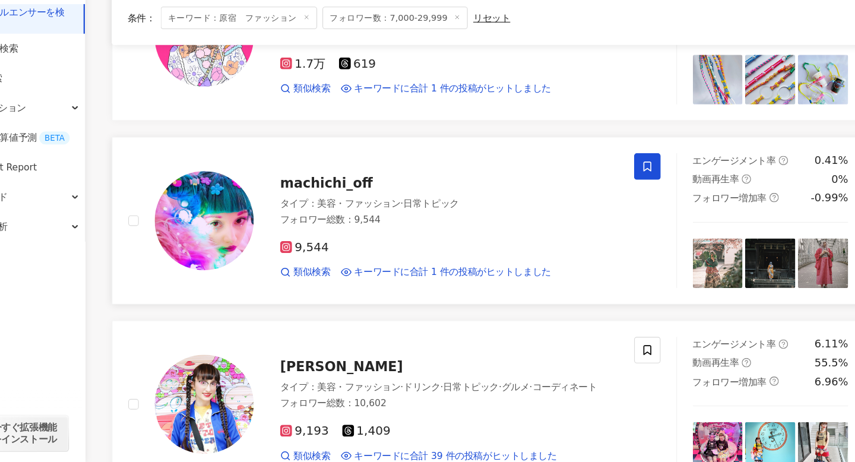
click at [634, 194] on icon at bounding box center [636, 196] width 11 height 11
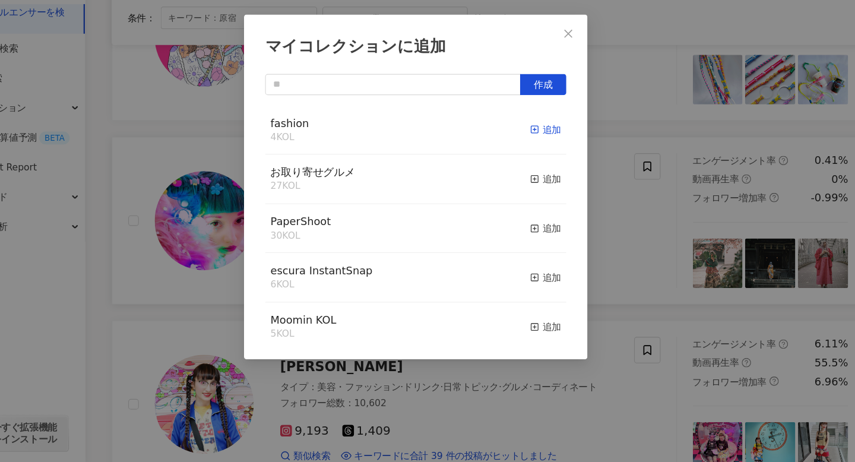
click at [532, 162] on icon "button" at bounding box center [535, 163] width 8 height 8
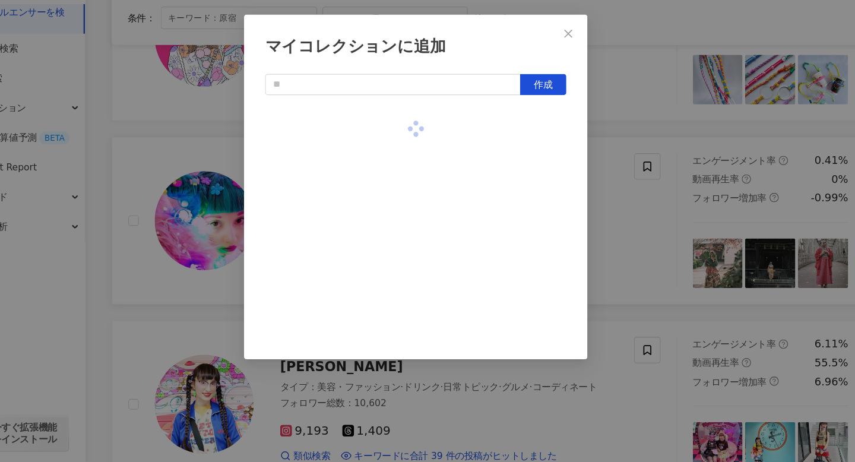
click at [627, 242] on div "マイコレクションに追加 作成" at bounding box center [427, 231] width 855 height 462
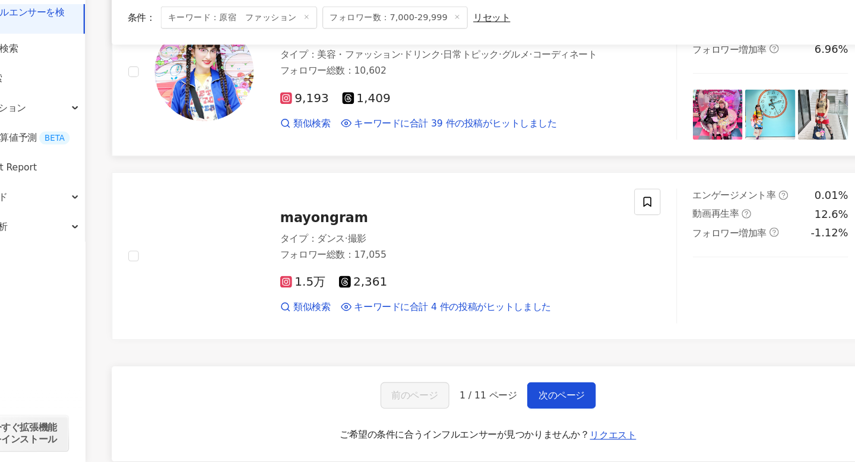
scroll to position [1807, 0]
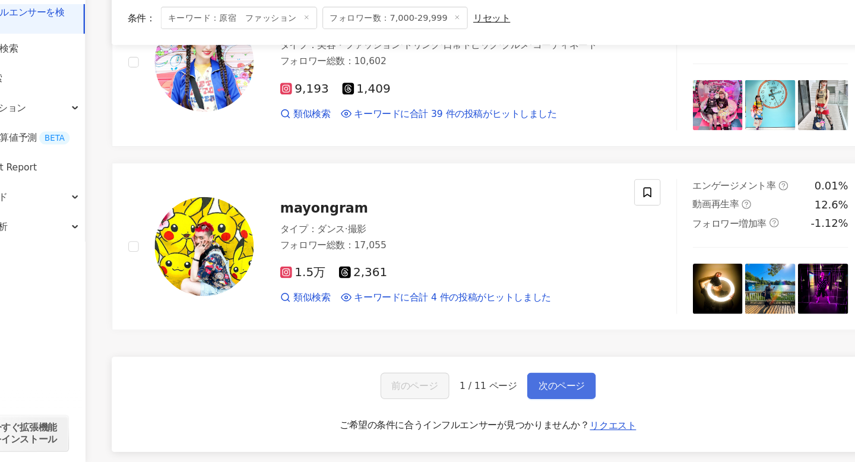
click at [569, 396] on span "次のページ" at bounding box center [559, 394] width 42 height 10
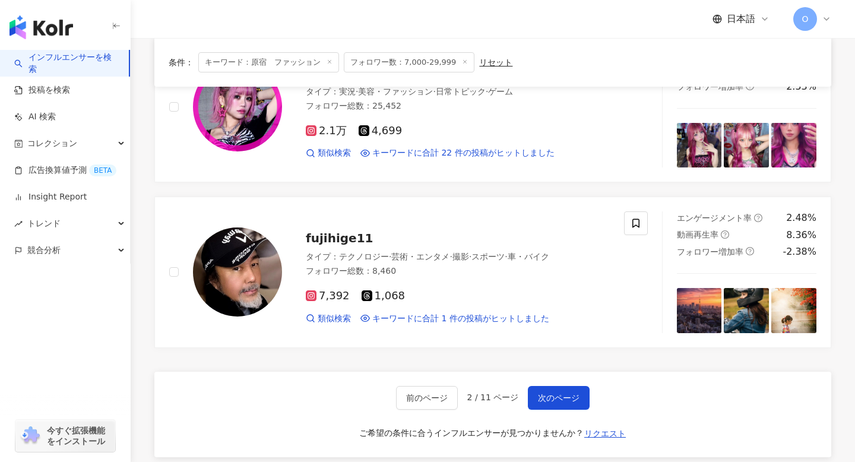
scroll to position [1647, 0]
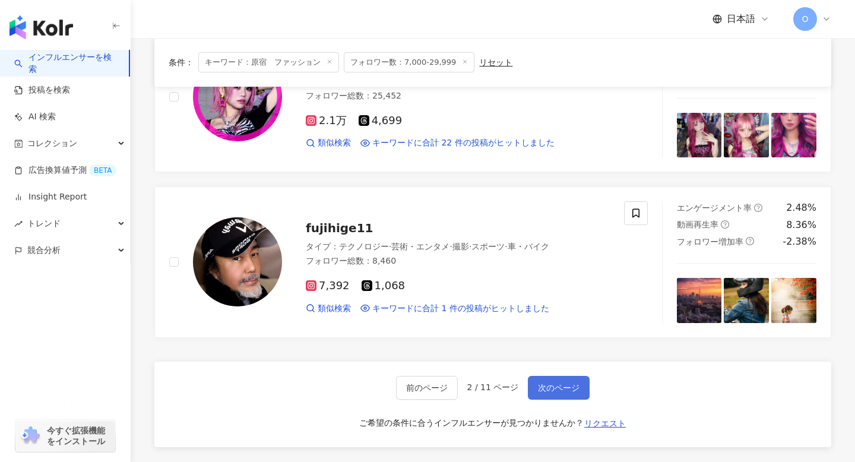
click at [573, 389] on span "次のページ" at bounding box center [559, 388] width 42 height 10
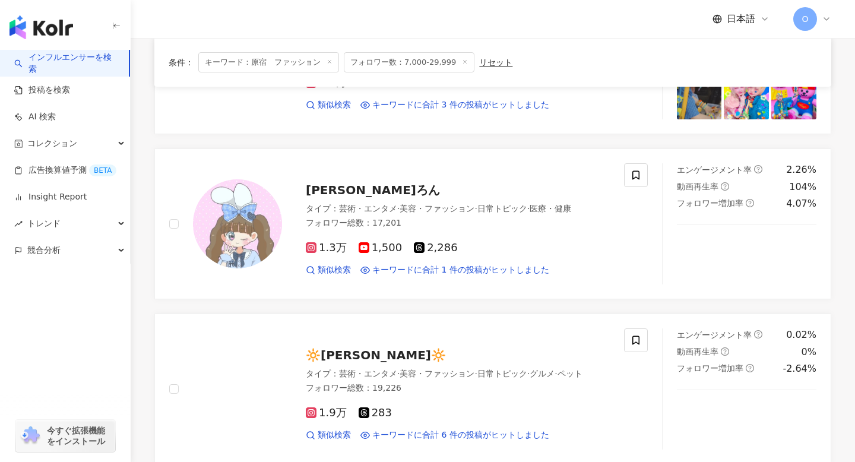
scroll to position [542, 0]
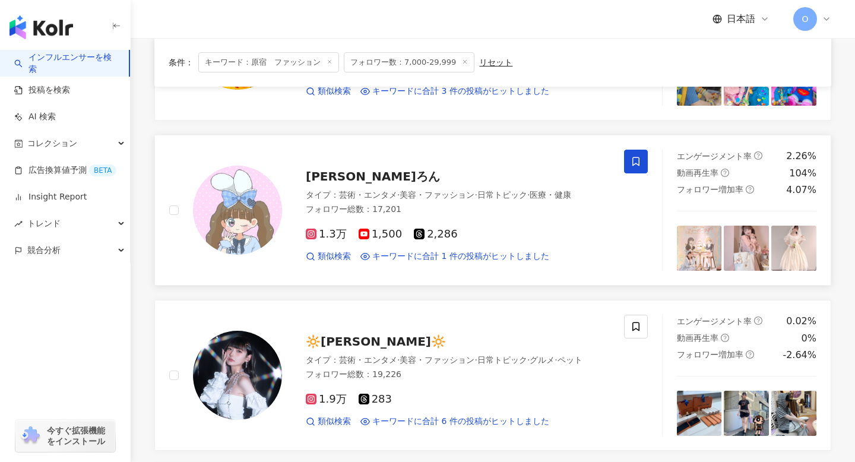
click at [637, 167] on span at bounding box center [636, 162] width 24 height 24
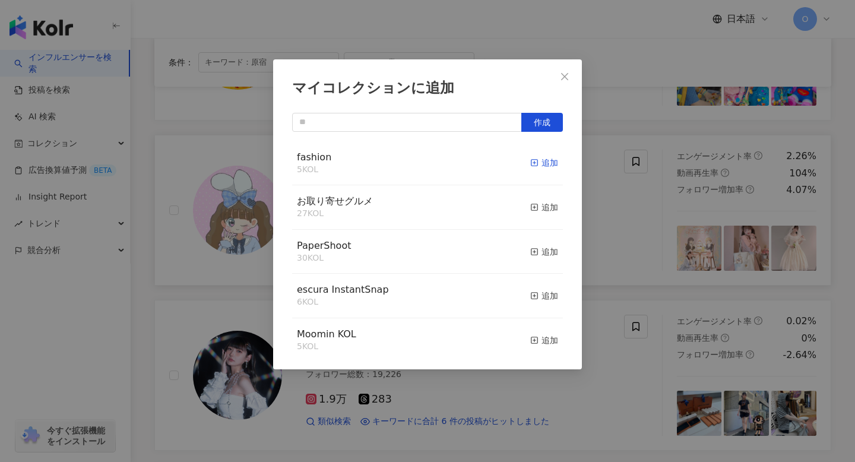
click at [535, 165] on line "button" at bounding box center [535, 163] width 0 height 3
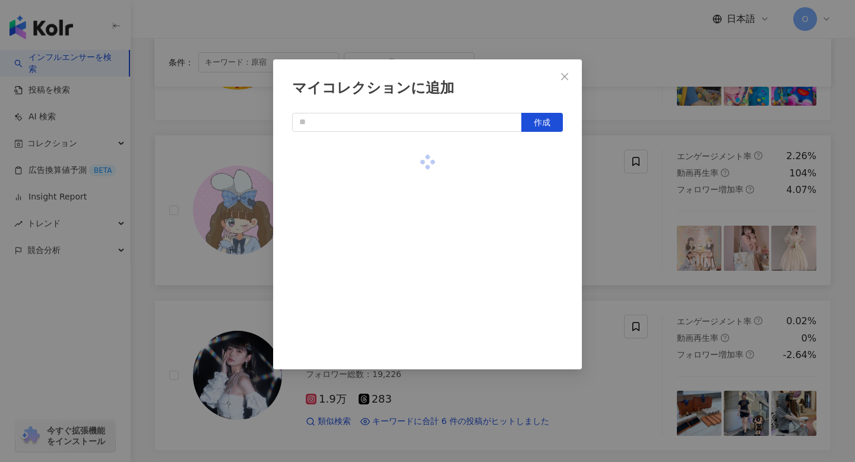
click at [619, 82] on div "マイコレクションに追加 作成" at bounding box center [427, 231] width 855 height 462
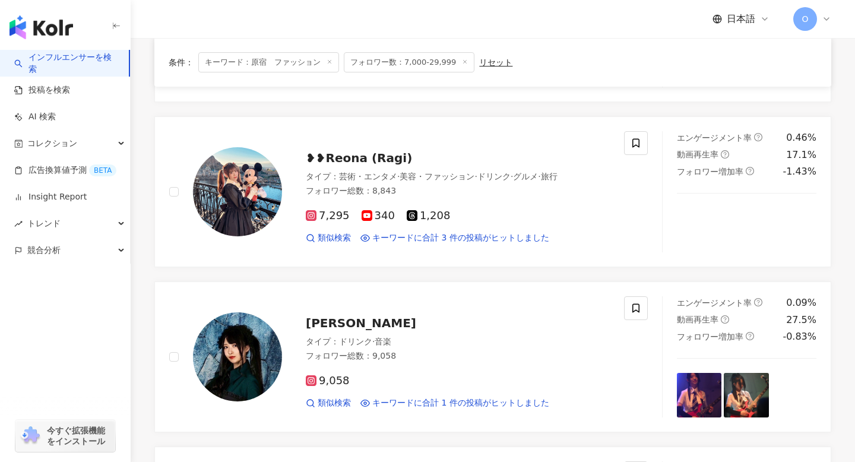
scroll to position [1059, 0]
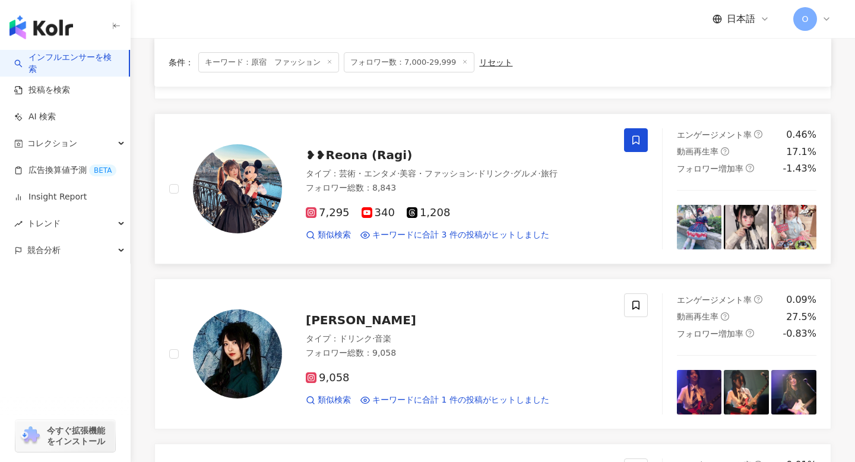
click at [634, 144] on icon at bounding box center [636, 140] width 11 height 11
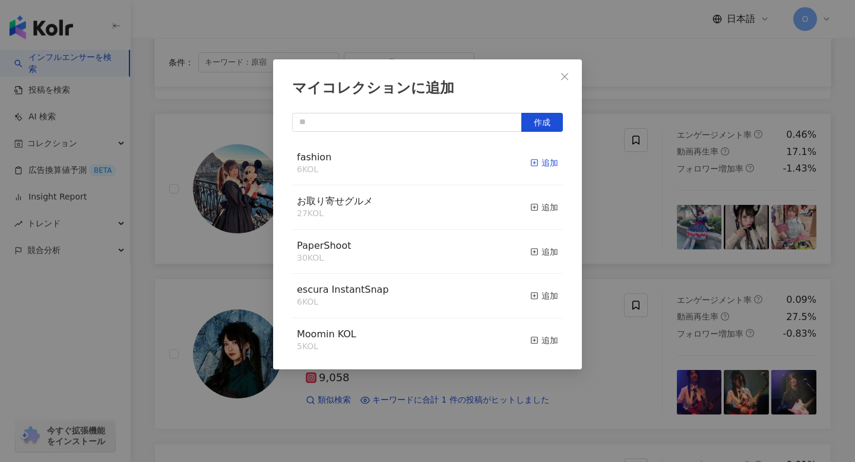
click at [532, 165] on icon "button" at bounding box center [535, 163] width 8 height 8
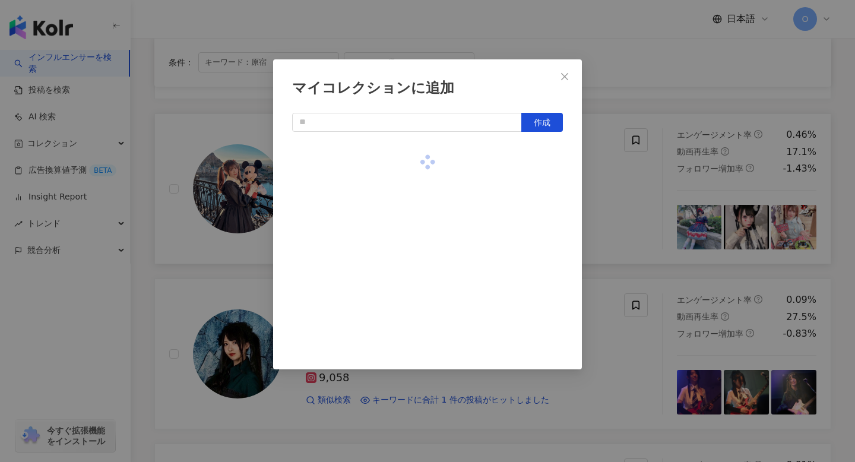
click at [601, 191] on div "マイコレクションに追加 作成" at bounding box center [427, 231] width 855 height 462
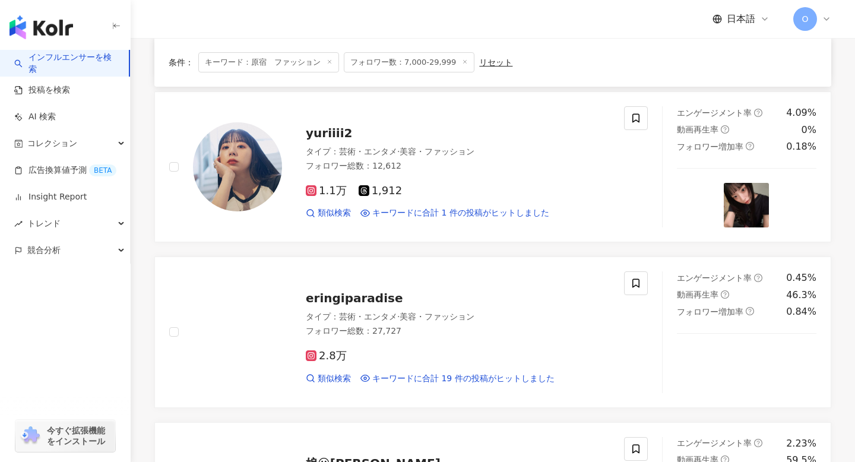
scroll to position [1584, 0]
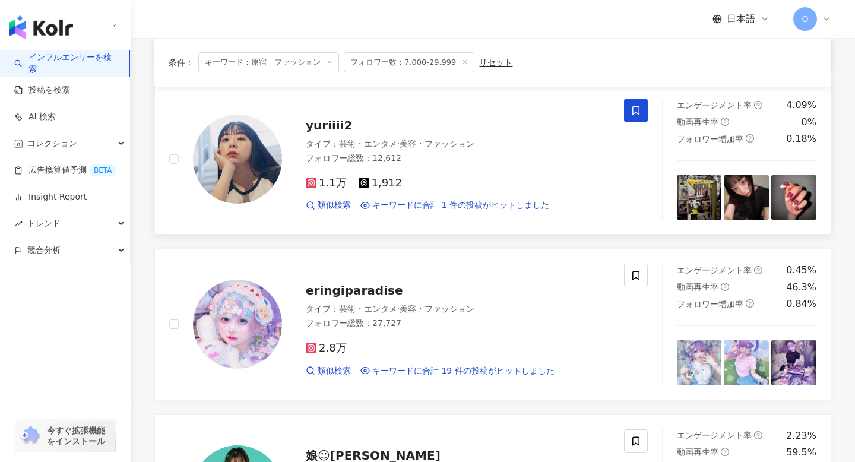
click at [634, 109] on icon at bounding box center [636, 110] width 11 height 11
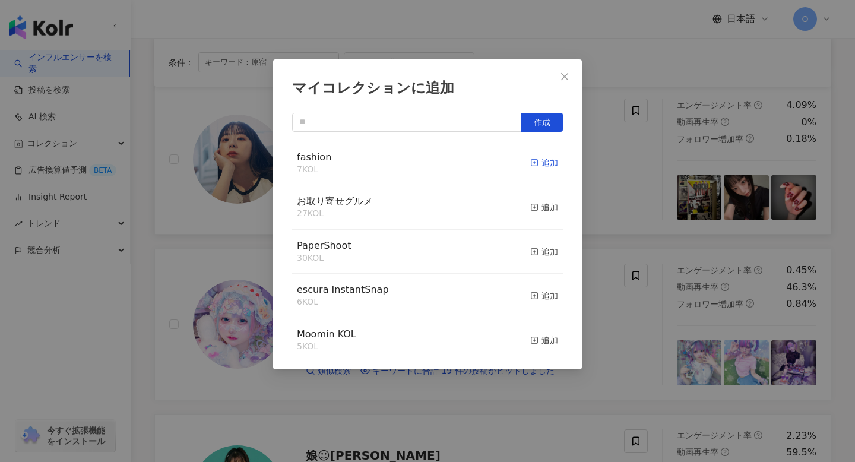
click at [531, 165] on icon "button" at bounding box center [535, 163] width 8 height 8
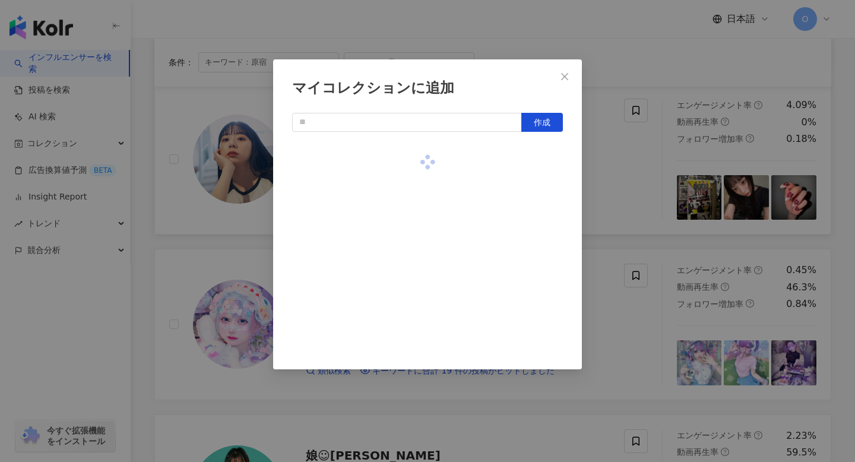
click at [613, 181] on div "マイコレクションに追加 作成" at bounding box center [427, 231] width 855 height 462
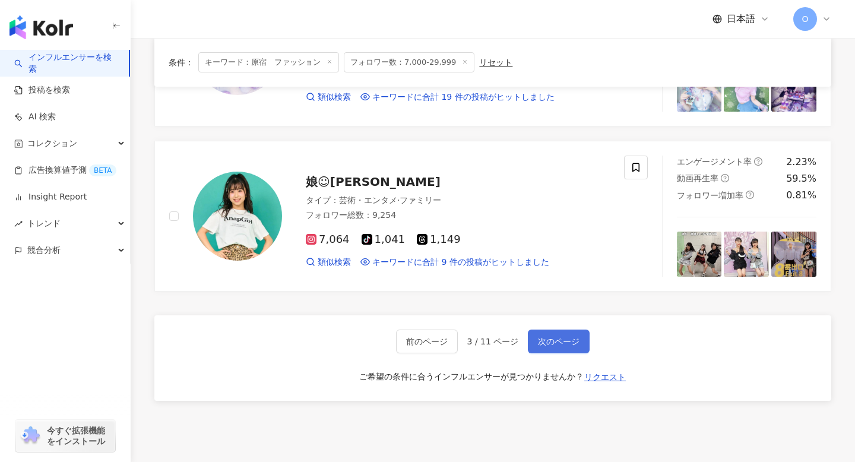
click at [569, 334] on button "次のページ" at bounding box center [559, 342] width 62 height 24
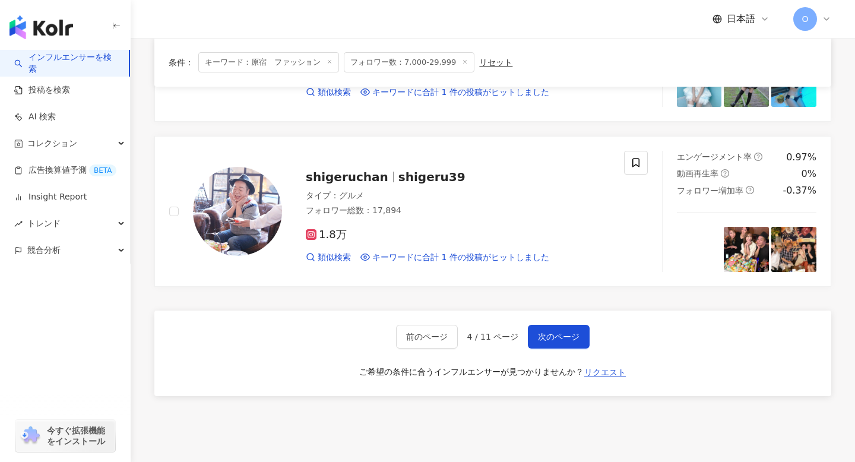
scroll to position [1877, 0]
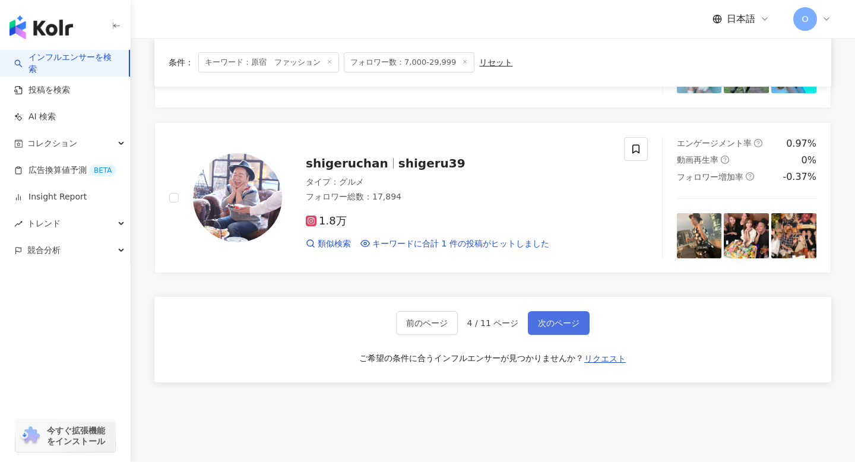
click at [562, 317] on button "次のページ" at bounding box center [559, 323] width 62 height 24
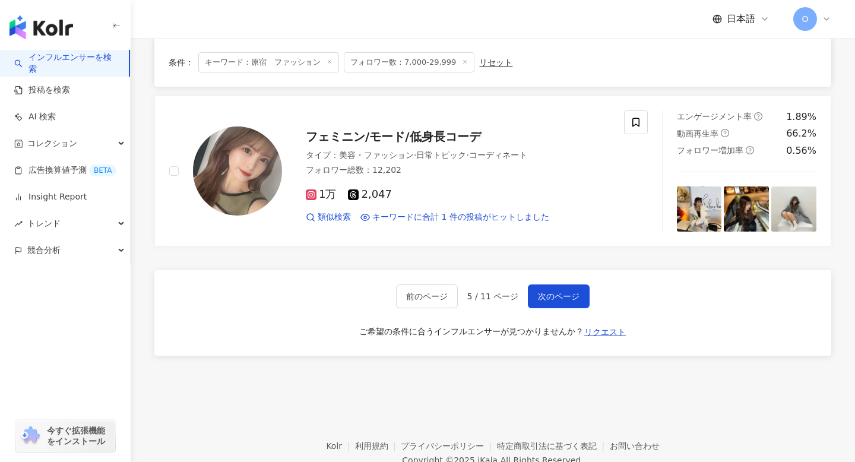
scroll to position [1945, 0]
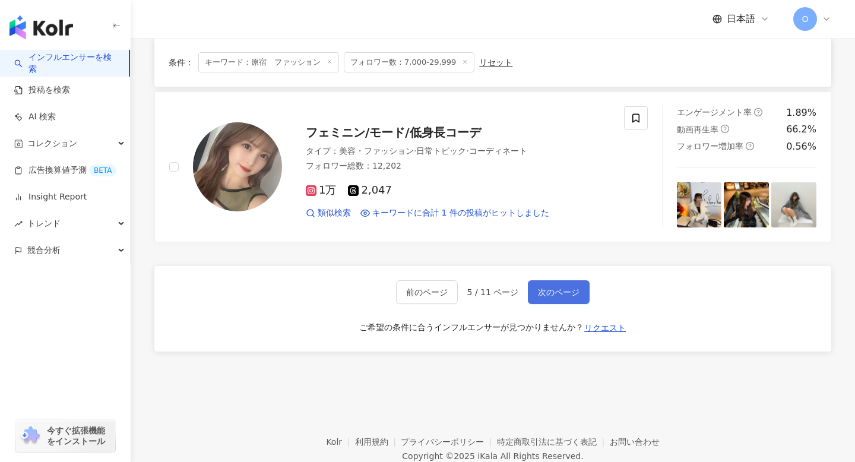
drag, startPoint x: 563, startPoint y: 288, endPoint x: 563, endPoint y: 280, distance: 7.1
click at [563, 288] on span "次のページ" at bounding box center [559, 293] width 42 height 10
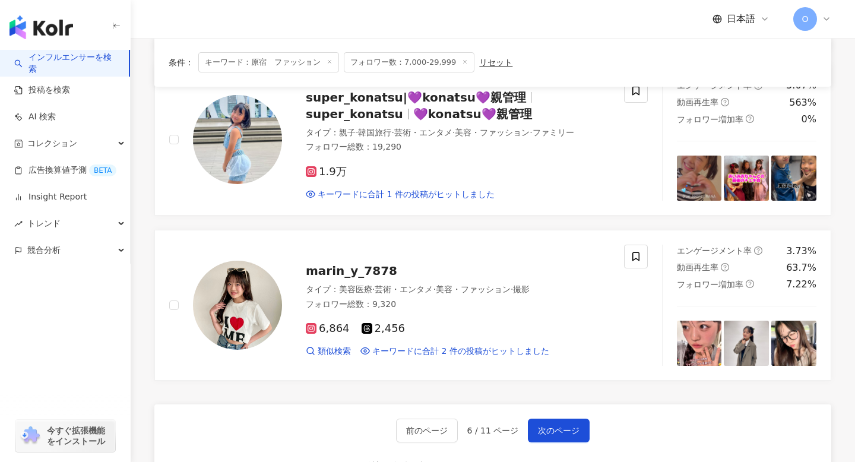
scroll to position [1772, 0]
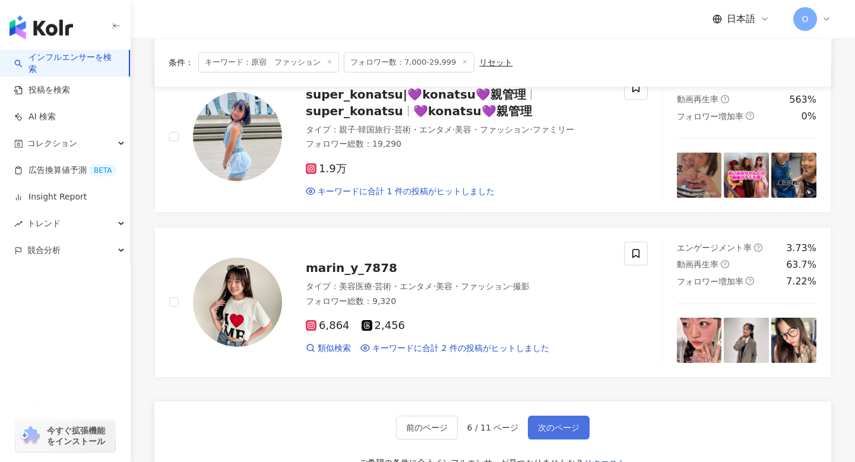
click at [555, 432] on button "次のページ" at bounding box center [559, 428] width 62 height 24
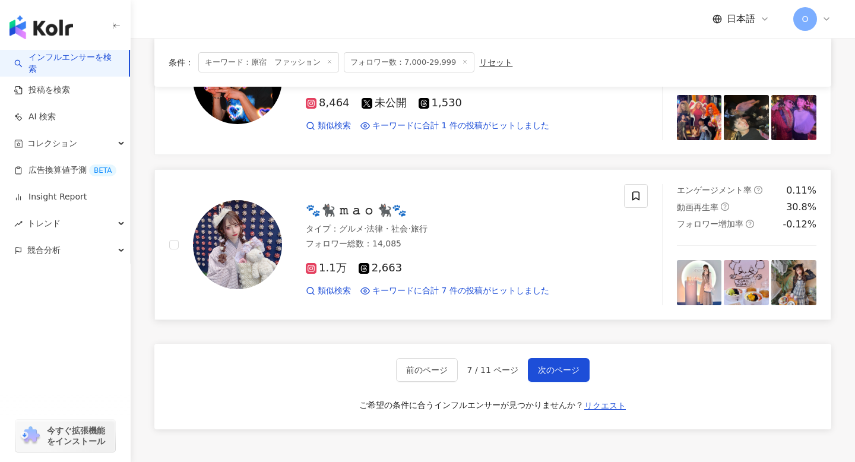
scroll to position [1868, 0]
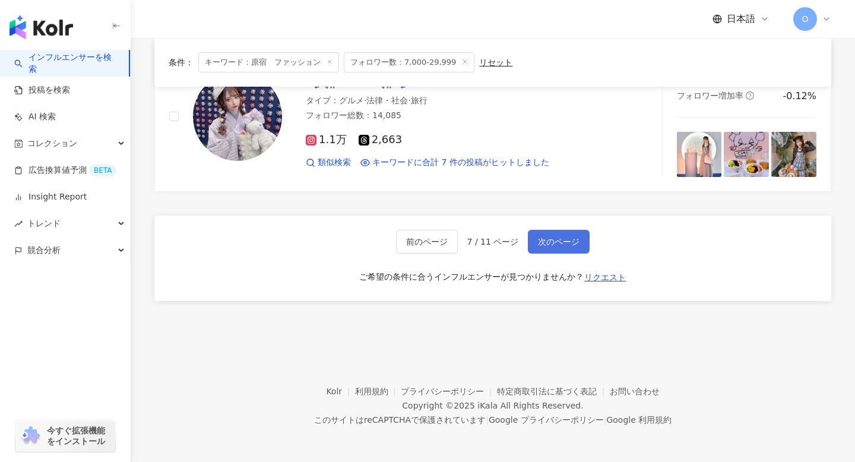
click at [572, 239] on span "次のページ" at bounding box center [559, 242] width 42 height 10
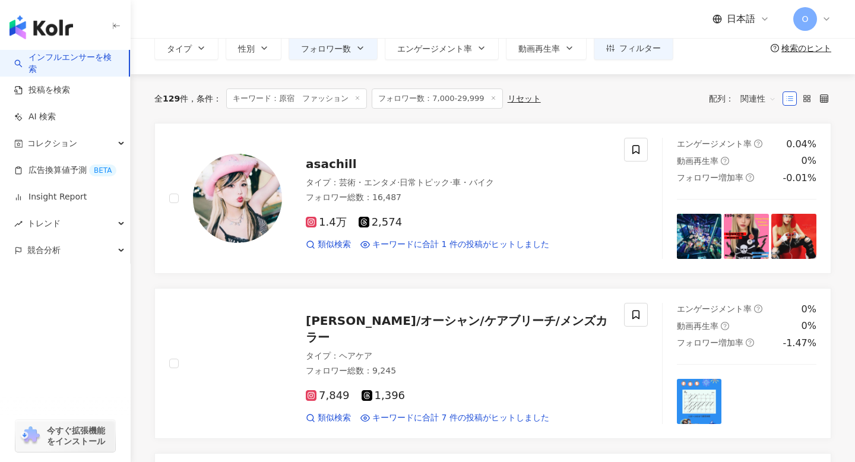
scroll to position [62, 0]
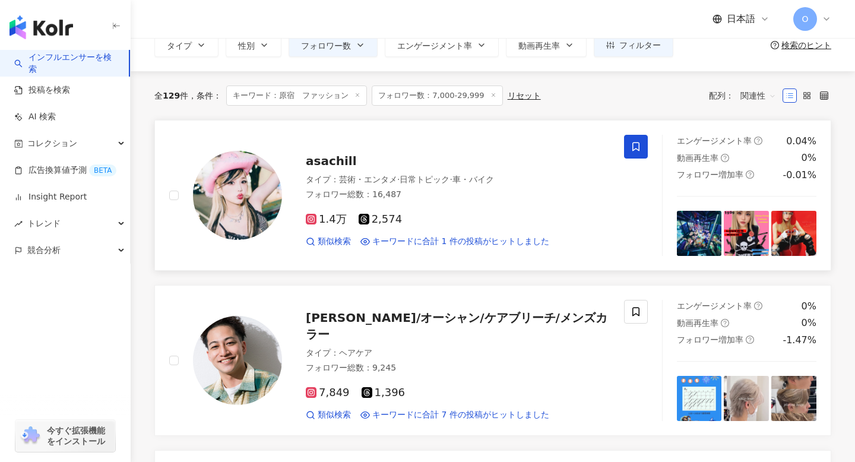
click at [632, 144] on icon at bounding box center [636, 146] width 11 height 11
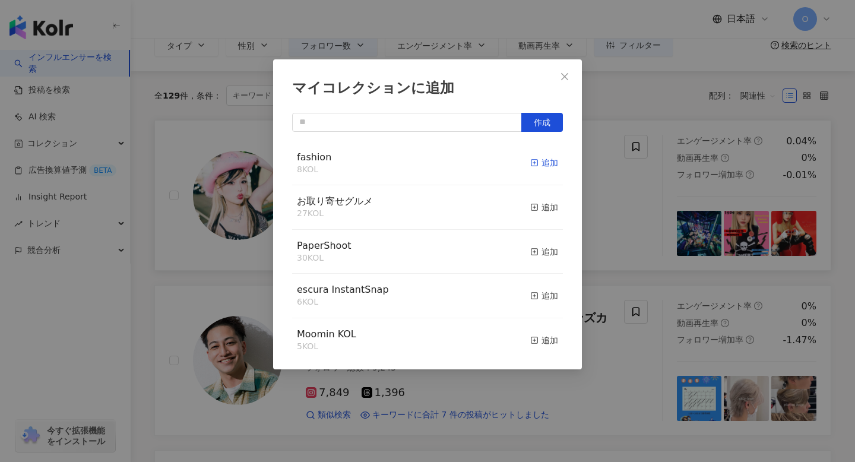
click at [535, 164] on icon "button" at bounding box center [535, 163] width 8 height 8
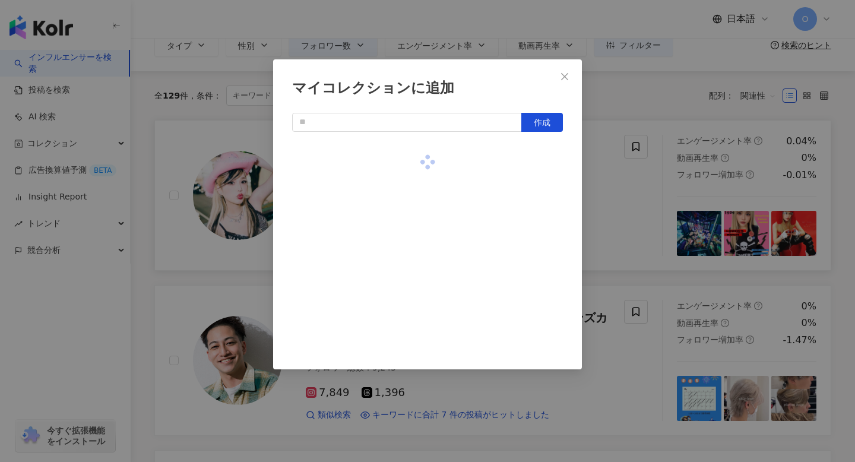
click at [610, 198] on div "マイコレクションに追加 作成" at bounding box center [427, 231] width 855 height 462
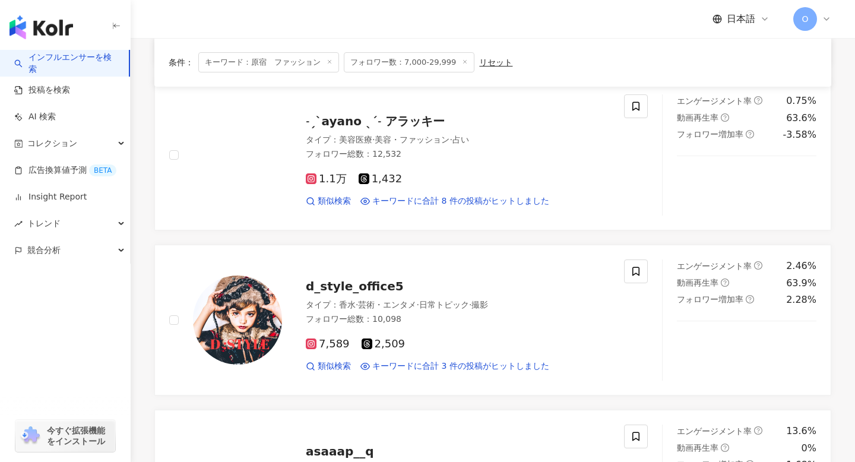
scroll to position [595, 0]
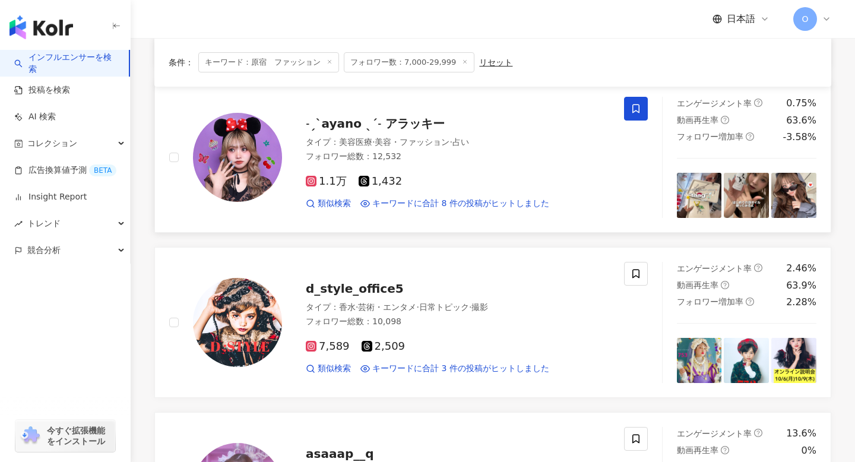
click at [632, 107] on icon at bounding box center [636, 108] width 11 height 11
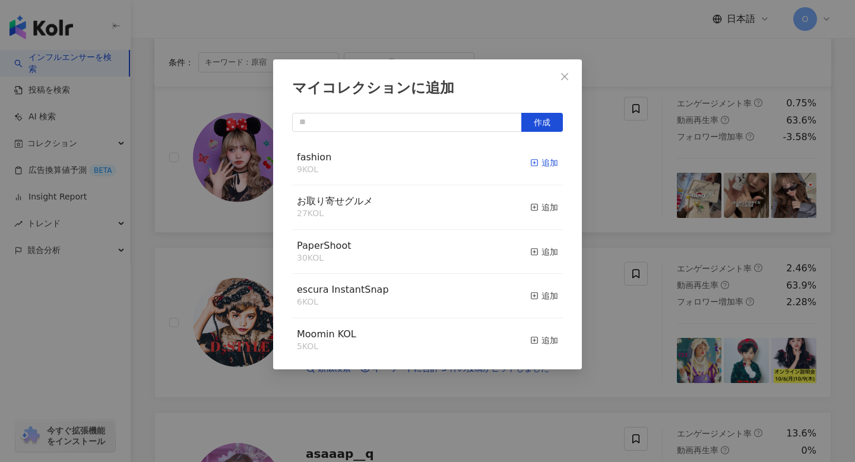
click at [537, 161] on rect "button" at bounding box center [535, 163] width 7 height 7
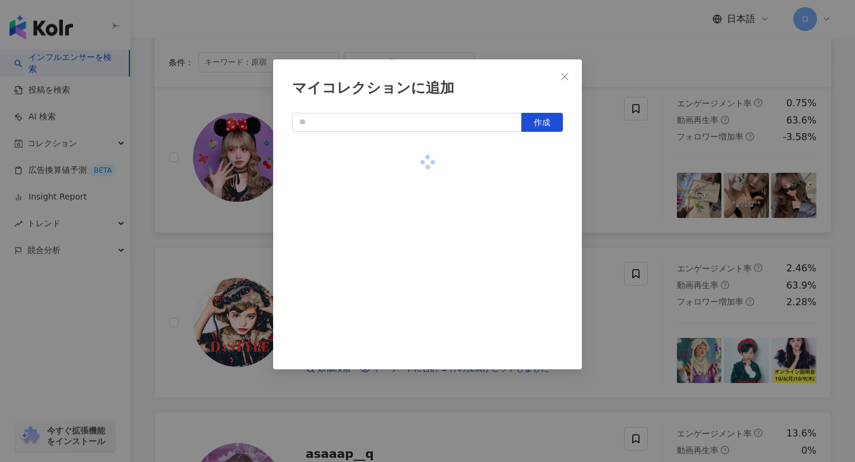
click at [606, 166] on div "マイコレクションに追加 作成" at bounding box center [427, 231] width 855 height 462
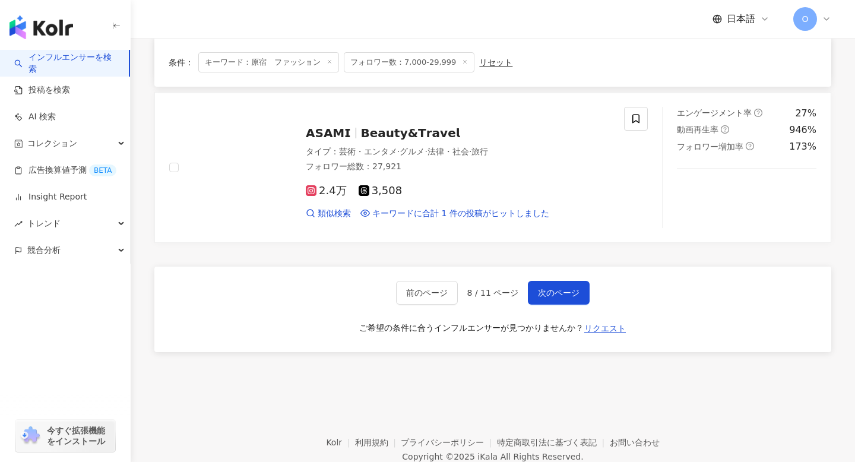
scroll to position [1927, 0]
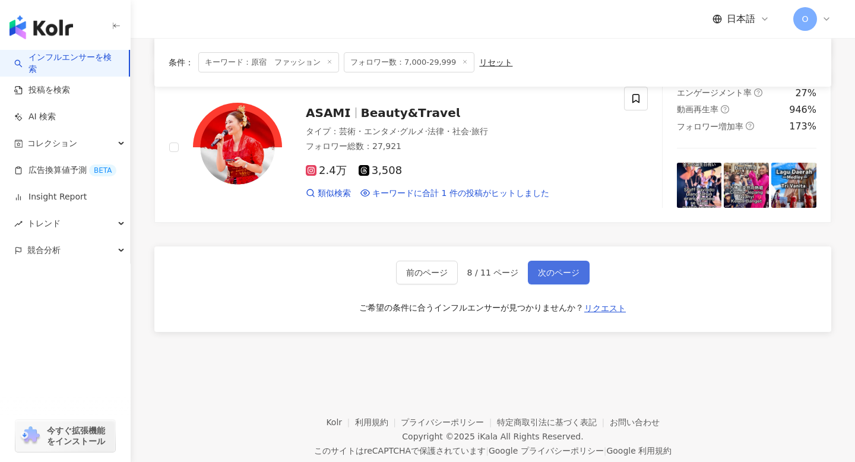
click at [566, 276] on span "次のページ" at bounding box center [559, 273] width 42 height 10
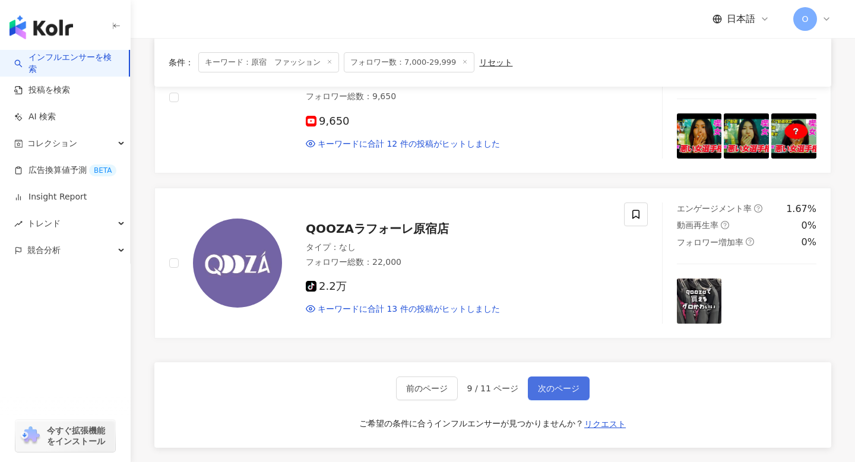
scroll to position [1866, 0]
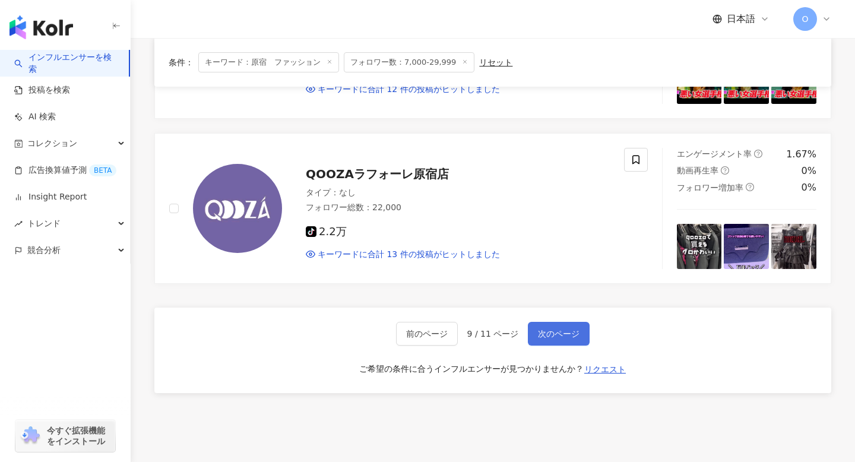
click at [560, 327] on button "次のページ" at bounding box center [559, 334] width 62 height 24
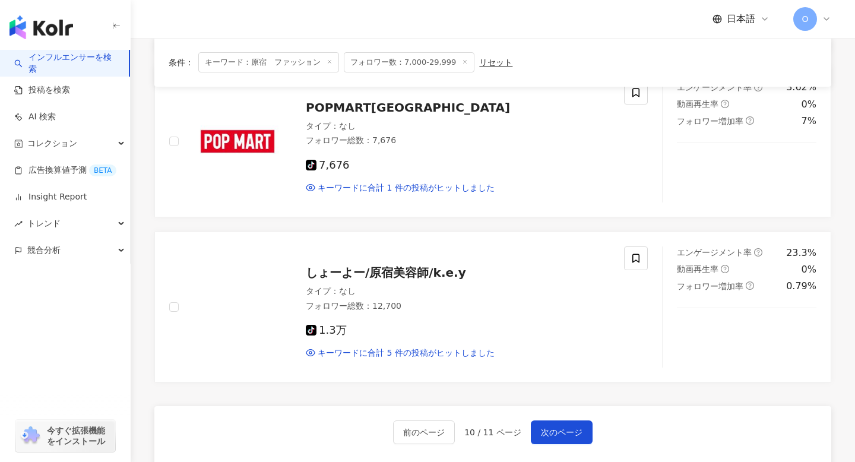
scroll to position [1861, 0]
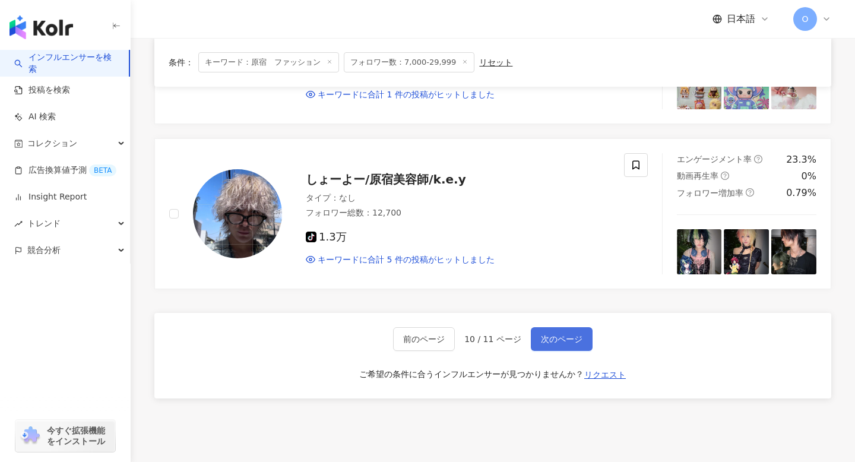
click at [556, 346] on button "次のページ" at bounding box center [562, 339] width 62 height 24
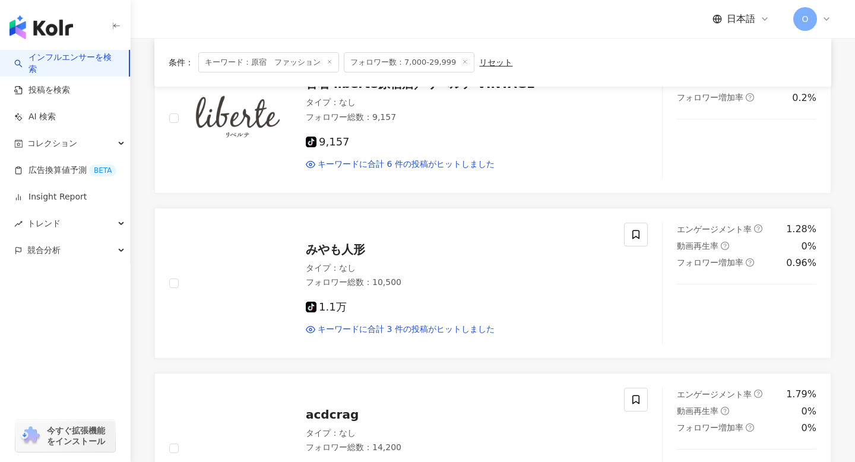
scroll to position [0, 0]
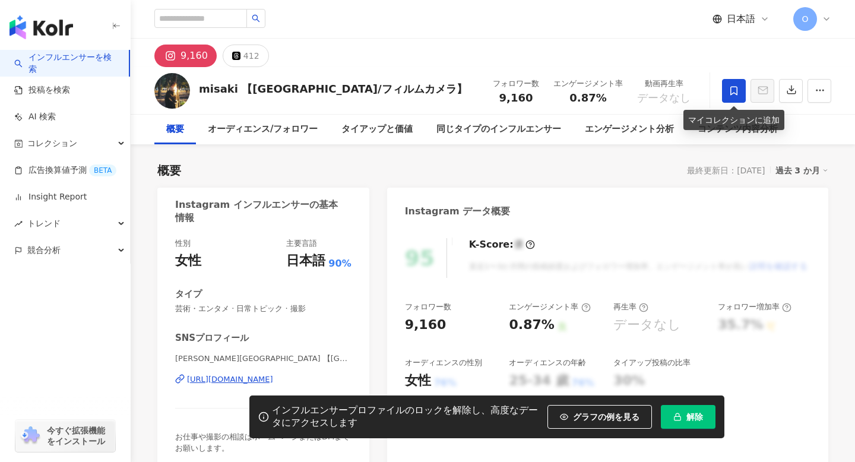
click at [743, 89] on span at bounding box center [734, 91] width 24 height 24
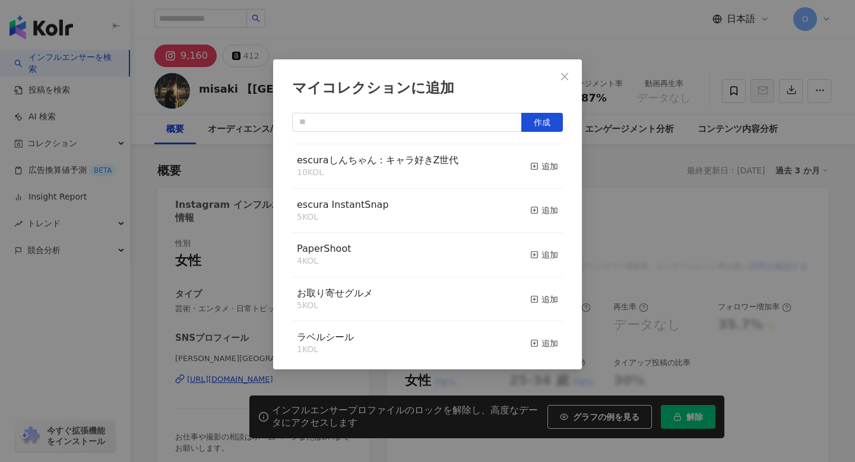
scroll to position [399, 0]
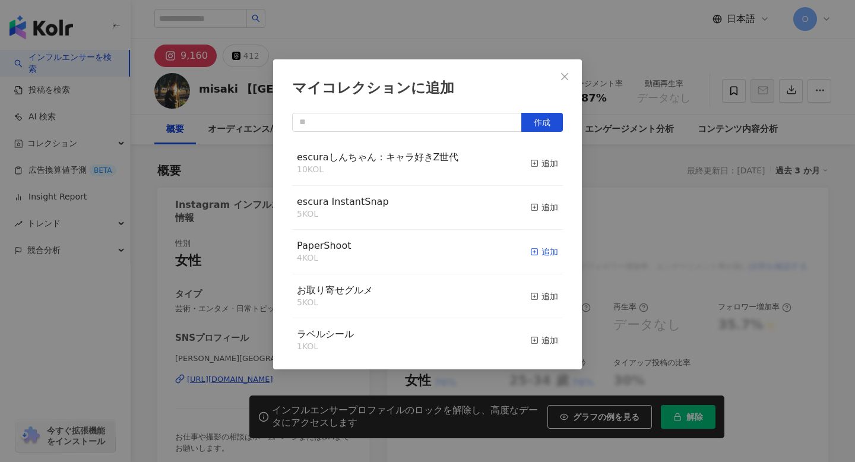
click at [536, 255] on icon "button" at bounding box center [535, 252] width 8 height 8
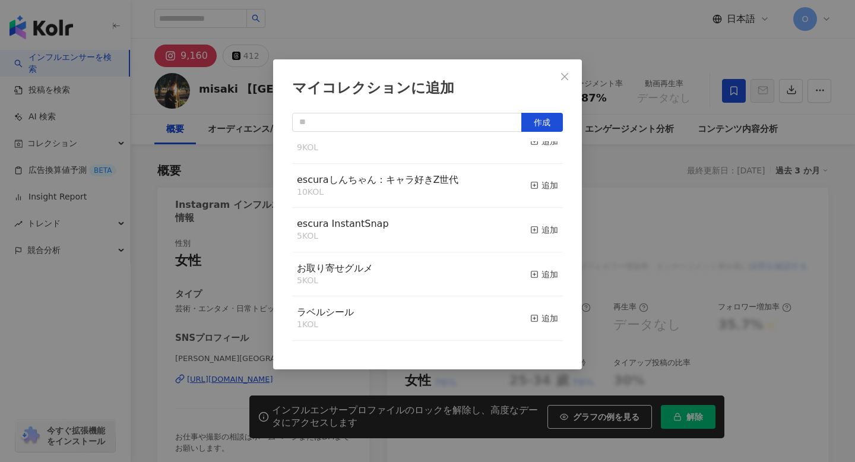
click at [232, 176] on div "マイコレクションに追加 作成 PaperShoot 5 KOL 追加済み Moomin KOL 5 KOL 追加 SNOOPY KOL 3 KOL 追加 Mi…" at bounding box center [427, 231] width 855 height 462
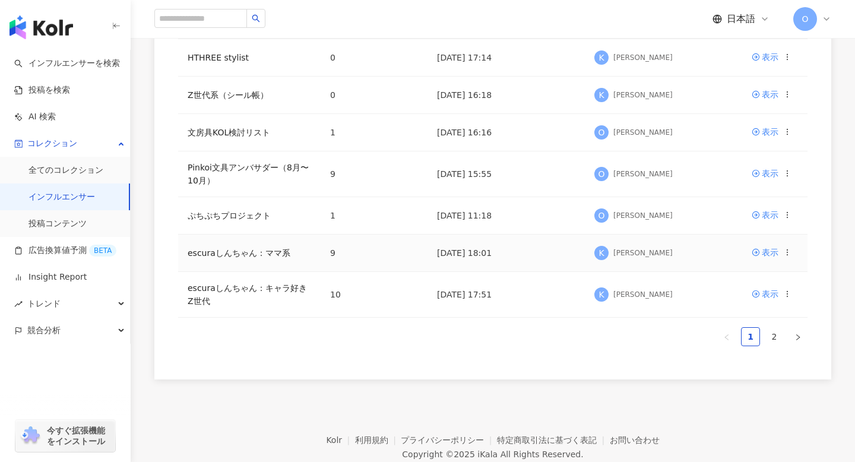
scroll to position [402, 0]
click at [774, 331] on link "2" at bounding box center [775, 336] width 18 height 18
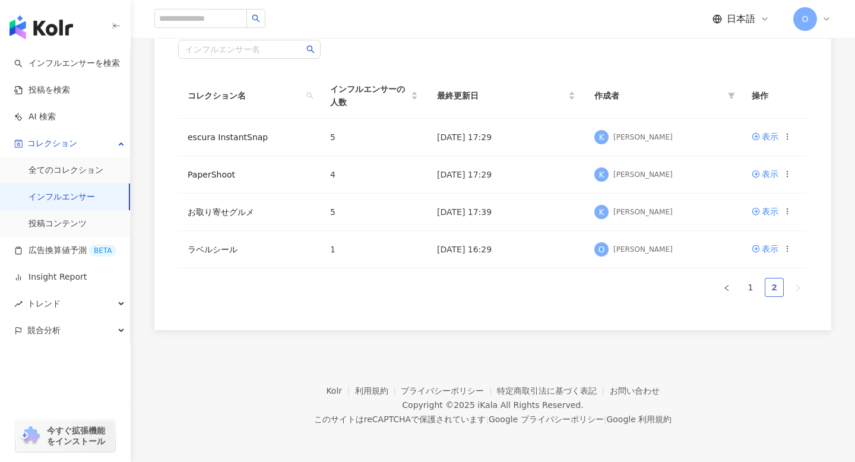
scroll to position [209, 0]
click at [760, 175] on link "表示" at bounding box center [765, 174] width 27 height 13
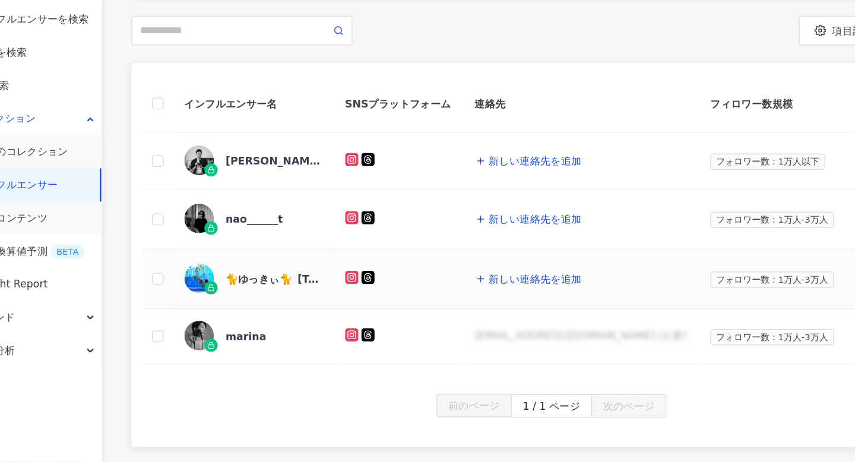
click at [332, 270] on rect at bounding box center [332, 271] width 8 height 8
click at [331, 223] on icon at bounding box center [332, 223] width 2 height 2
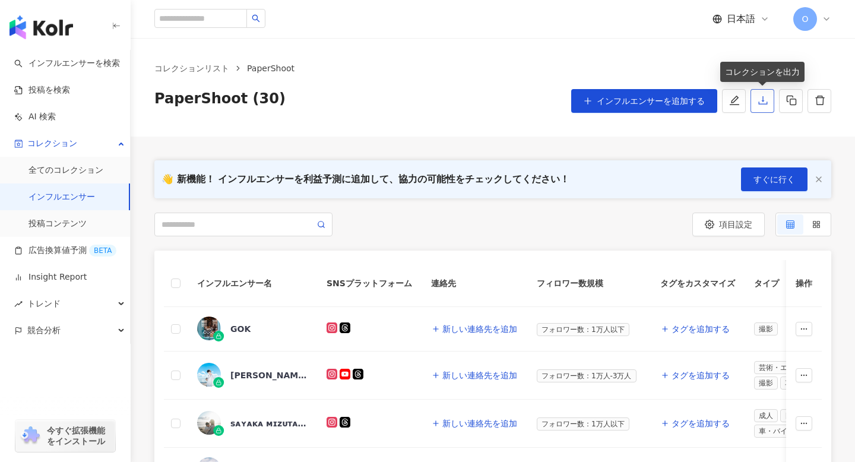
click at [765, 100] on icon "download" at bounding box center [763, 100] width 11 height 11
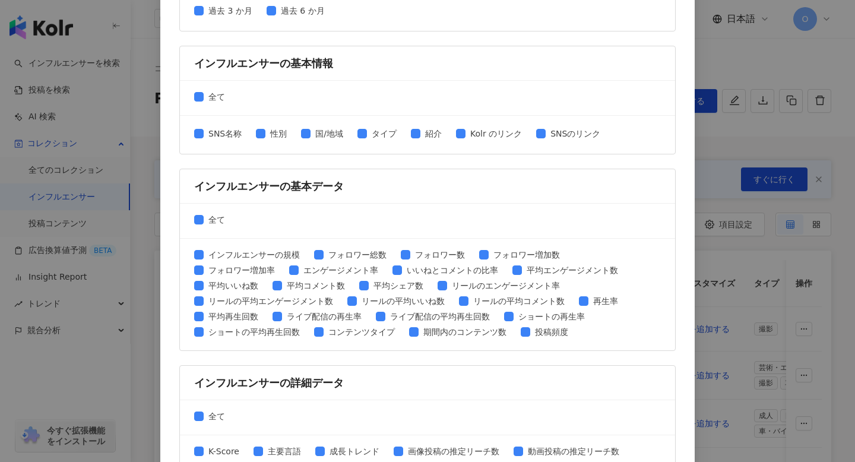
scroll to position [507, 0]
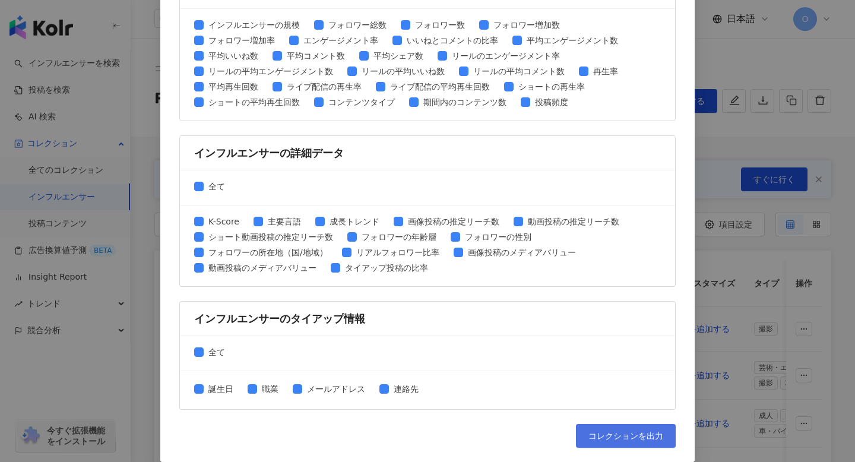
click at [609, 435] on span "コレクションを出力" at bounding box center [626, 436] width 75 height 10
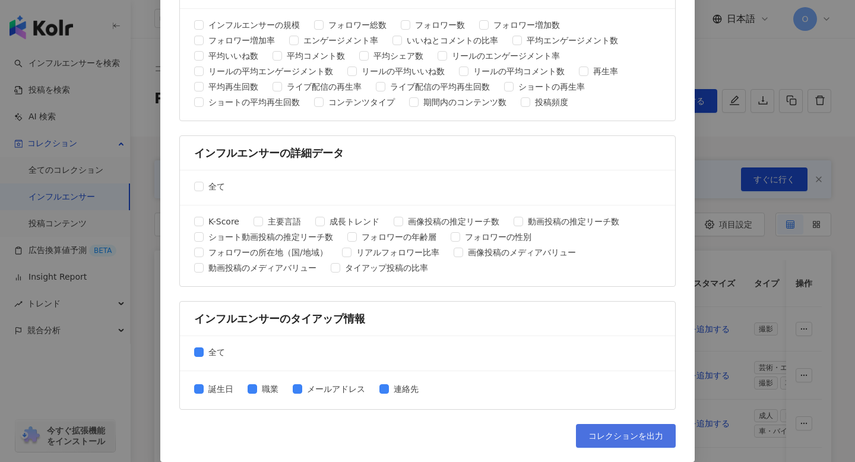
click at [635, 428] on button "コレクションを出力" at bounding box center [626, 436] width 100 height 24
click at [720, 179] on div "コレクションを出力 ファイルに書き出す項目を選択してください SNSプラットフォーム 全て Facebook Instagram YouTube TikTok…" at bounding box center [427, 231] width 855 height 462
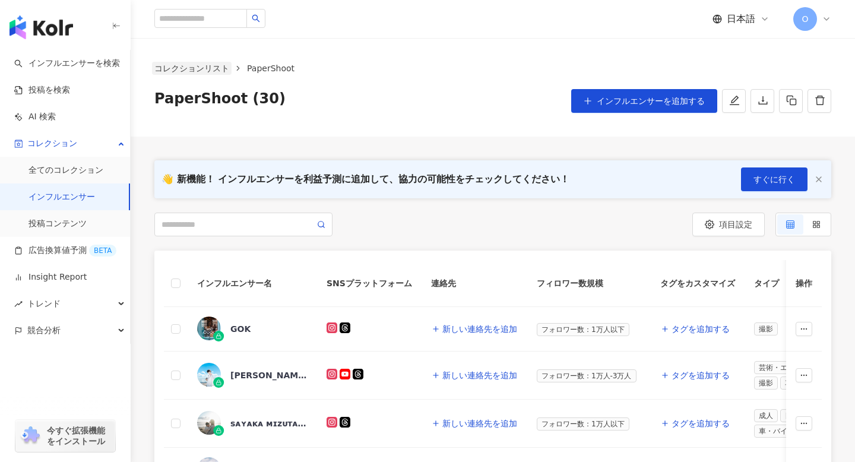
click at [220, 68] on link "コレクションリスト" at bounding box center [192, 68] width 80 height 13
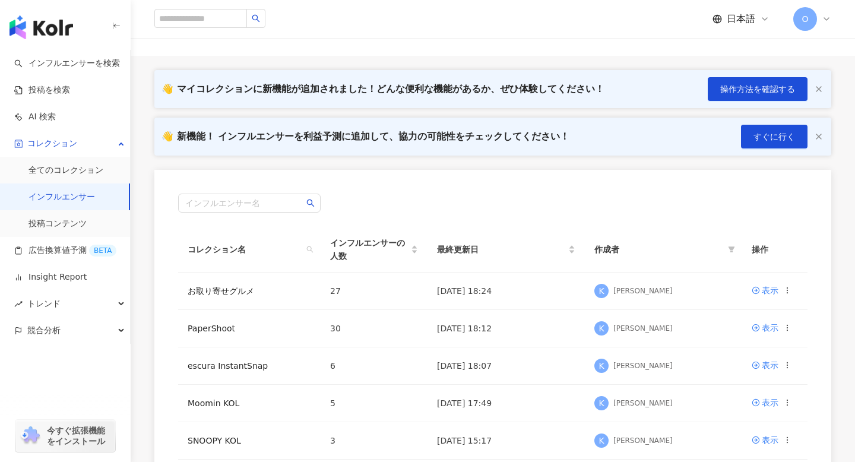
scroll to position [126, 0]
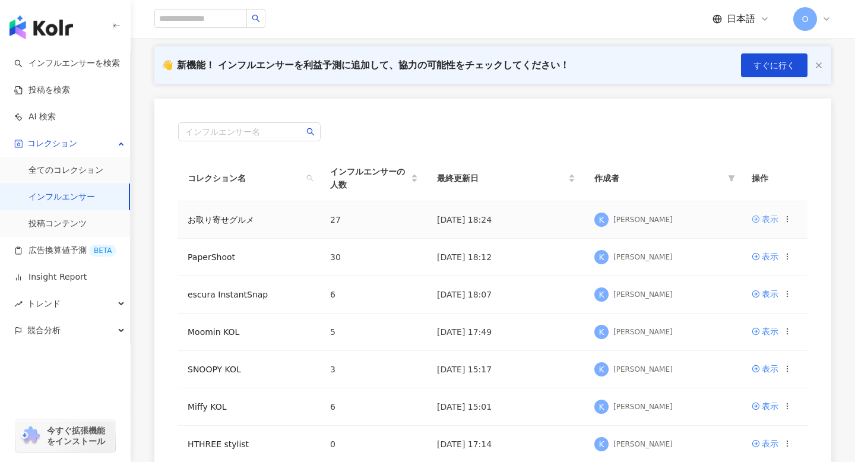
click at [759, 220] on icon at bounding box center [756, 219] width 7 height 7
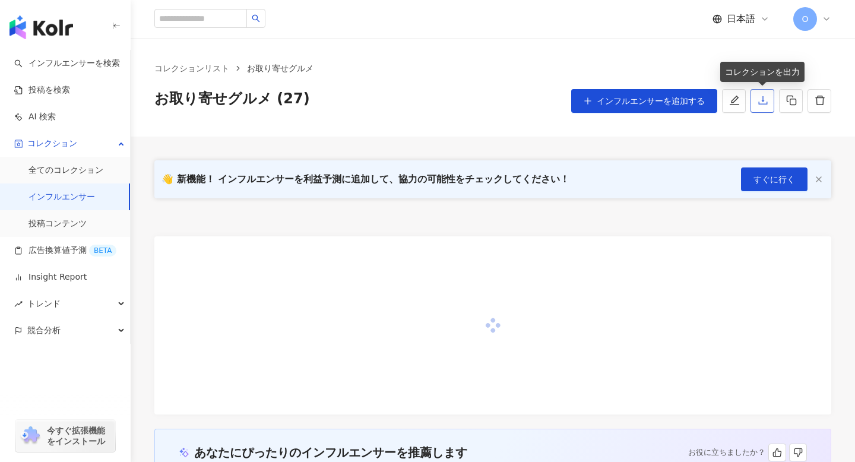
click at [765, 102] on icon "download" at bounding box center [763, 100] width 11 height 11
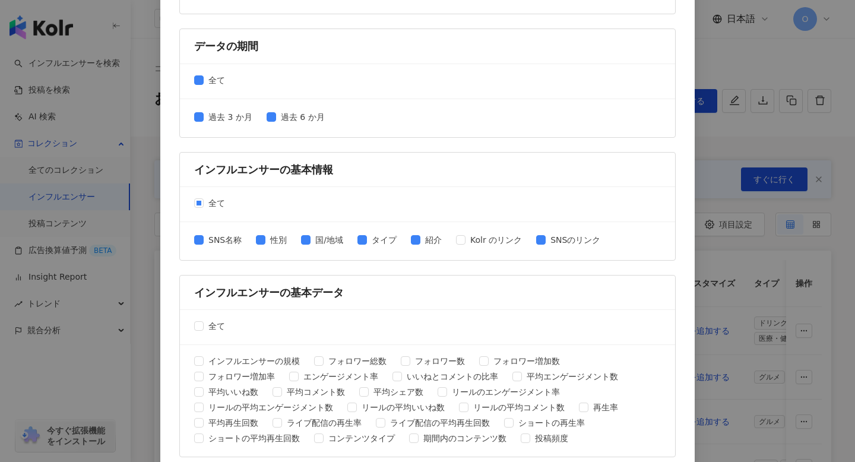
scroll to position [507, 0]
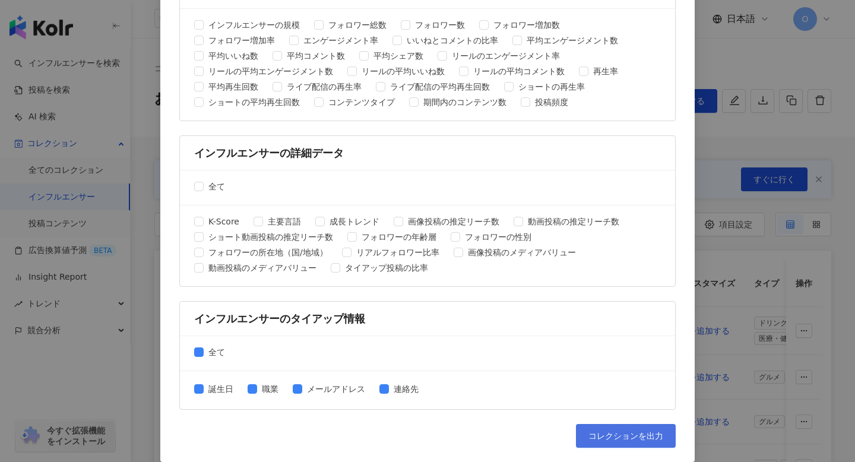
click at [608, 427] on button "コレクションを出力" at bounding box center [626, 436] width 100 height 24
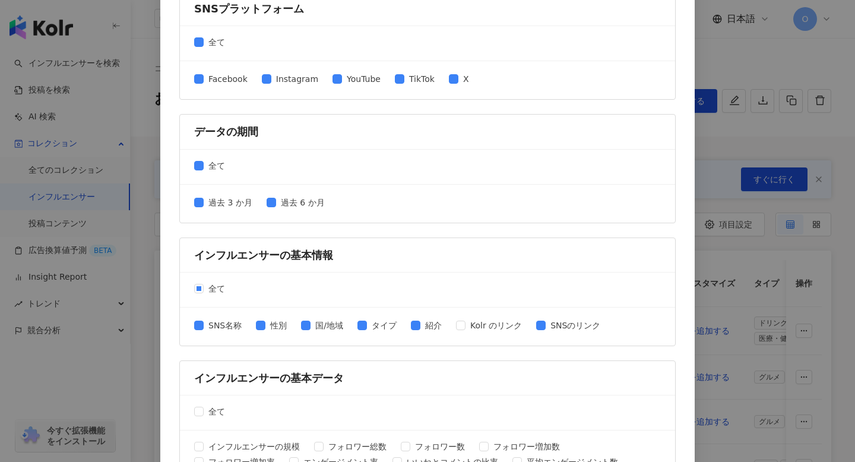
scroll to position [0, 0]
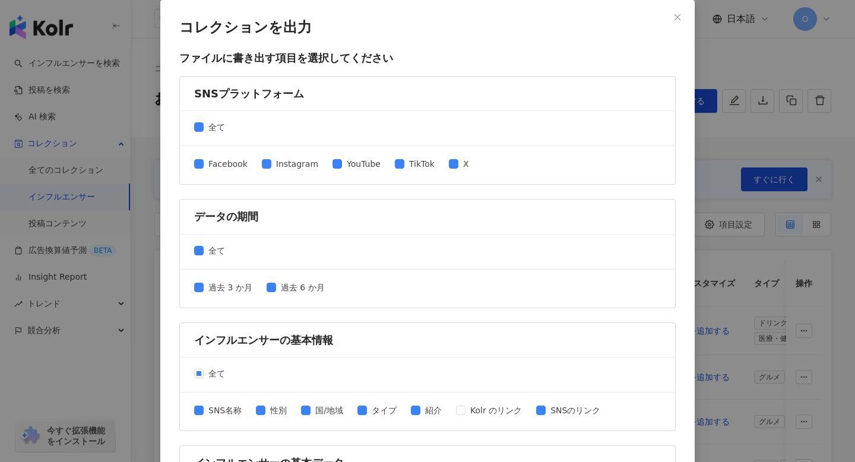
click at [706, 43] on div "コレクションを出力 ファイルに書き出す項目を選択してください SNSプラットフォーム 全て Facebook Instagram YouTube TikTok…" at bounding box center [427, 231] width 855 height 462
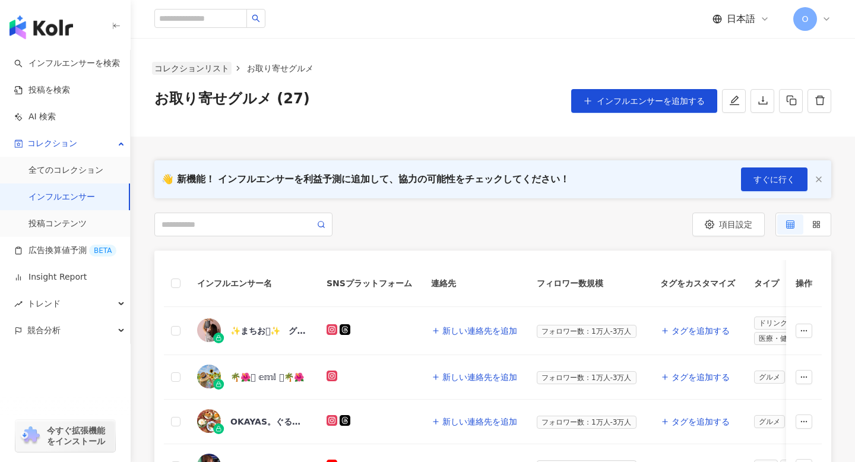
click at [202, 68] on link "コレクションリスト" at bounding box center [192, 68] width 80 height 13
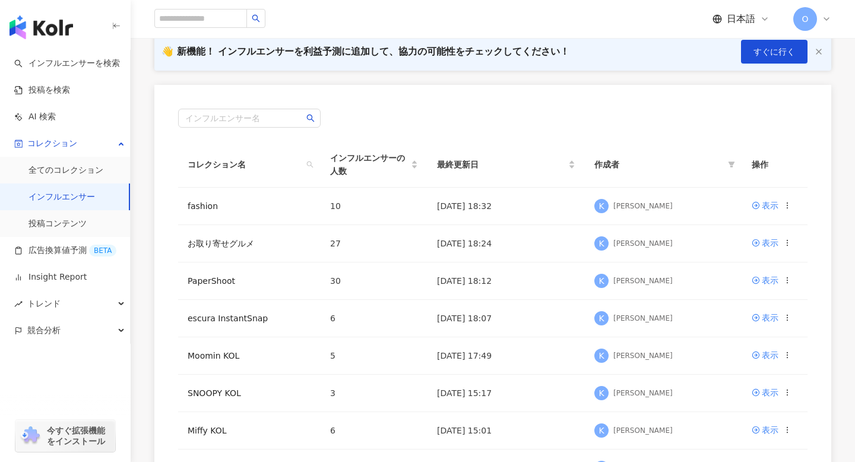
scroll to position [141, 0]
click at [760, 202] on icon at bounding box center [756, 204] width 8 height 8
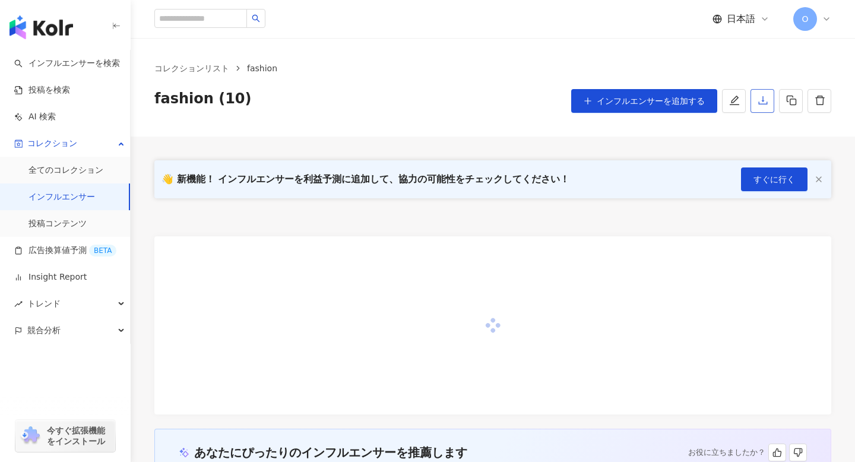
click at [759, 106] on button "button" at bounding box center [763, 101] width 24 height 24
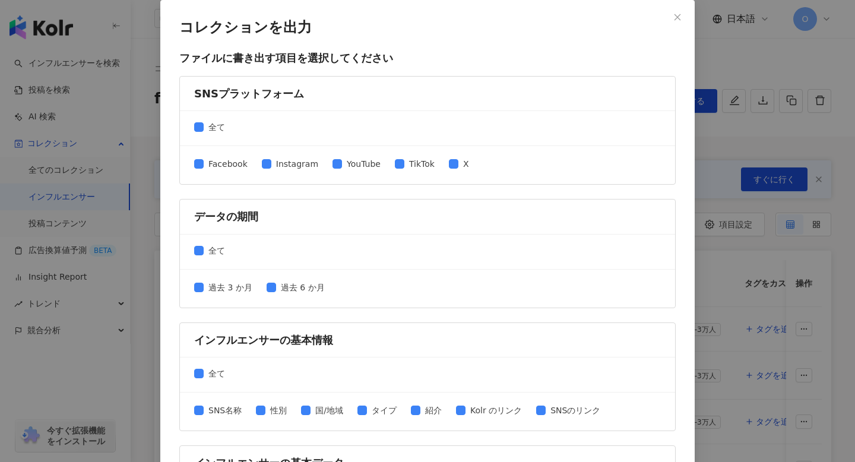
scroll to position [507, 0]
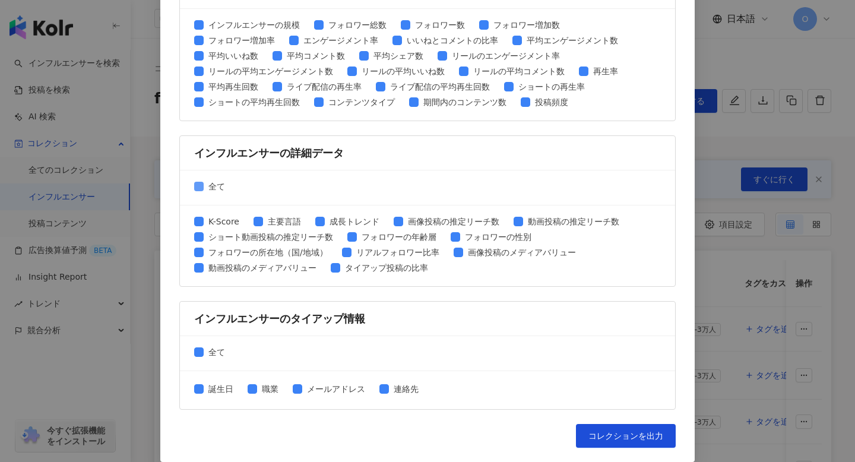
click at [204, 187] on span "全て" at bounding box center [217, 186] width 26 height 13
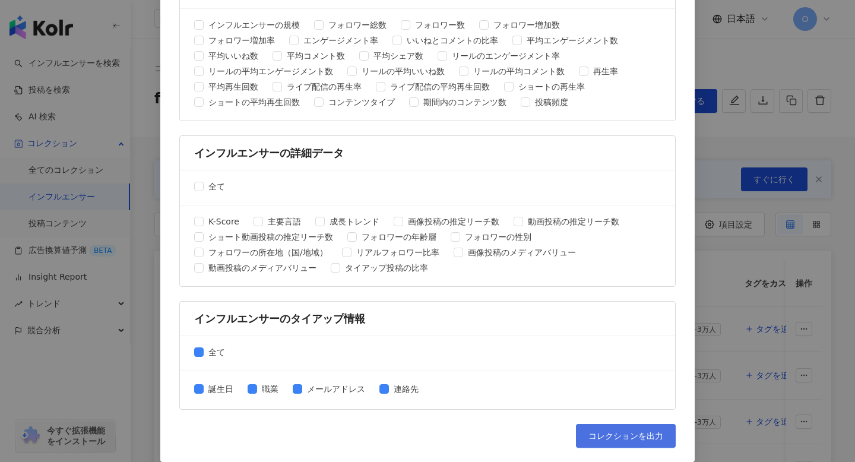
click at [613, 439] on span "コレクションを出力" at bounding box center [626, 436] width 75 height 10
click at [730, 48] on div "コレクションを出力 ファイルに書き出す項目を選択してください SNSプラットフォーム 全て Facebook Instagram YouTube TikTok…" at bounding box center [427, 231] width 855 height 462
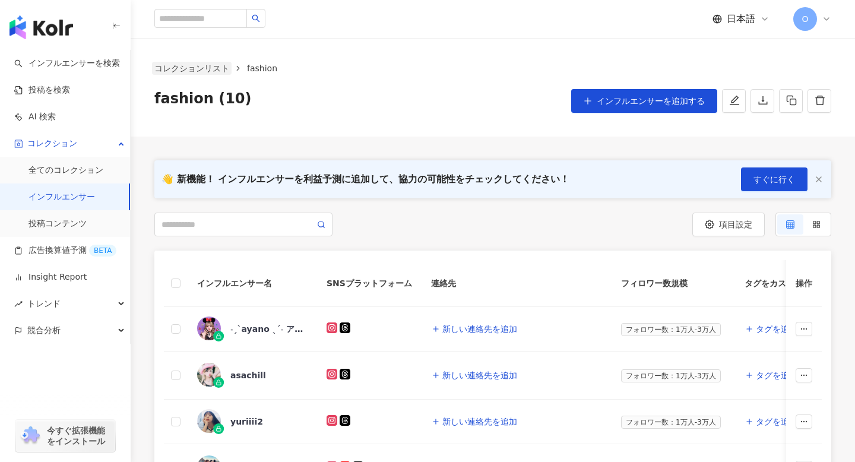
click at [217, 68] on link "コレクションリスト" at bounding box center [192, 68] width 80 height 13
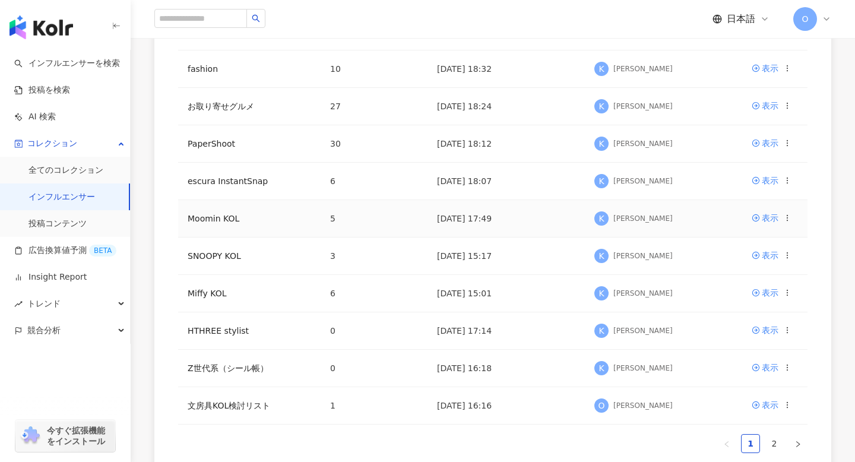
scroll to position [292, 0]
